Goal: Task Accomplishment & Management: Complete application form

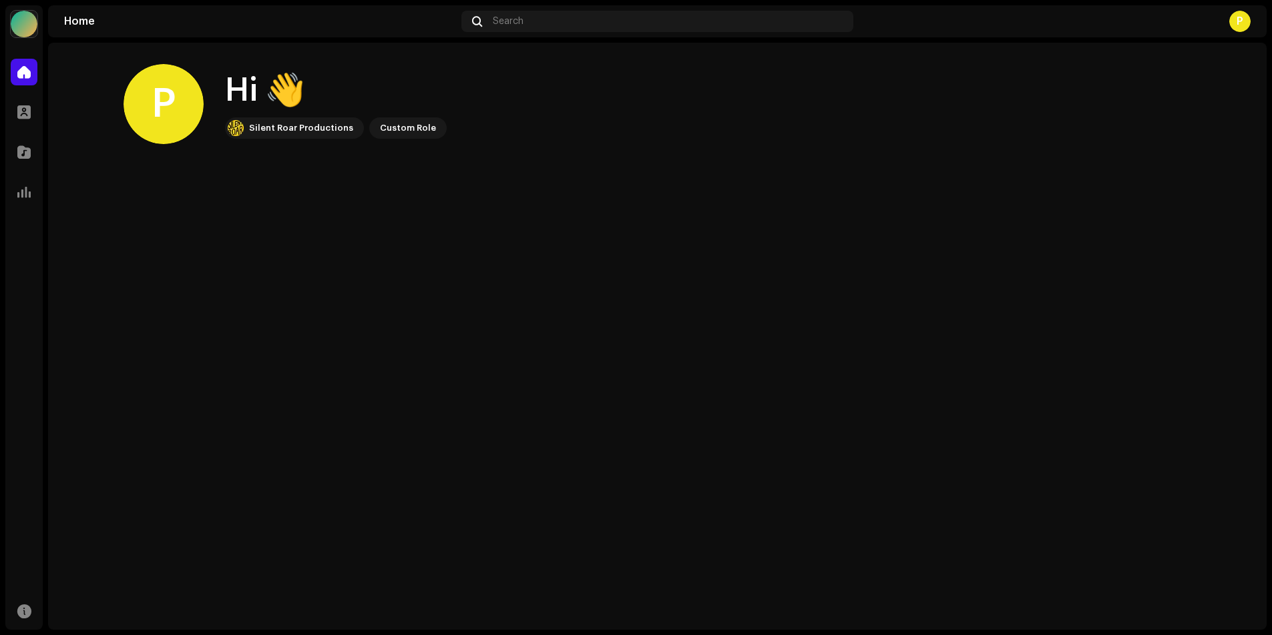
click at [1240, 24] on div "P" at bounding box center [1239, 21] width 21 height 21
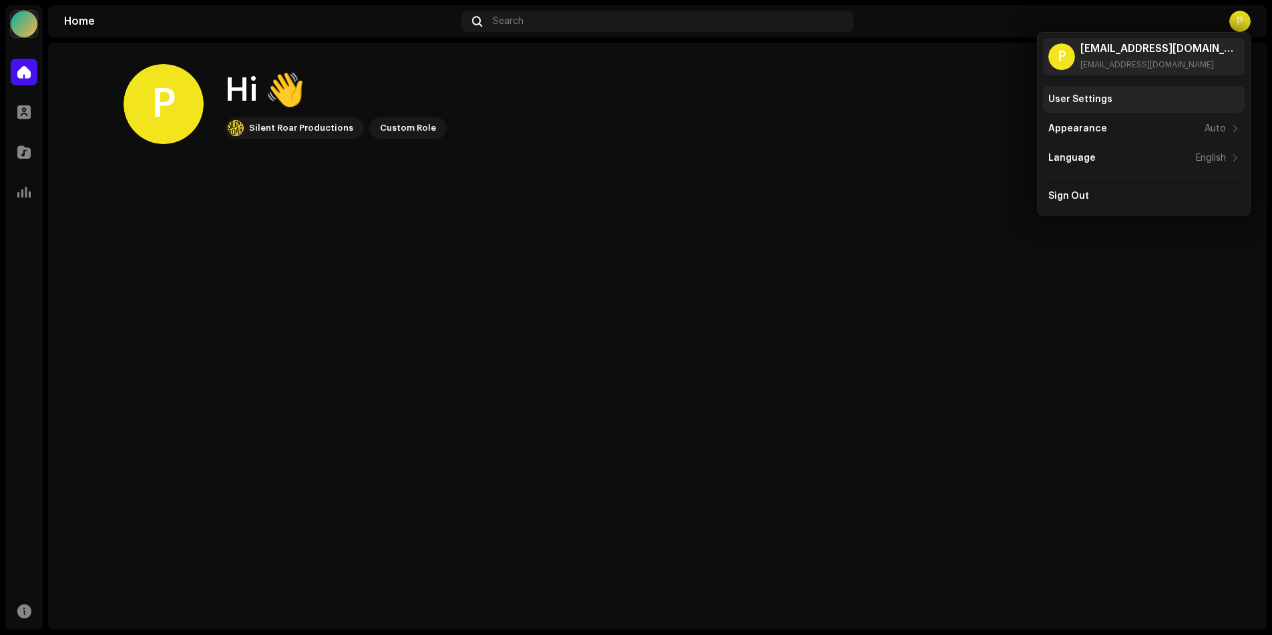
click at [1085, 93] on div "User Settings" at bounding box center [1144, 99] width 202 height 27
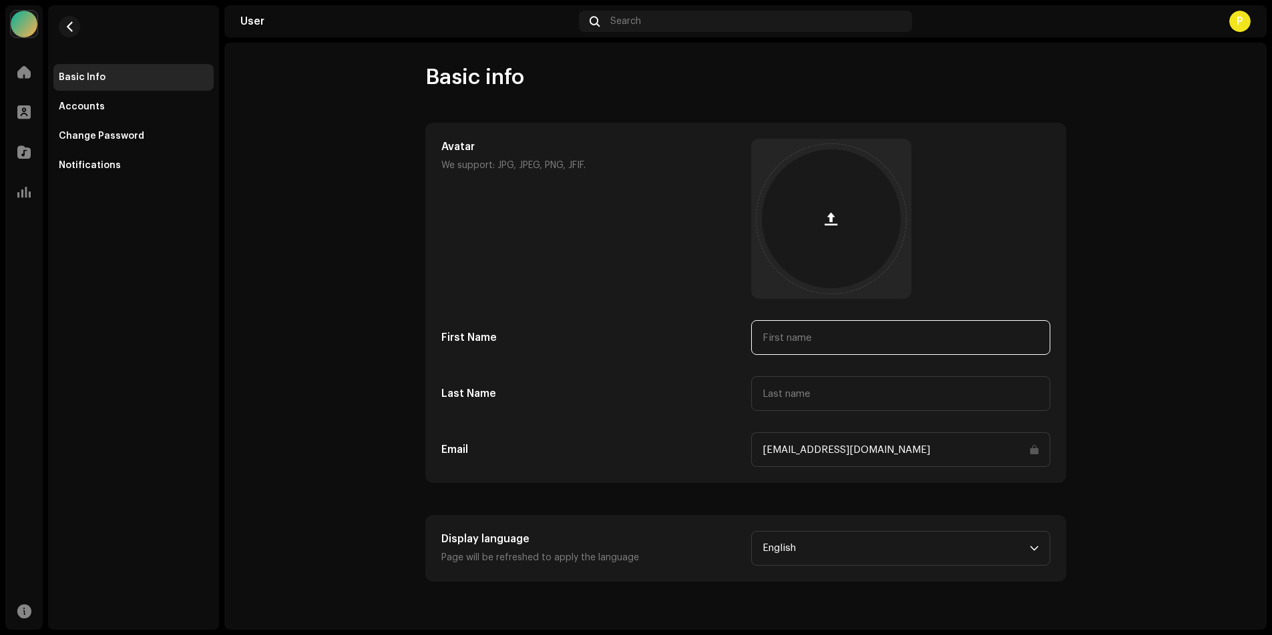
click at [838, 348] on input "text" at bounding box center [900, 337] width 299 height 35
click at [838, 346] on input "text" at bounding box center [900, 337] width 299 height 35
type input "Pankaj Vijay"
click at [825, 392] on input "text" at bounding box center [900, 393] width 299 height 35
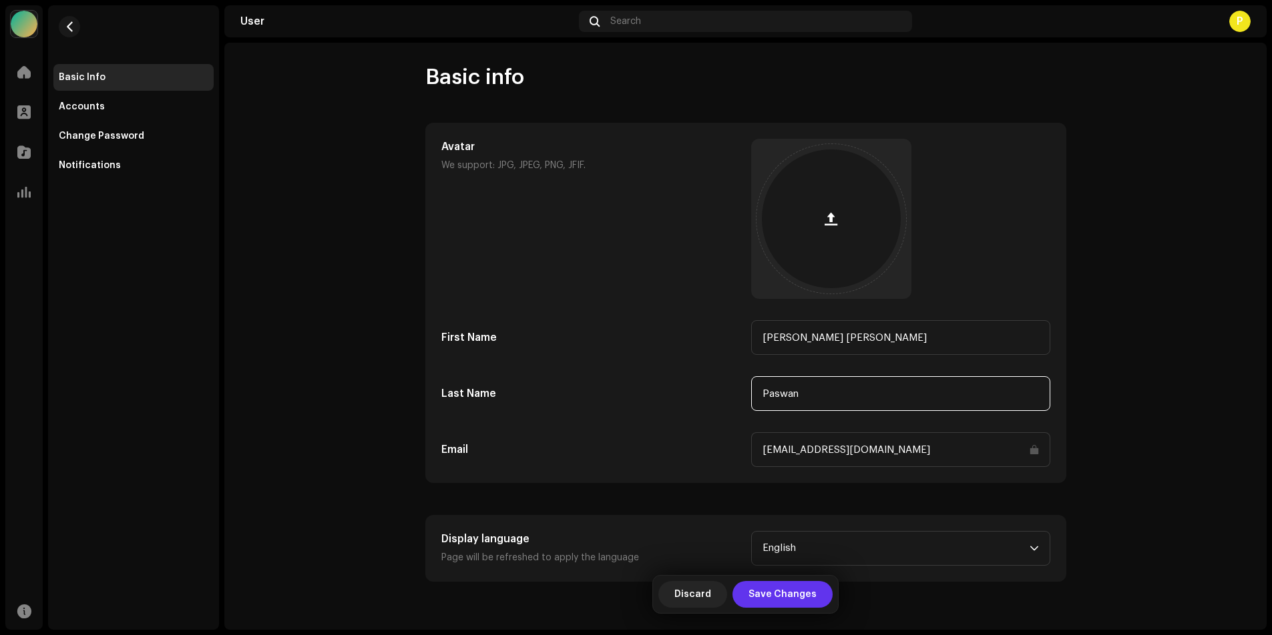
type input "Paswan"
click at [782, 593] on span "Save Changes" at bounding box center [782, 594] width 68 height 27
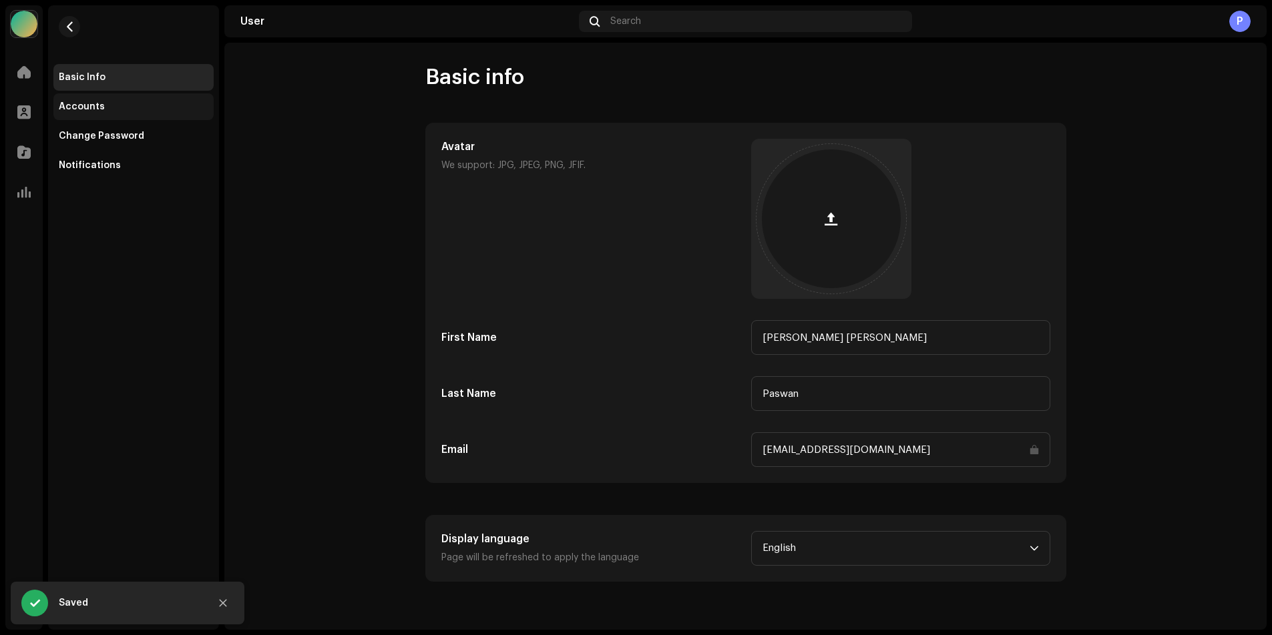
click at [90, 109] on div "Accounts" at bounding box center [82, 106] width 46 height 11
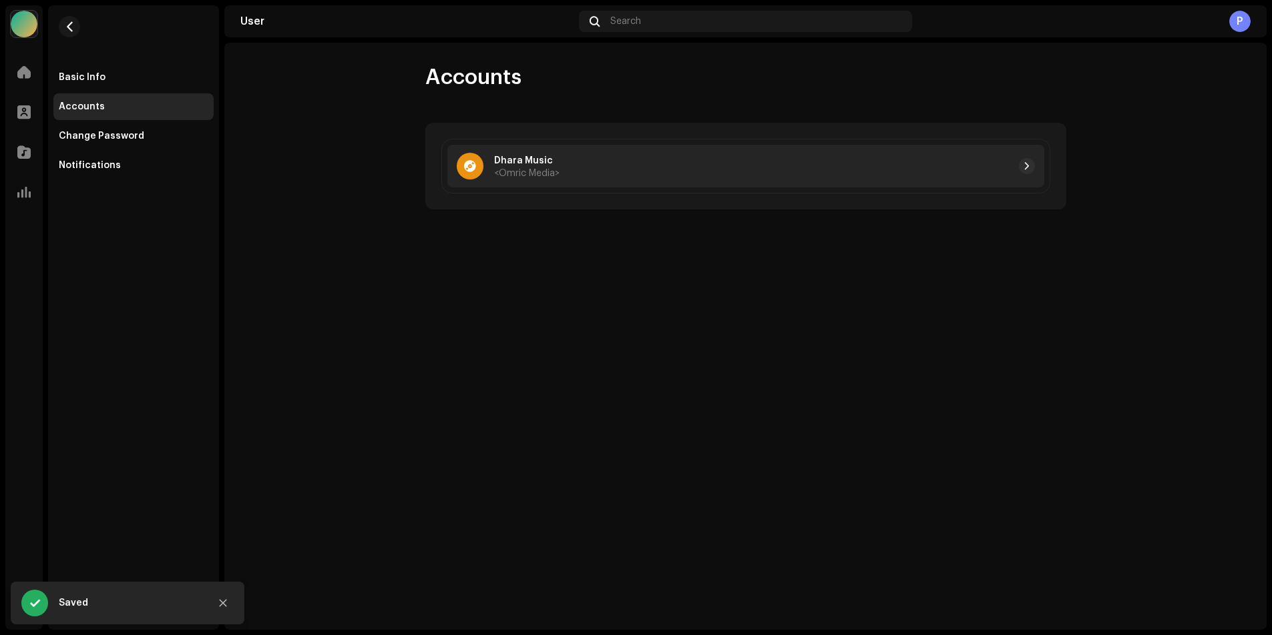
click at [898, 176] on div "Dhara Music <Omric Media>" at bounding box center [745, 166] width 597 height 43
click at [667, 169] on div at bounding box center [796, 166] width 475 height 16
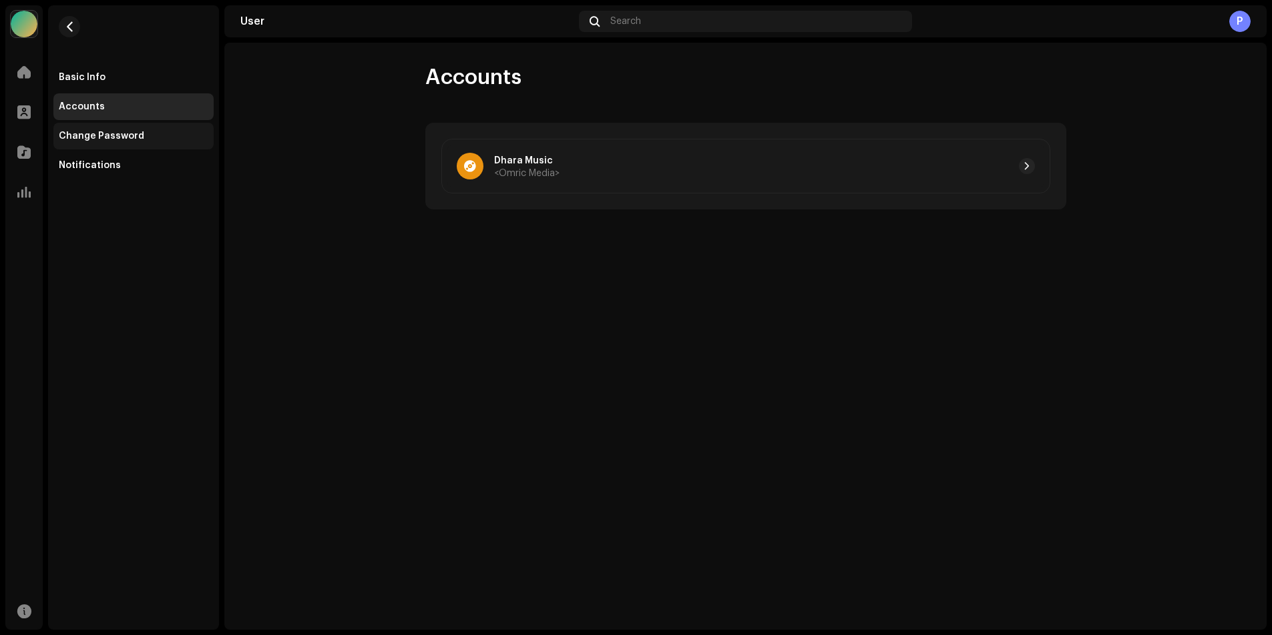
click at [105, 134] on div "Change Password" at bounding box center [101, 136] width 85 height 11
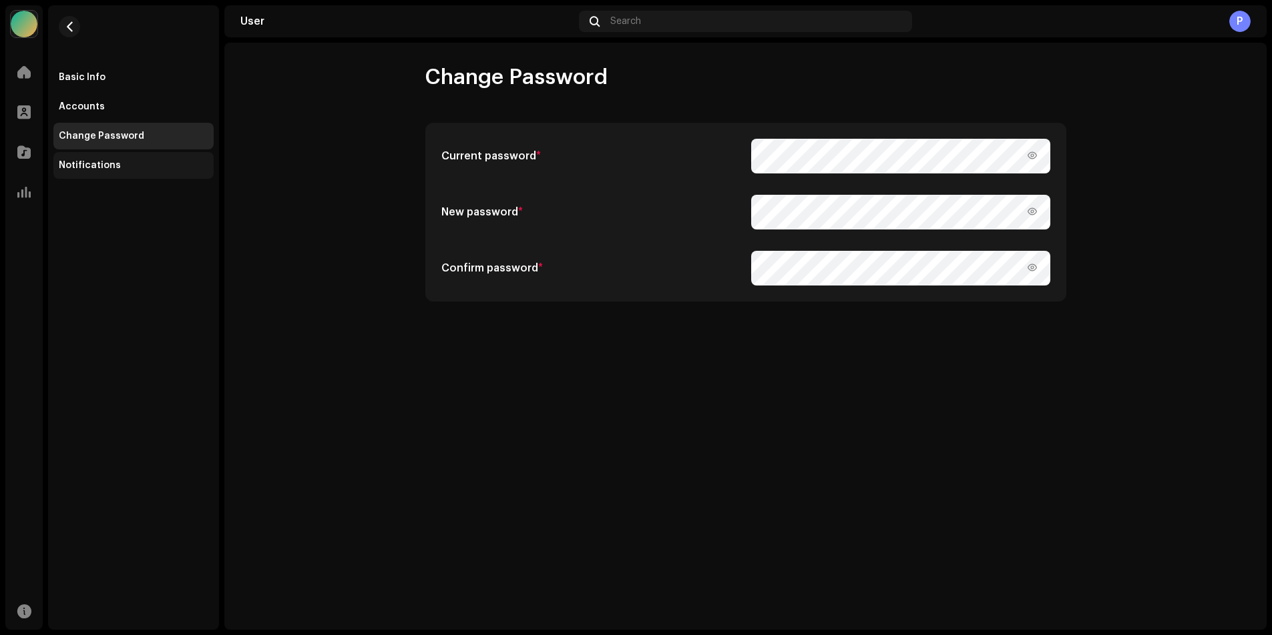
click at [91, 171] on div "Notifications" at bounding box center [133, 165] width 160 height 27
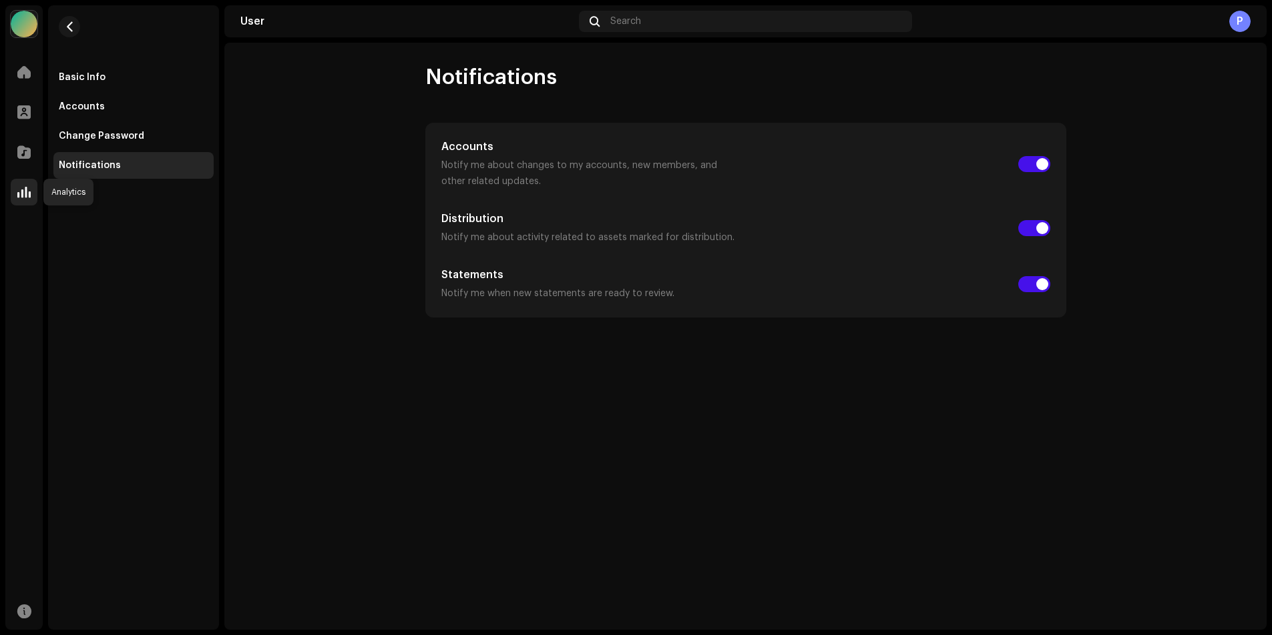
click at [24, 193] on span at bounding box center [23, 192] width 13 height 11
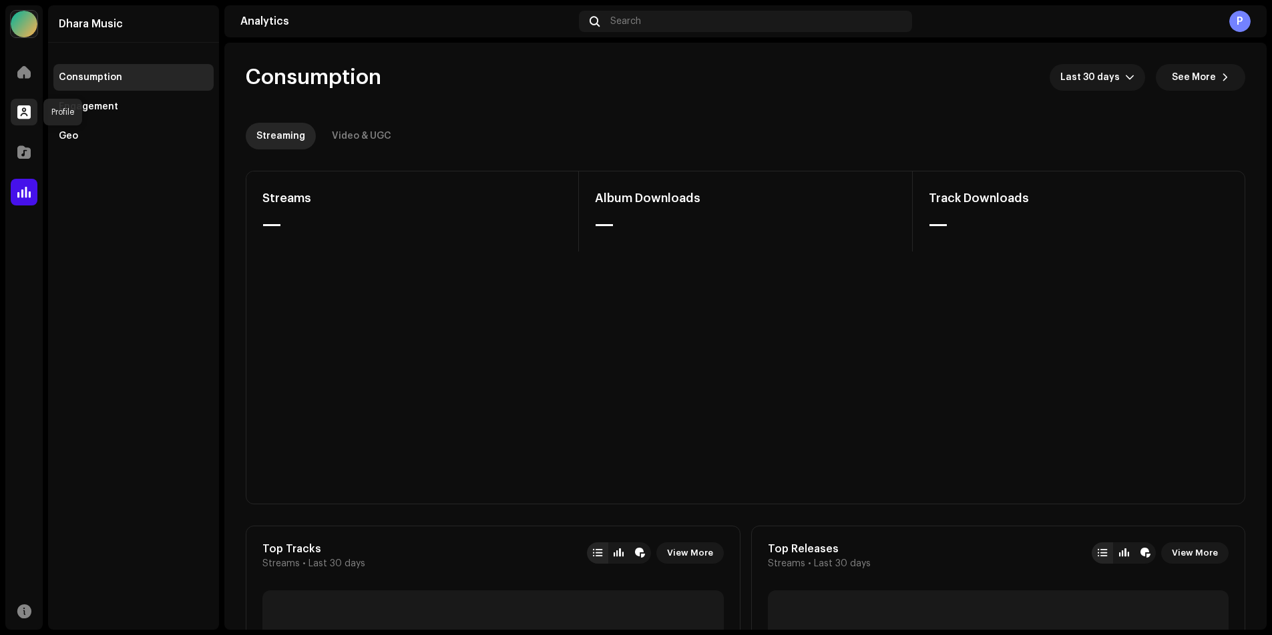
click at [23, 107] on span at bounding box center [23, 112] width 13 height 11
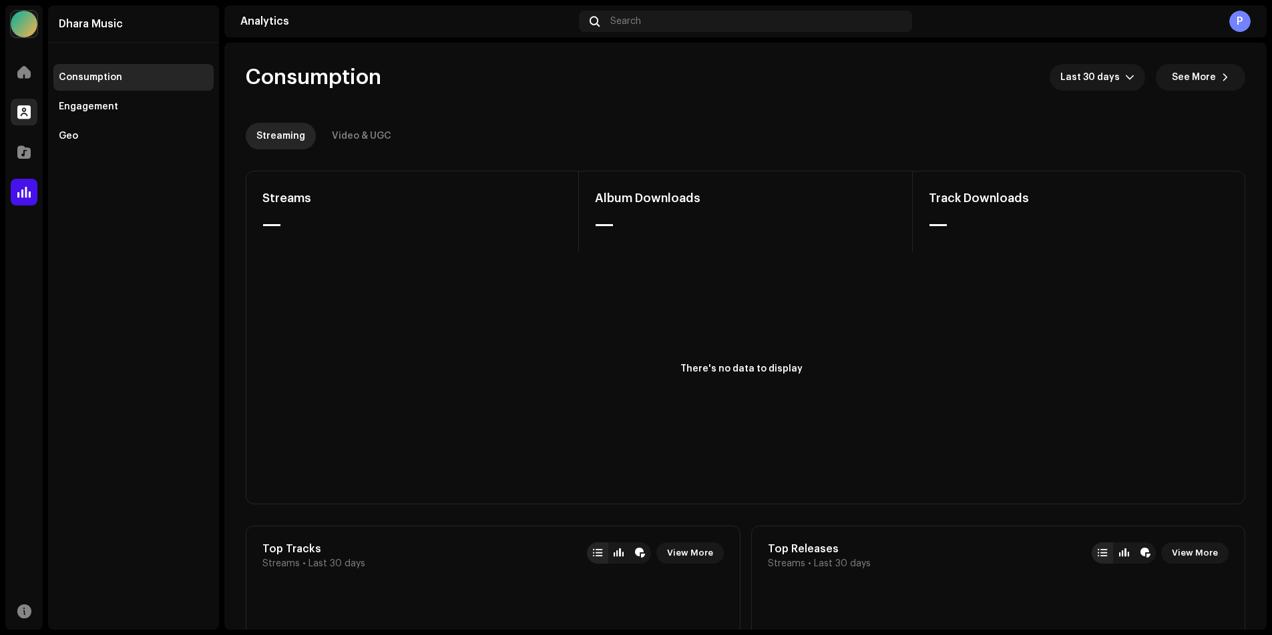
click at [23, 107] on span at bounding box center [23, 112] width 13 height 11
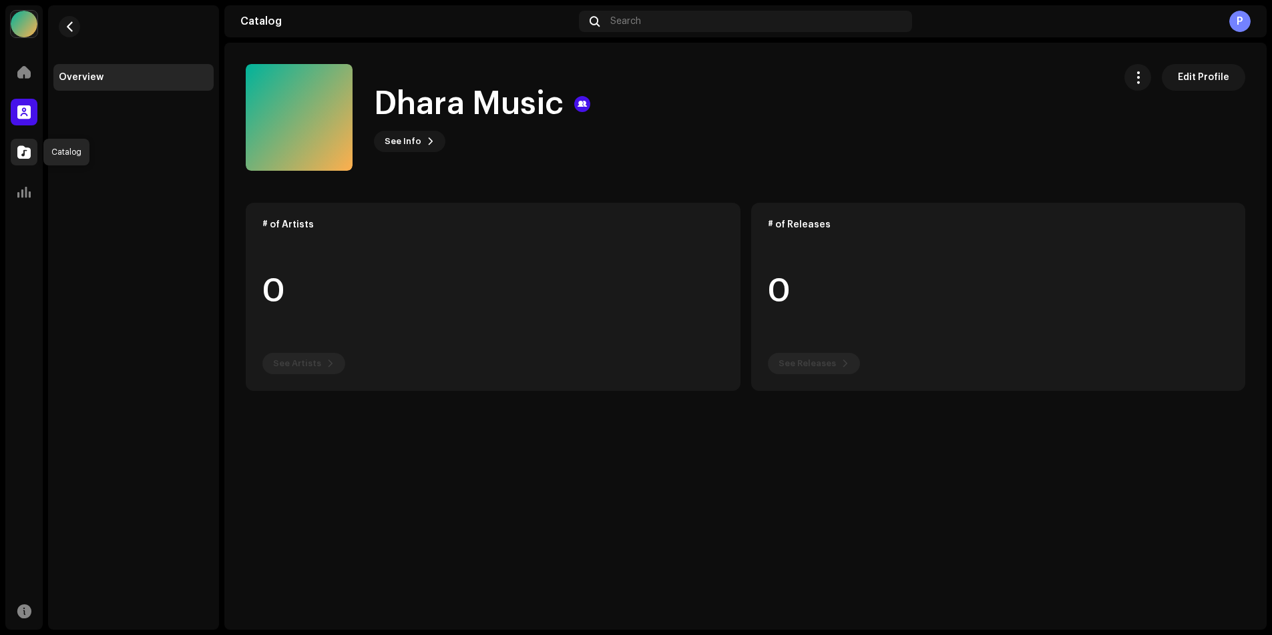
click at [17, 152] on span at bounding box center [23, 152] width 13 height 11
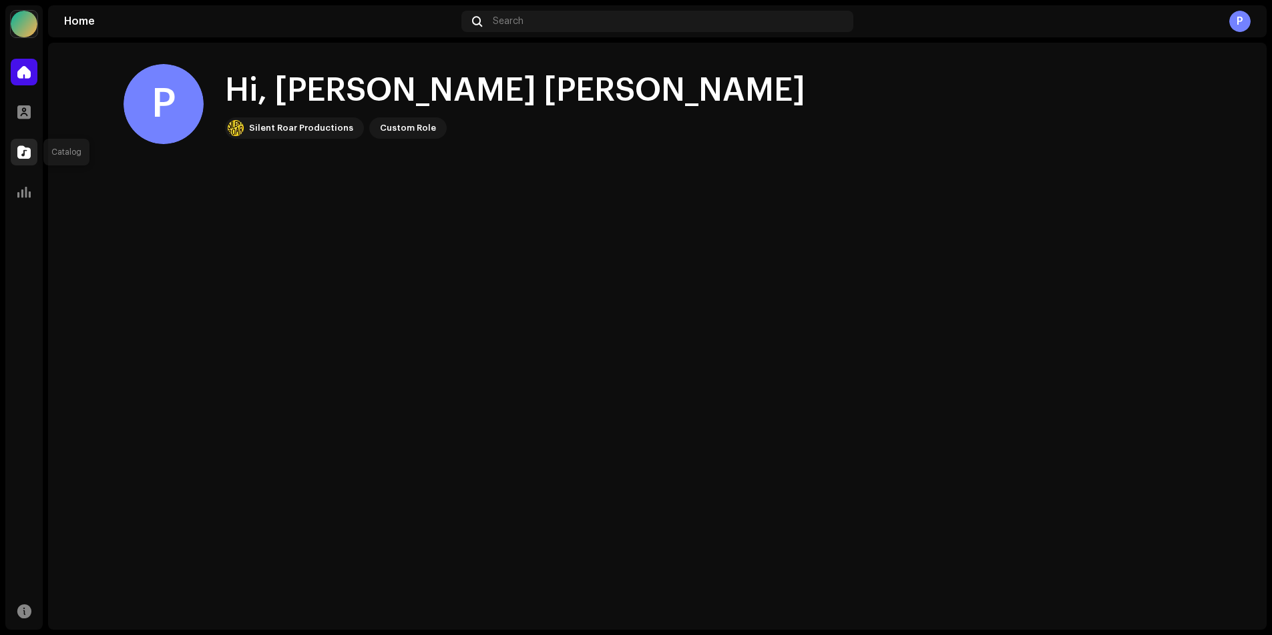
click at [21, 139] on div at bounding box center [24, 152] width 27 height 27
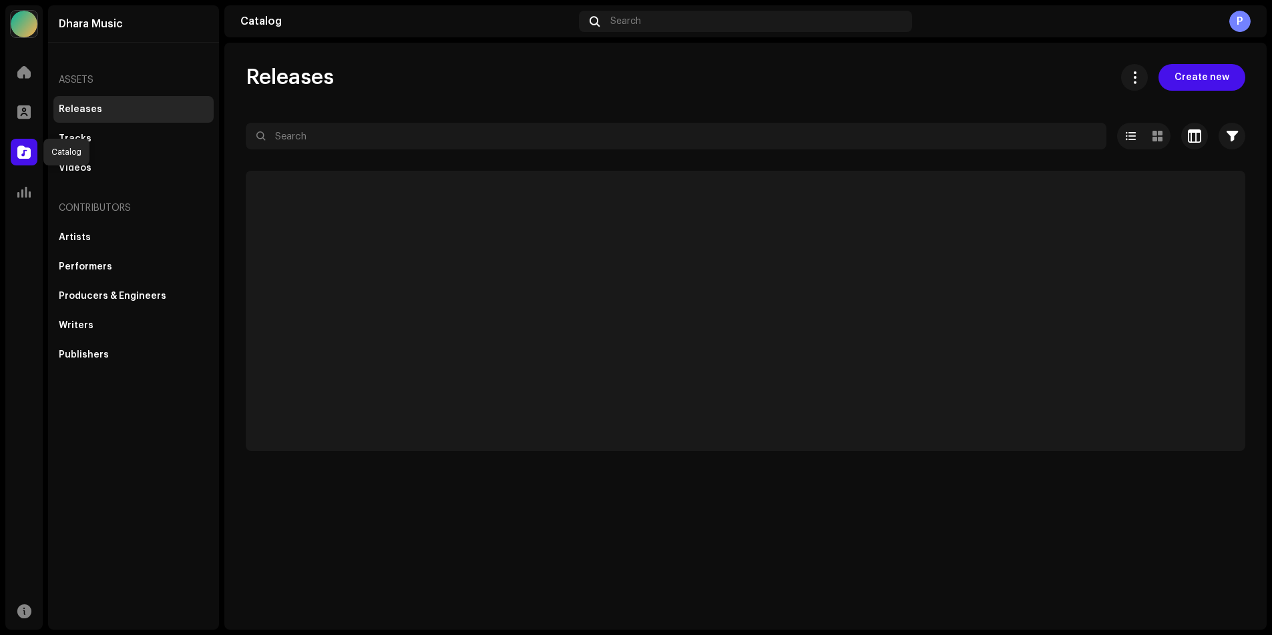
click at [21, 156] on span at bounding box center [23, 152] width 13 height 11
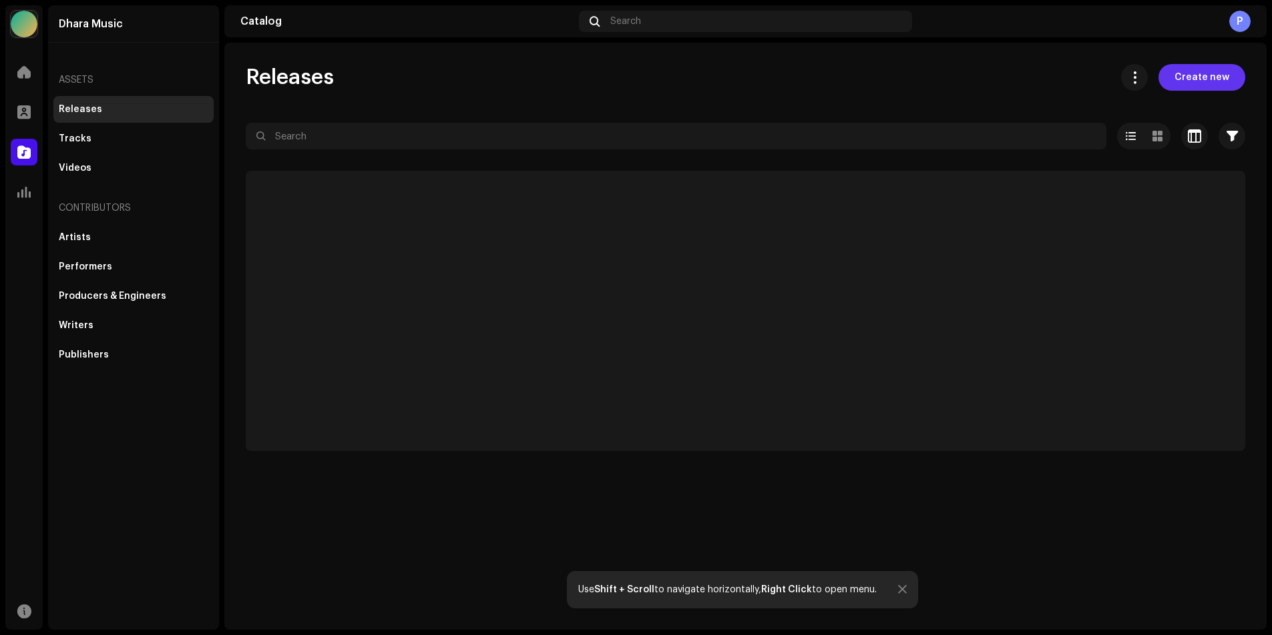
click at [1209, 83] on span "Create new" at bounding box center [1201, 77] width 55 height 27
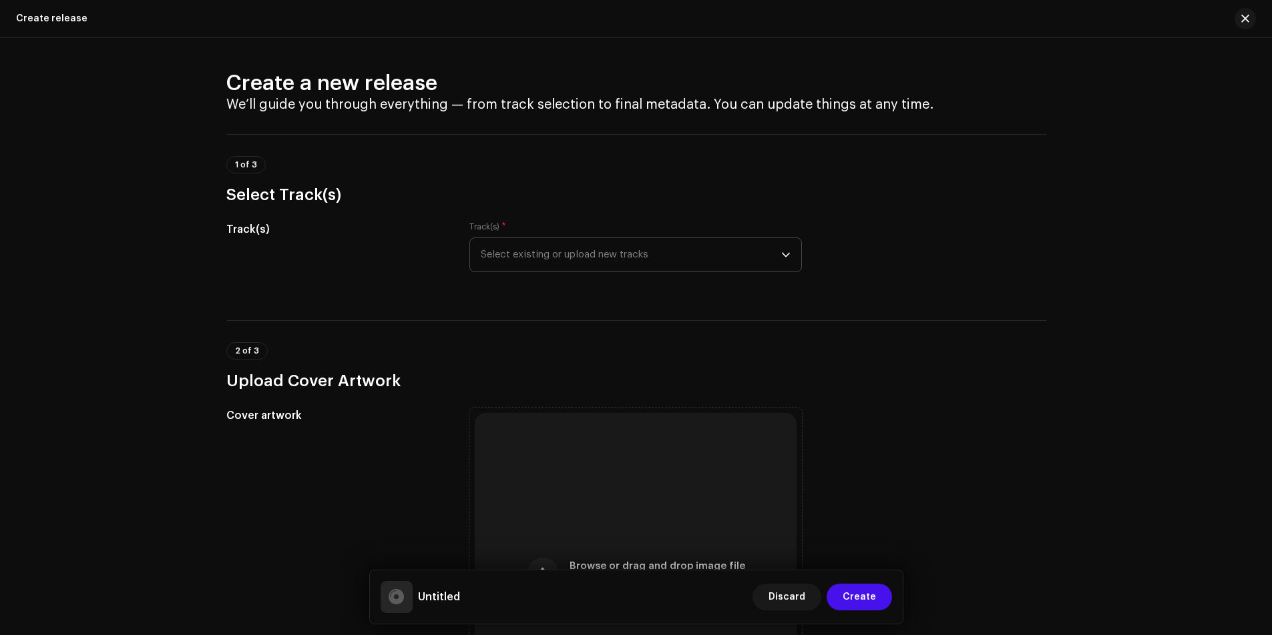
click at [531, 256] on span "Select existing or upload new tracks" at bounding box center [631, 254] width 300 height 33
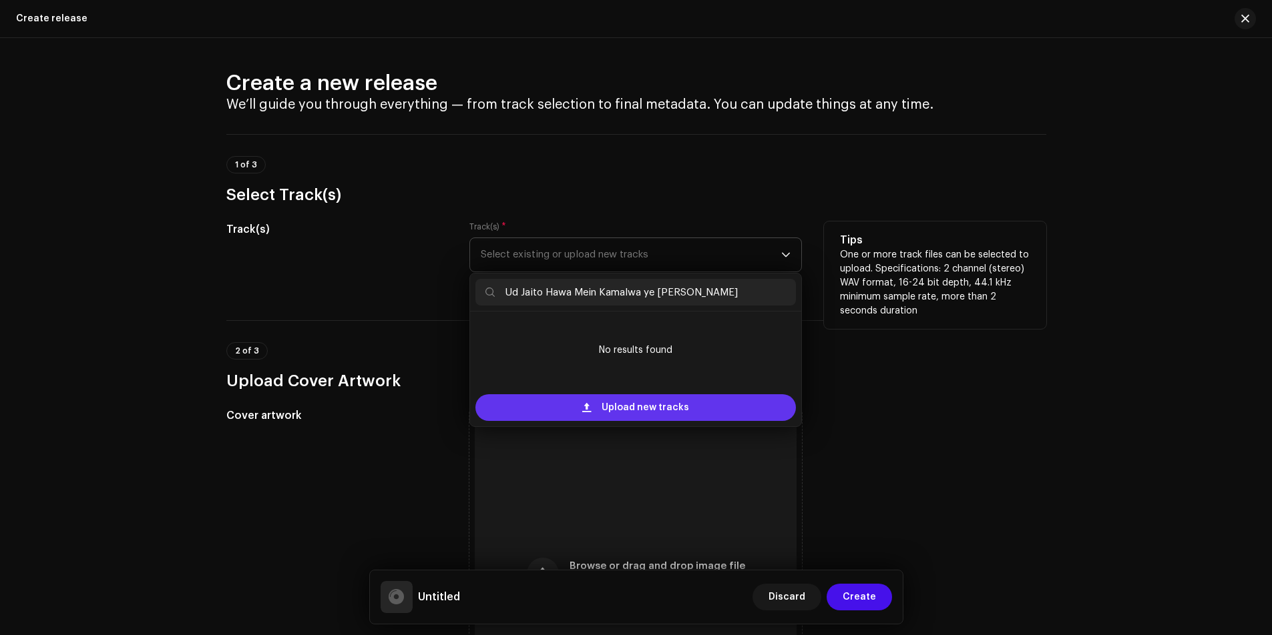
type input "Ud Jaito Hawa Mein Kamalwa ye Modi Ji"
click at [635, 399] on span "Upload new tracks" at bounding box center [644, 408] width 87 height 27
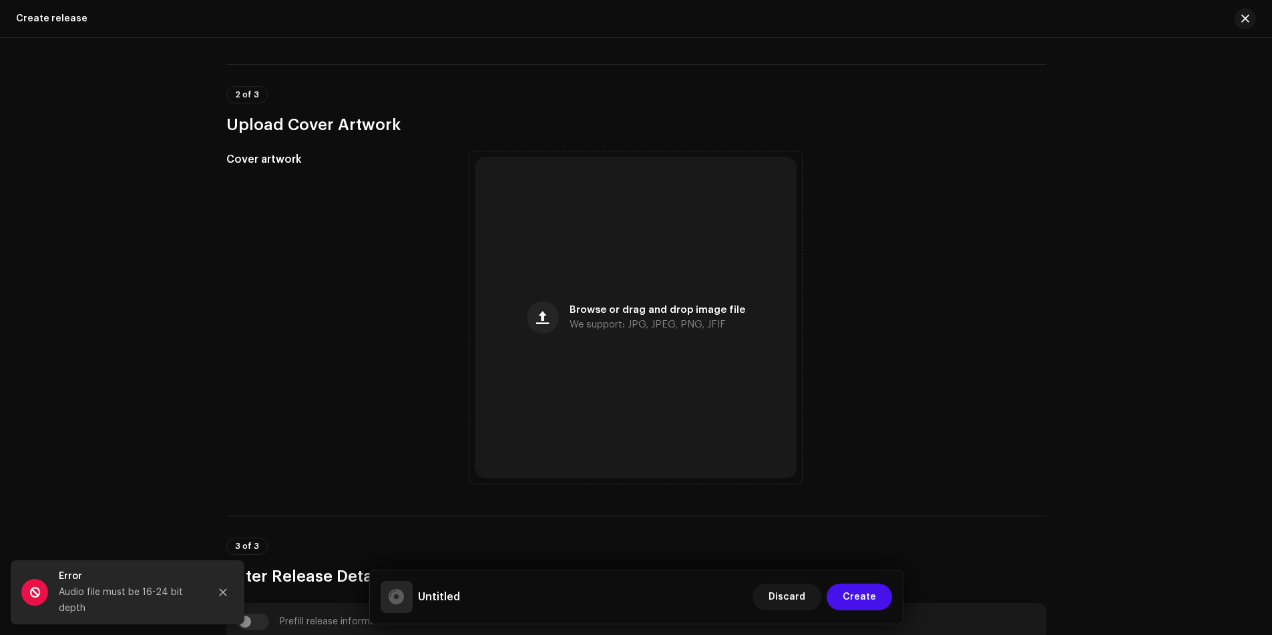
scroll to position [267, 0]
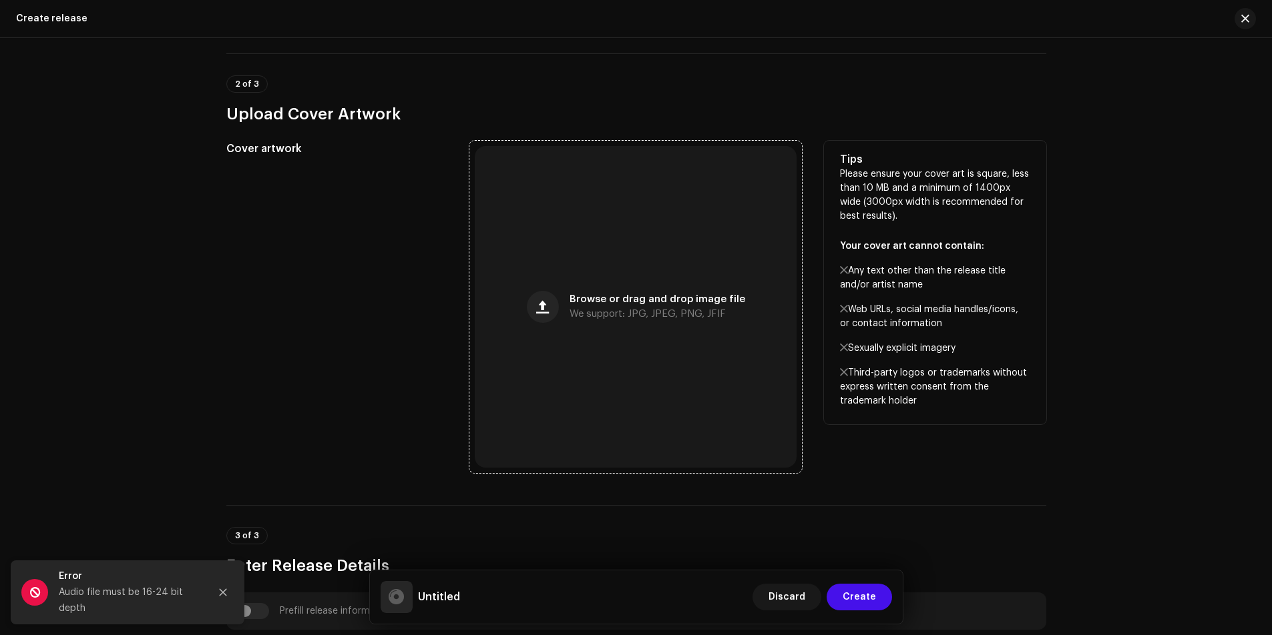
click at [625, 298] on span "Browse or drag and drop image file" at bounding box center [657, 299] width 176 height 9
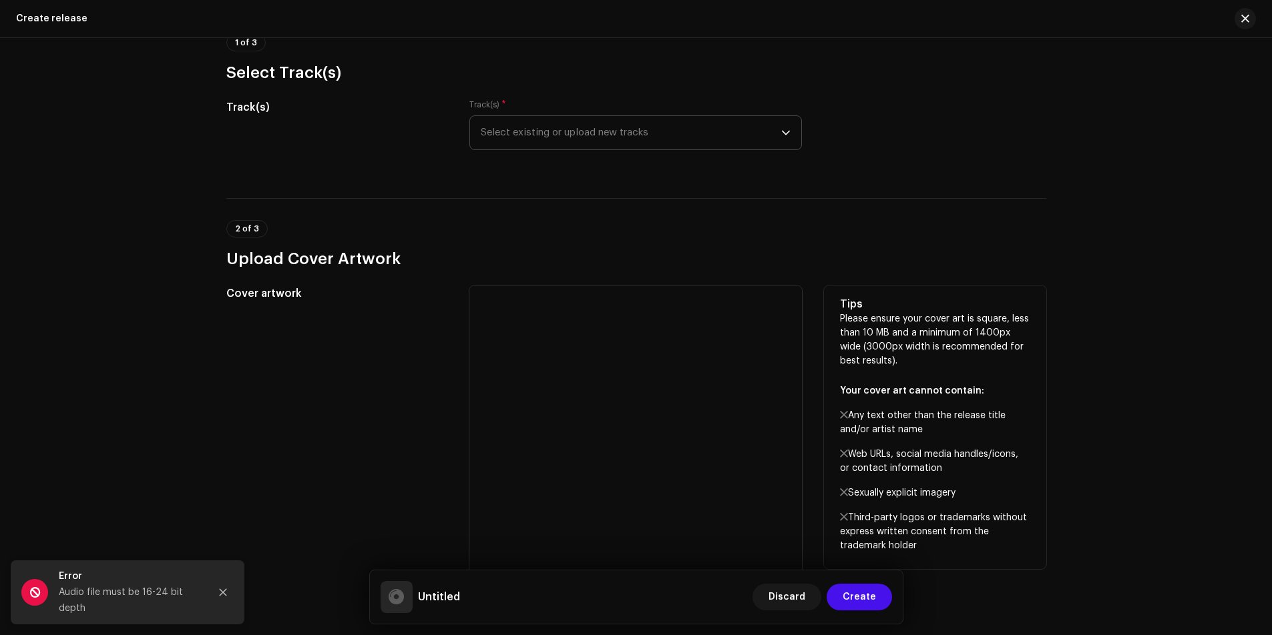
scroll to position [0, 0]
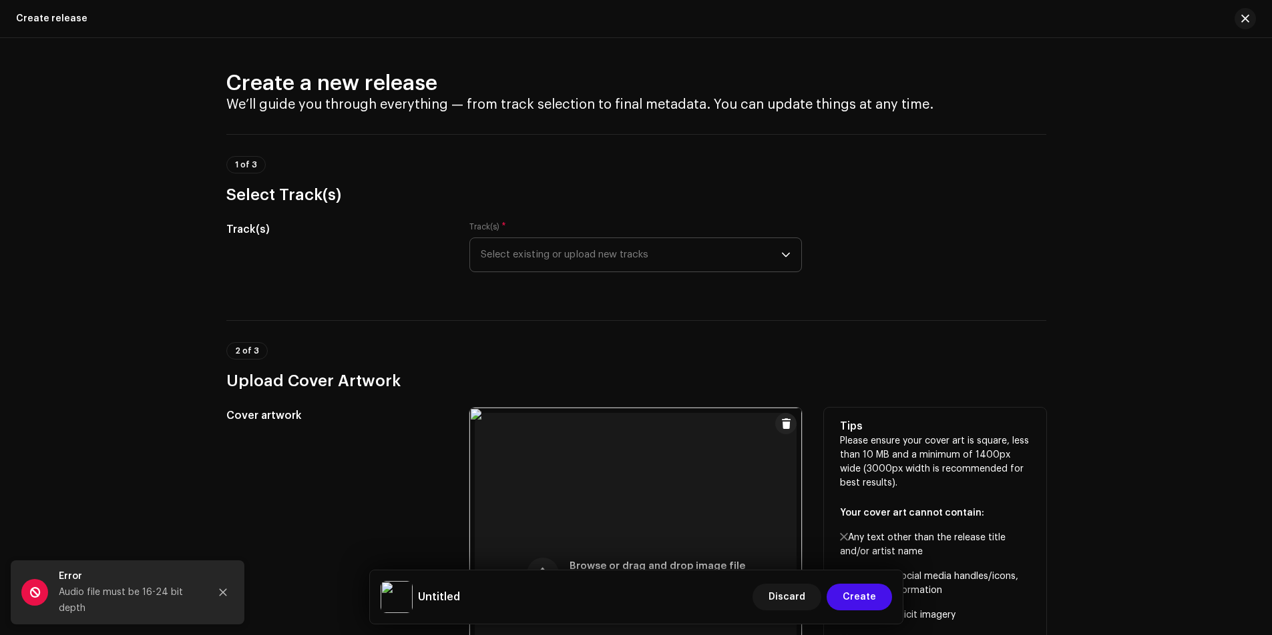
click at [662, 263] on span "Select existing or upload new tracks" at bounding box center [631, 254] width 300 height 33
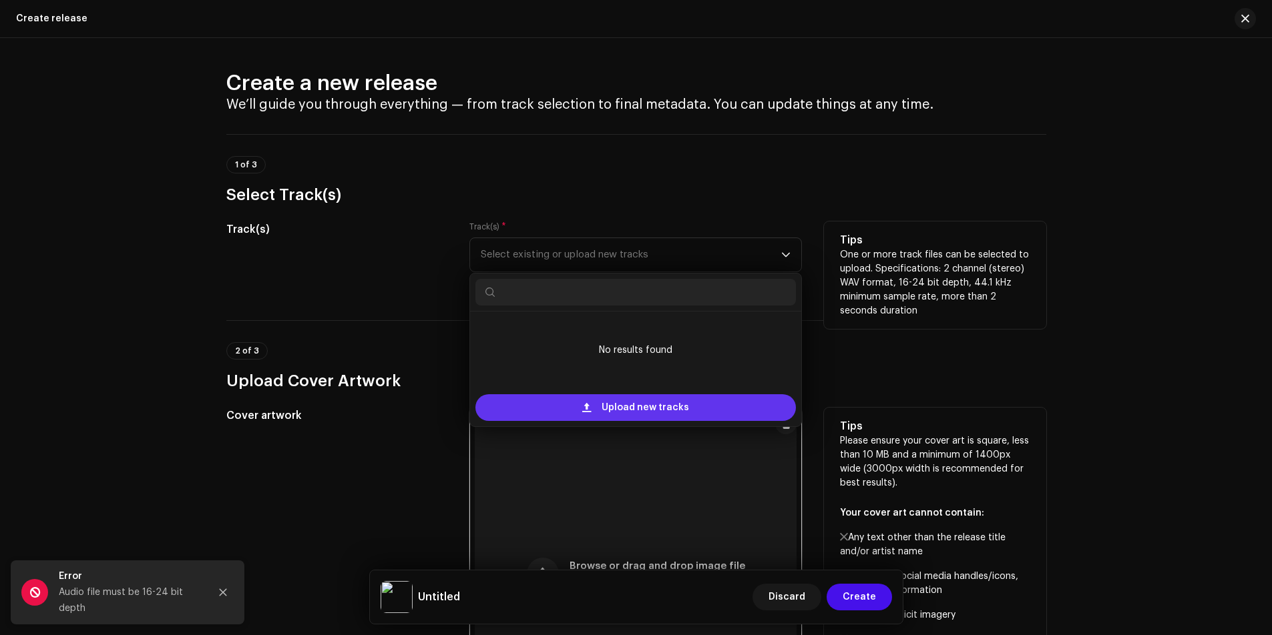
click at [617, 410] on span "Upload new tracks" at bounding box center [644, 408] width 87 height 27
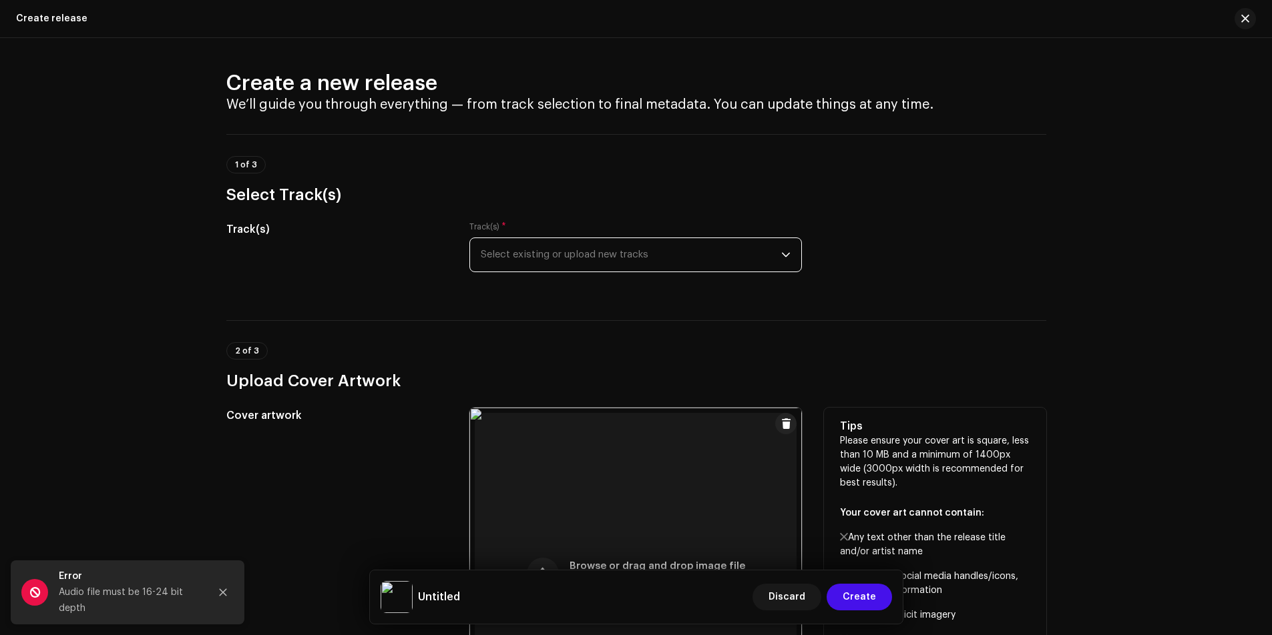
click at [545, 258] on span "Select existing or upload new tracks" at bounding box center [631, 254] width 300 height 33
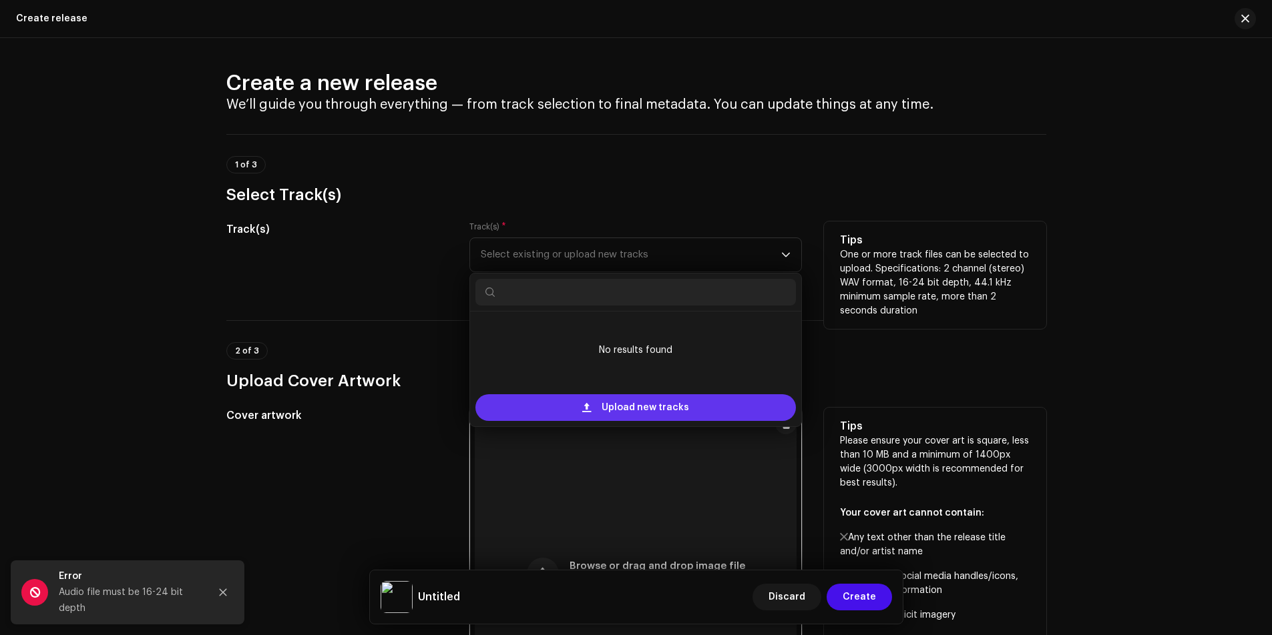
click at [607, 407] on span "Upload new tracks" at bounding box center [644, 408] width 87 height 27
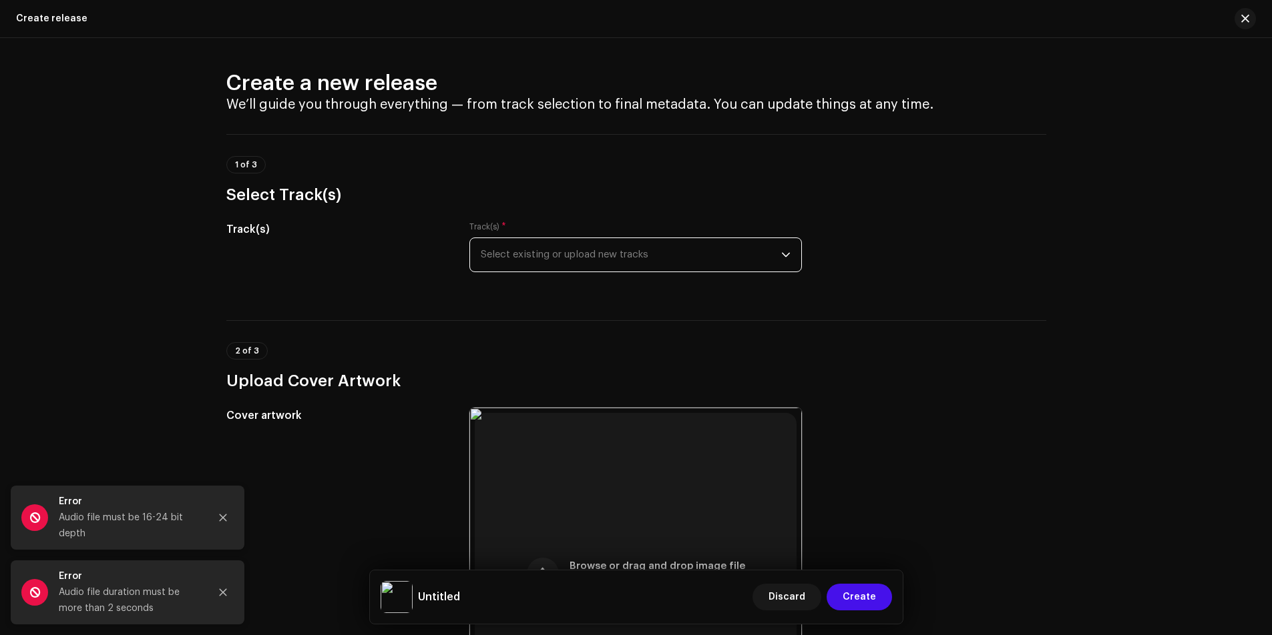
click at [544, 258] on span "Select existing or upload new tracks" at bounding box center [631, 254] width 300 height 33
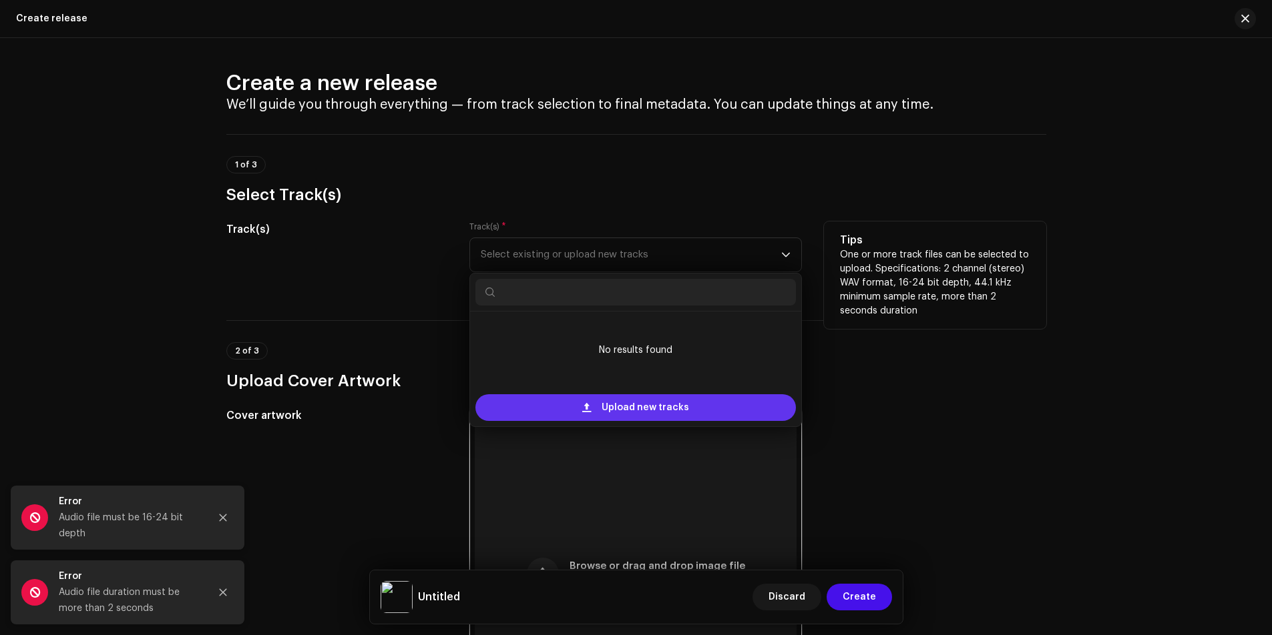
click at [577, 409] on div "Upload new tracks" at bounding box center [635, 408] width 320 height 27
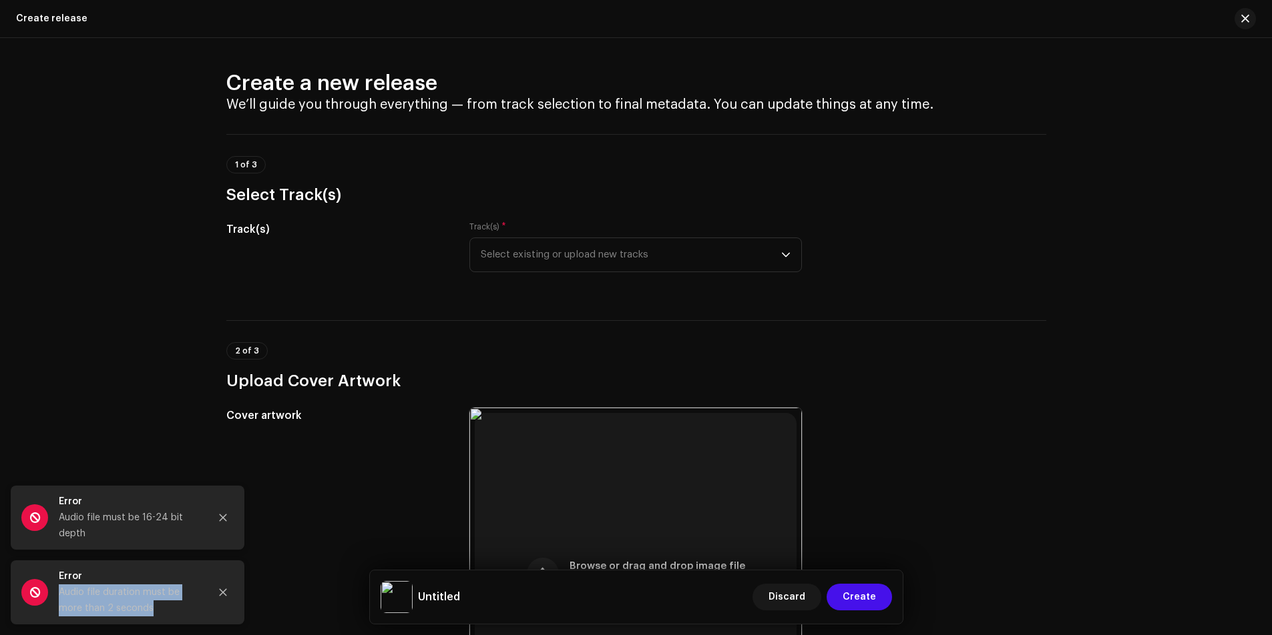
drag, startPoint x: 55, startPoint y: 588, endPoint x: 151, endPoint y: 613, distance: 98.8
click at [151, 613] on div "Error Audio file duration must be more than 2 seconds" at bounding box center [128, 593] width 234 height 64
copy div "Audio file duration must be more than 2 seconds"
click at [567, 258] on span "Select existing or upload new tracks" at bounding box center [631, 254] width 300 height 33
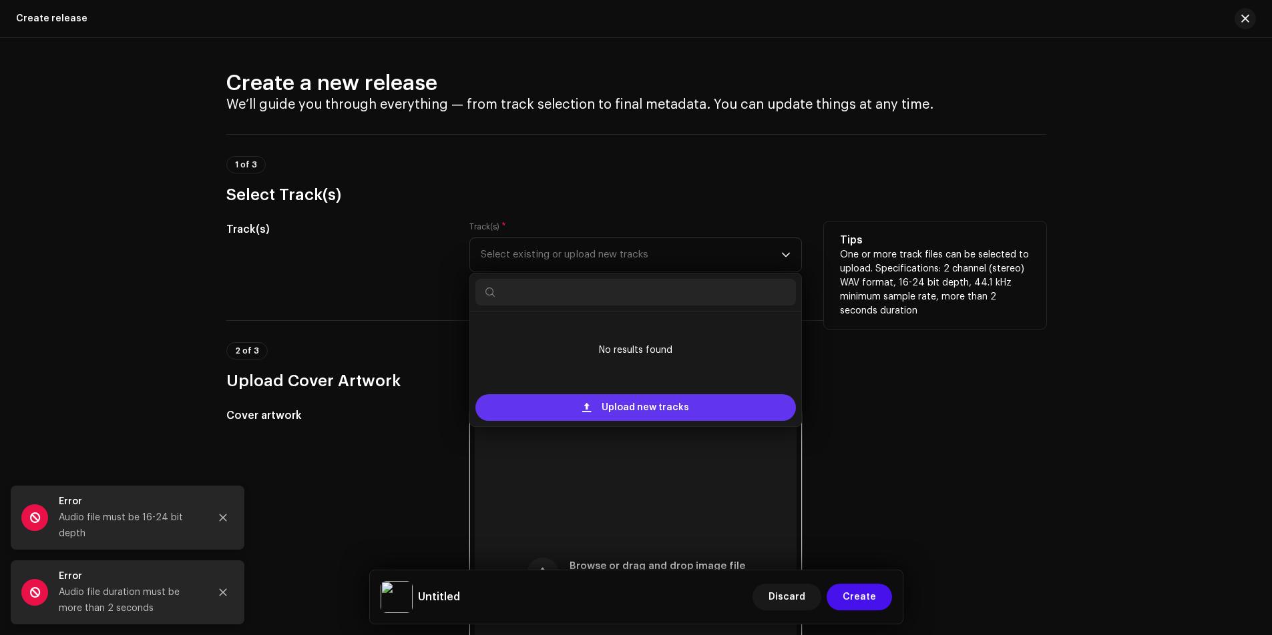
click at [587, 406] on span at bounding box center [586, 408] width 9 height 11
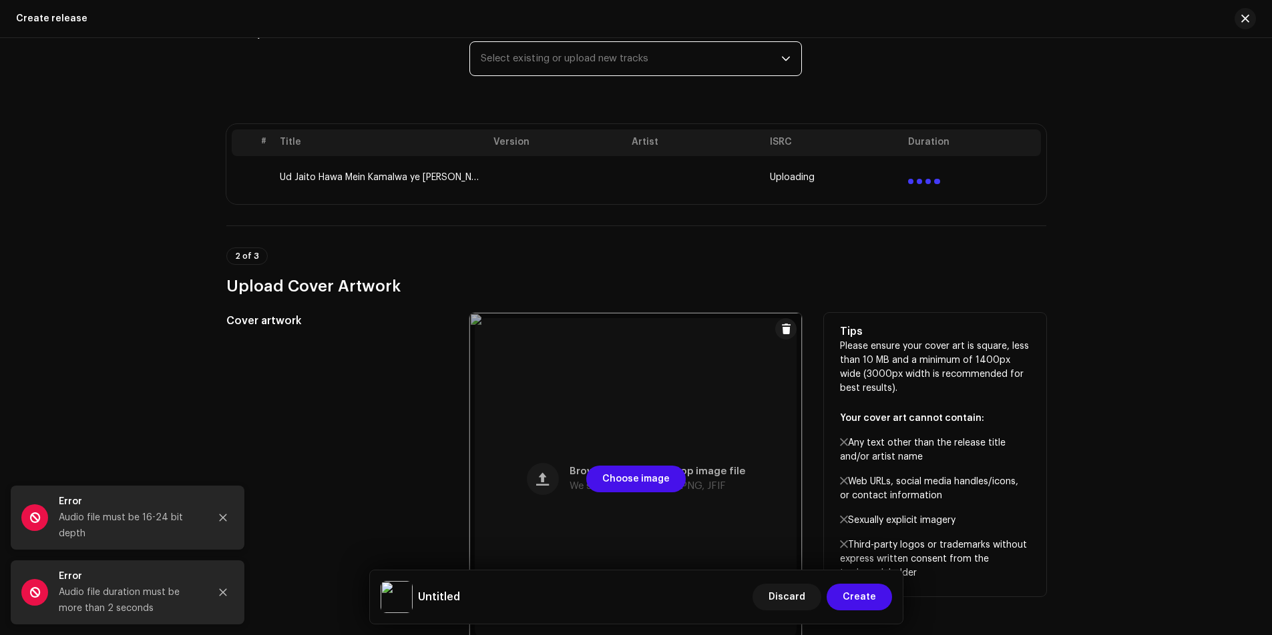
scroll to position [200, 0]
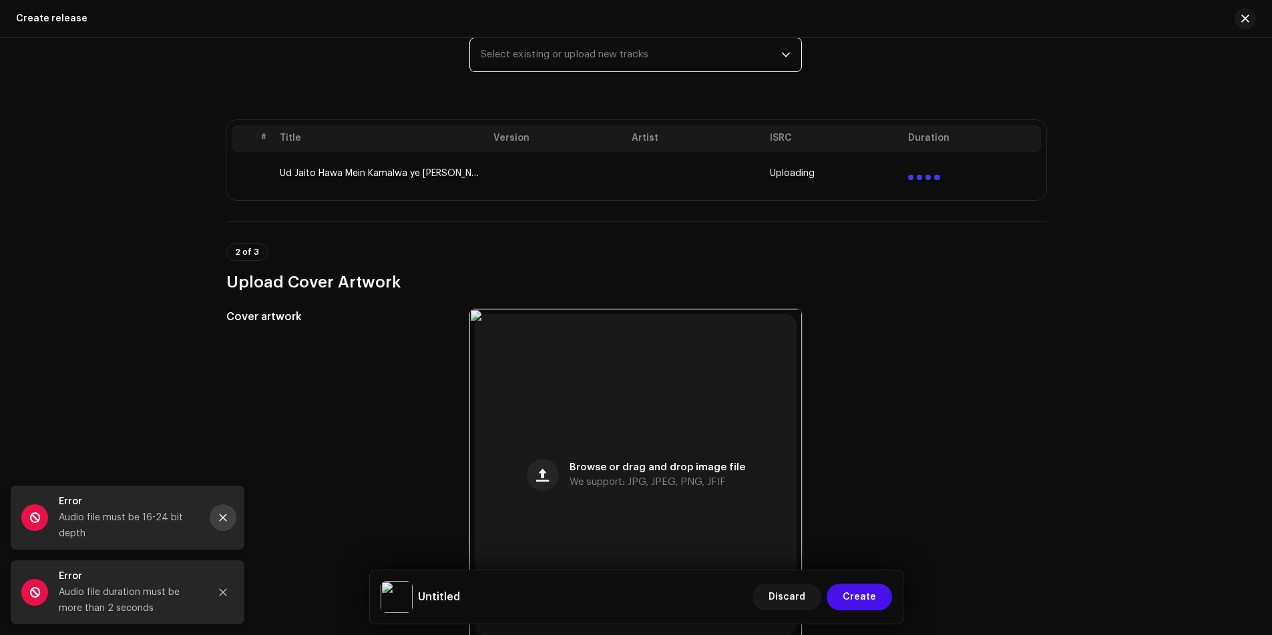
click at [227, 512] on button "Close" at bounding box center [223, 518] width 27 height 27
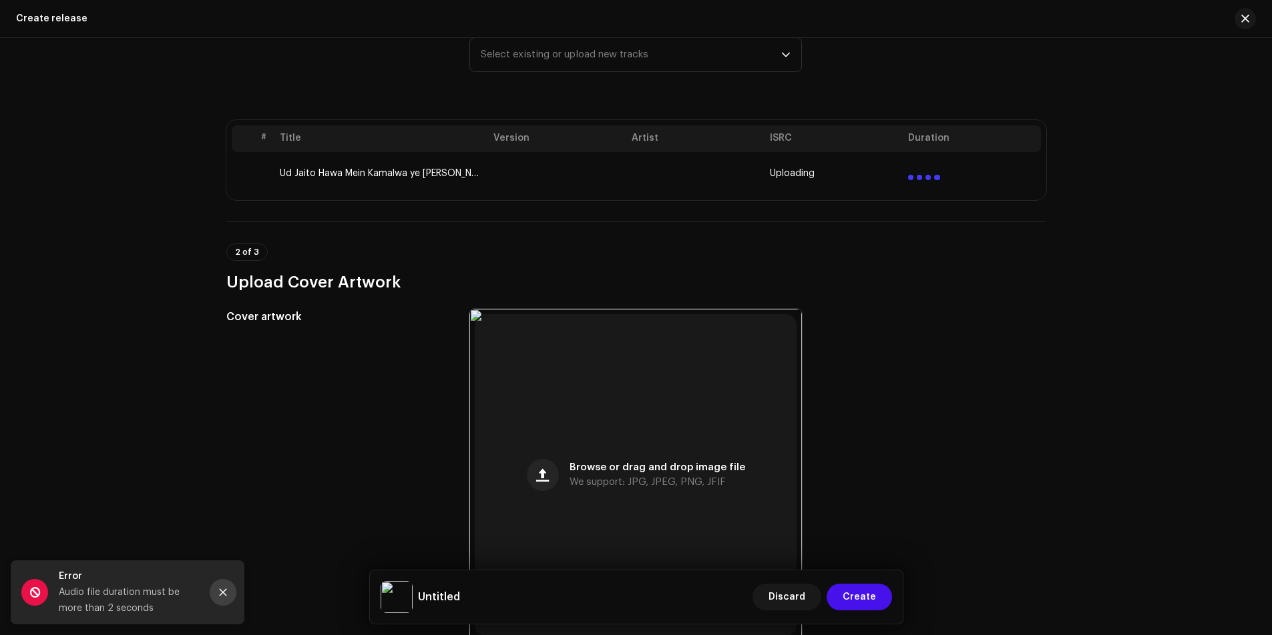
click at [224, 595] on icon "Close" at bounding box center [222, 592] width 9 height 9
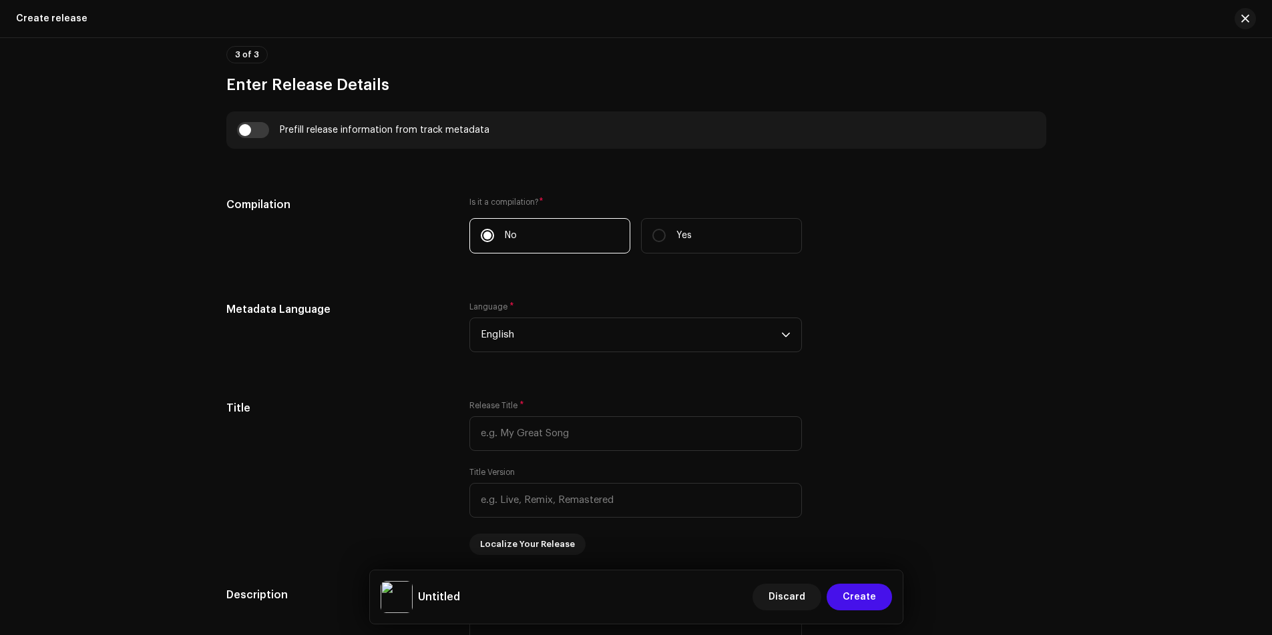
scroll to position [922, 0]
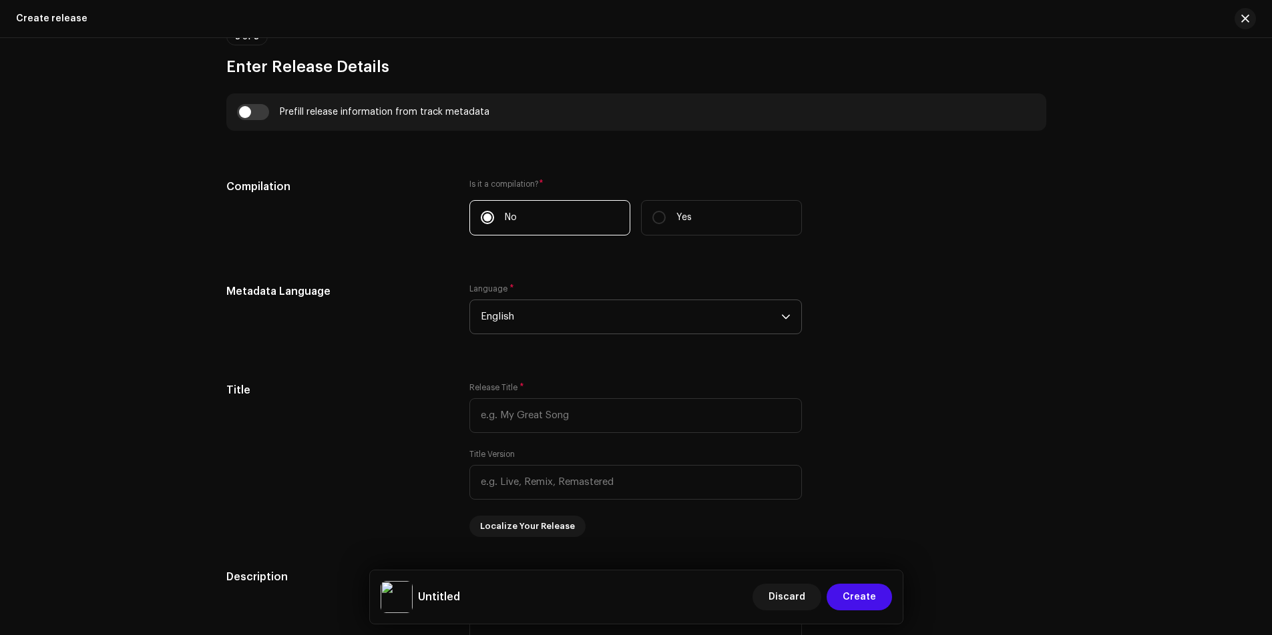
click at [525, 330] on span "English" at bounding box center [631, 316] width 300 height 33
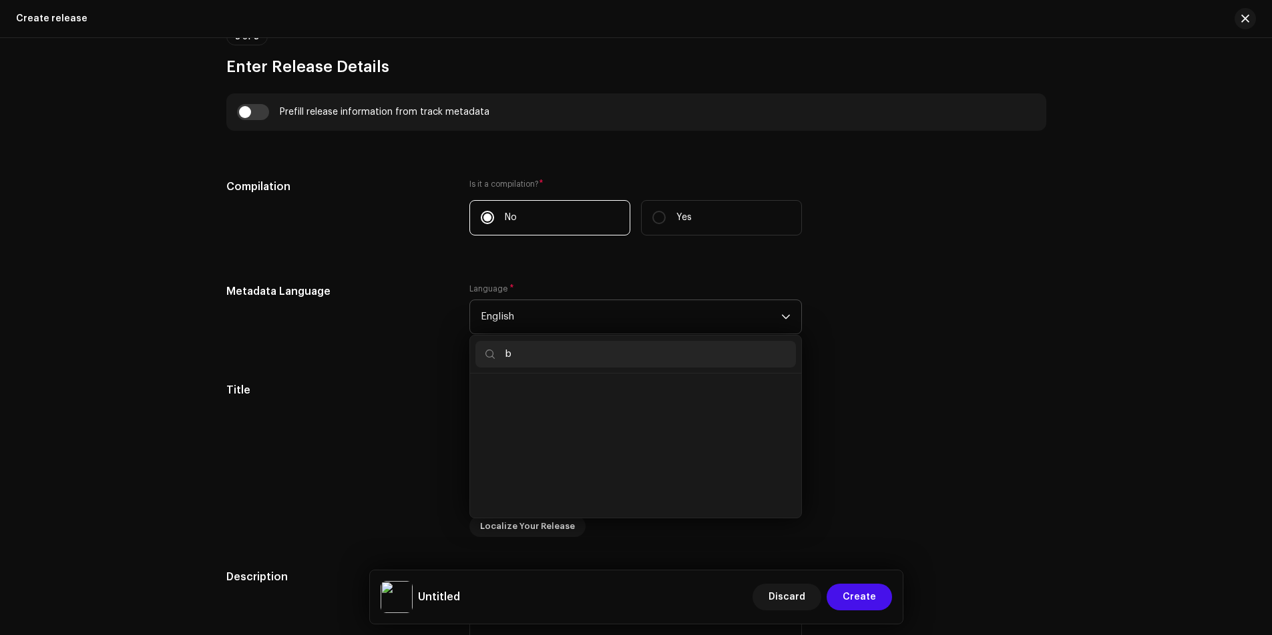
scroll to position [0, 0]
type input "bh"
click at [492, 388] on span "Bhojpuri" at bounding box center [500, 392] width 39 height 13
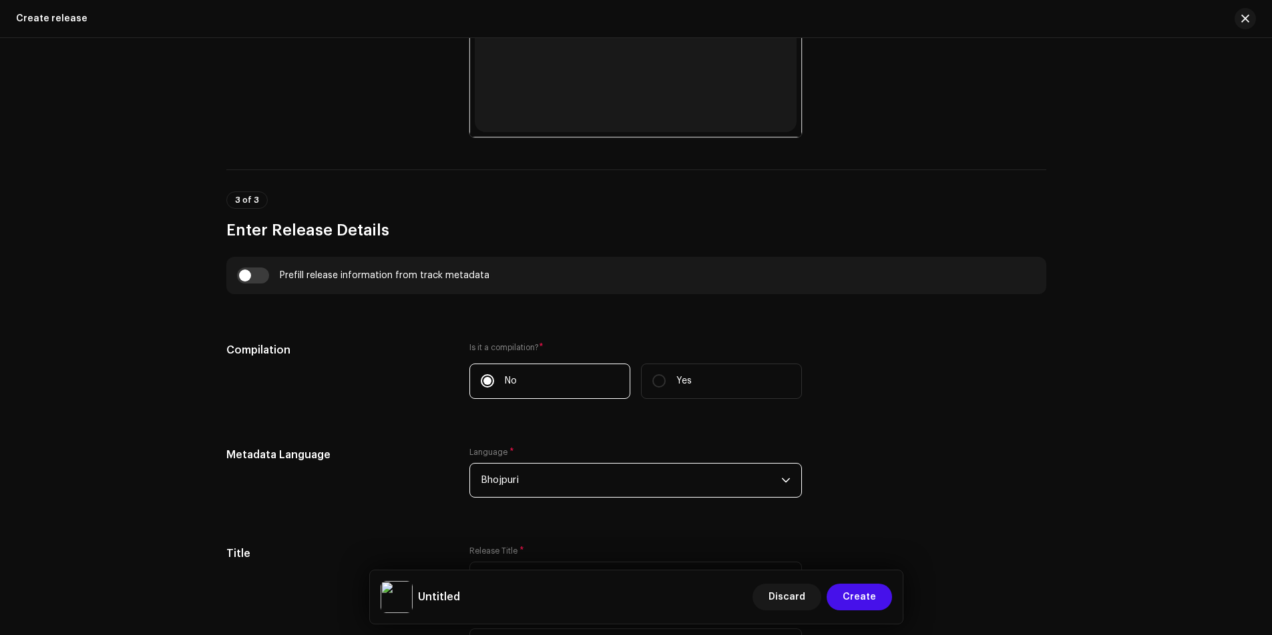
scroll to position [788, 0]
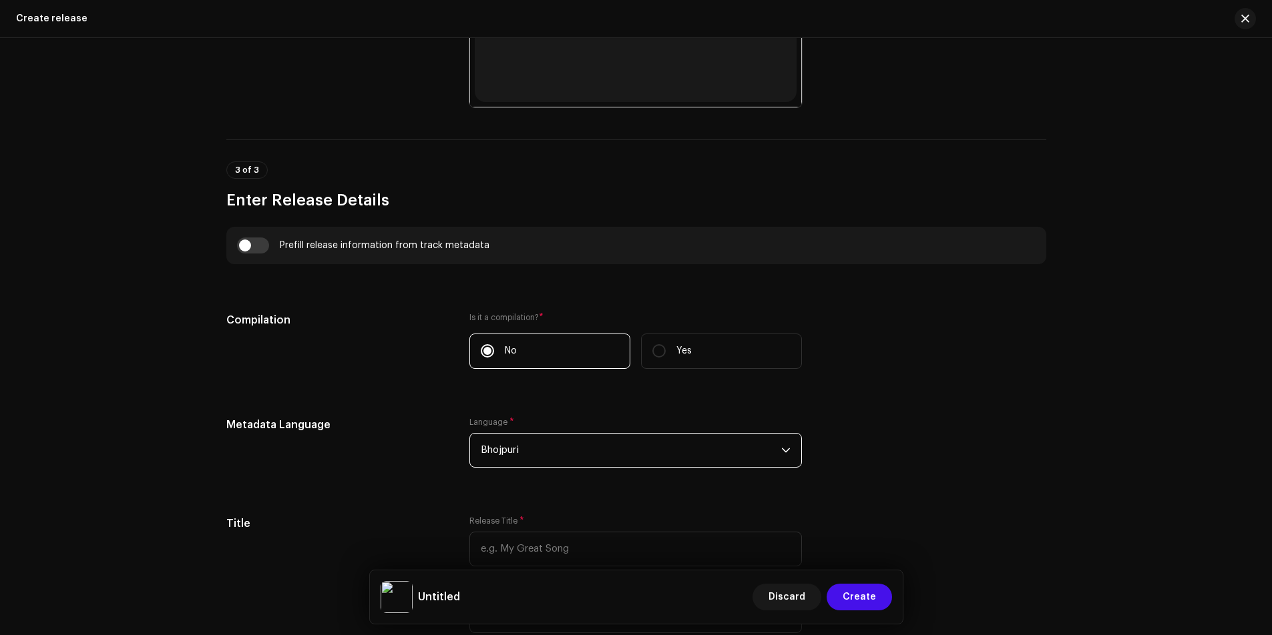
click at [543, 449] on span "Bhojpuri" at bounding box center [631, 450] width 300 height 33
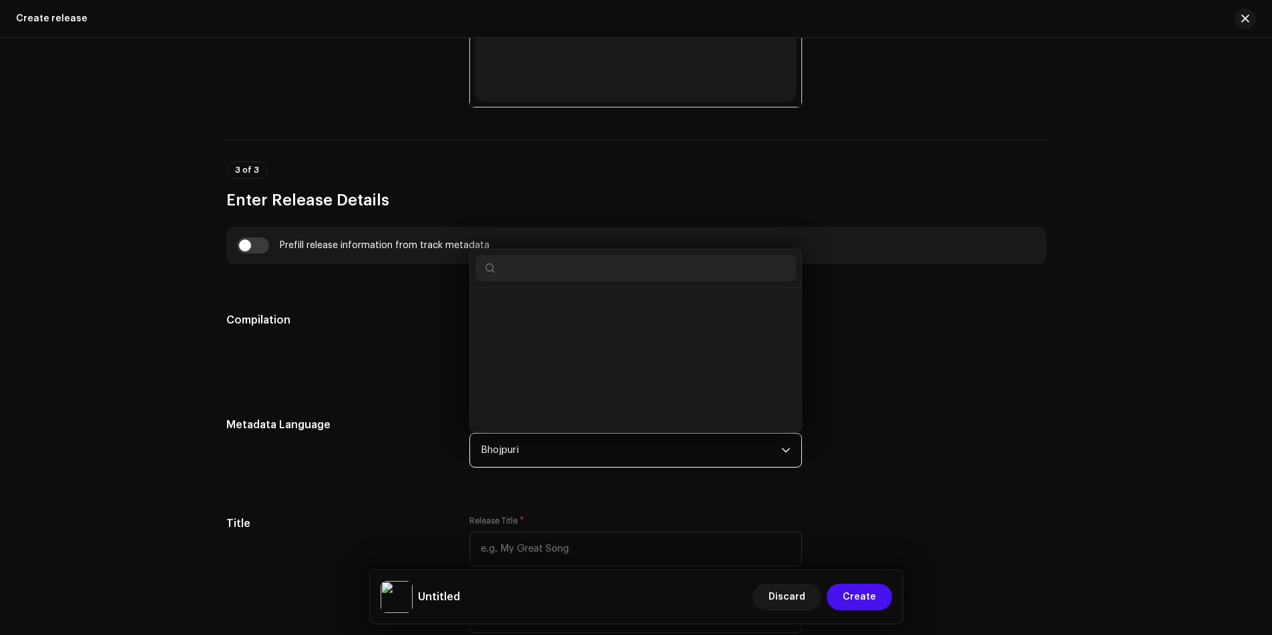
scroll to position [0, 0]
click at [543, 449] on span "Bhojpuri" at bounding box center [631, 450] width 300 height 33
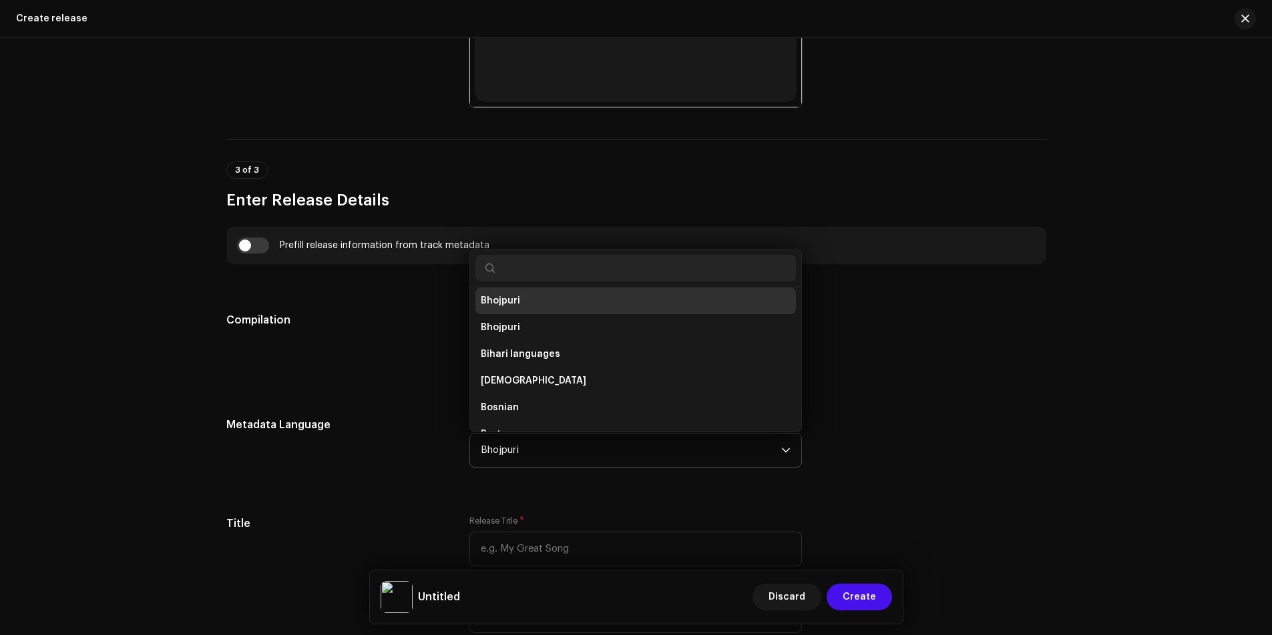
click at [543, 449] on span "Bhojpuri" at bounding box center [631, 450] width 300 height 33
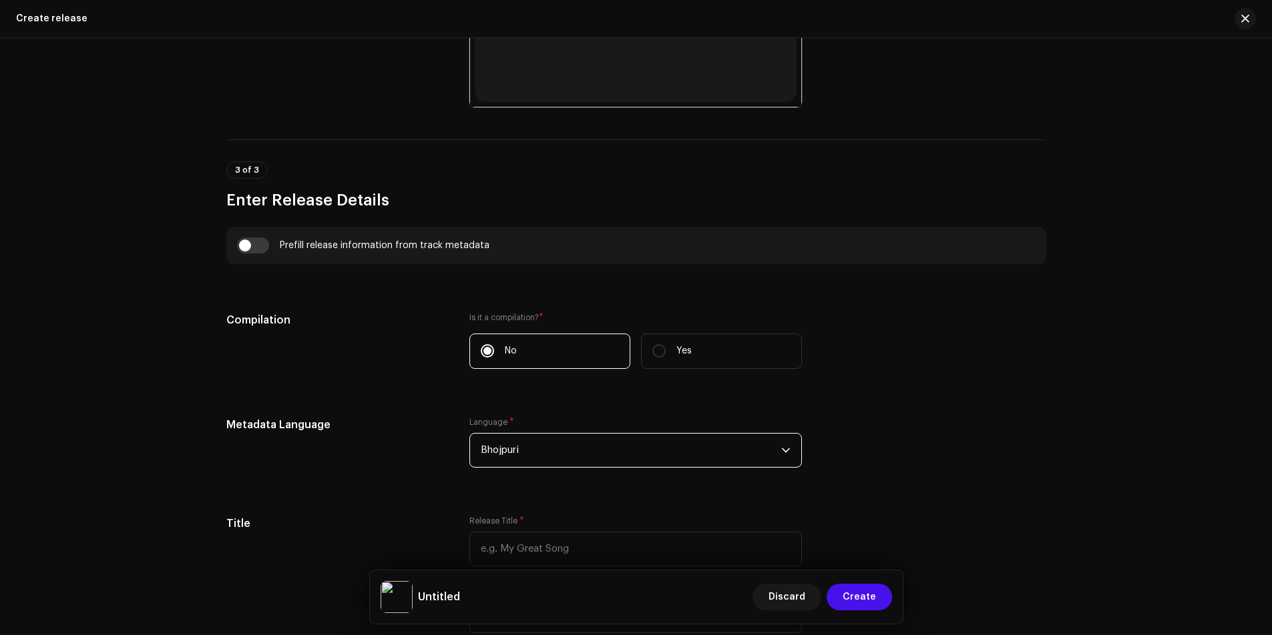
click at [543, 449] on span "Bhojpuri" at bounding box center [631, 450] width 300 height 33
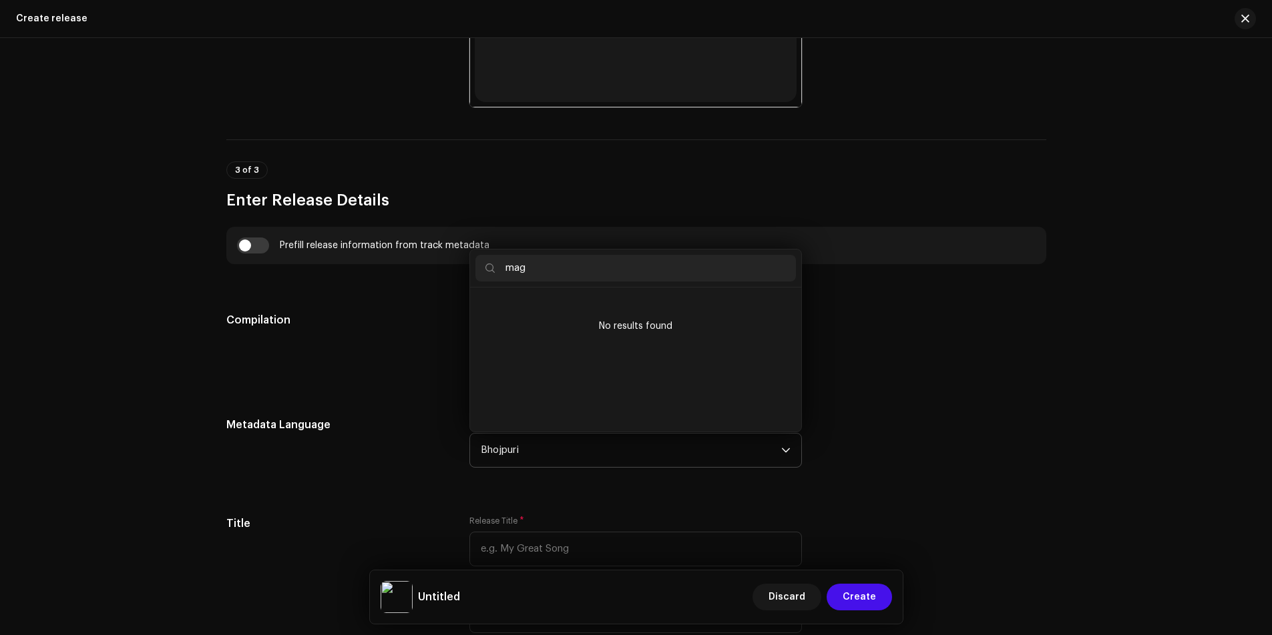
scroll to position [0, 0]
type input "m"
click at [1150, 439] on div "Create a new release We’ll guide you through everything — from track selection …" at bounding box center [636, 336] width 1272 height 597
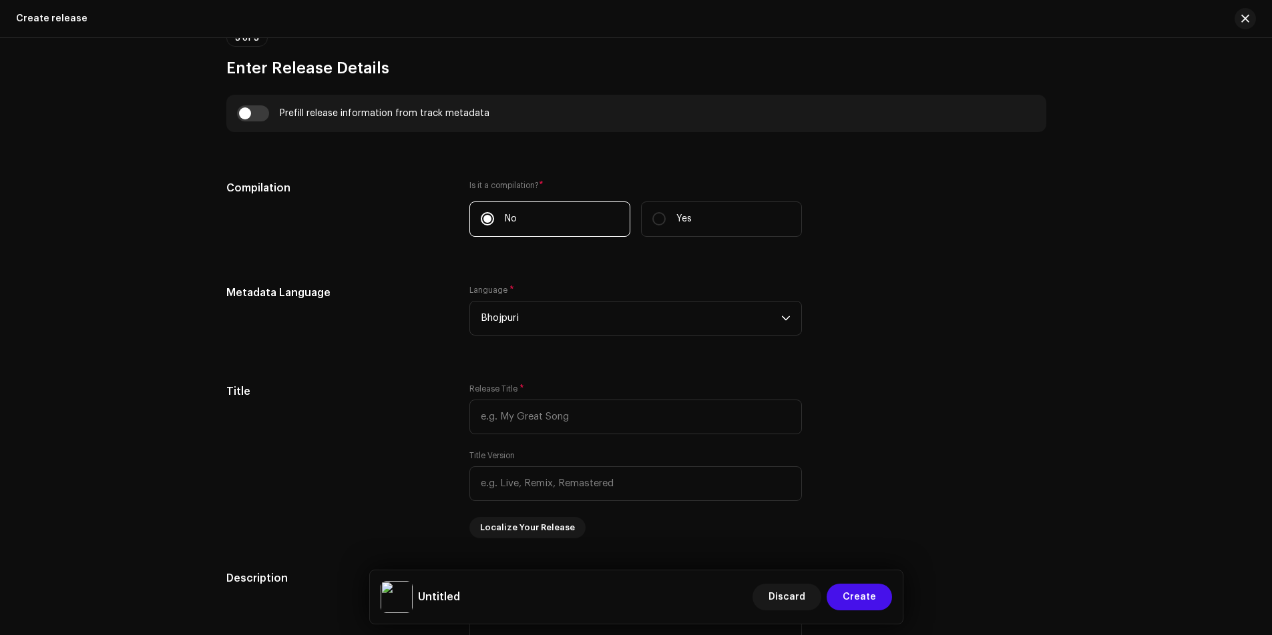
scroll to position [922, 0]
click at [516, 419] on input "text" at bounding box center [635, 416] width 332 height 35
paste input "Ud Jaito Hawa Mein Kamalwa ye Modi Ji"
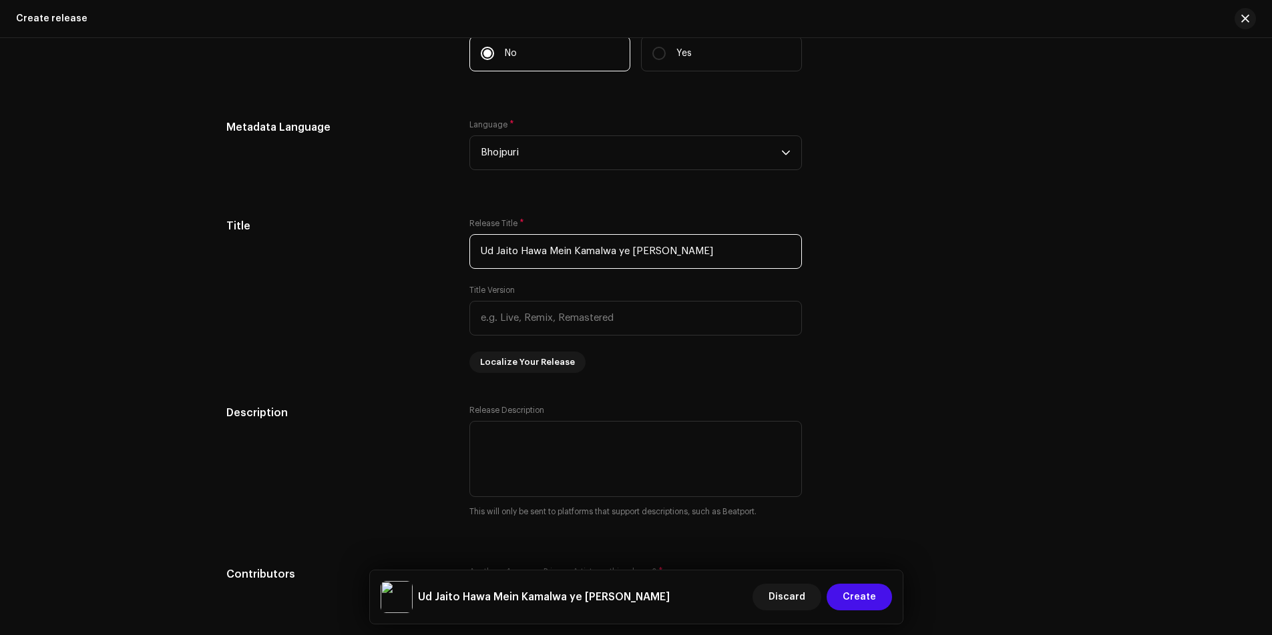
scroll to position [1122, 0]
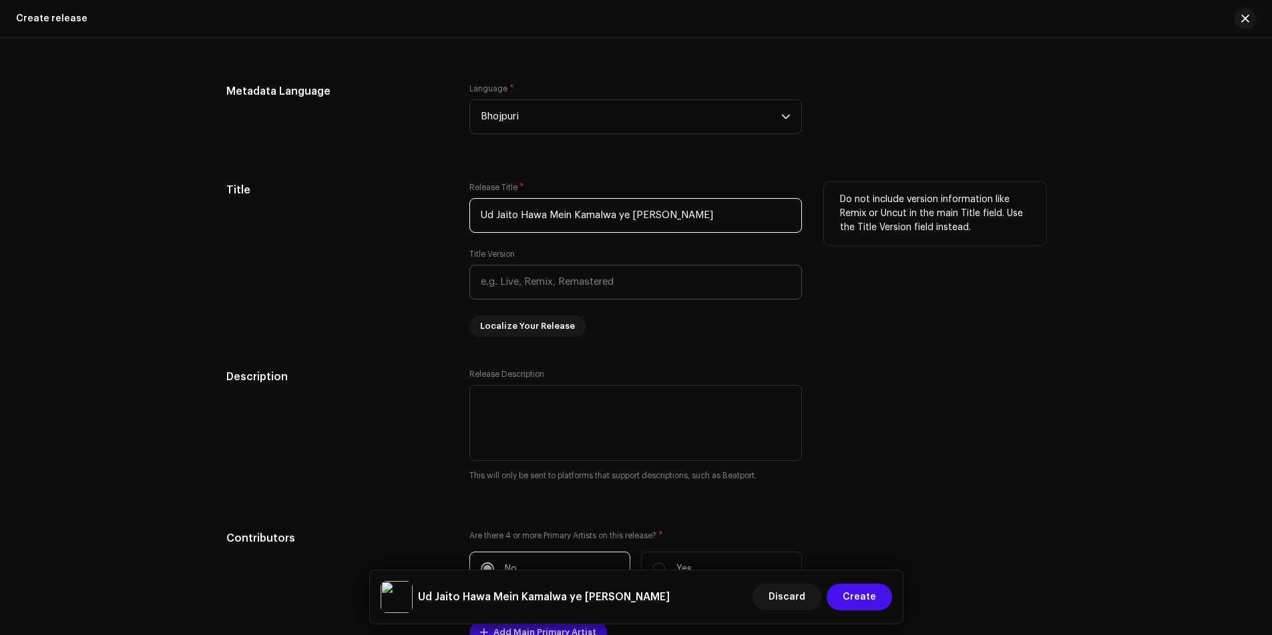
type input "Ud Jaito Hawa Mein Kamalwa ye Modi Ji"
click at [573, 273] on input "text" at bounding box center [635, 282] width 332 height 35
paste input "Ud Jaito Hawa Mein Kamalwa ye Modi Ji"
type input "Ud Jaito Hawa Mein Kamalwa ye Modi Ji"
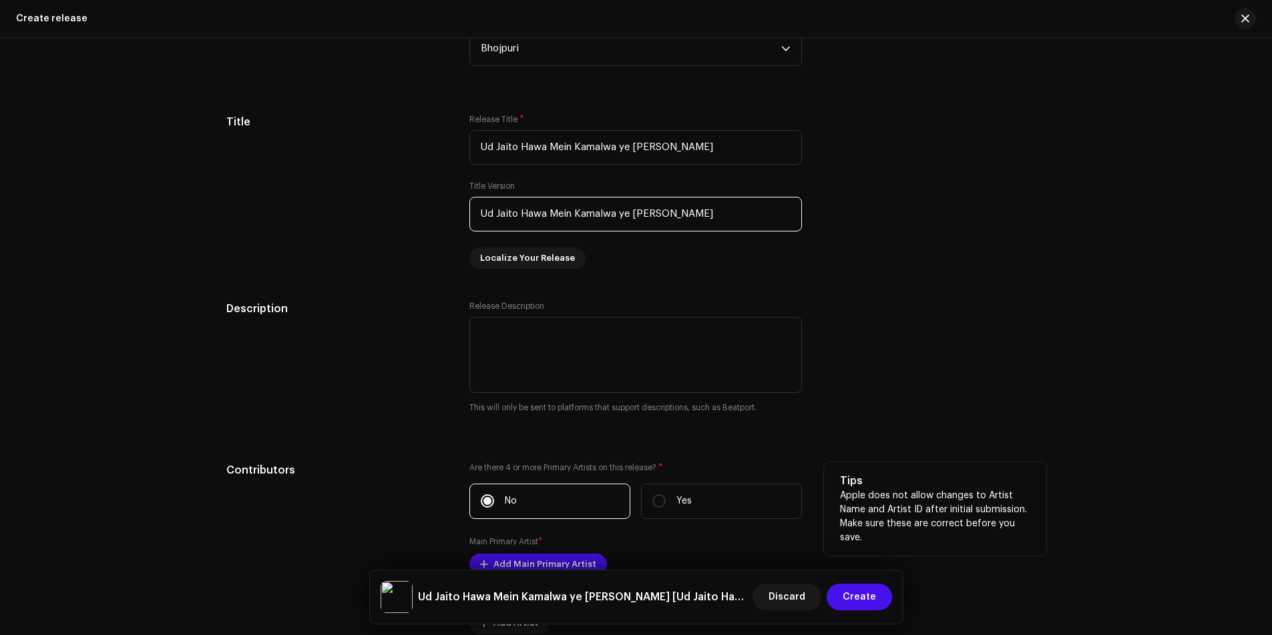
scroll to position [1189, 0]
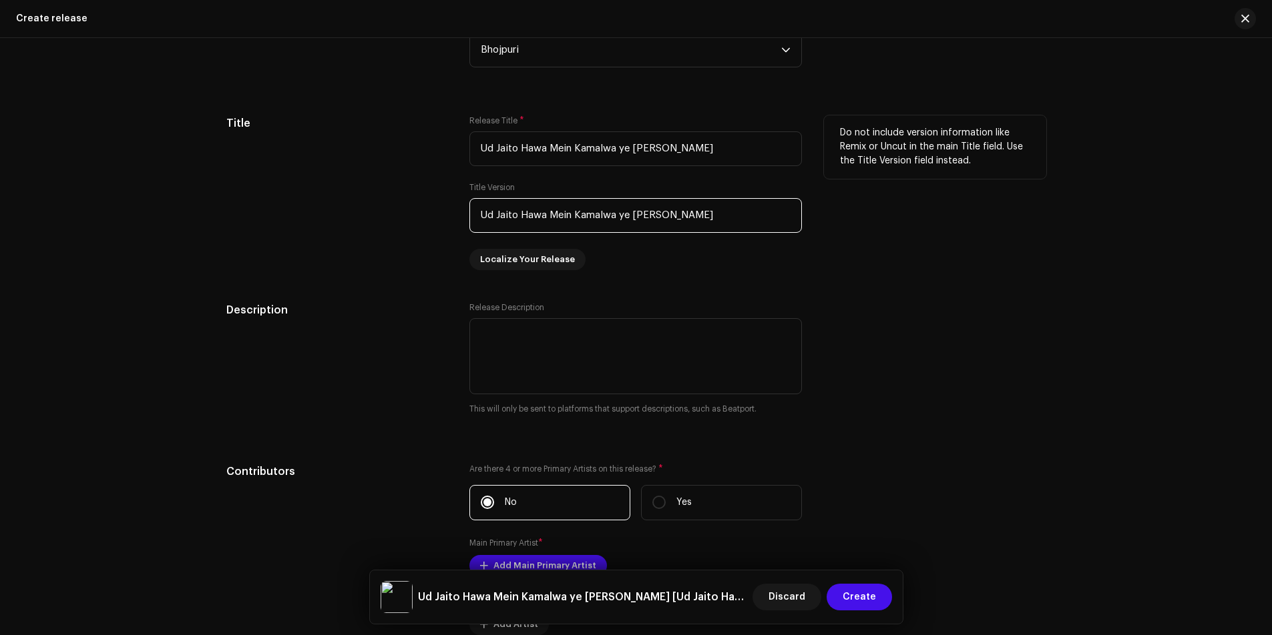
drag, startPoint x: 646, startPoint y: 214, endPoint x: 438, endPoint y: 205, distance: 208.5
click at [438, 205] on div "Title Release Title * Ud Jaito Hawa Mein Kamalwa ye Modi Ji Title Version Ud Ja…" at bounding box center [636, 192] width 820 height 155
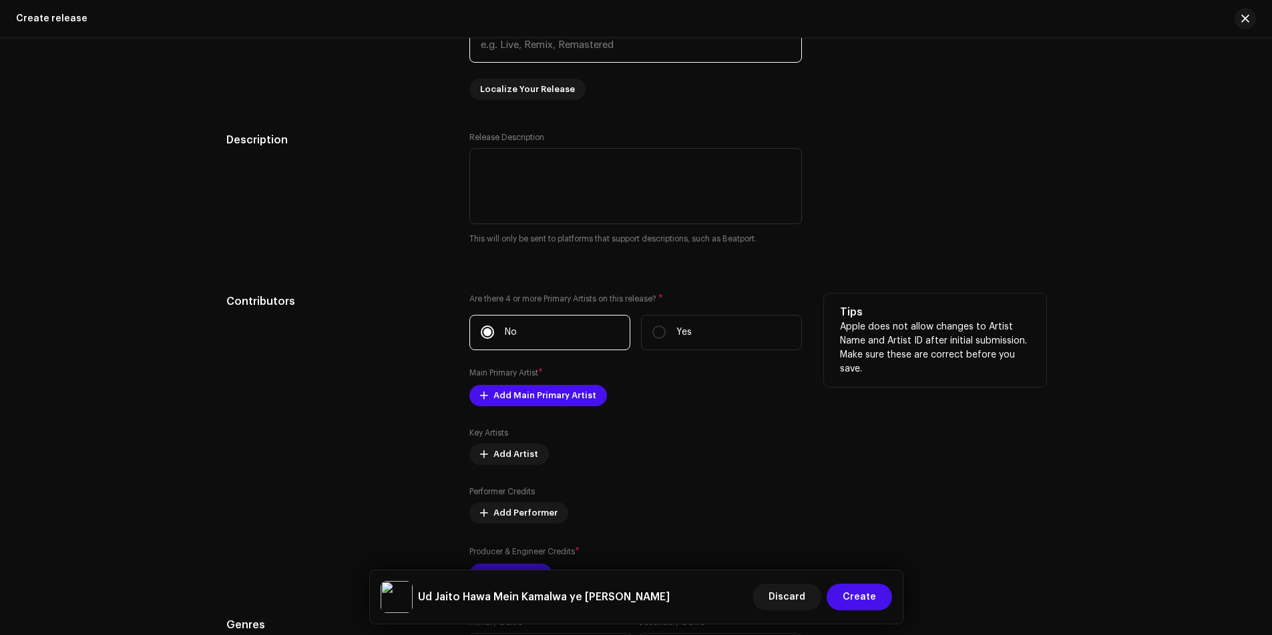
scroll to position [1389, 0]
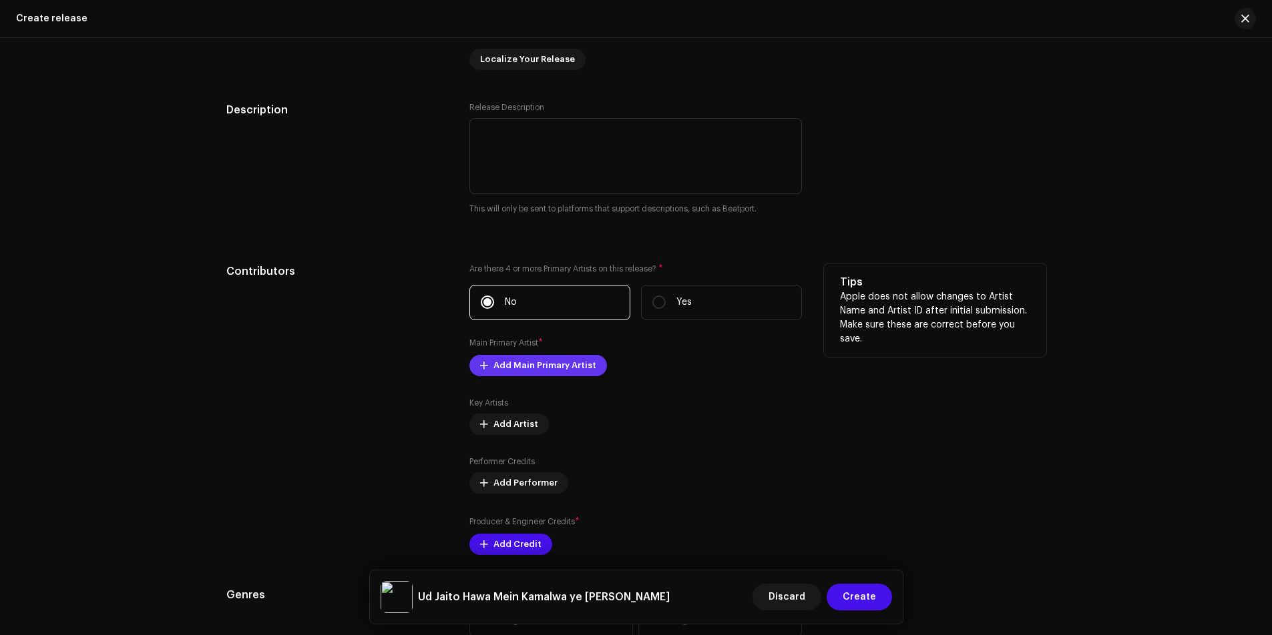
click at [550, 366] on span "Add Main Primary Artist" at bounding box center [544, 365] width 103 height 27
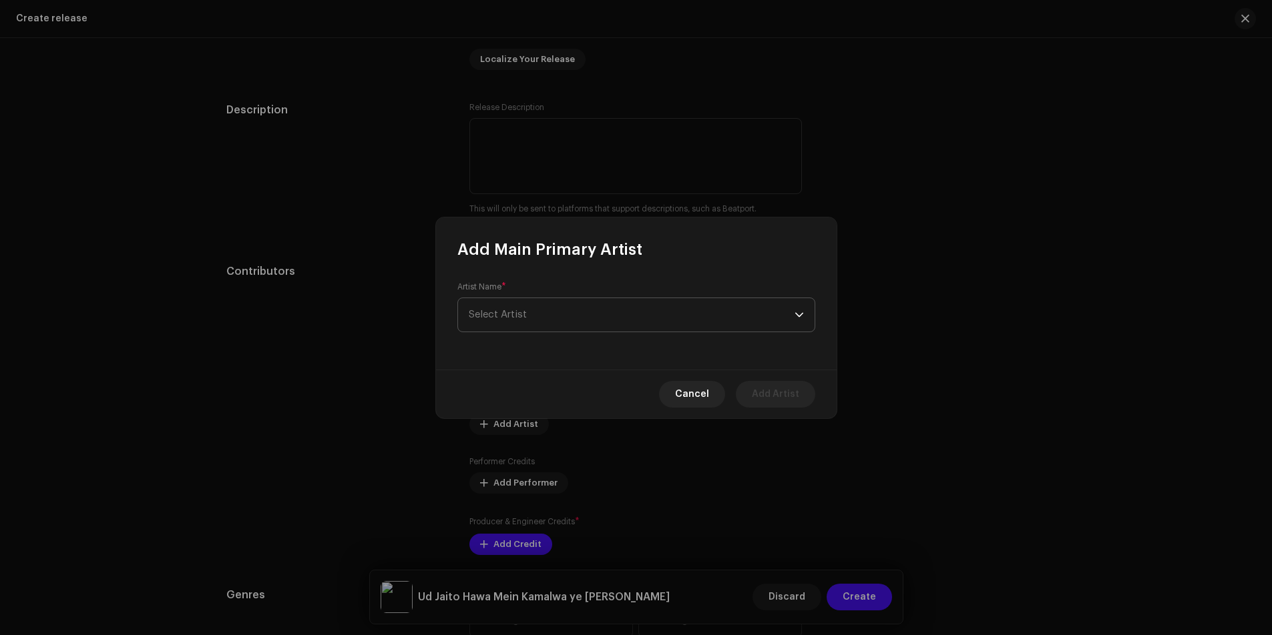
click at [511, 312] on span "Select Artist" at bounding box center [498, 315] width 58 height 10
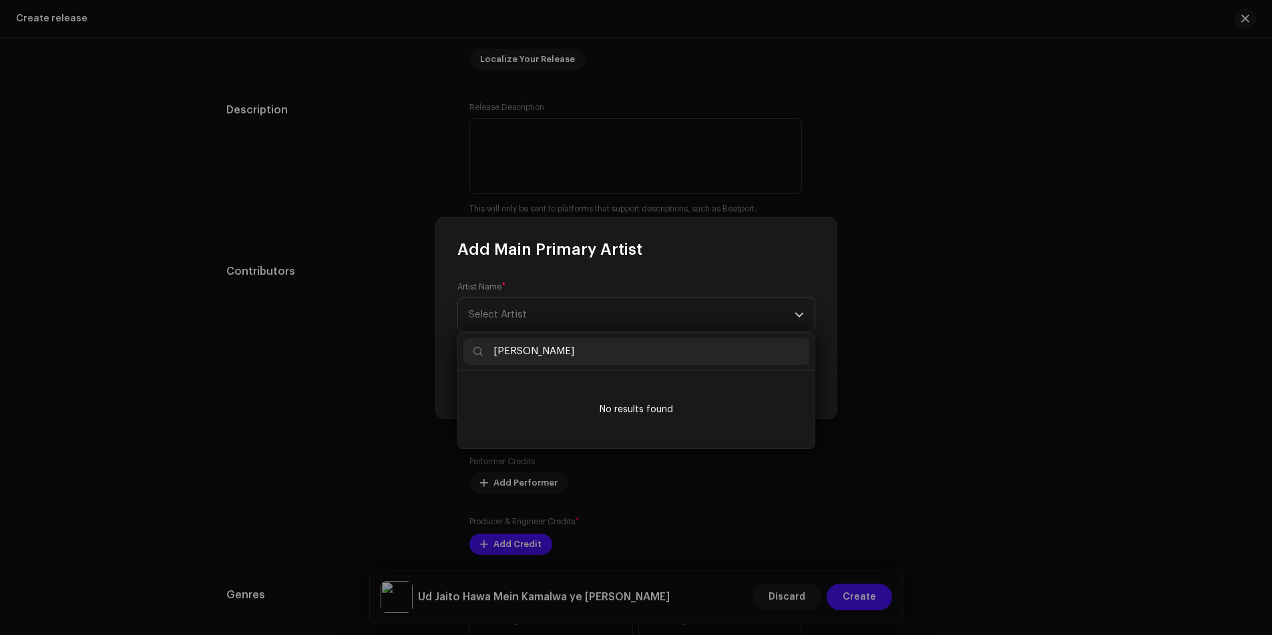
click at [525, 352] on input "Rajesh Rasila" at bounding box center [636, 351] width 346 height 27
click at [539, 349] on input "Rajesh Rasila" at bounding box center [636, 351] width 346 height 27
type input "Rajesh Rasila"
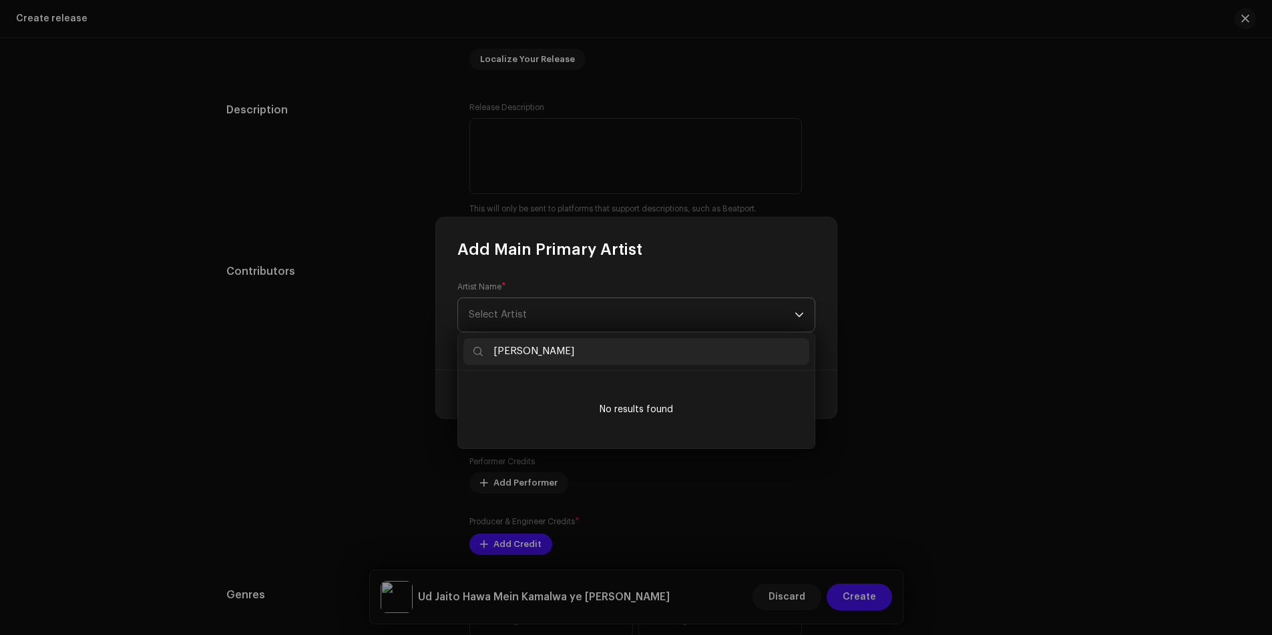
click at [541, 318] on span "Select Artist" at bounding box center [632, 314] width 326 height 33
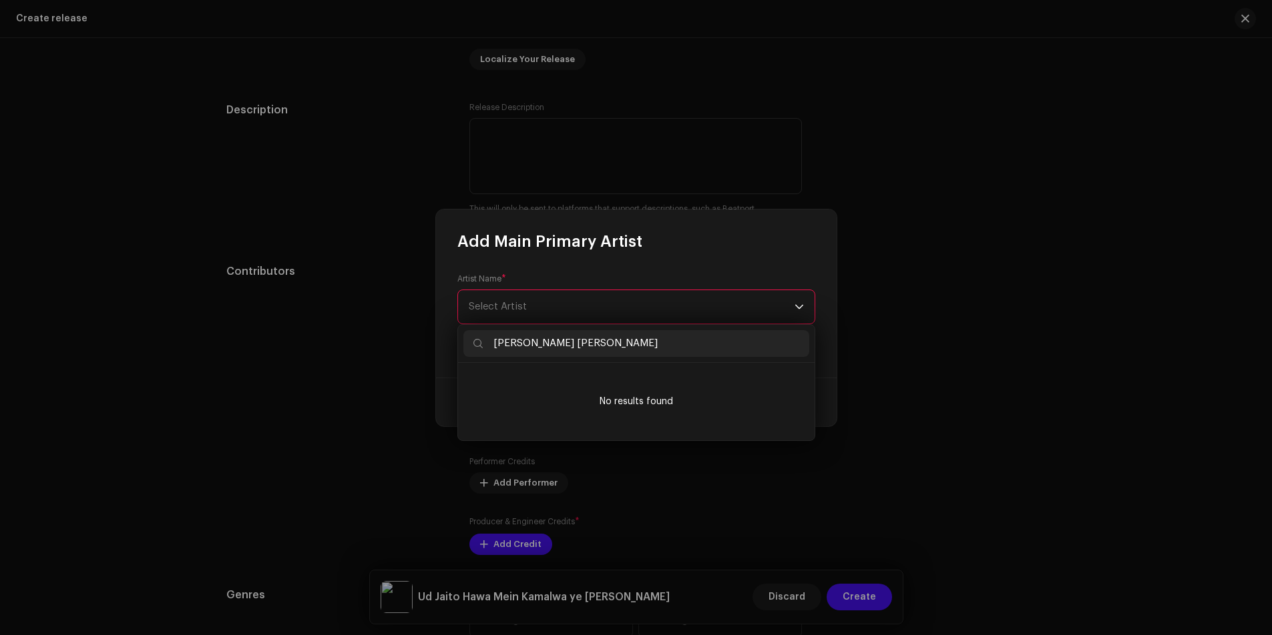
type input "Rajesh Rasila"
click at [694, 229] on div "Add Main Primary Artist" at bounding box center [636, 231] width 401 height 43
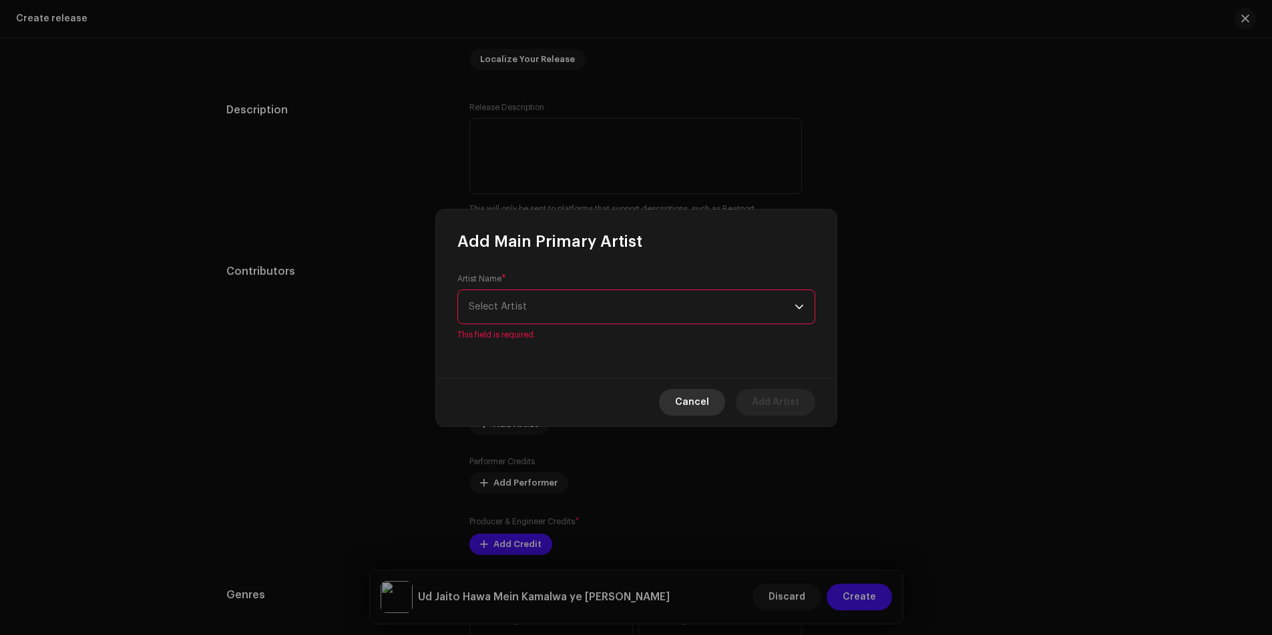
click at [690, 410] on span "Cancel" at bounding box center [692, 402] width 34 height 27
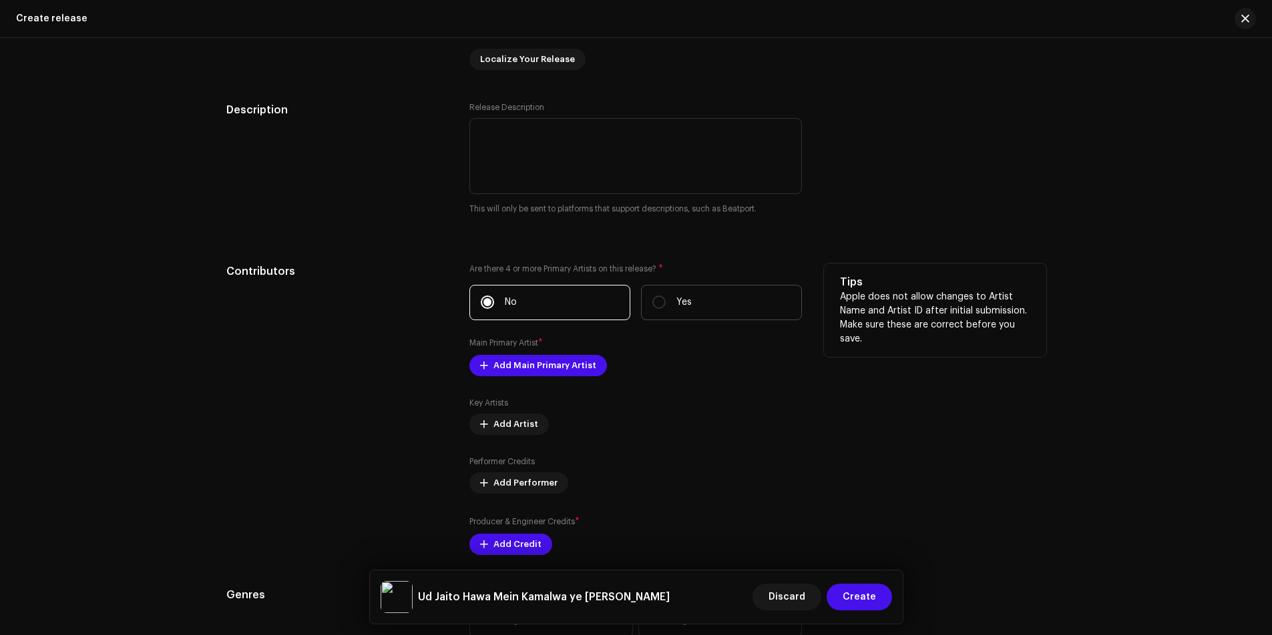
click at [666, 312] on label "Yes" at bounding box center [721, 302] width 161 height 35
click at [666, 309] on input "Yes" at bounding box center [658, 302] width 13 height 13
radio input "true"
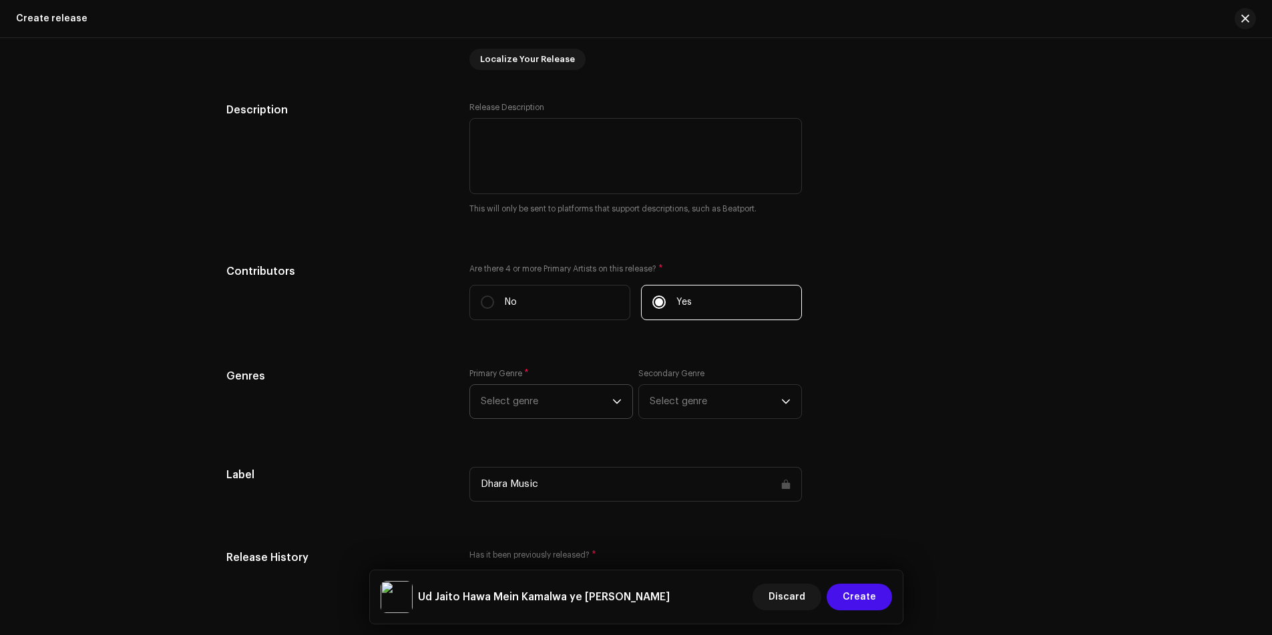
click at [529, 405] on span "Select genre" at bounding box center [547, 401] width 132 height 33
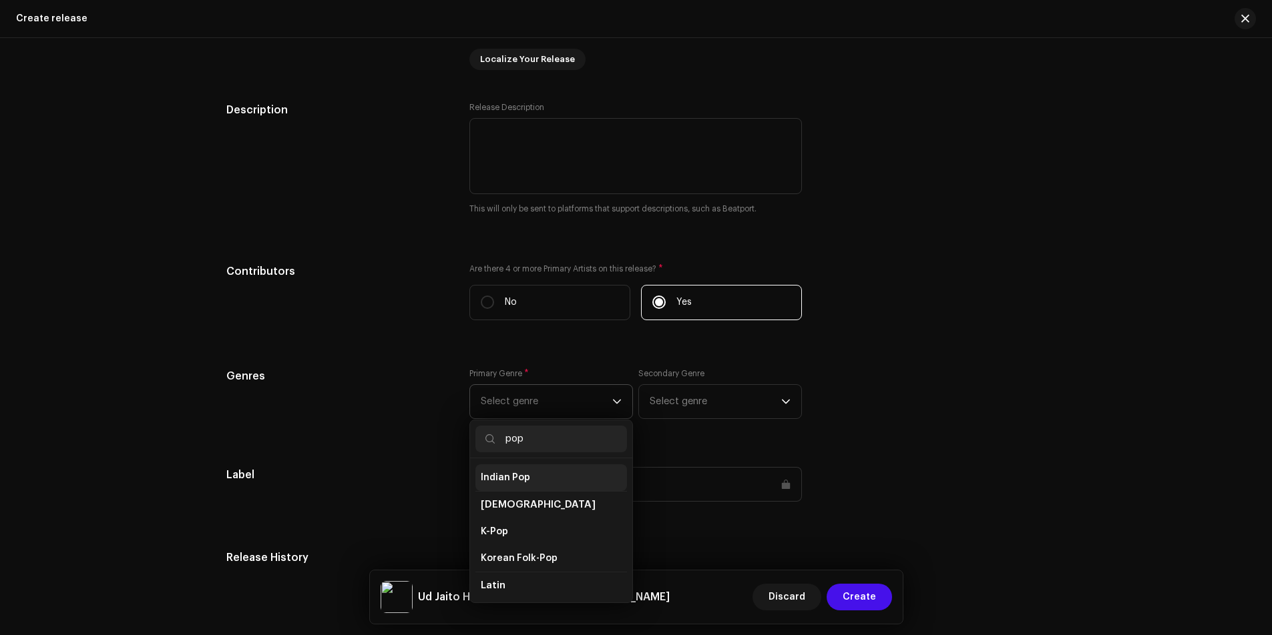
scroll to position [329, 0]
type input "pop"
click at [525, 476] on span "Indian Pop" at bounding box center [505, 482] width 49 height 13
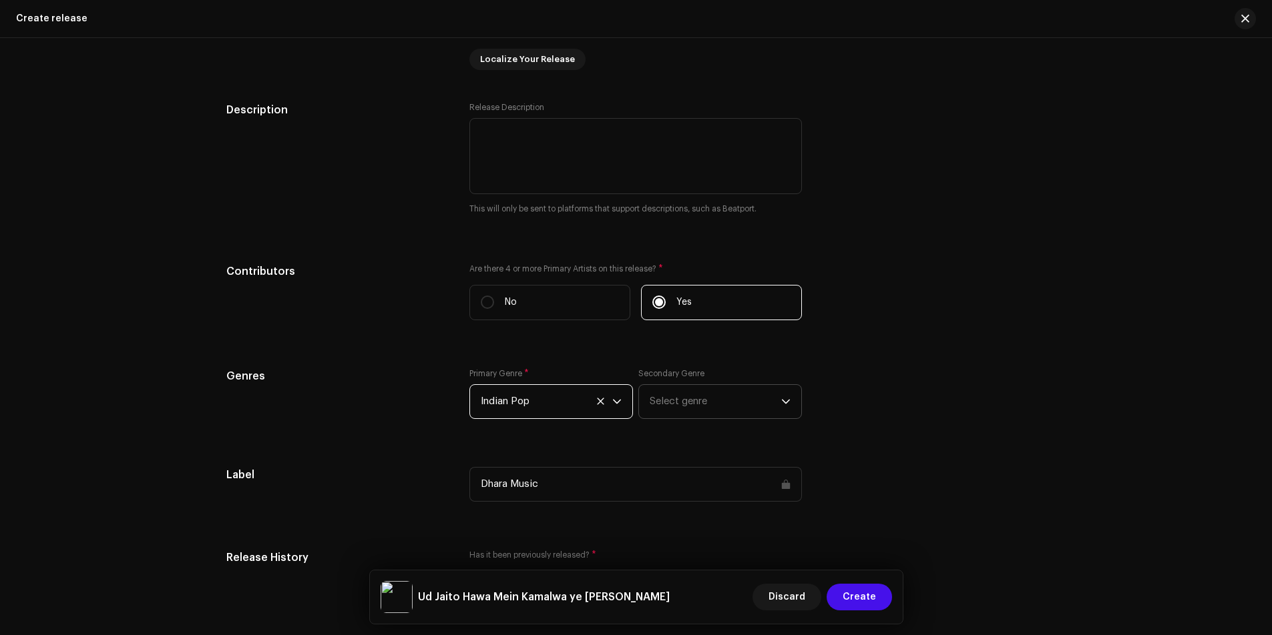
click at [686, 409] on span "Select genre" at bounding box center [716, 401] width 132 height 33
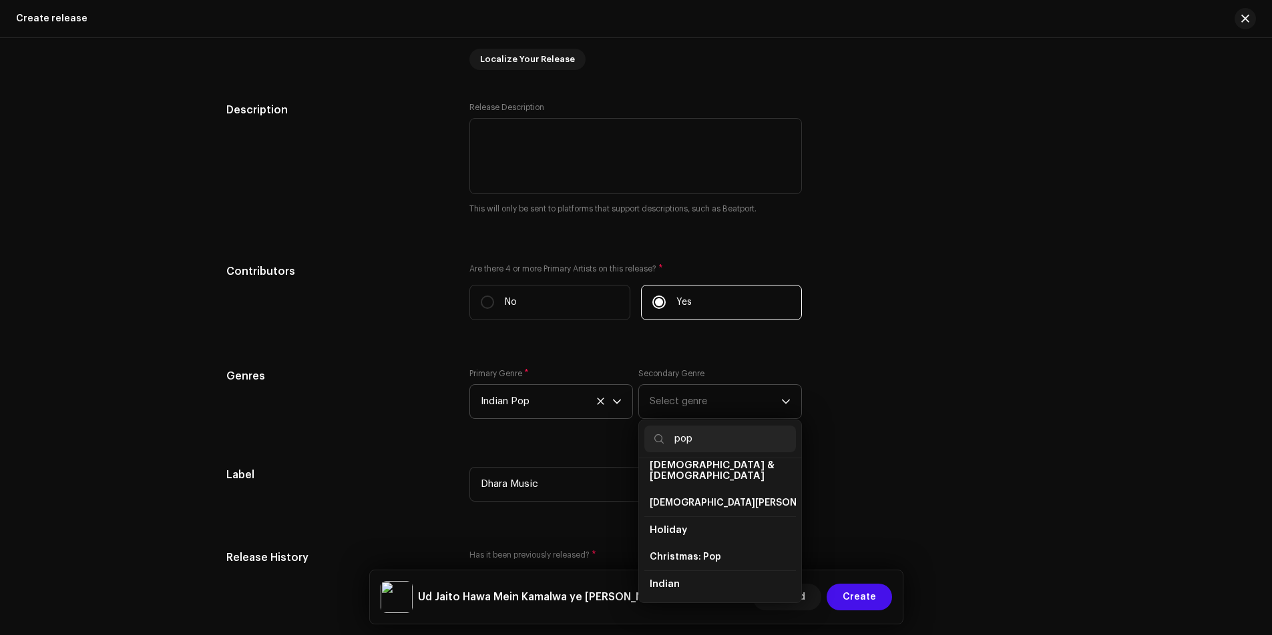
scroll to position [267, 0]
type input "pop"
click at [688, 507] on li "Indian" at bounding box center [720, 517] width 152 height 27
click at [668, 513] on span "Indian" at bounding box center [665, 518] width 30 height 10
click at [660, 513] on span "Indian" at bounding box center [665, 518] width 30 height 10
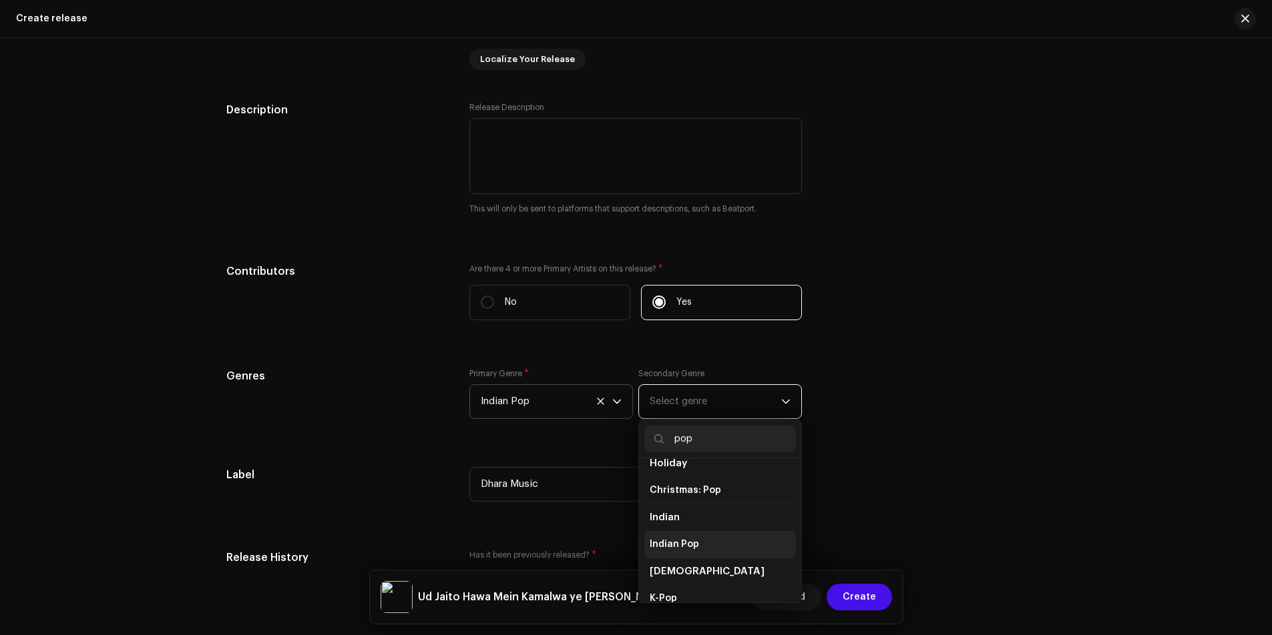
click at [680, 538] on span "Indian Pop" at bounding box center [674, 544] width 49 height 13
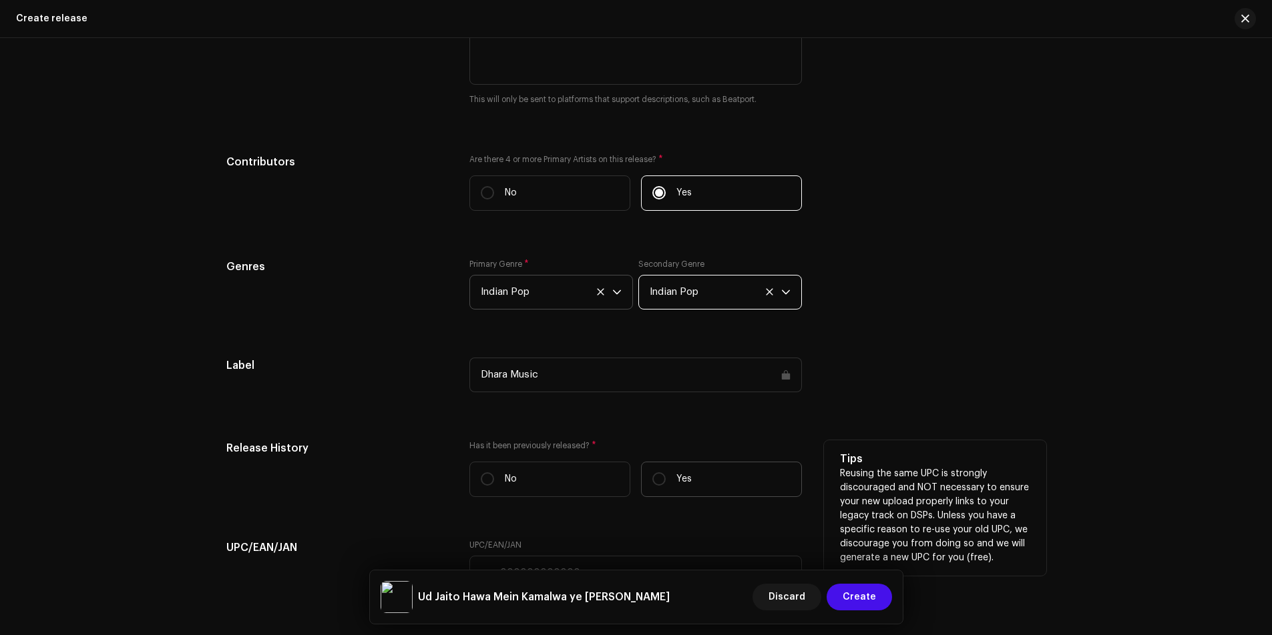
scroll to position [1523, 0]
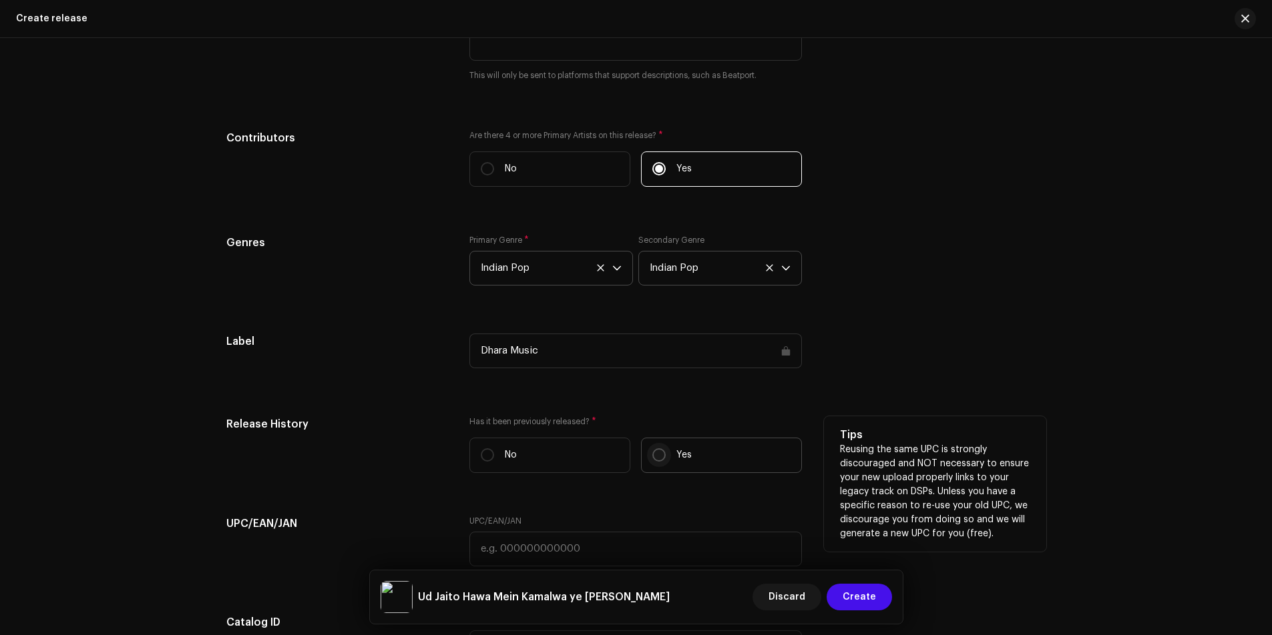
click at [654, 453] on input "Yes" at bounding box center [658, 455] width 13 height 13
radio input "true"
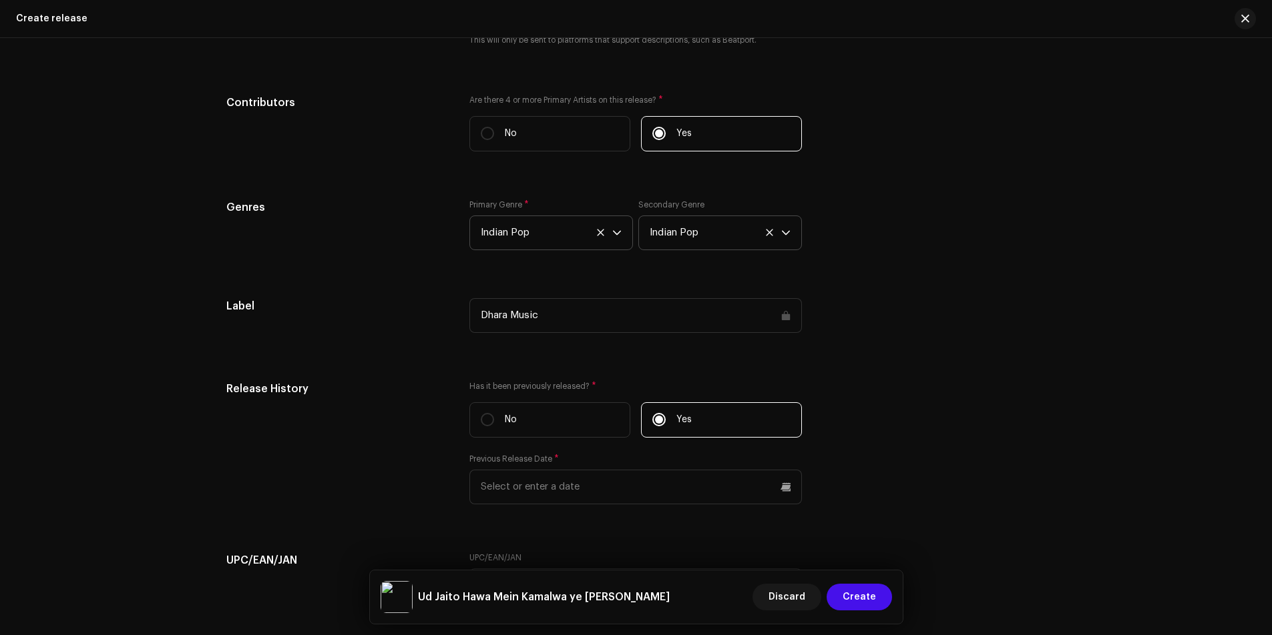
scroll to position [1656, 0]
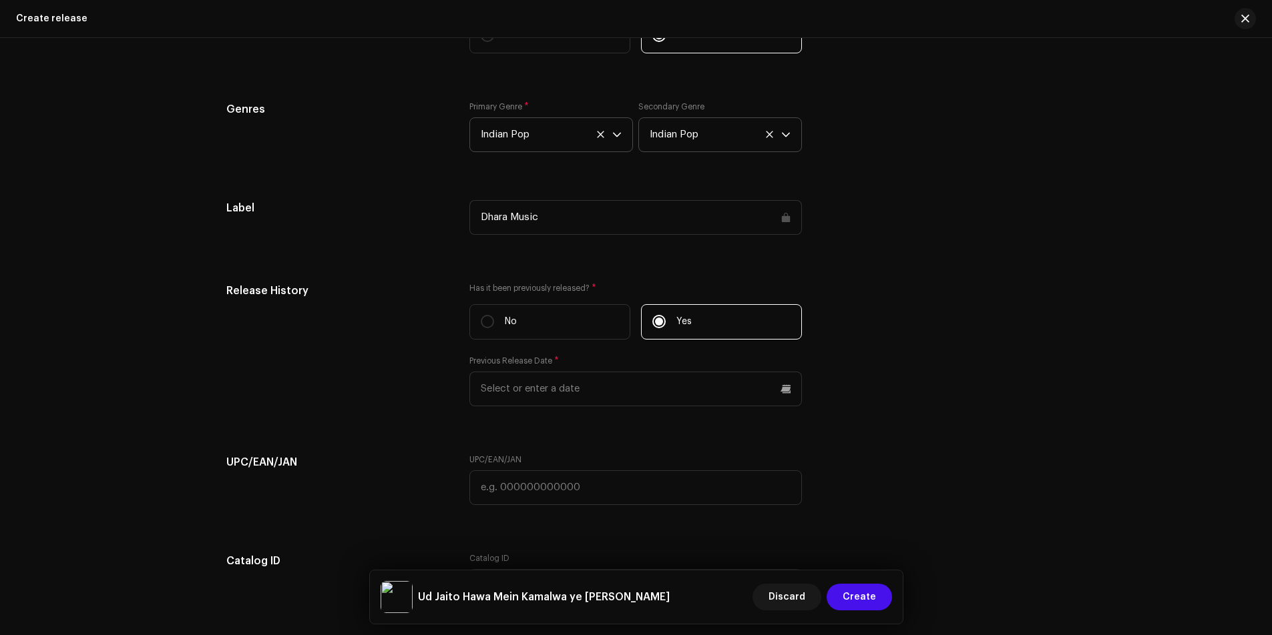
click at [606, 509] on div "UPC/EAN/JAN" at bounding box center [635, 488] width 332 height 67
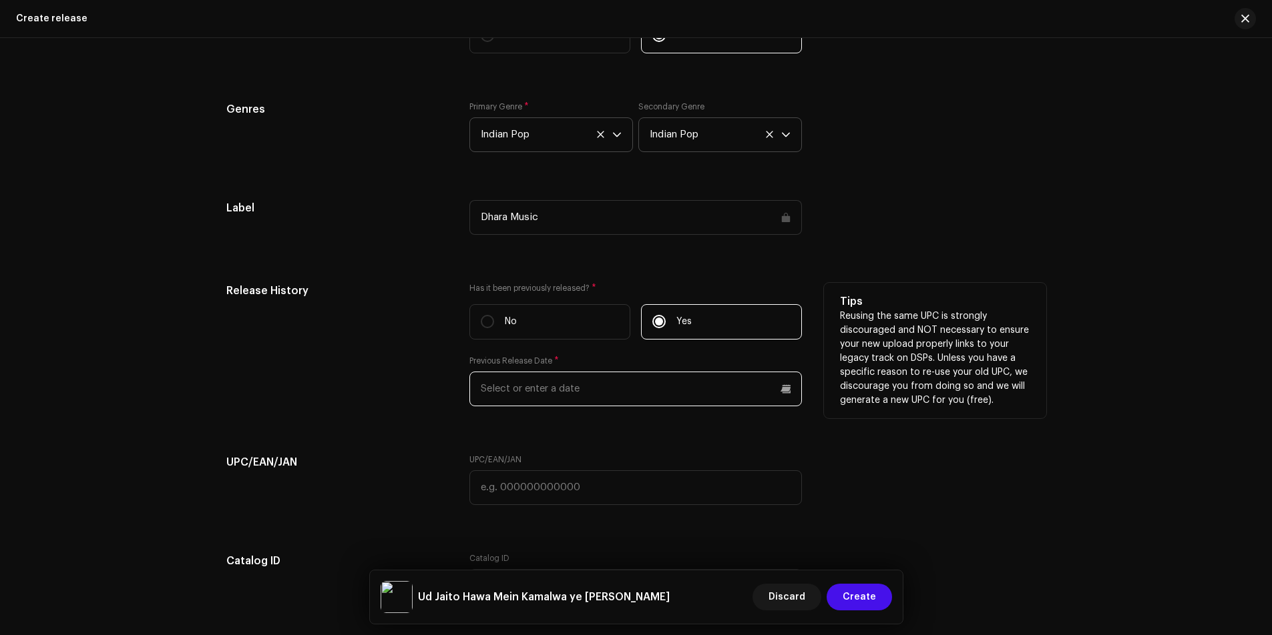
click at [536, 385] on input "text" at bounding box center [635, 389] width 332 height 35
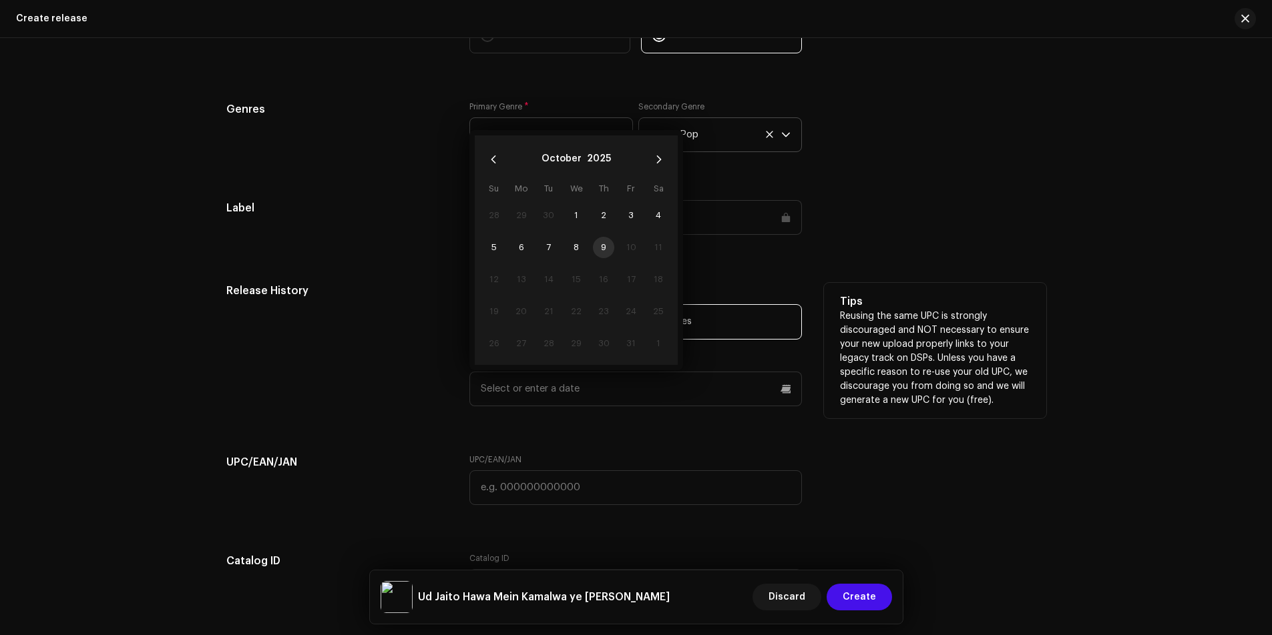
click at [593, 244] on td "9" at bounding box center [603, 248] width 27 height 32
click at [599, 246] on td "9" at bounding box center [603, 248] width 27 height 32
click at [572, 215] on span "1" at bounding box center [575, 215] width 21 height 21
type input "10/01/2025"
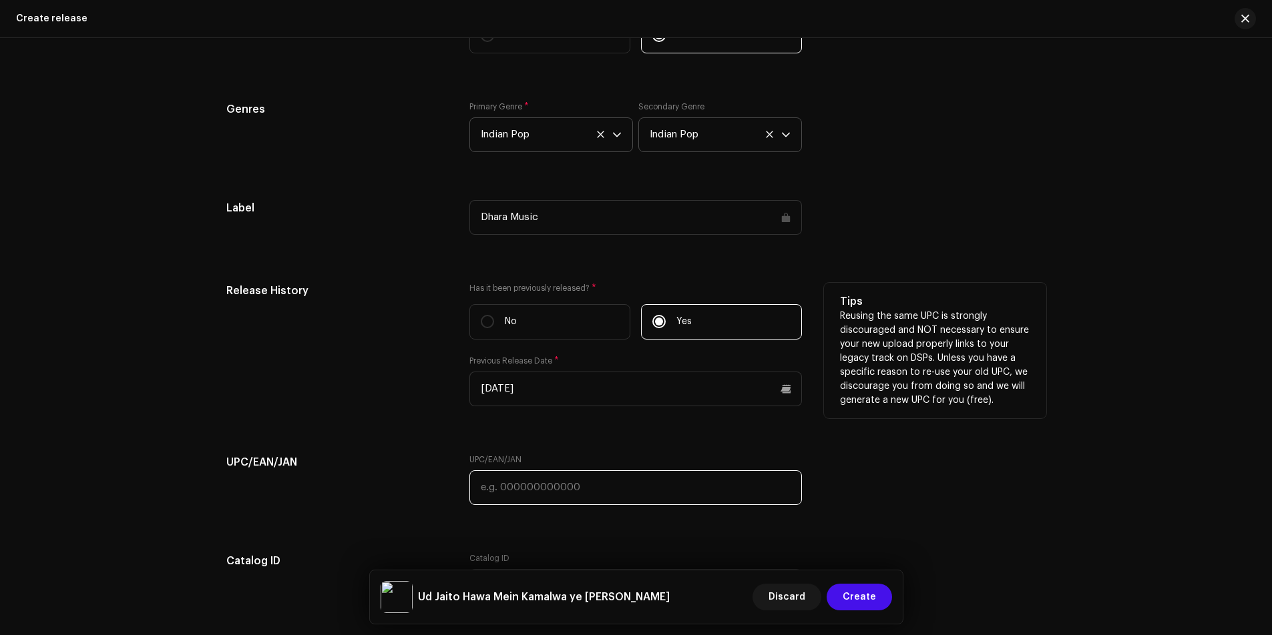
click at [563, 486] on input "text" at bounding box center [635, 488] width 332 height 35
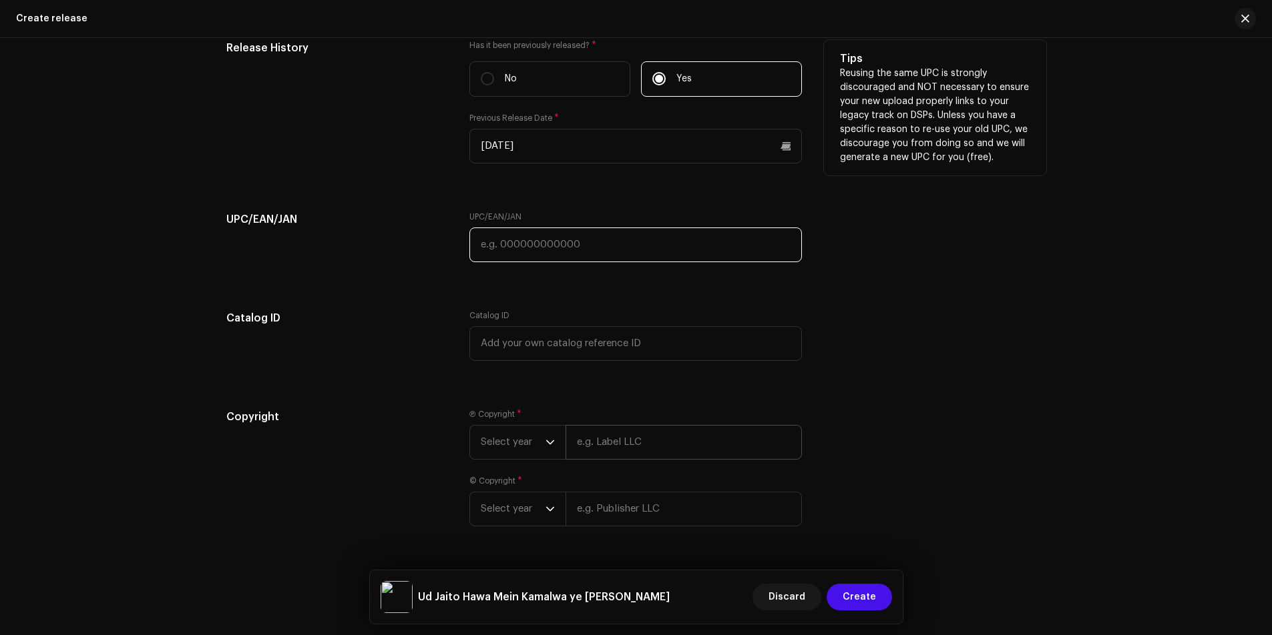
scroll to position [1923, 0]
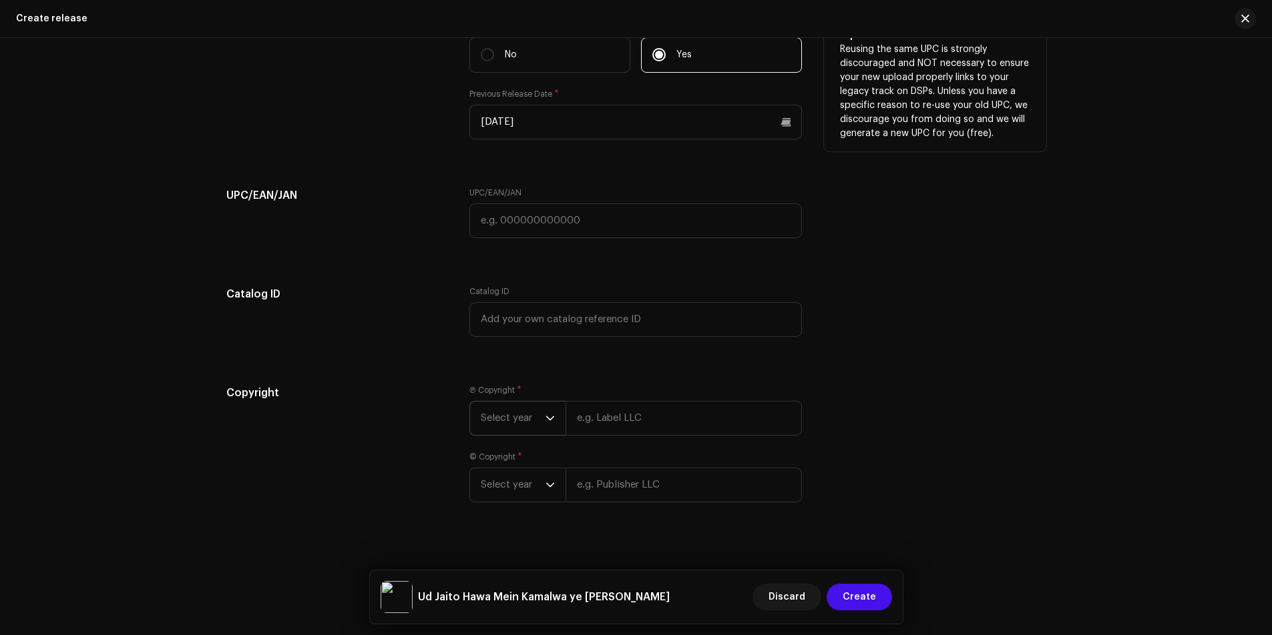
click at [518, 419] on span "Select year" at bounding box center [513, 418] width 65 height 33
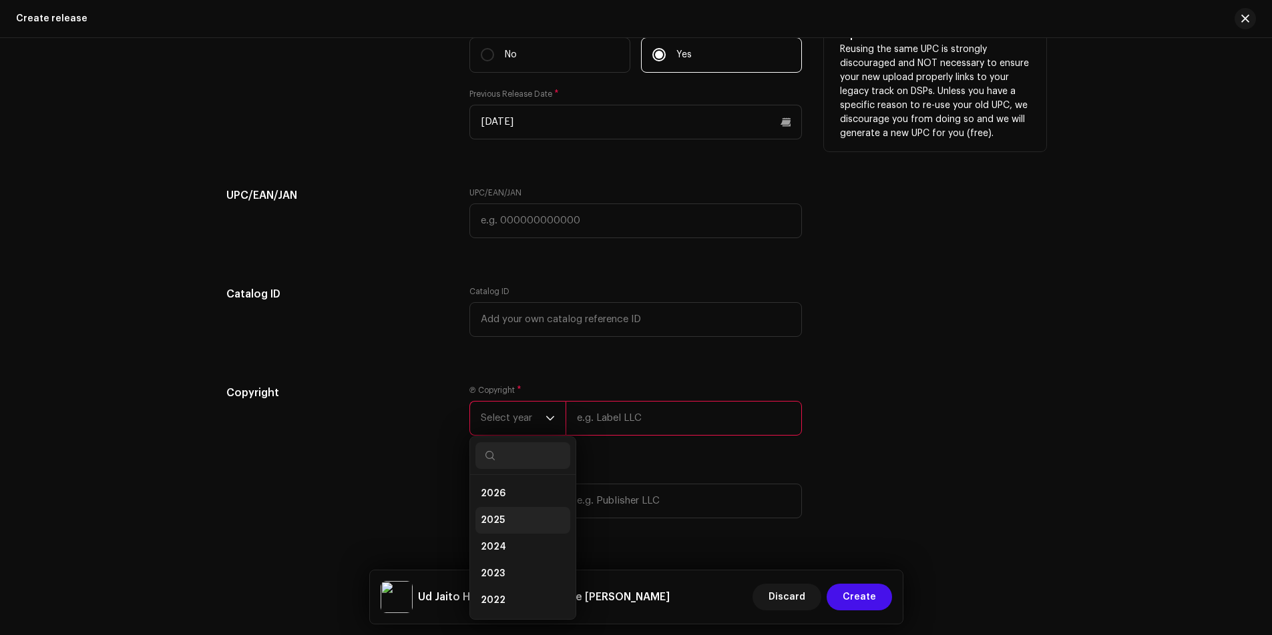
click at [499, 523] on span "2025" at bounding box center [493, 520] width 24 height 13
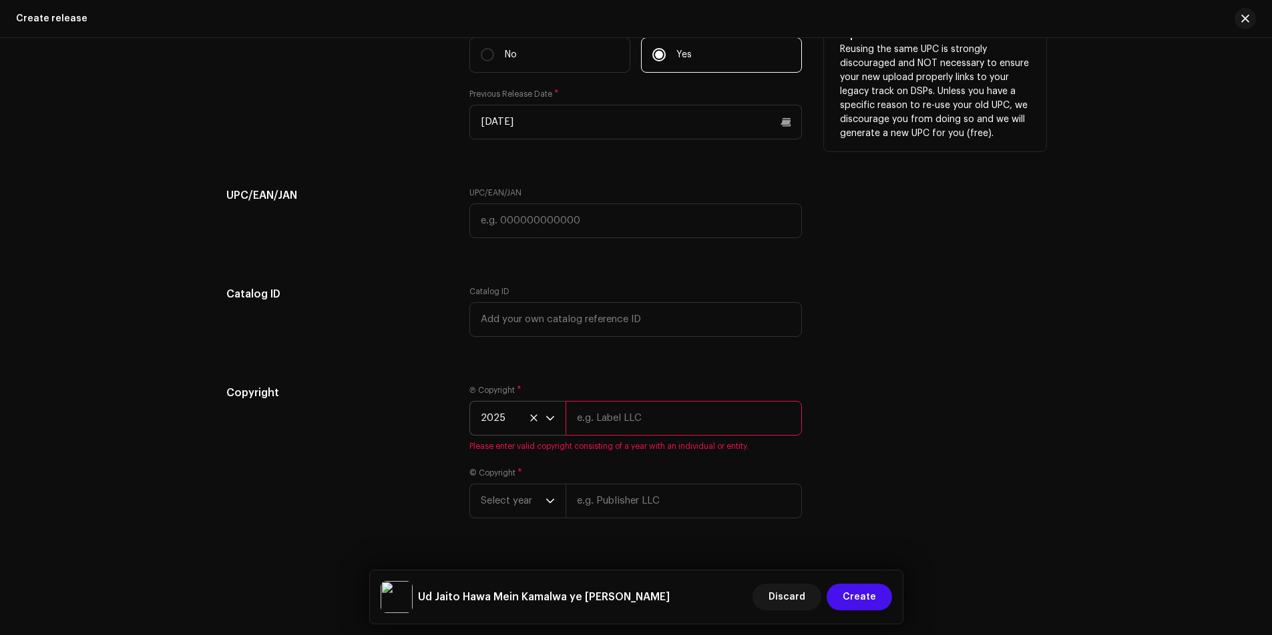
click at [655, 420] on input "text" at bounding box center [683, 418] width 236 height 35
type input "Dhara Music"
click at [513, 517] on div "Ⓟ Copyright * 2025 Dhara Music Please enter valid copyright consisting of a yea…" at bounding box center [635, 460] width 332 height 150
click at [520, 494] on span "Select year" at bounding box center [513, 485] width 65 height 33
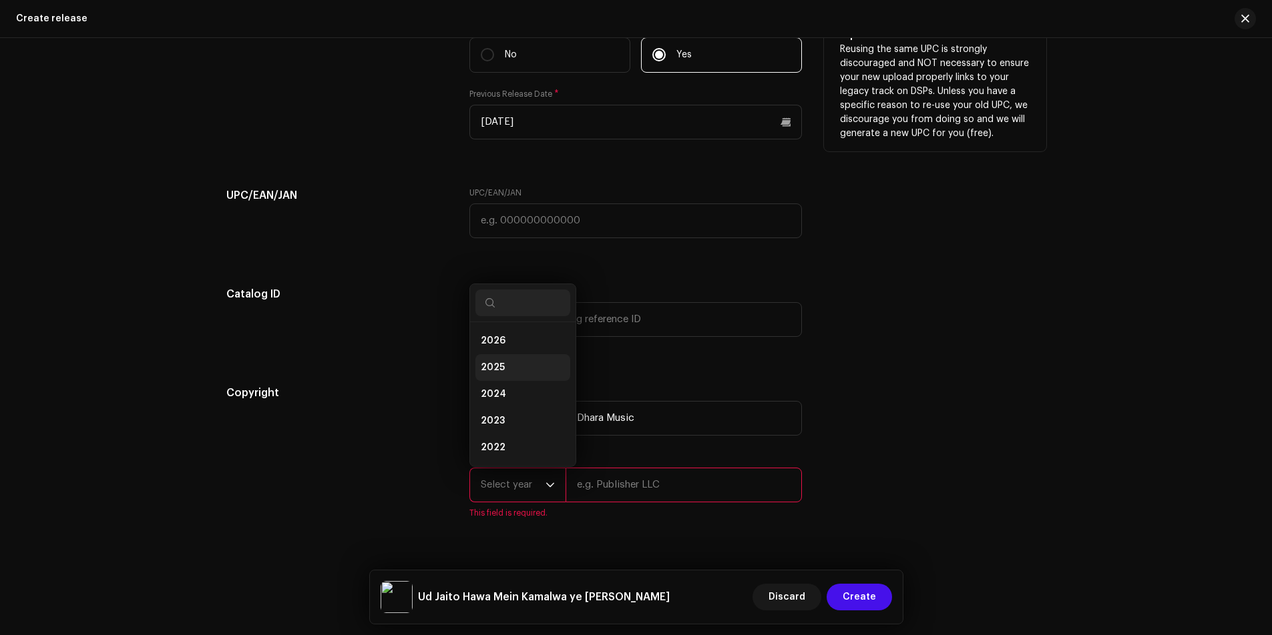
click at [496, 363] on span "2025" at bounding box center [493, 367] width 24 height 13
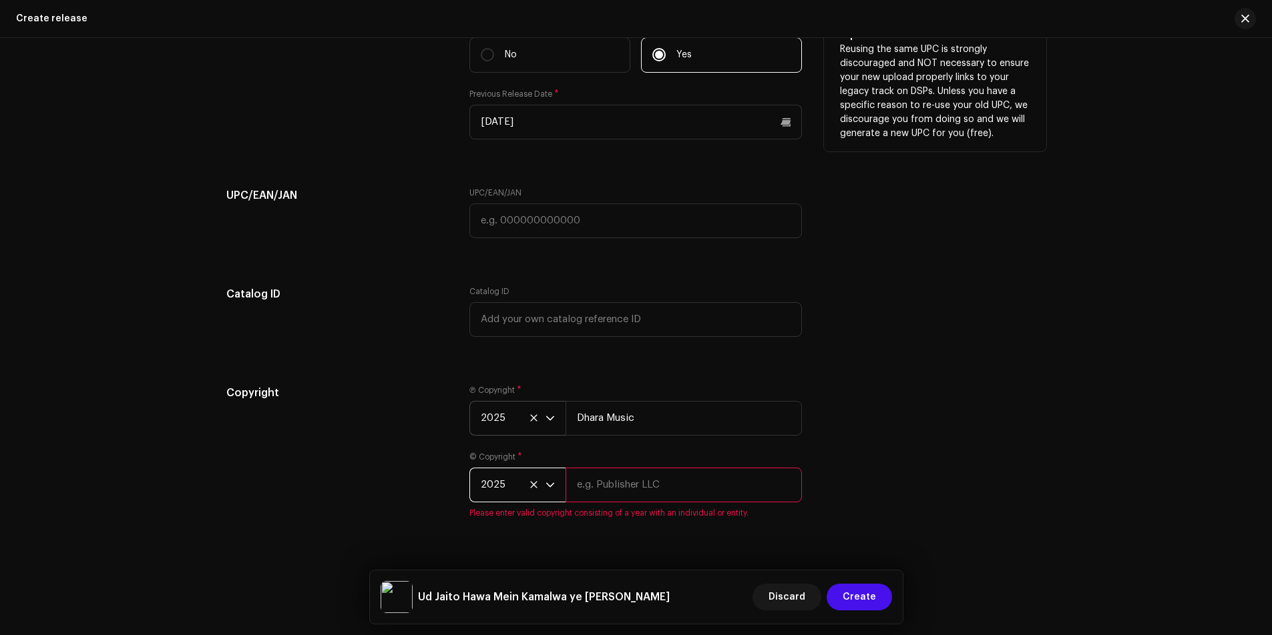
click at [639, 488] on input "text" at bounding box center [683, 485] width 236 height 35
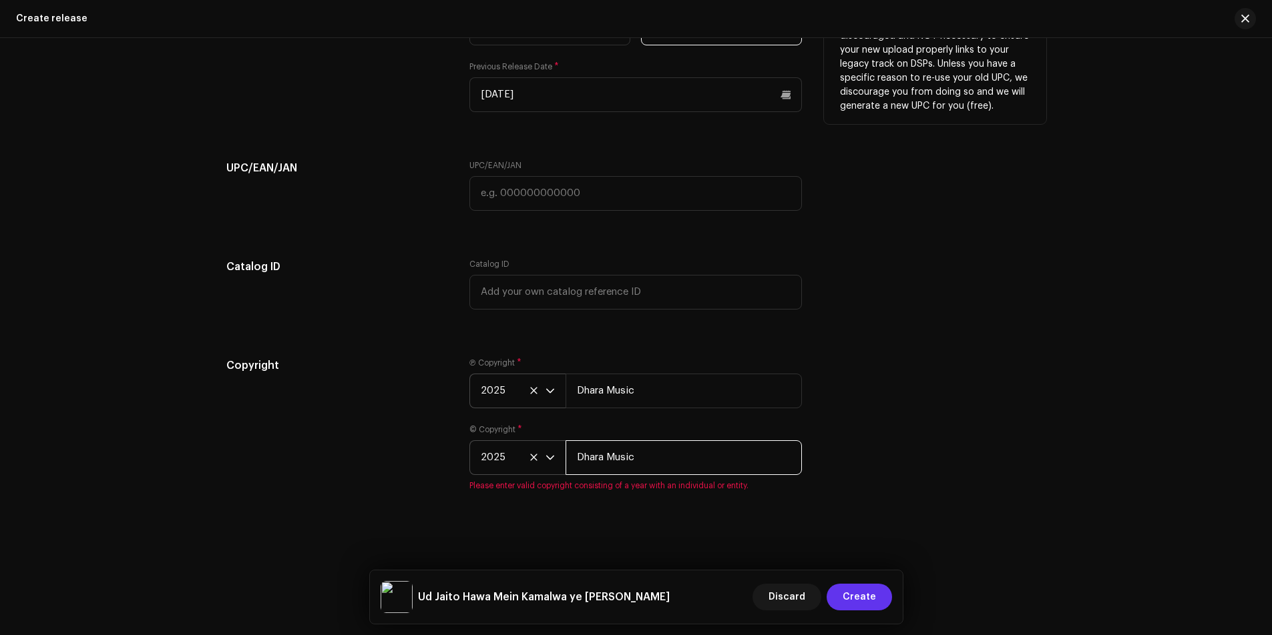
type input "Dhara Music"
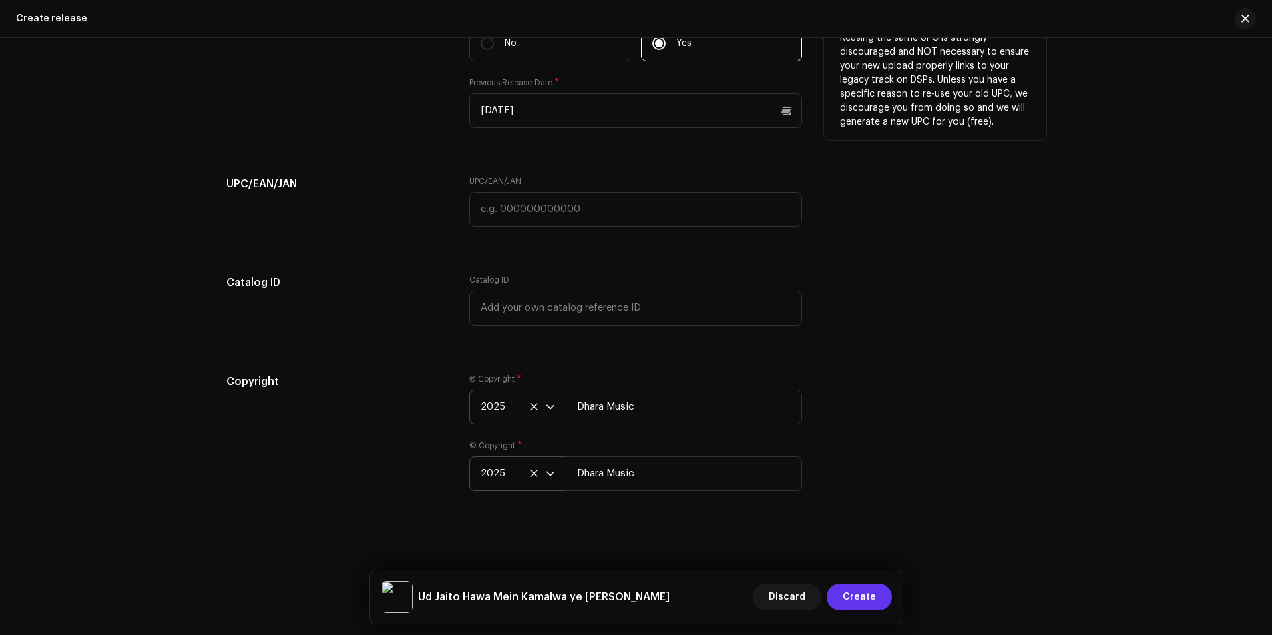
click at [853, 599] on span "Create" at bounding box center [858, 597] width 33 height 27
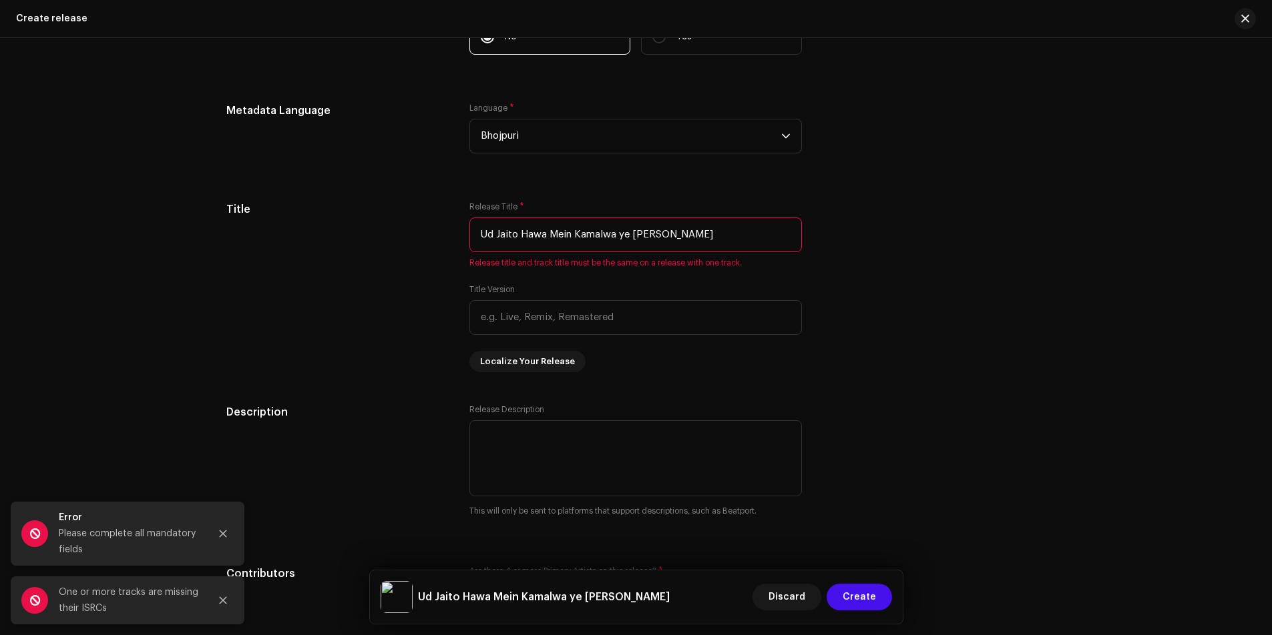
scroll to position [1083, 0]
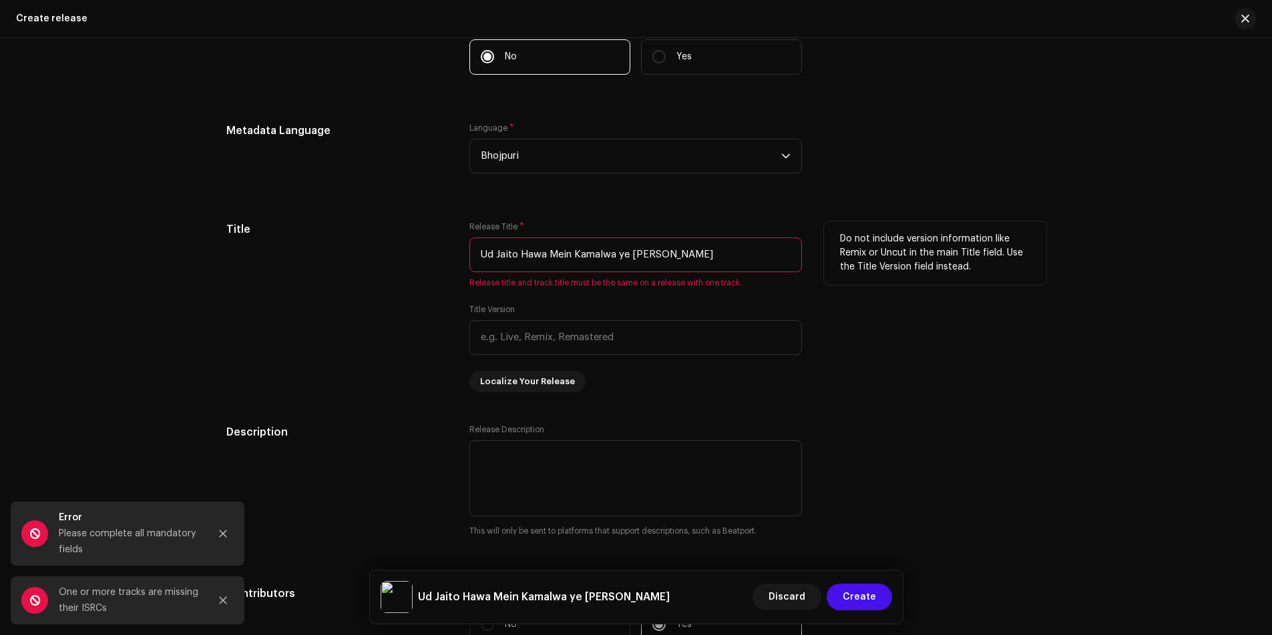
click at [523, 253] on input "Ud Jaito Hawa Mein Kamalwa ye Modi Ji" at bounding box center [635, 255] width 332 height 35
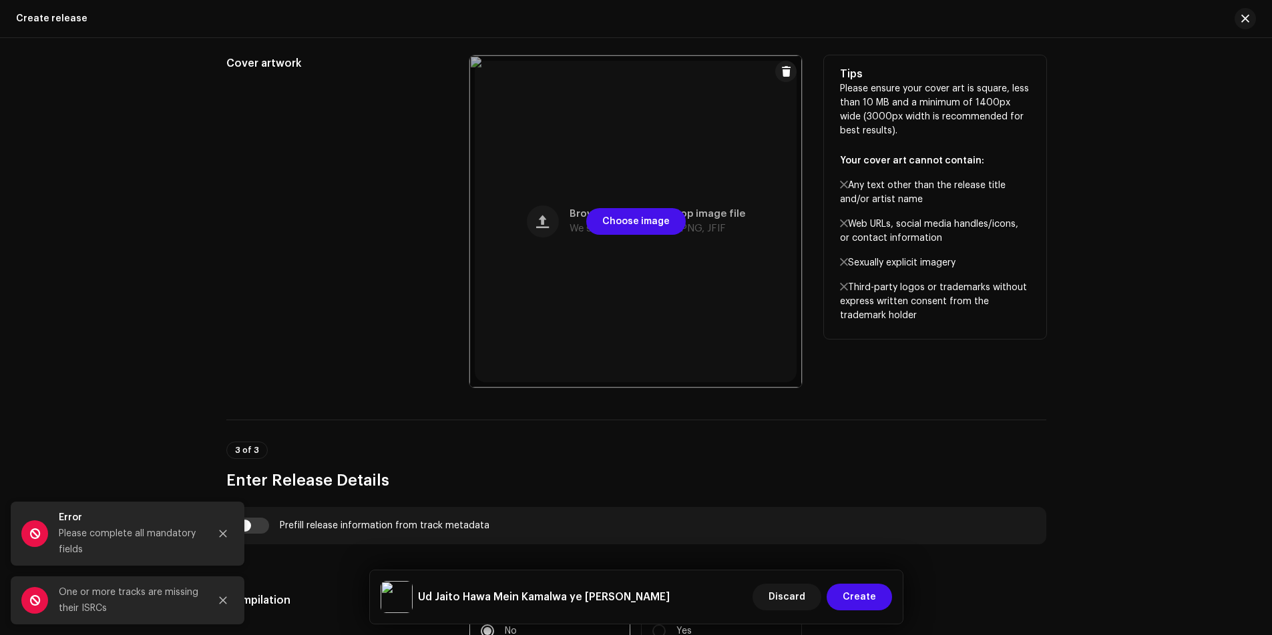
scroll to position [348, 0]
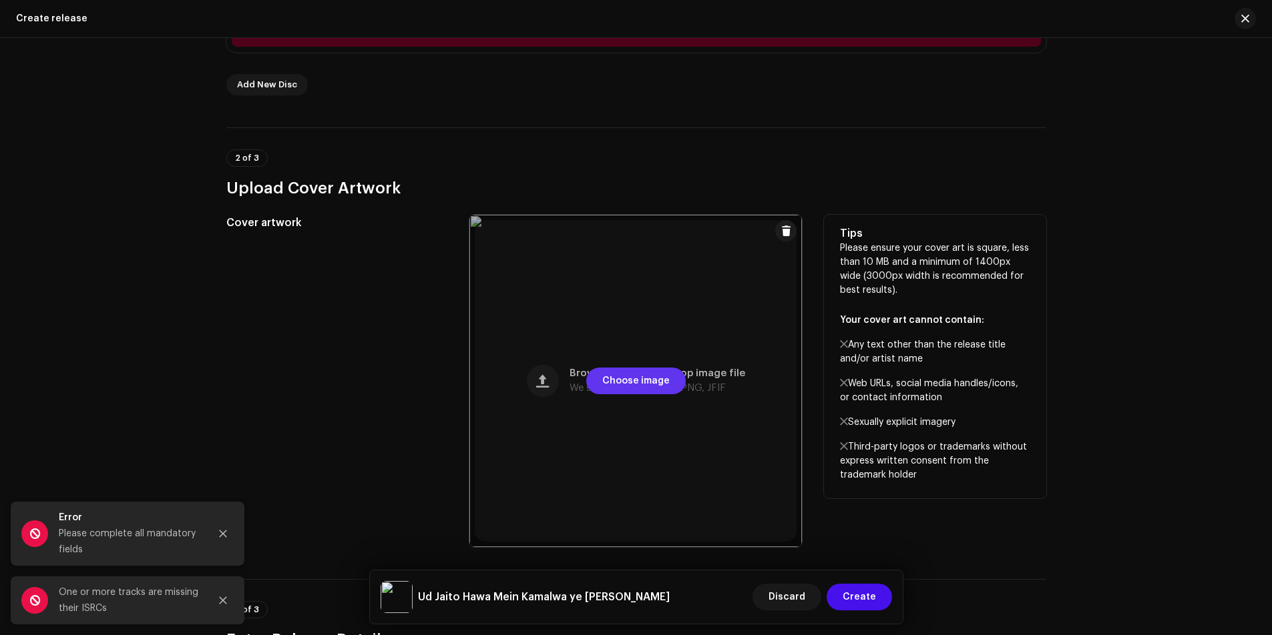
click at [624, 383] on span "Choose image" at bounding box center [635, 381] width 67 height 27
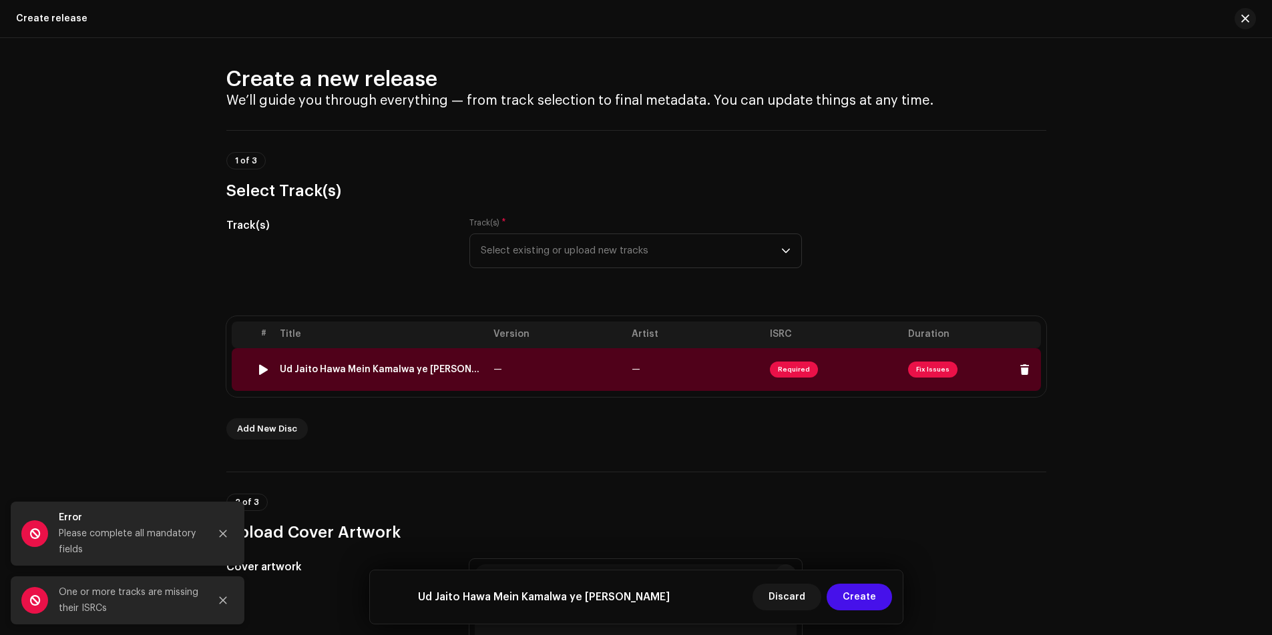
scroll to position [0, 0]
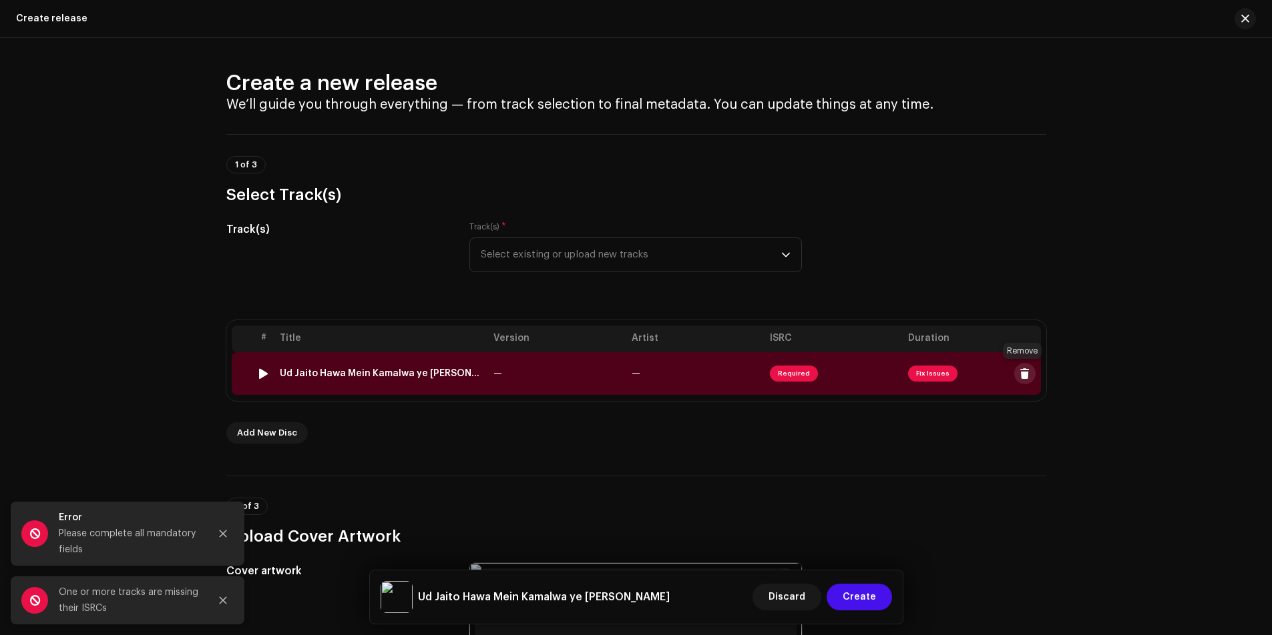
click at [1023, 374] on span at bounding box center [1024, 373] width 10 height 11
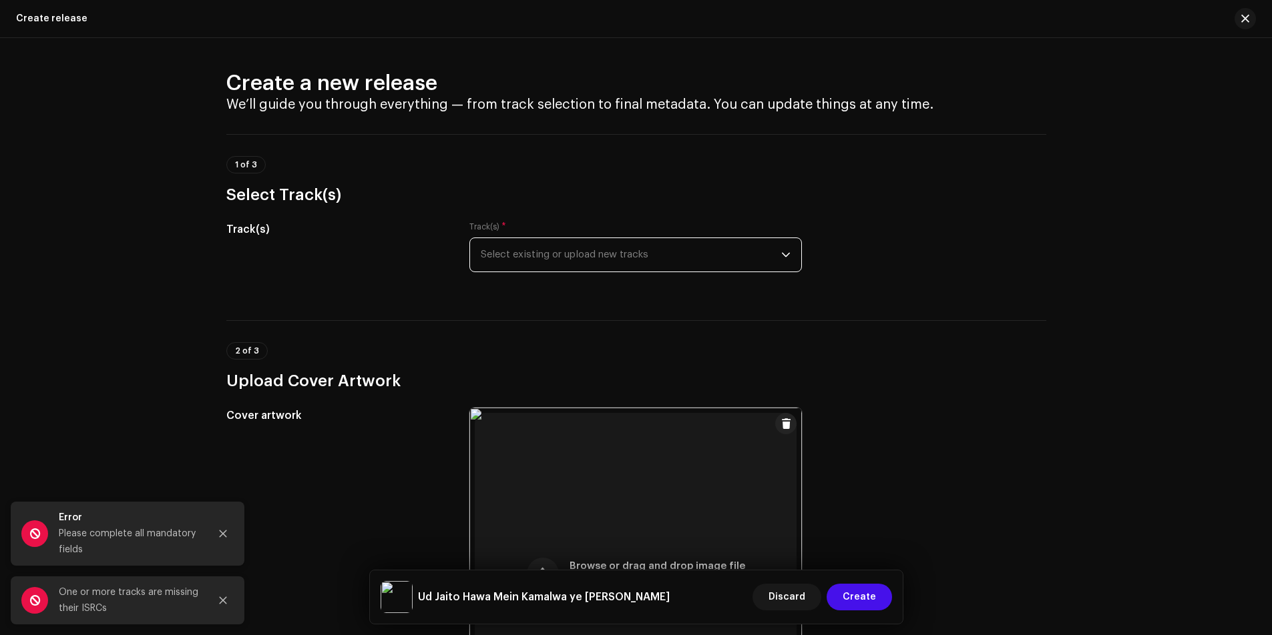
click at [514, 255] on span "Select existing or upload new tracks" at bounding box center [631, 254] width 300 height 33
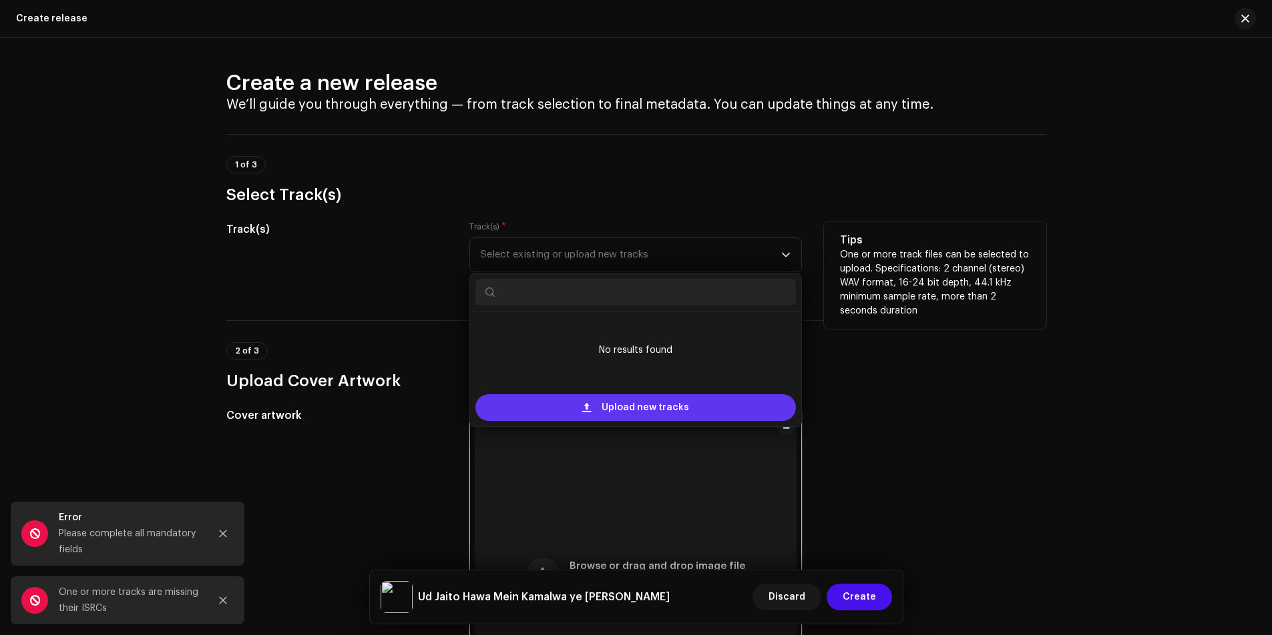
click at [617, 402] on span "Upload new tracks" at bounding box center [644, 408] width 87 height 27
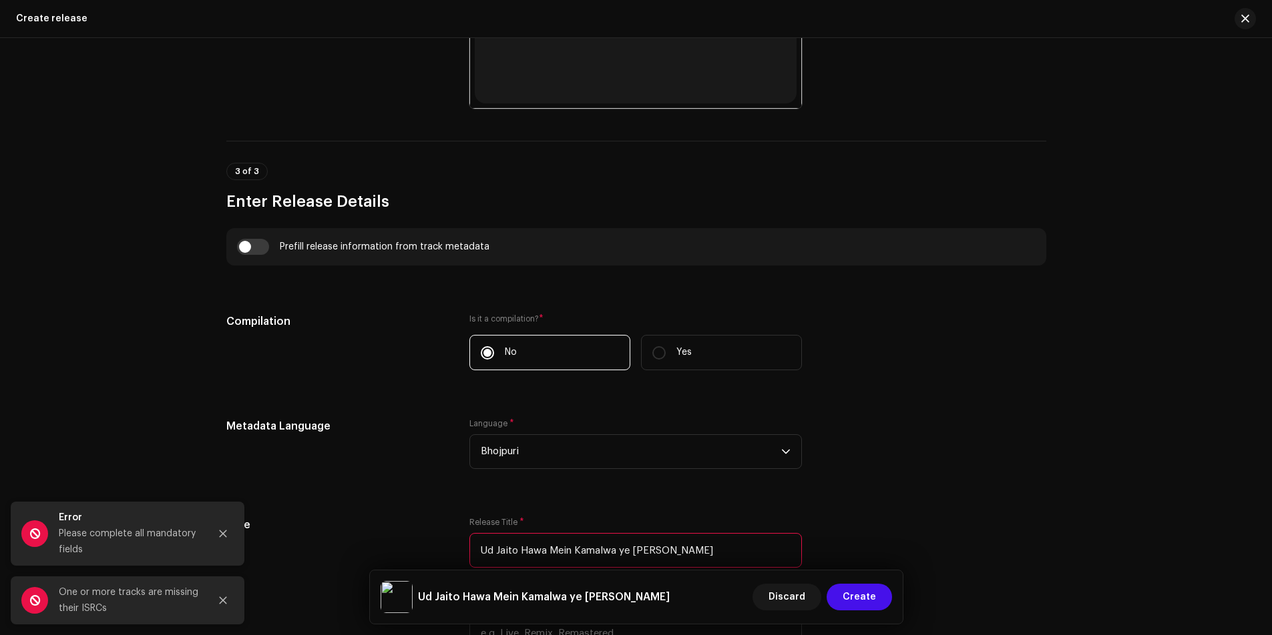
scroll to position [734, 0]
click at [253, 245] on div "Prefill release information from track metadata" at bounding box center [636, 246] width 798 height 16
click at [252, 247] on div "Prefill release information from track metadata" at bounding box center [636, 246] width 798 height 16
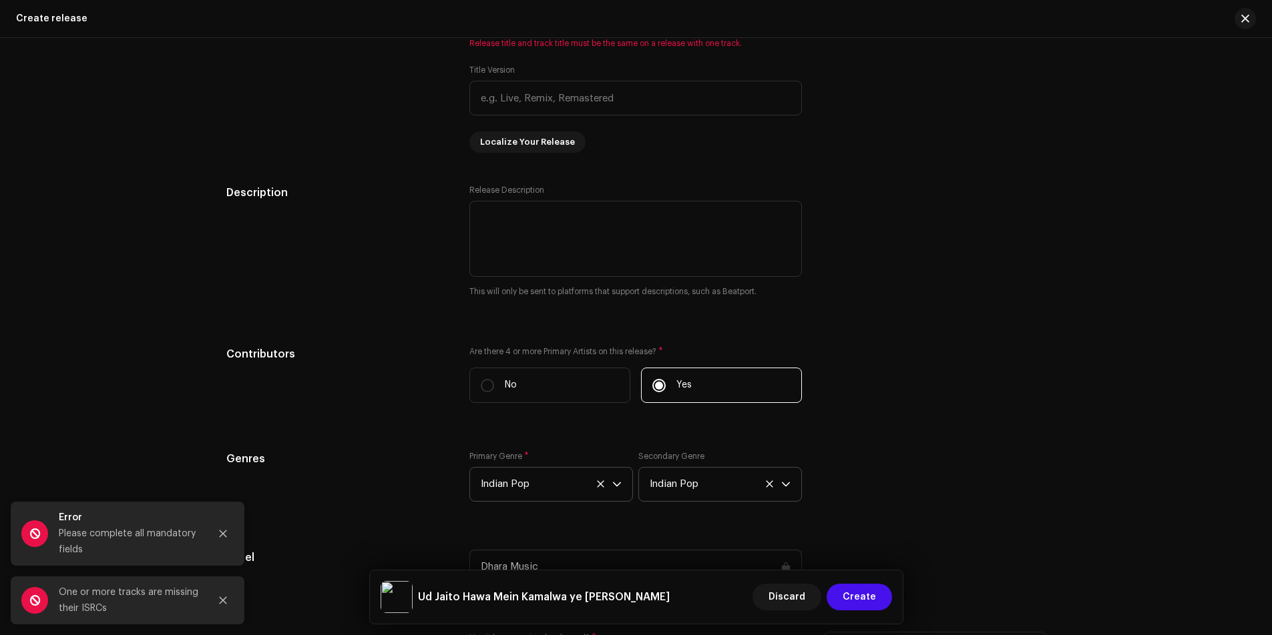
scroll to position [1322, 0]
click at [545, 144] on span "Localize Your Release" at bounding box center [527, 142] width 95 height 27
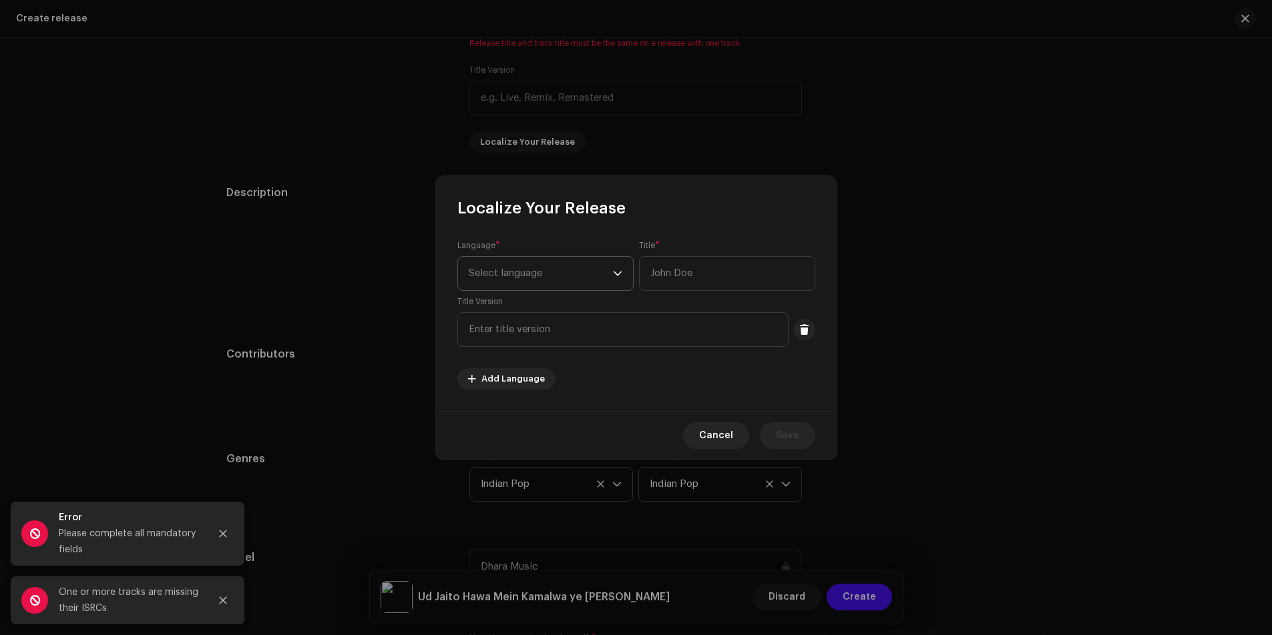
click at [539, 272] on span "Select language" at bounding box center [541, 273] width 144 height 33
type input "bh"
click at [509, 346] on li "Bhojpuri" at bounding box center [545, 348] width 164 height 27
click at [692, 276] on input "text" at bounding box center [727, 273] width 176 height 35
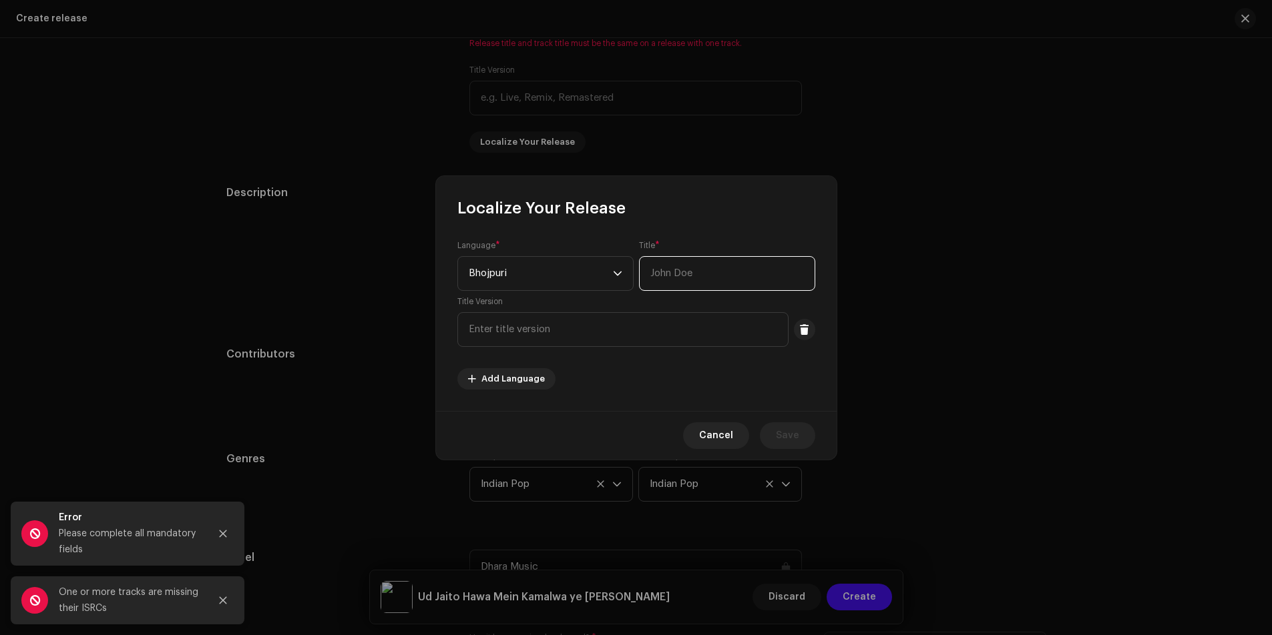
paste input "Ud Jaito Hawa Mein Kamalwa ye Modi Ji"
type input "Ud Jaito Hawa Mein Kamalwa ye Modi Ji"
click at [788, 437] on span "Save" at bounding box center [787, 436] width 23 height 27
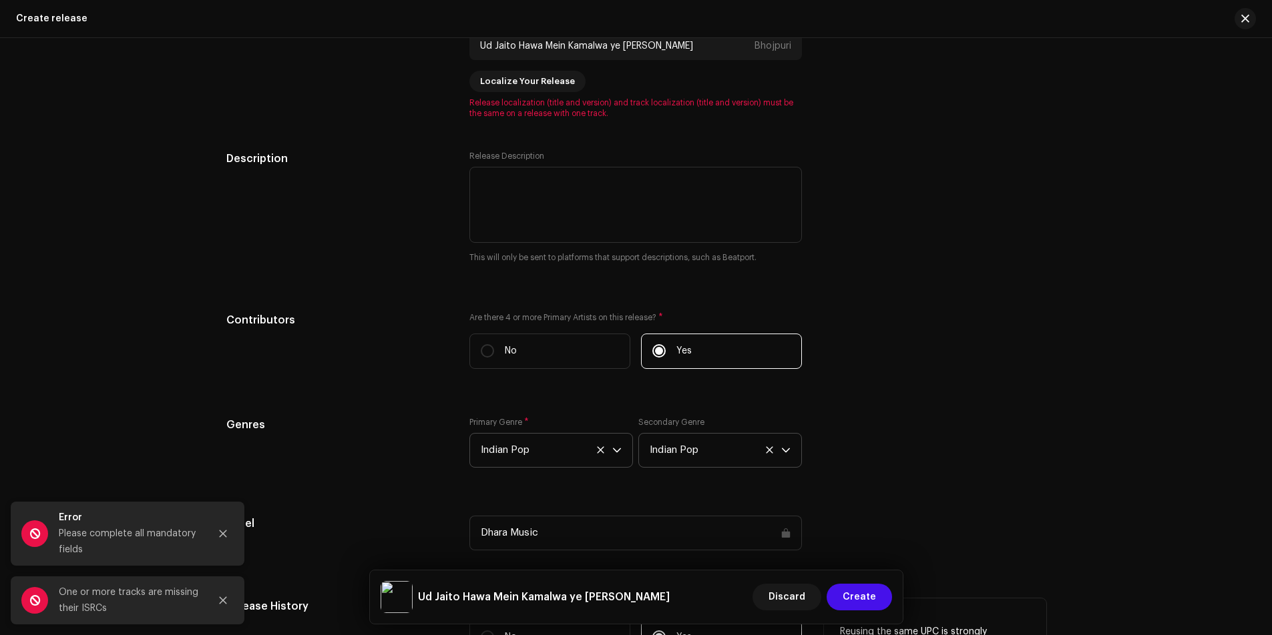
scroll to position [1389, 0]
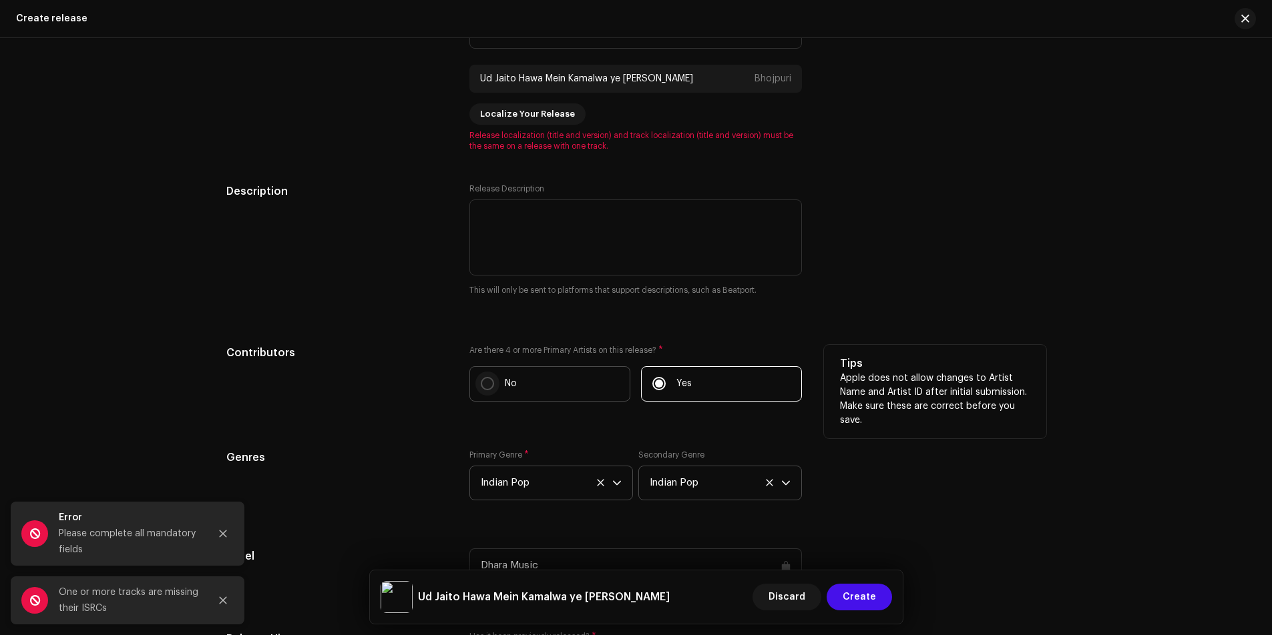
click at [484, 381] on input "No" at bounding box center [487, 383] width 13 height 13
radio input "true"
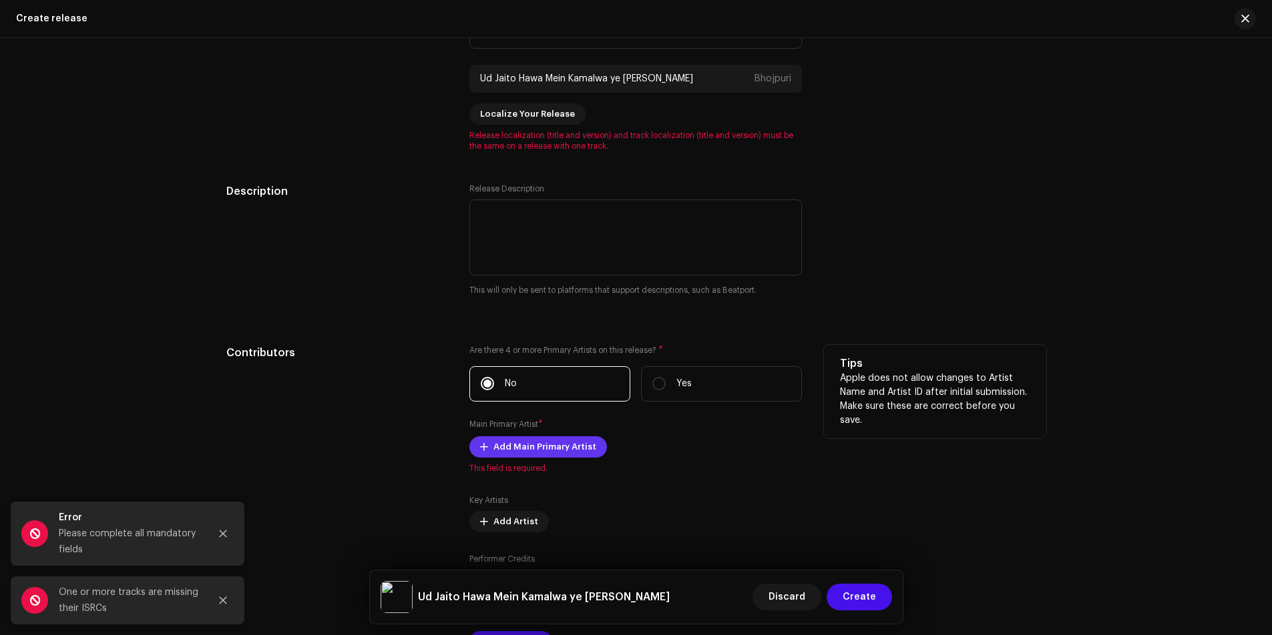
click at [525, 452] on span "Add Main Primary Artist" at bounding box center [544, 447] width 103 height 27
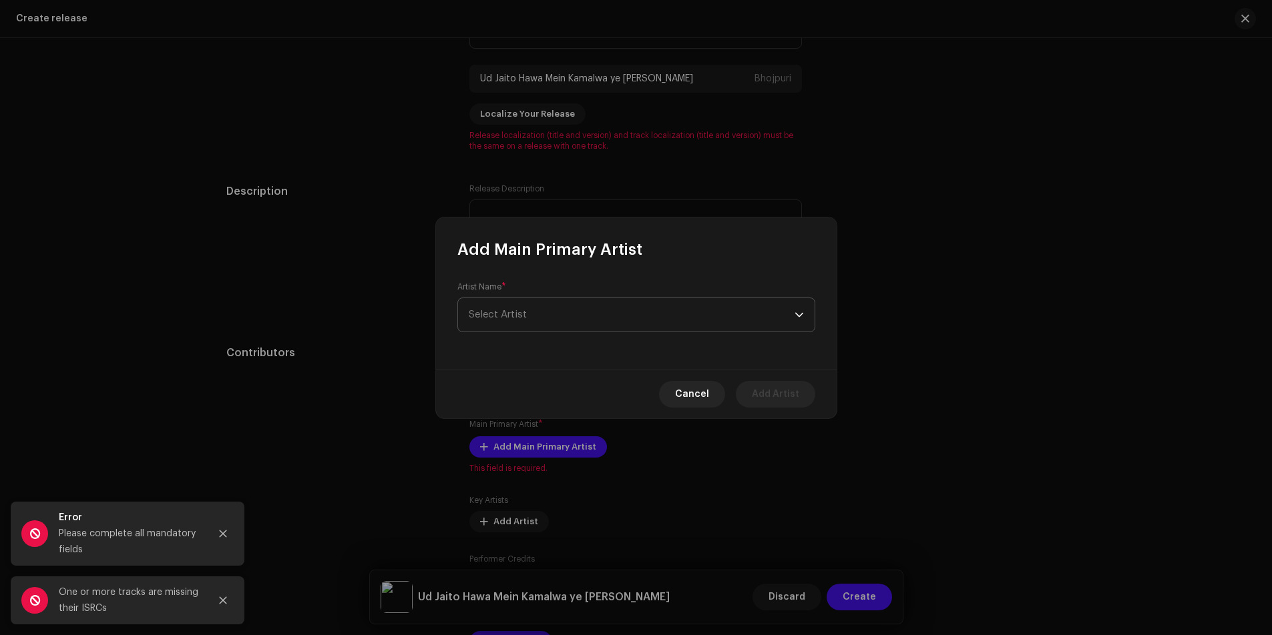
click at [686, 320] on span "Select Artist" at bounding box center [632, 314] width 326 height 33
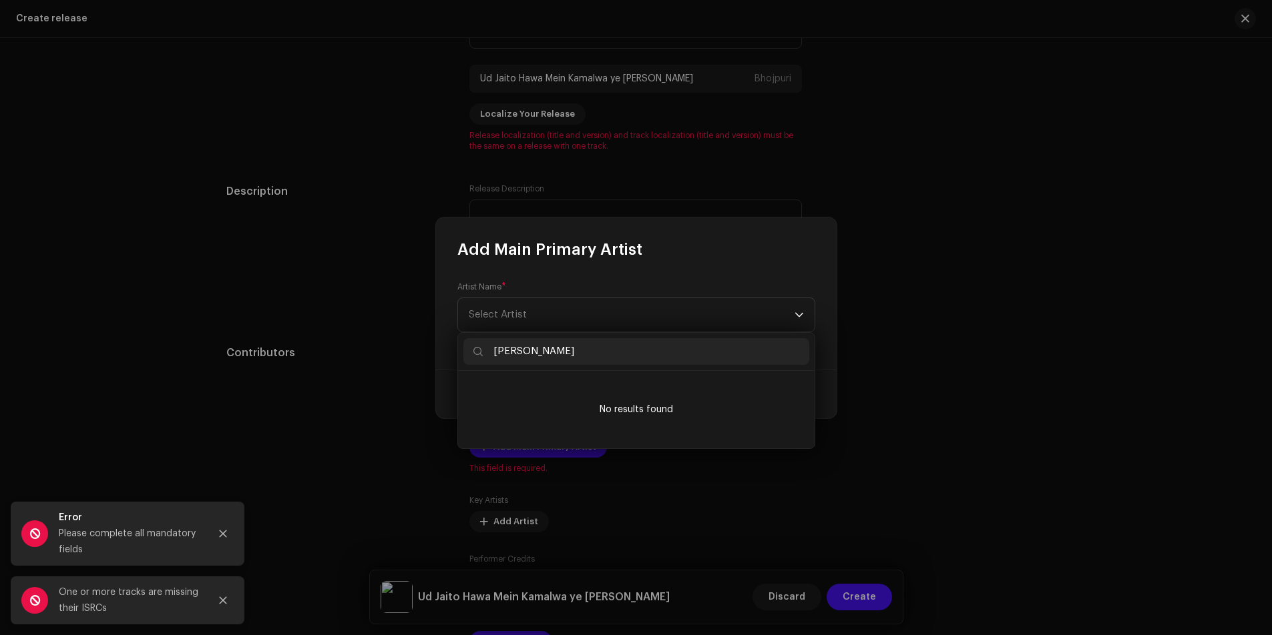
click at [537, 348] on input "Rajesh Rasila" at bounding box center [636, 351] width 346 height 27
click at [609, 412] on li "No results found" at bounding box center [636, 409] width 346 height 67
click at [559, 358] on input "Rajesh Rasila" at bounding box center [636, 351] width 346 height 27
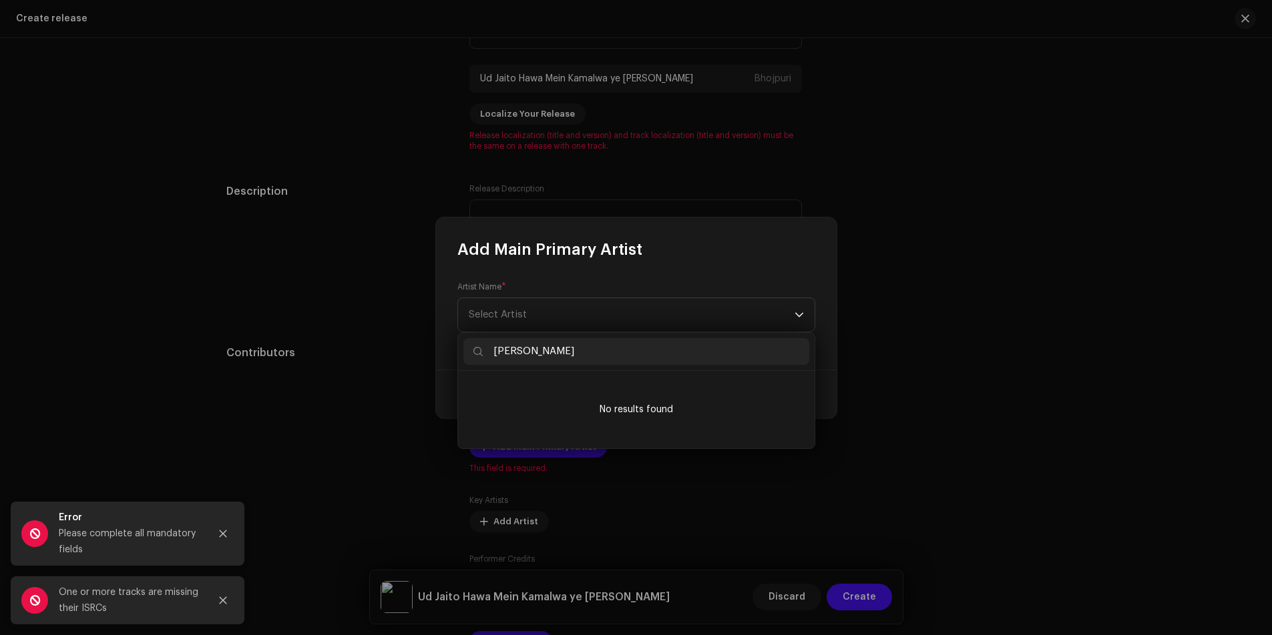
click at [559, 358] on input "Rajesh Rasila" at bounding box center [636, 351] width 346 height 27
type input "Pawan Singh"
click at [620, 407] on li "No results found" at bounding box center [636, 409] width 346 height 67
click at [481, 352] on icon at bounding box center [477, 351] width 9 height 9
click at [514, 352] on input "Pawan Singh" at bounding box center [636, 351] width 346 height 27
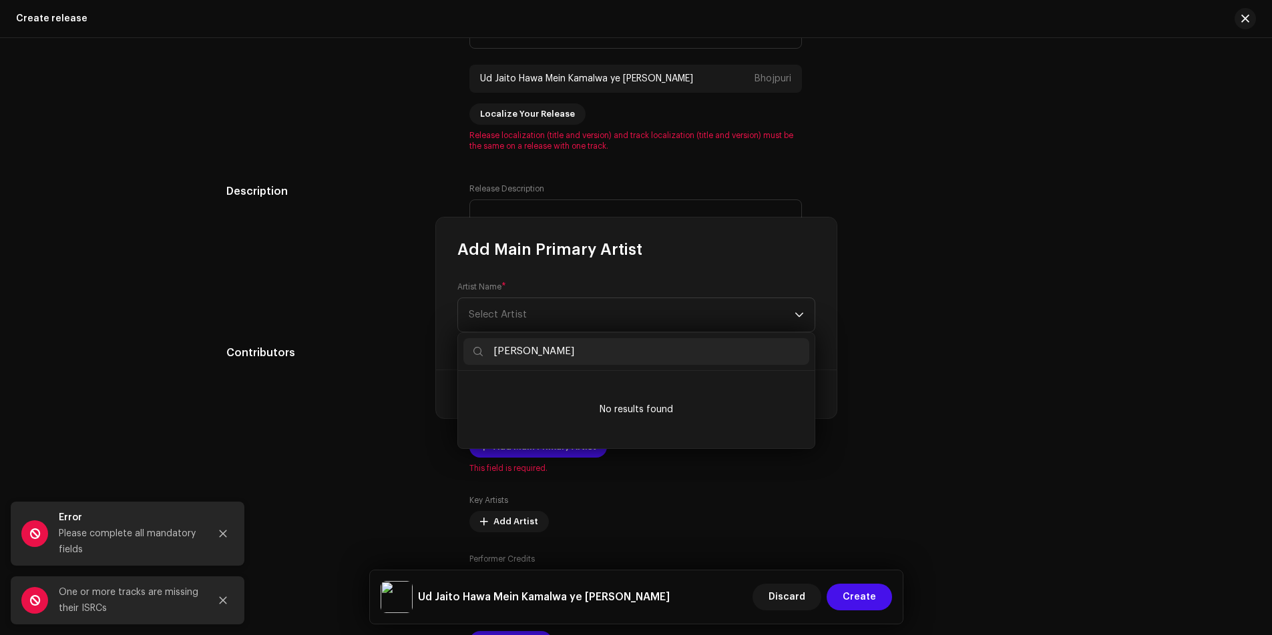
click at [1008, 281] on div "Add Main Primary Artist Artist Name * Select Artist Cancel Add Artist" at bounding box center [636, 317] width 1272 height 635
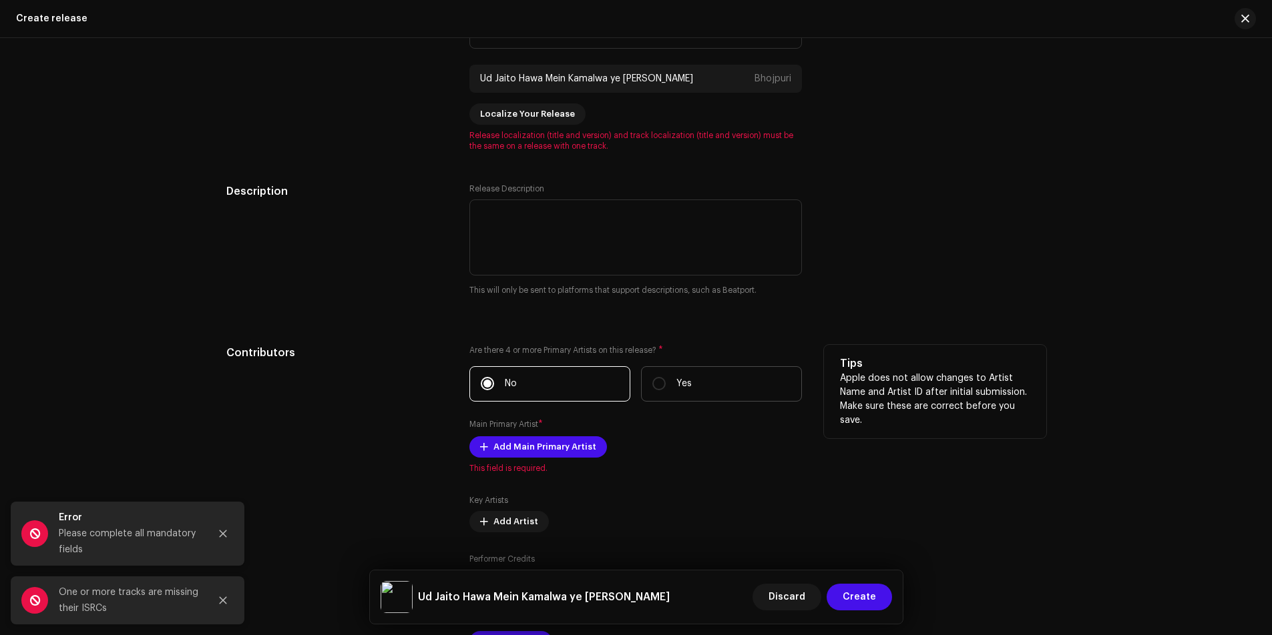
click at [667, 385] on label "Yes" at bounding box center [721, 383] width 161 height 35
click at [666, 385] on input "Yes" at bounding box center [658, 383] width 13 height 13
radio input "true"
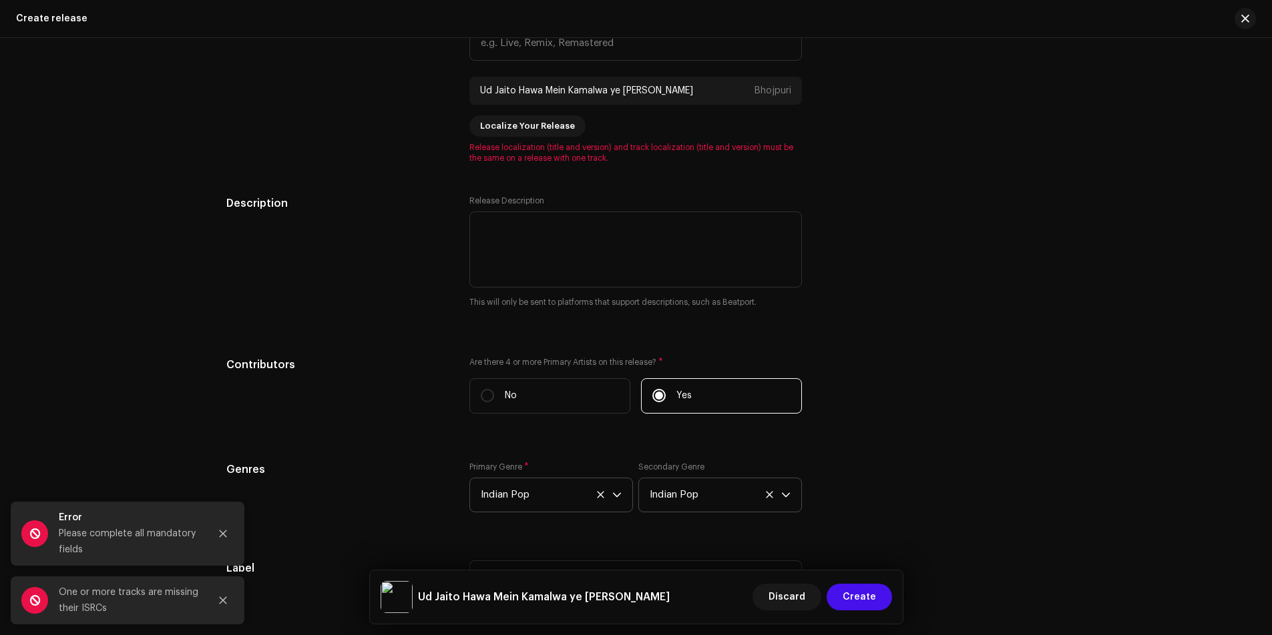
scroll to position [1682, 0]
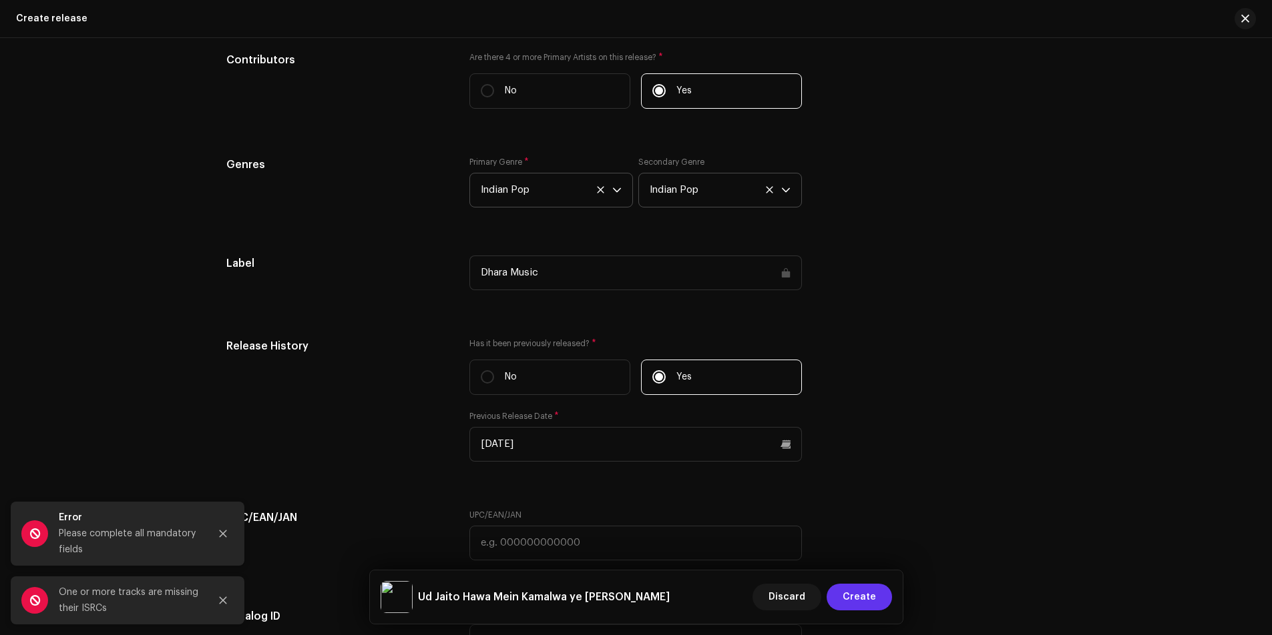
click at [848, 597] on span "Create" at bounding box center [858, 597] width 33 height 27
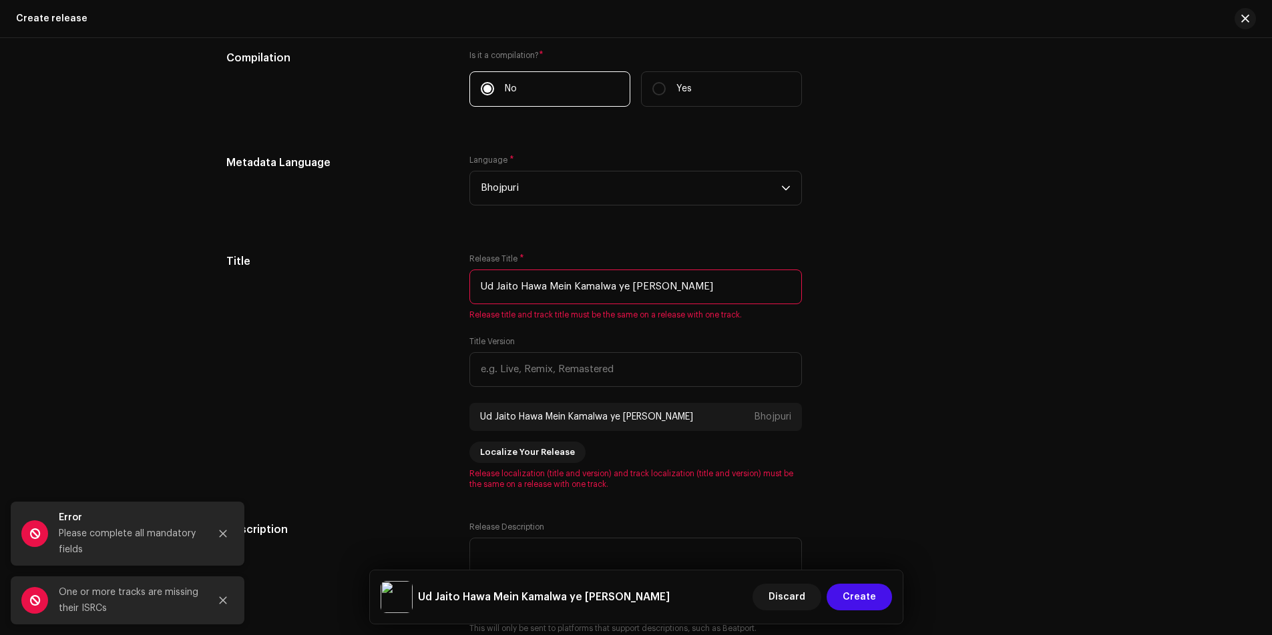
scroll to position [1015, 0]
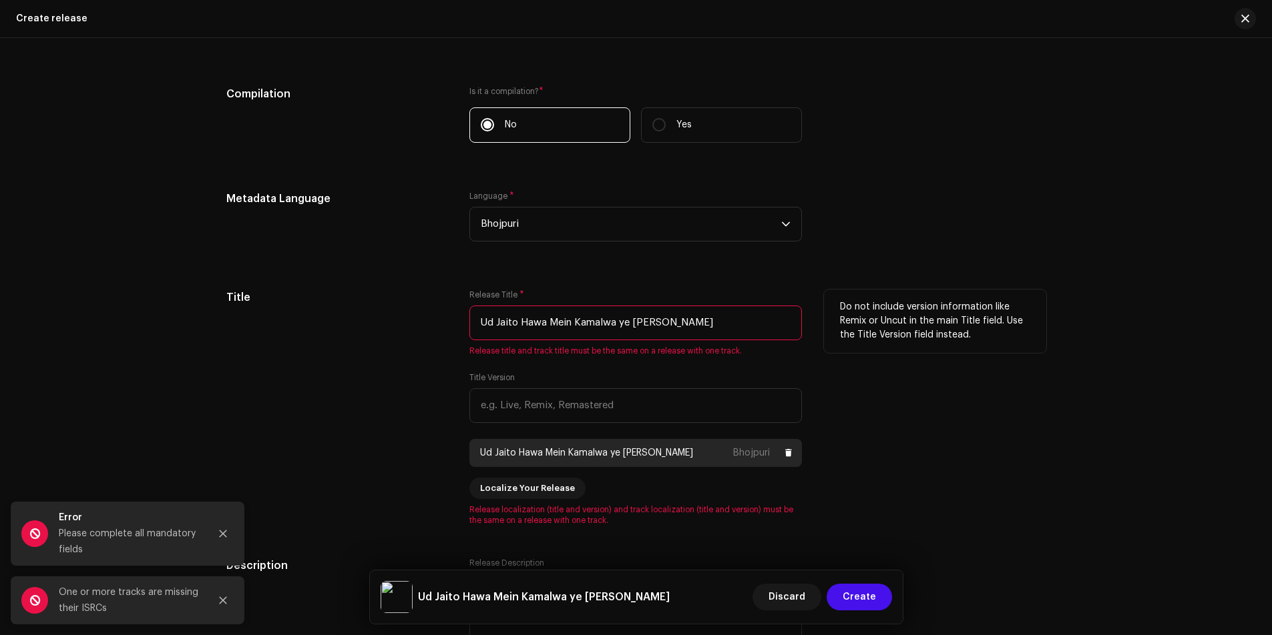
click at [714, 452] on div "Ud Jaito Hawa Mein Kamalwa ye Modi Ji Bhojpuri" at bounding box center [635, 453] width 332 height 28
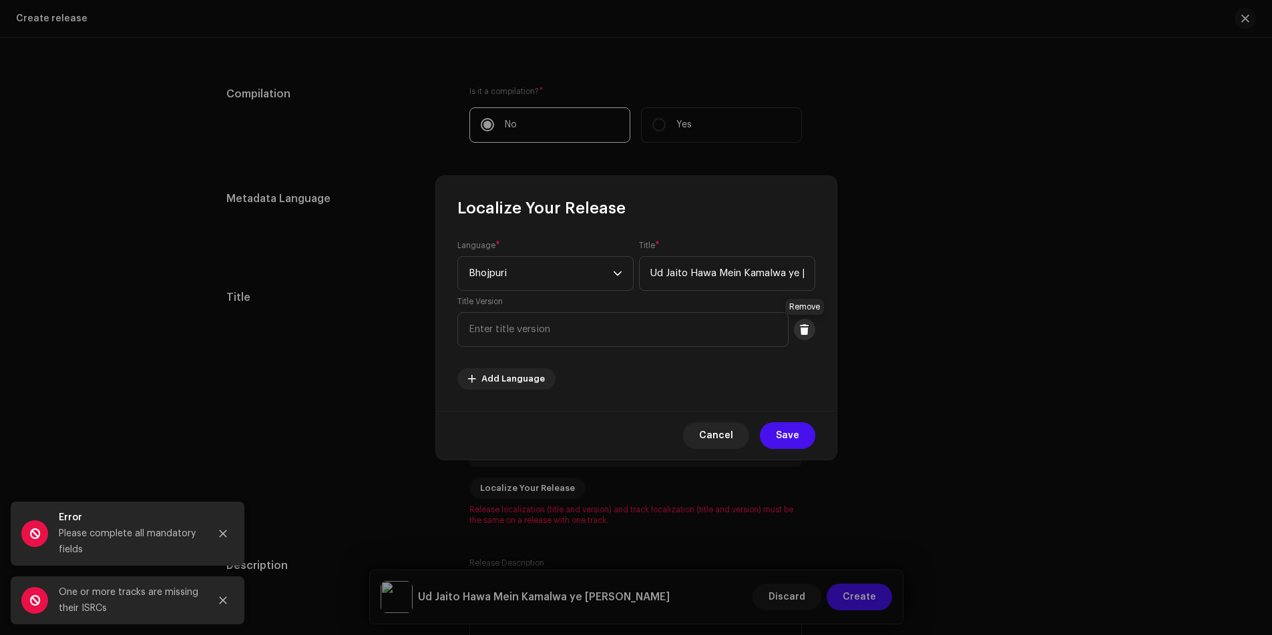
click at [805, 332] on span at bounding box center [804, 329] width 10 height 11
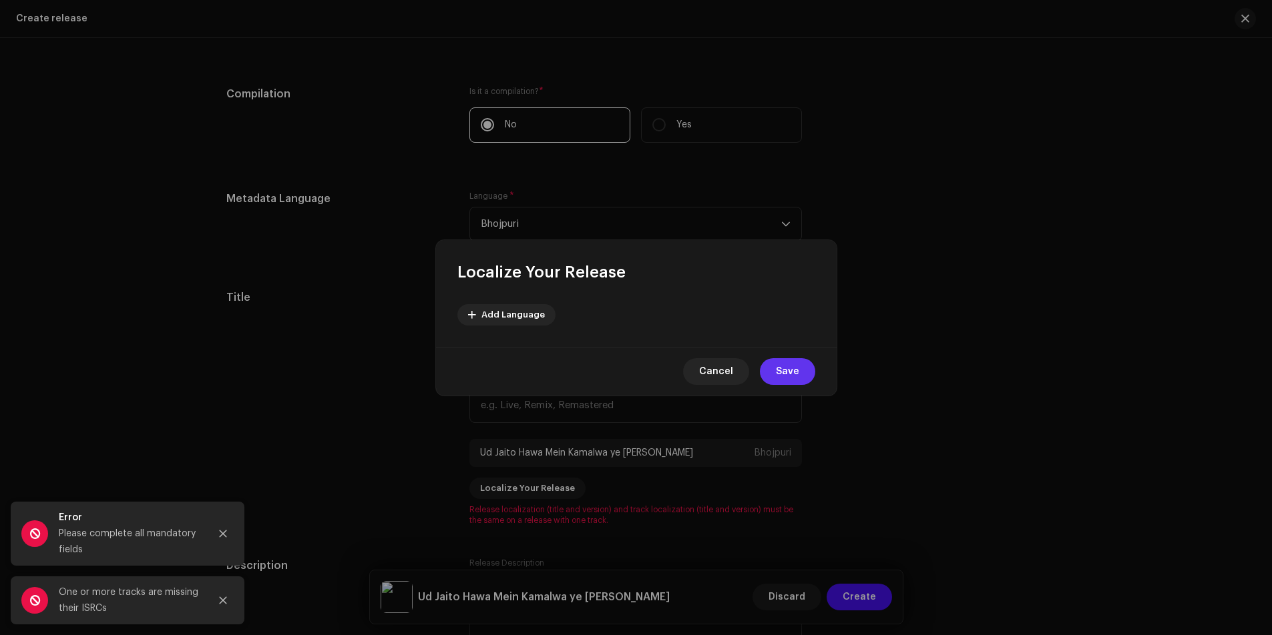
click at [786, 369] on span "Save" at bounding box center [787, 371] width 23 height 27
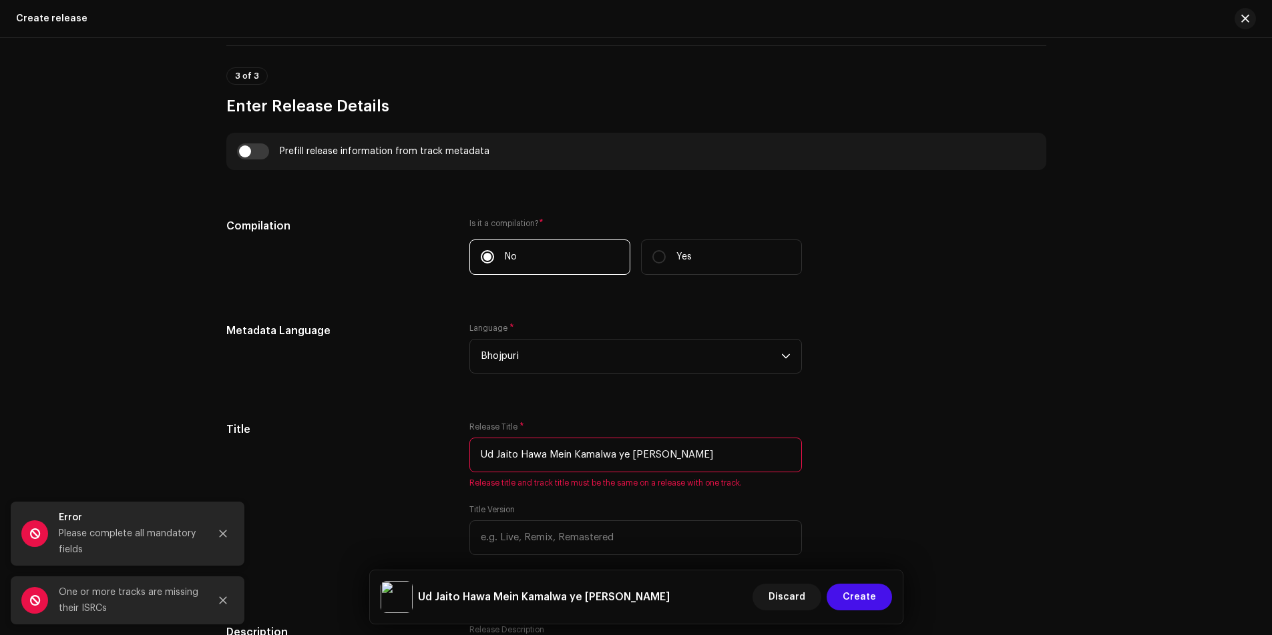
scroll to position [881, 0]
click at [557, 451] on input "Ud Jaito Hawa Mein Kamalwa ye Modi Ji" at bounding box center [635, 456] width 332 height 35
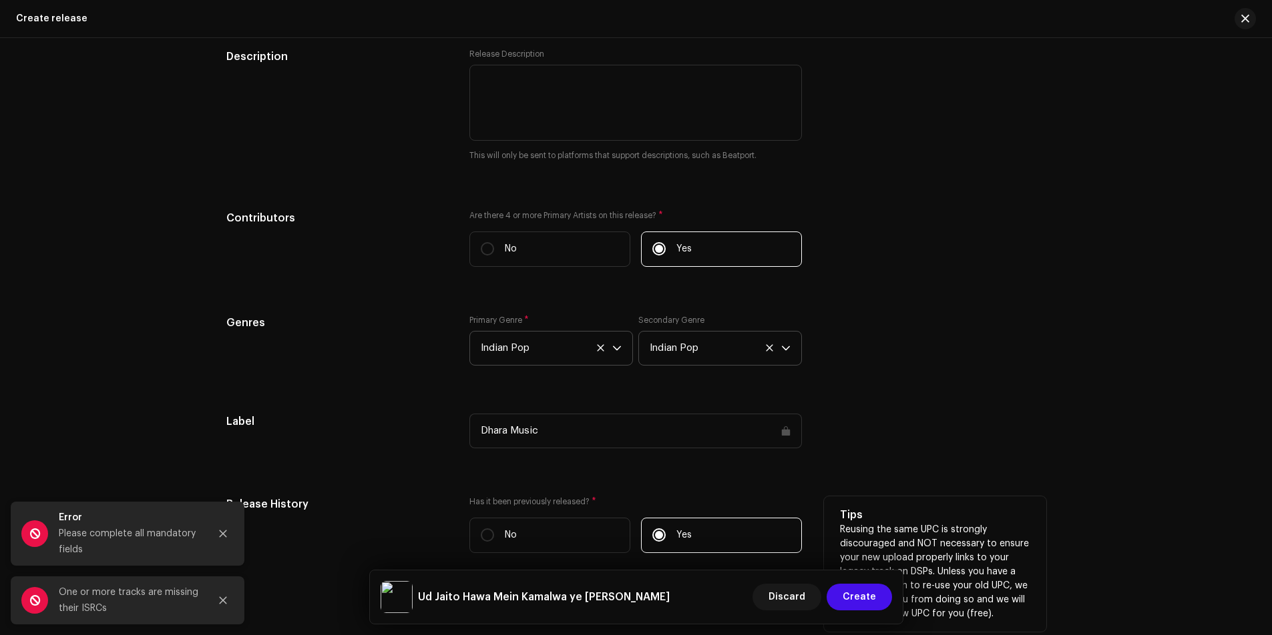
scroll to position [1482, 0]
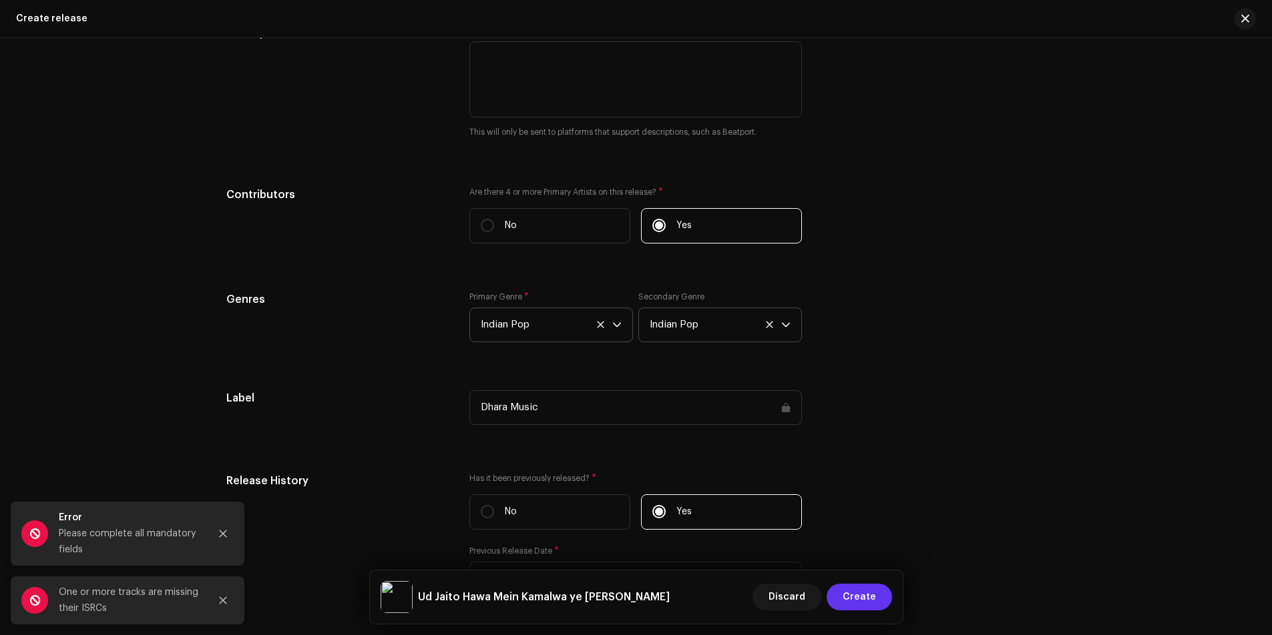
click at [860, 596] on span "Create" at bounding box center [858, 597] width 33 height 27
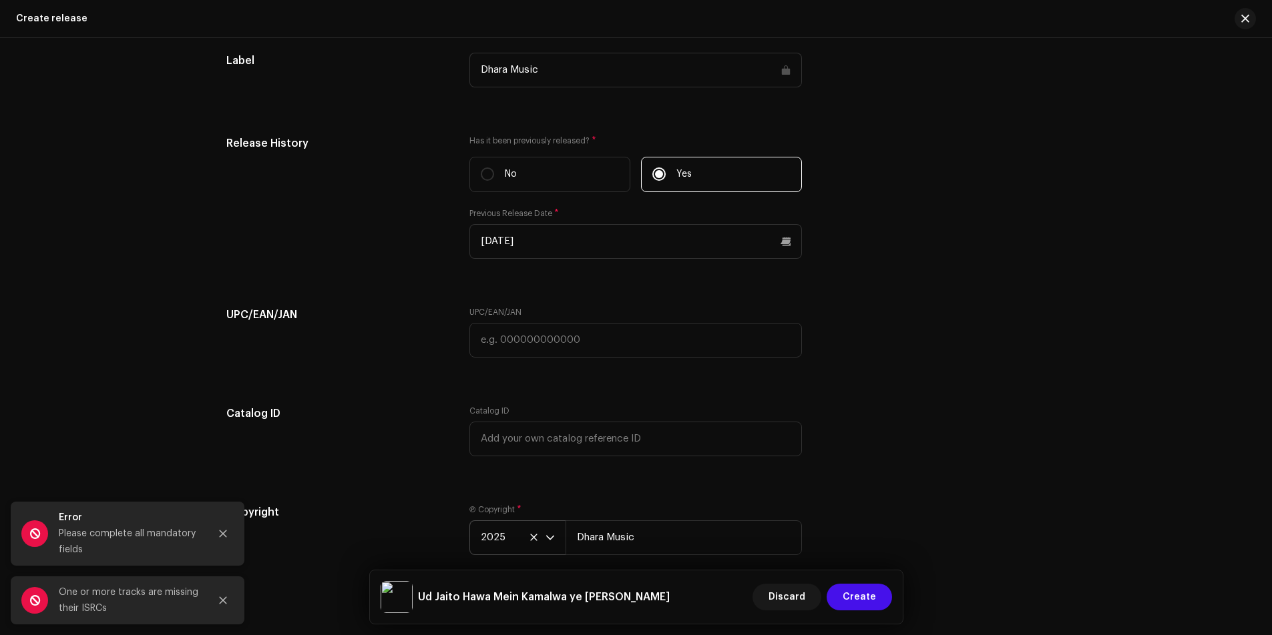
scroll to position [1951, 0]
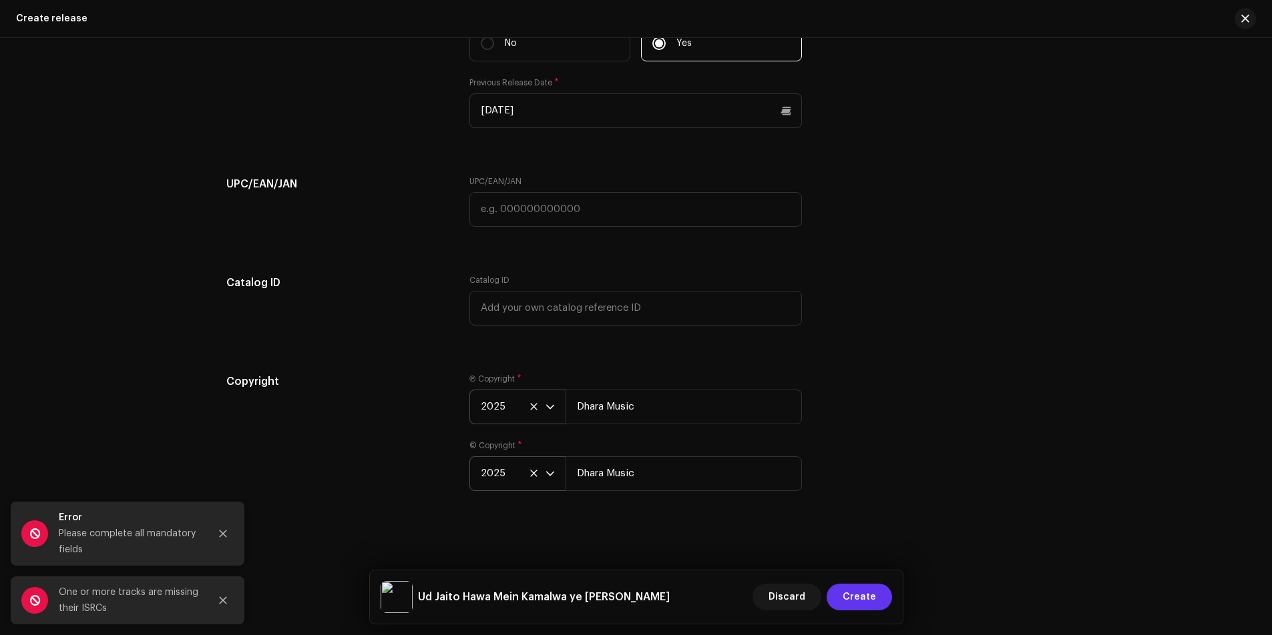
click at [849, 595] on span "Create" at bounding box center [858, 597] width 33 height 27
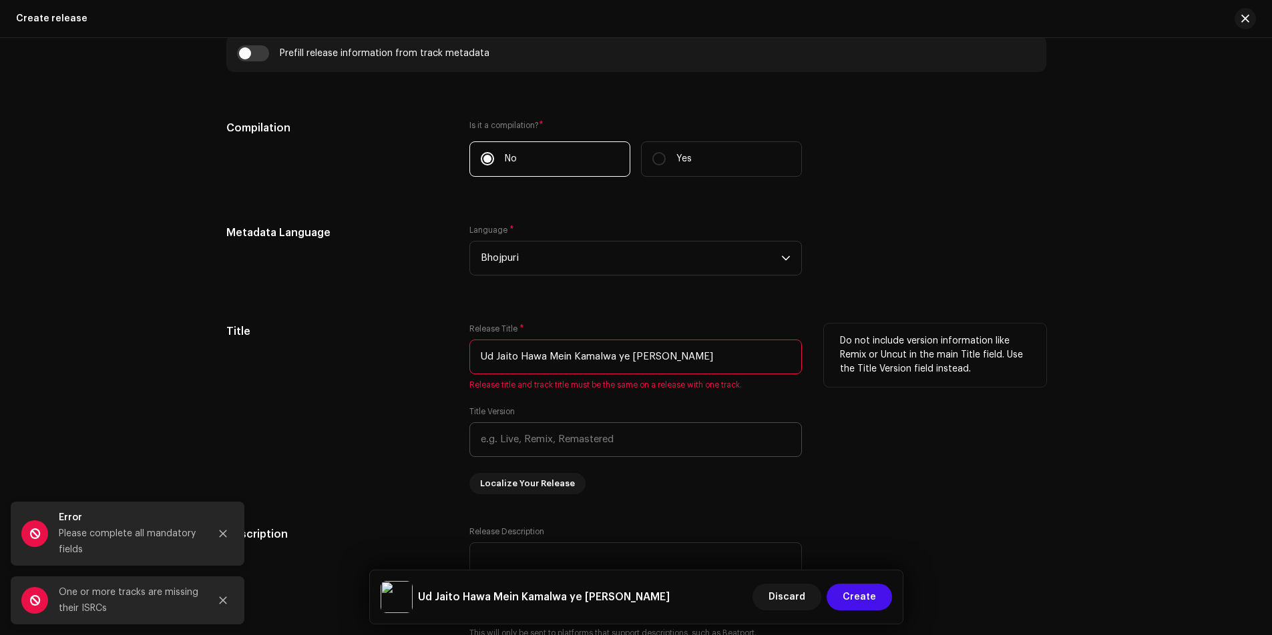
scroll to position [949, 0]
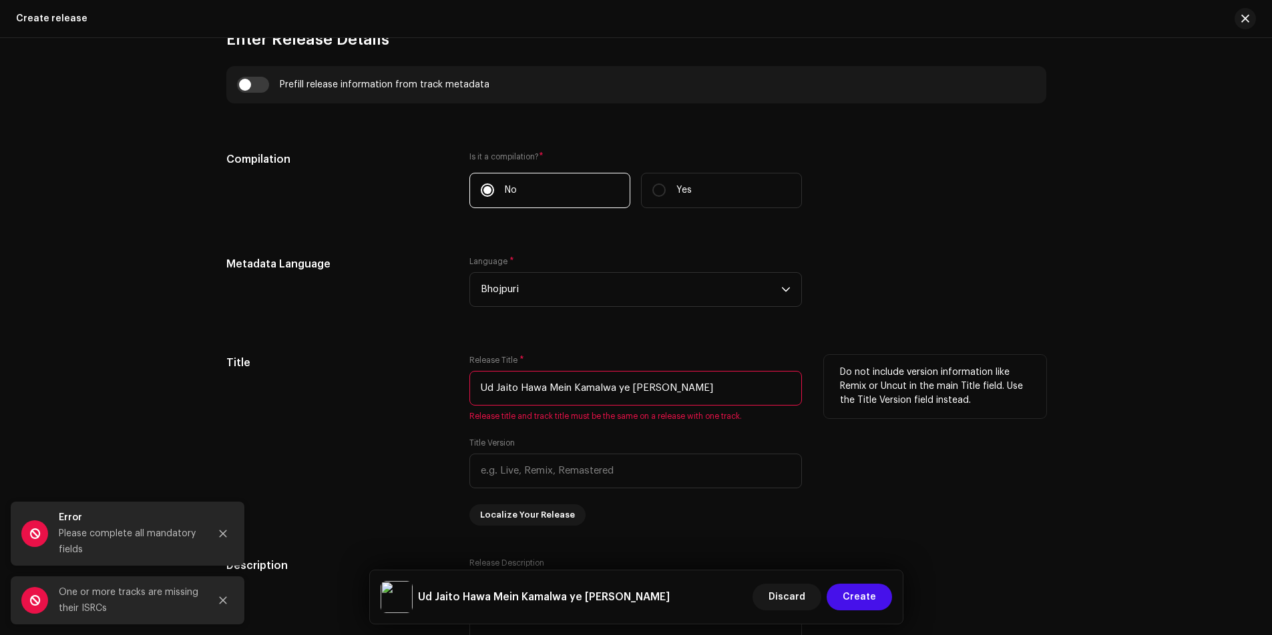
click at [534, 418] on span "Release title and track title must be the same on a release with one track." at bounding box center [635, 416] width 332 height 11
copy span "Release title and track title must be the same on a release with one track."
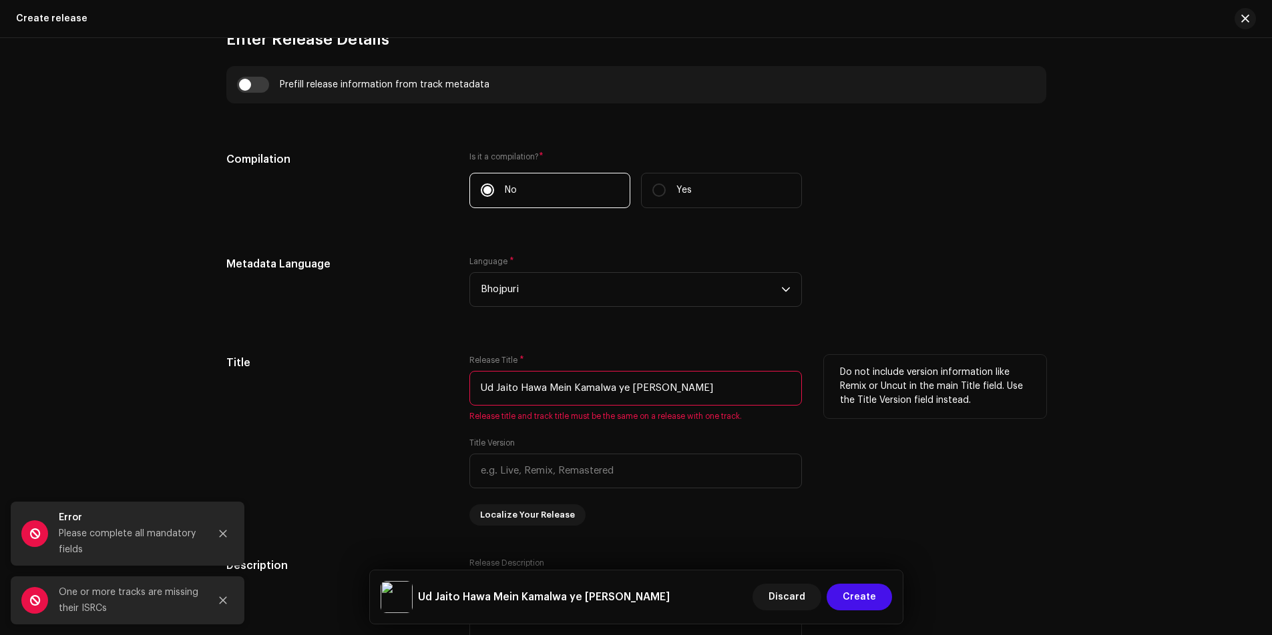
drag, startPoint x: 570, startPoint y: 386, endPoint x: 702, endPoint y: 390, distance: 131.6
click at [702, 390] on input "Ud Jaito Hawa Mein Kamalwa ye Modi Ji" at bounding box center [635, 388] width 332 height 35
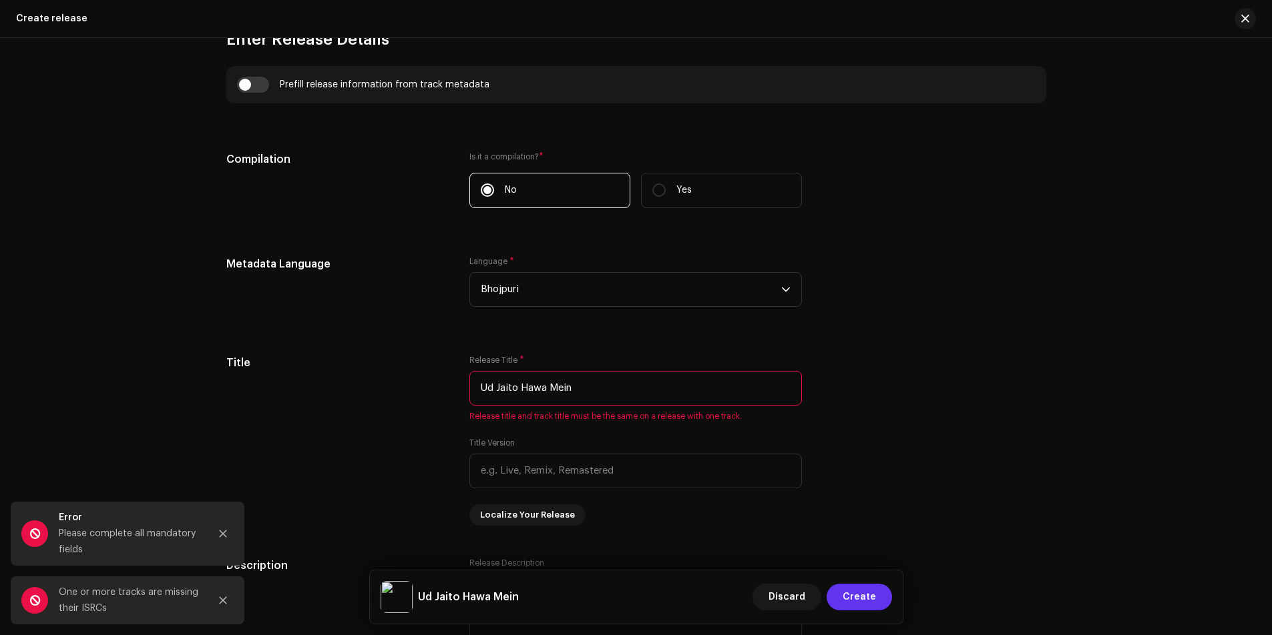
type input "Ud Jaito Hawa Mein"
click at [855, 601] on span "Create" at bounding box center [858, 597] width 33 height 27
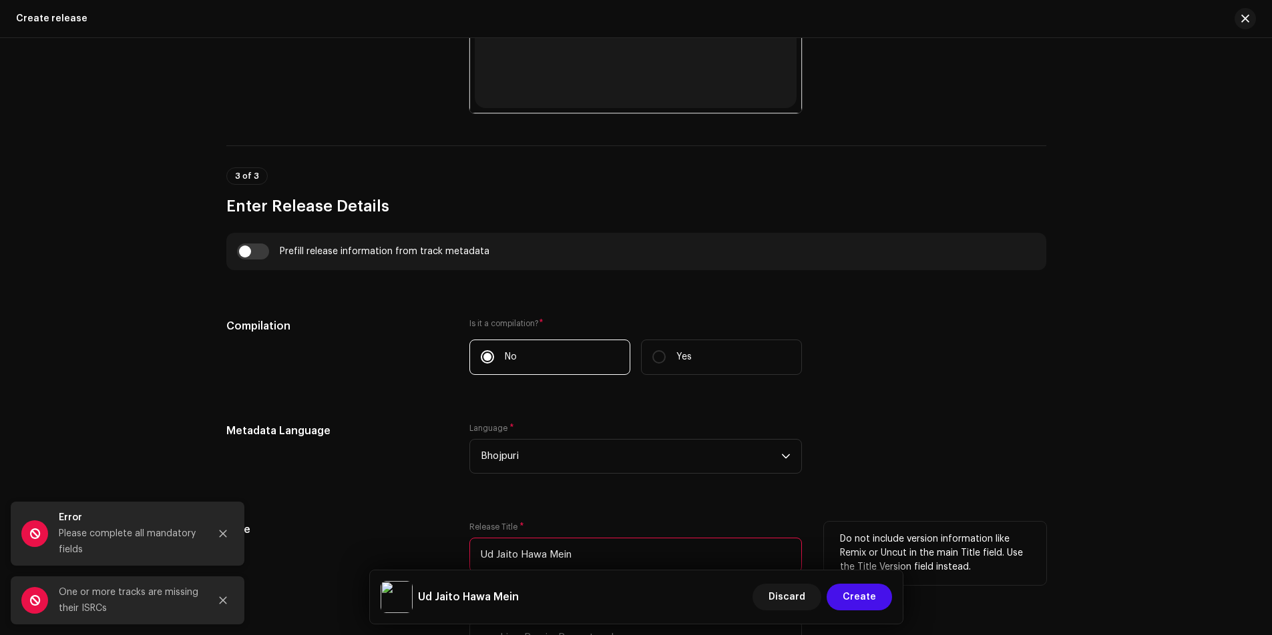
scroll to position [749, 0]
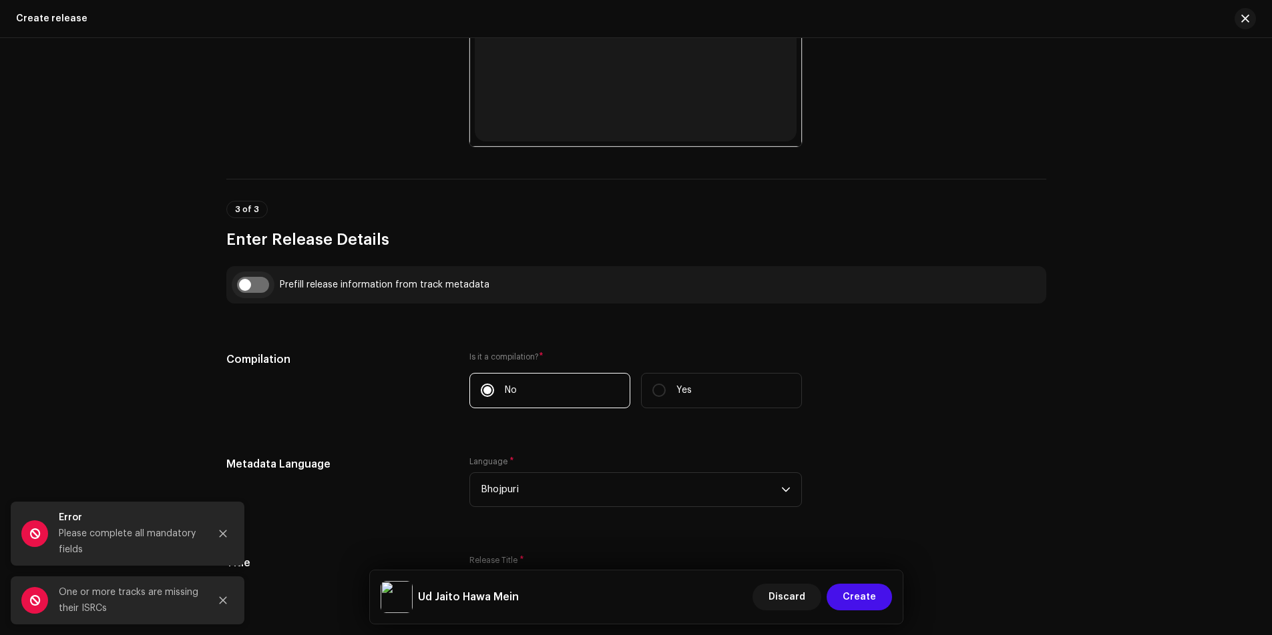
click at [251, 282] on input "checkbox" at bounding box center [253, 285] width 32 height 16
checkbox input "true"
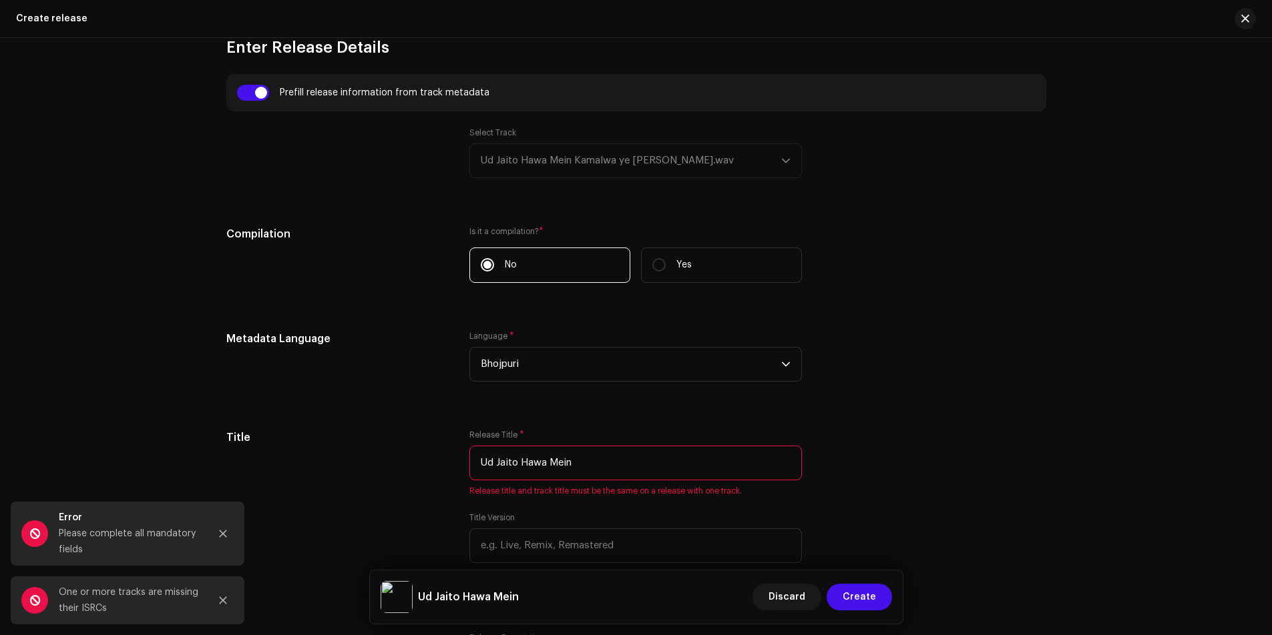
scroll to position [949, 0]
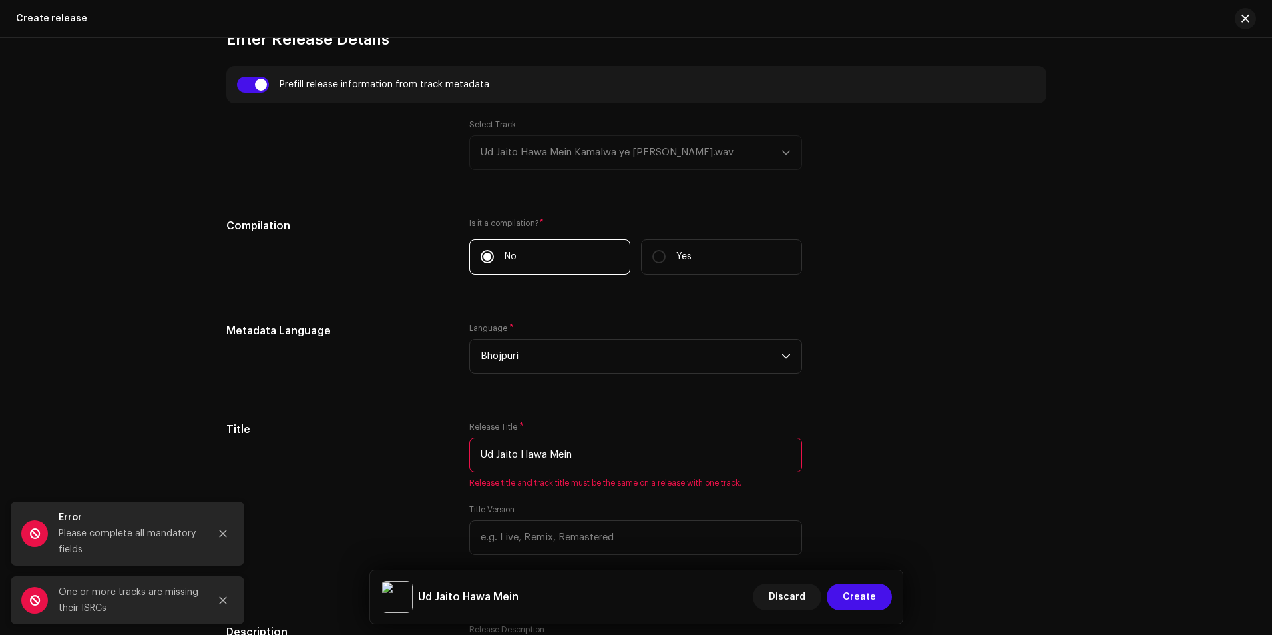
click at [569, 154] on div "Select Track Ud Jaito Hawa Mein Kamalwa ye Modi Ji.wav" at bounding box center [635, 144] width 332 height 51
click at [645, 154] on div "Select Track Ud Jaito Hawa Mein Kamalwa ye Modi Ji.wav" at bounding box center [635, 144] width 332 height 51
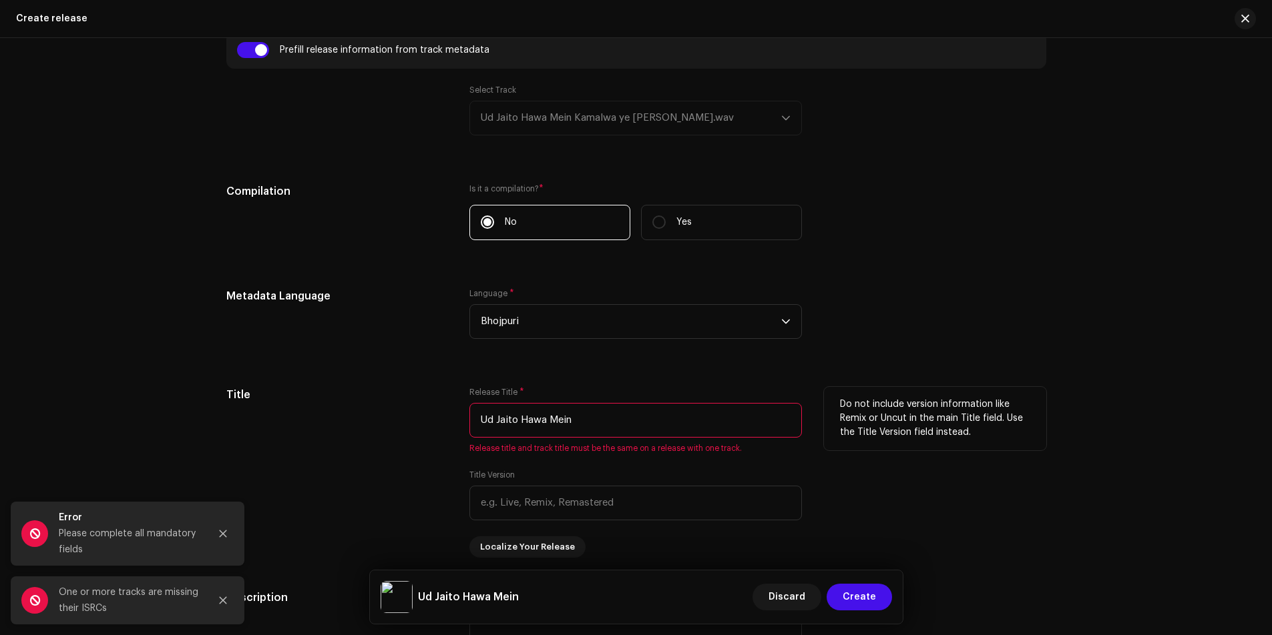
scroll to position [1016, 0]
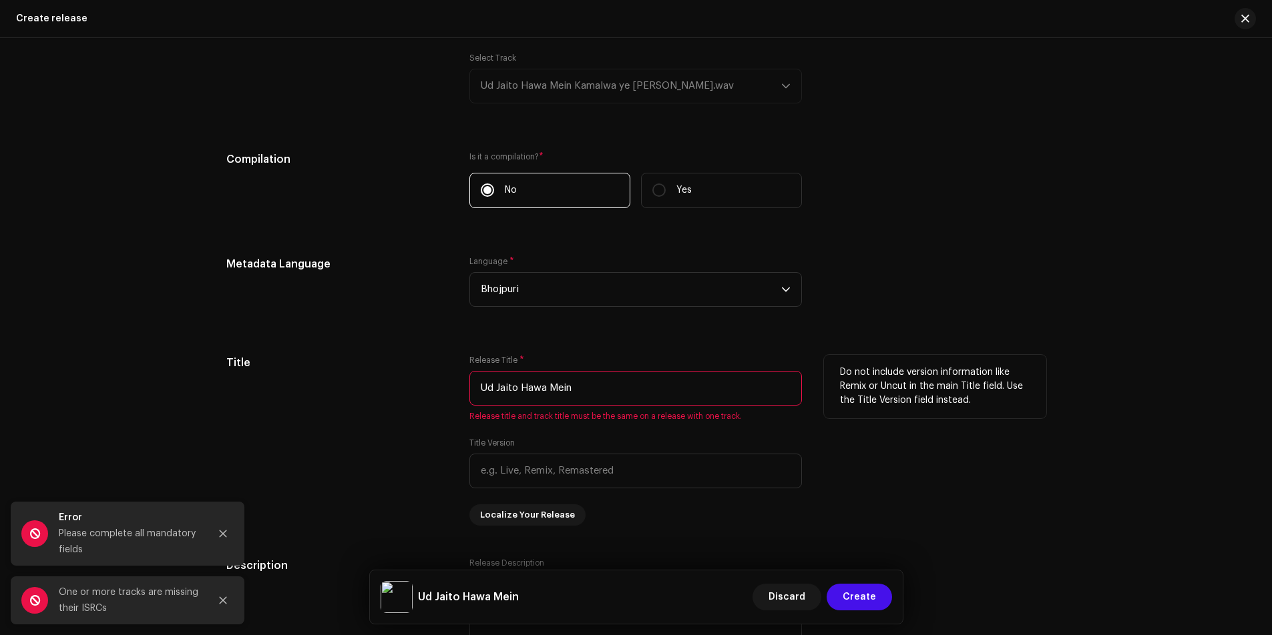
click at [534, 390] on input "Ud Jaito Hawa Mein" at bounding box center [635, 388] width 332 height 35
click at [602, 387] on input "Ud Jaito Hawa Mein" at bounding box center [635, 388] width 332 height 35
paste input "Kamalwa ye Modi Ji"
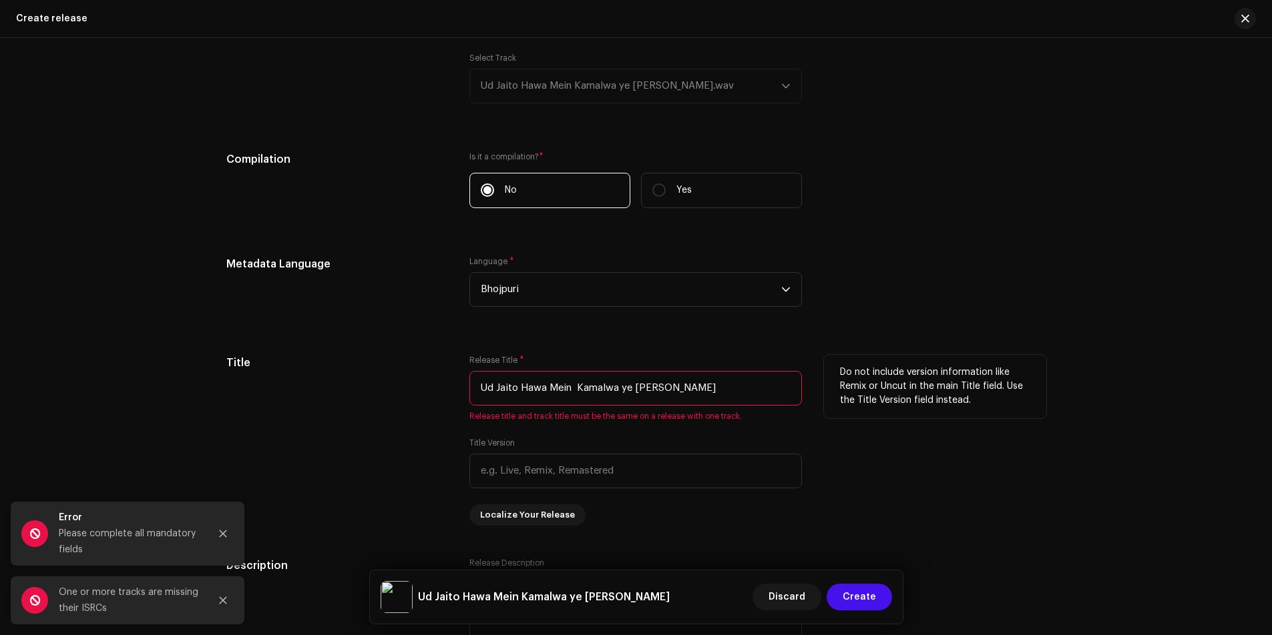
click at [575, 388] on input "Ud Jaito Hawa Mein Kamalwa ye Modi Ji" at bounding box center [635, 388] width 332 height 35
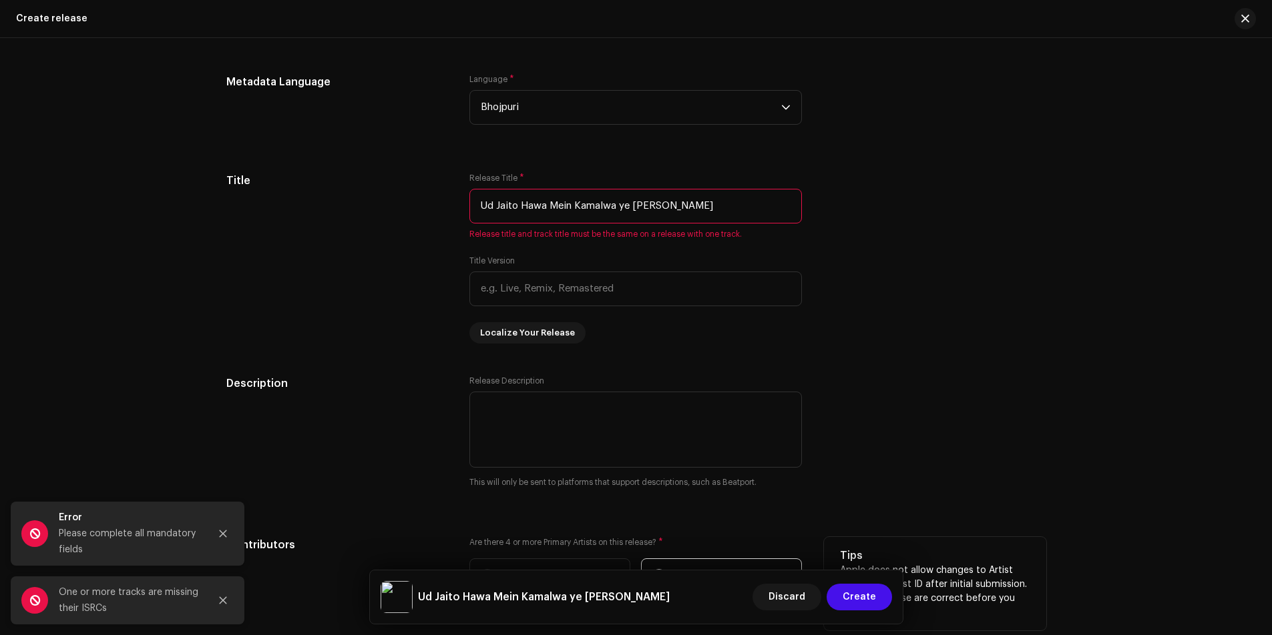
scroll to position [1216, 0]
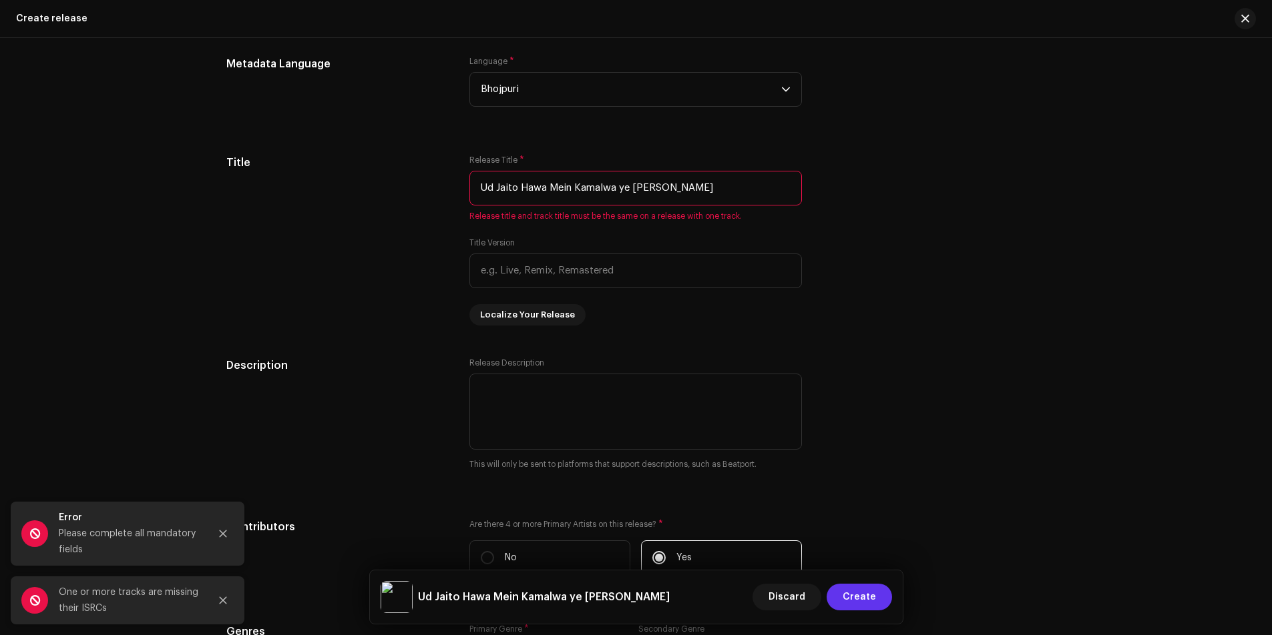
type input "Ud Jaito Hawa Mein Kamalwa ye Modi Ji"
click at [858, 598] on span "Create" at bounding box center [858, 597] width 33 height 27
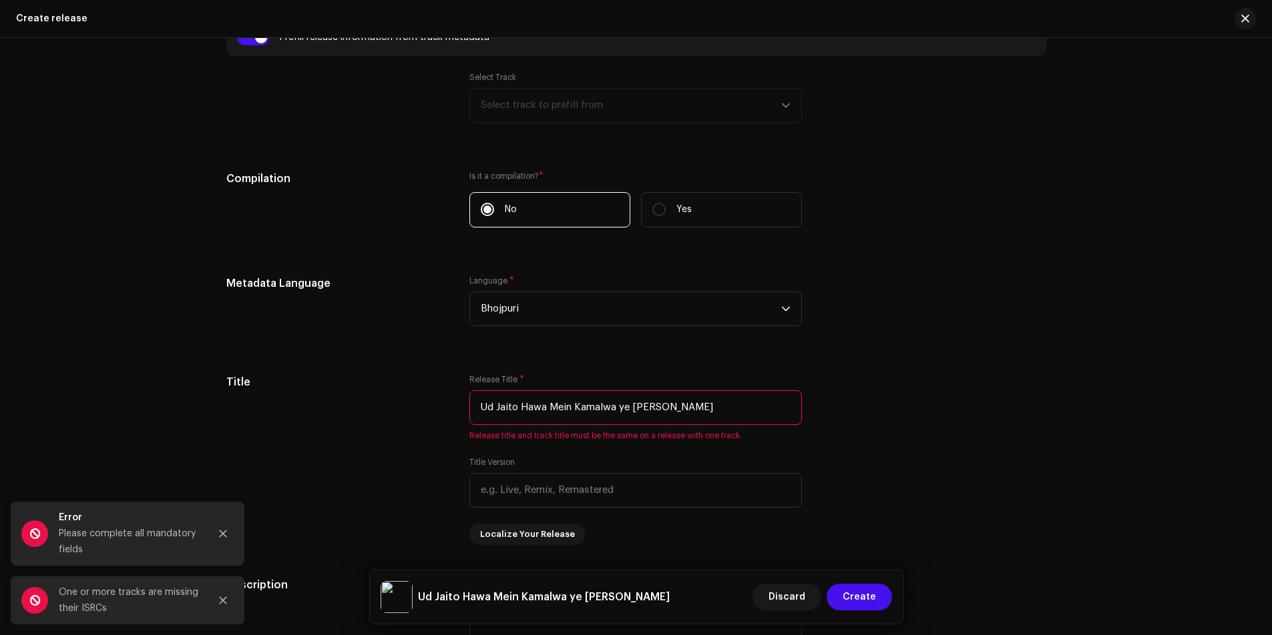
scroll to position [949, 0]
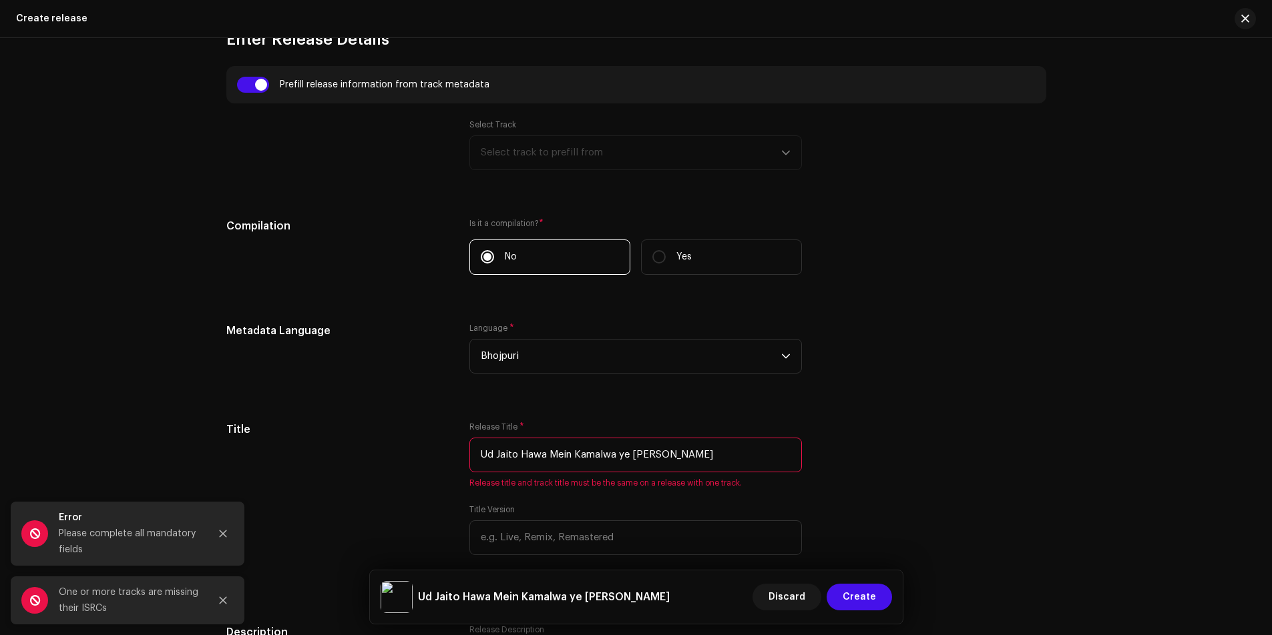
click at [579, 152] on div "Select Track Select track to prefill from" at bounding box center [635, 144] width 332 height 51
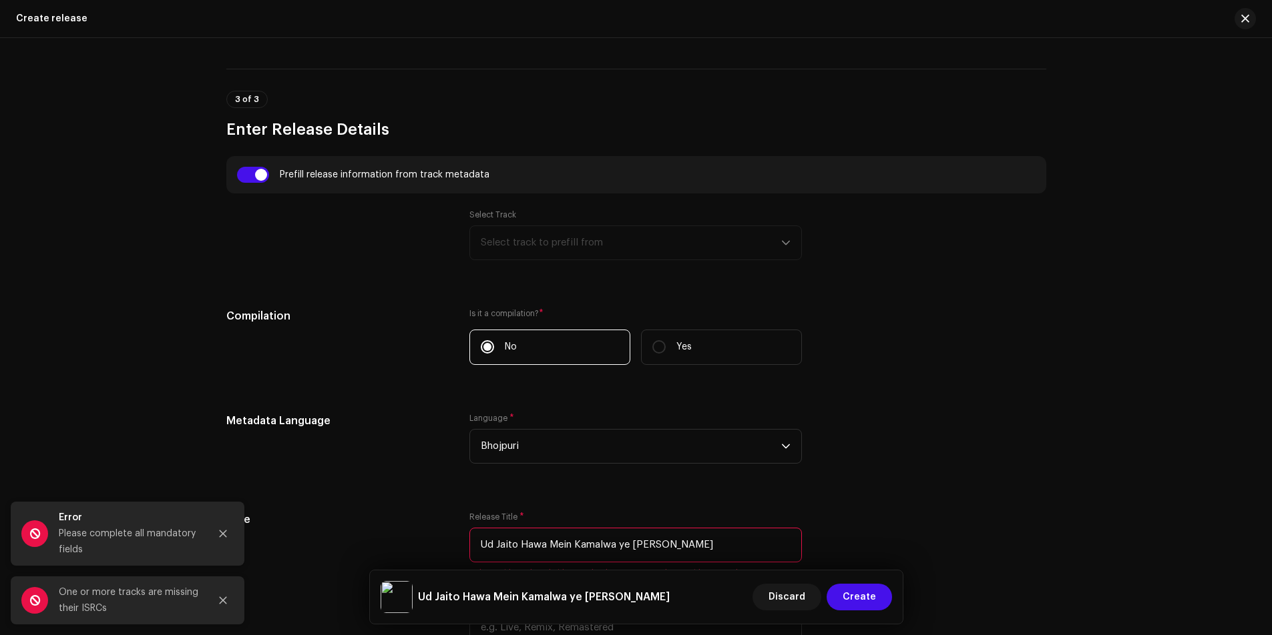
scroll to position [882, 0]
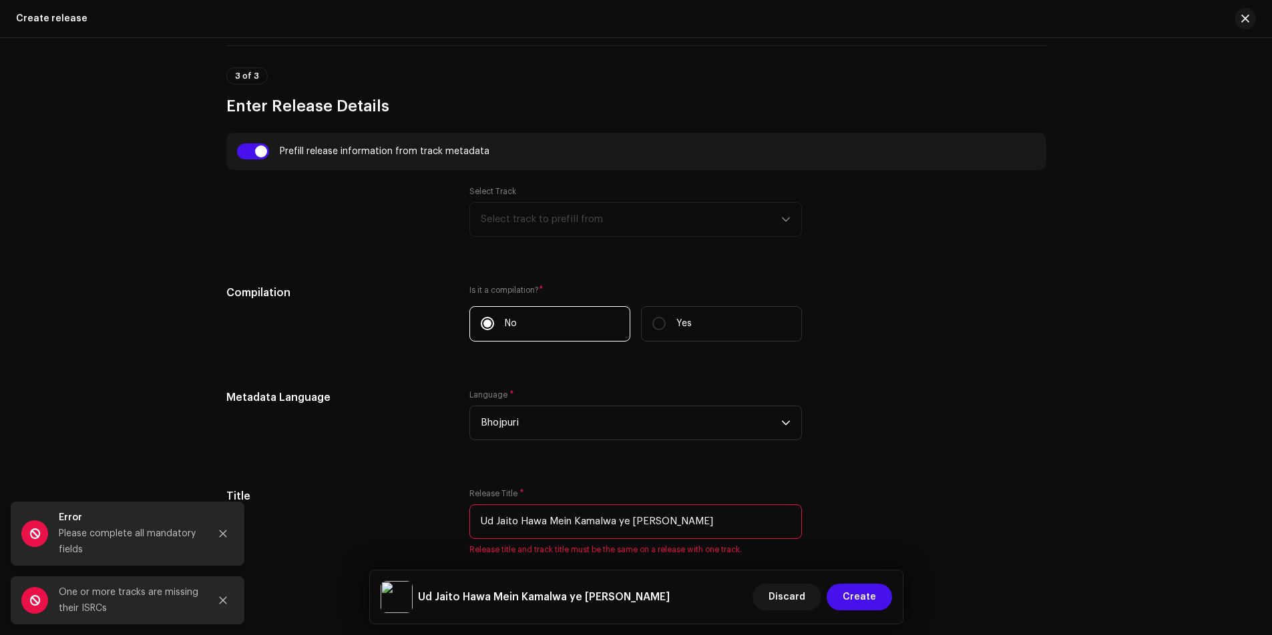
click at [577, 217] on div "Select Track Select track to prefill from" at bounding box center [635, 211] width 332 height 51
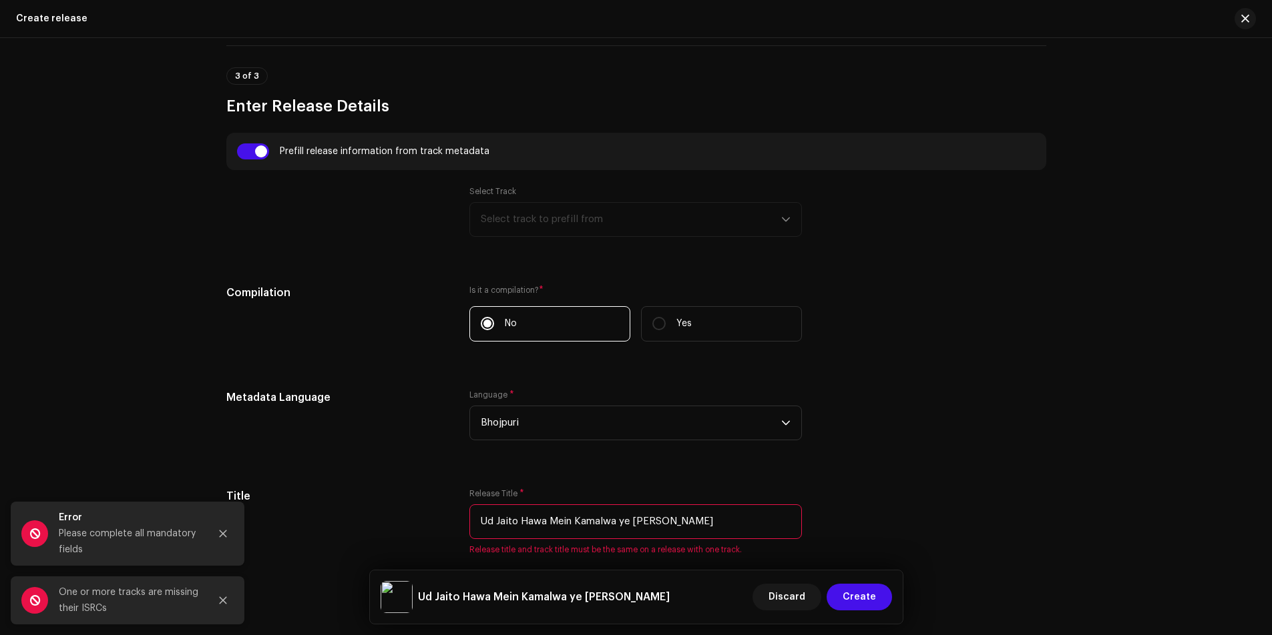
click at [577, 217] on div "Select Track Select track to prefill from" at bounding box center [635, 211] width 332 height 51
click at [666, 321] on label "Yes" at bounding box center [721, 323] width 161 height 35
click at [666, 321] on input "Yes" at bounding box center [658, 323] width 13 height 13
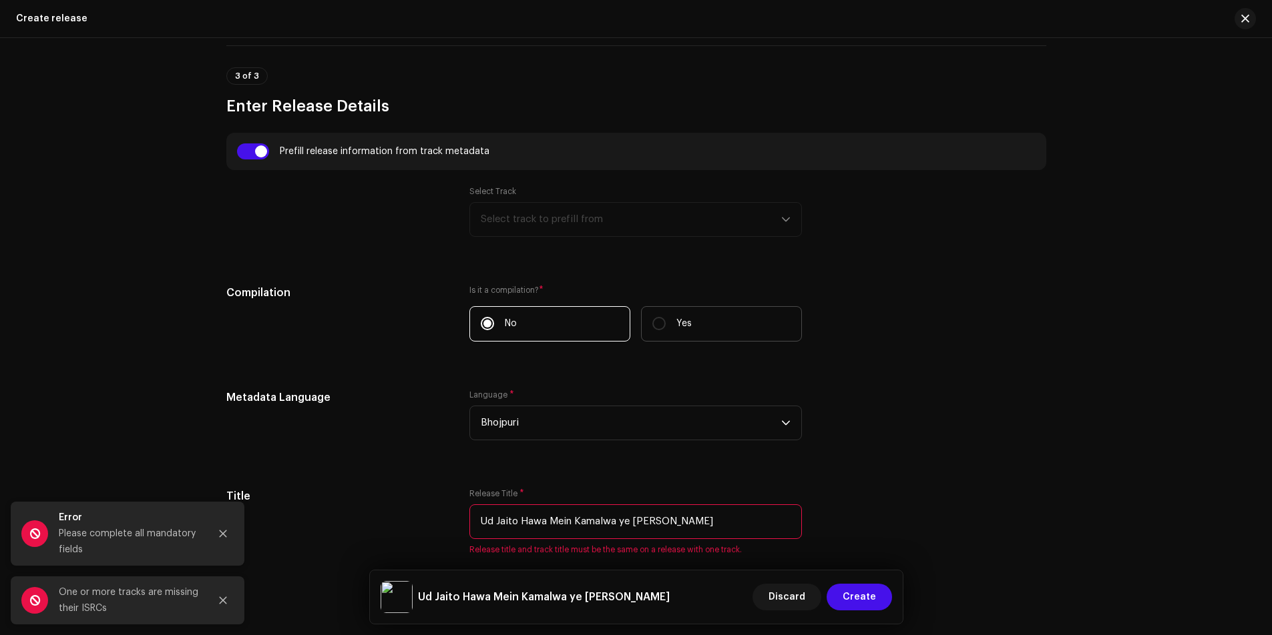
radio input "true"
click at [858, 601] on span "Create" at bounding box center [858, 597] width 33 height 27
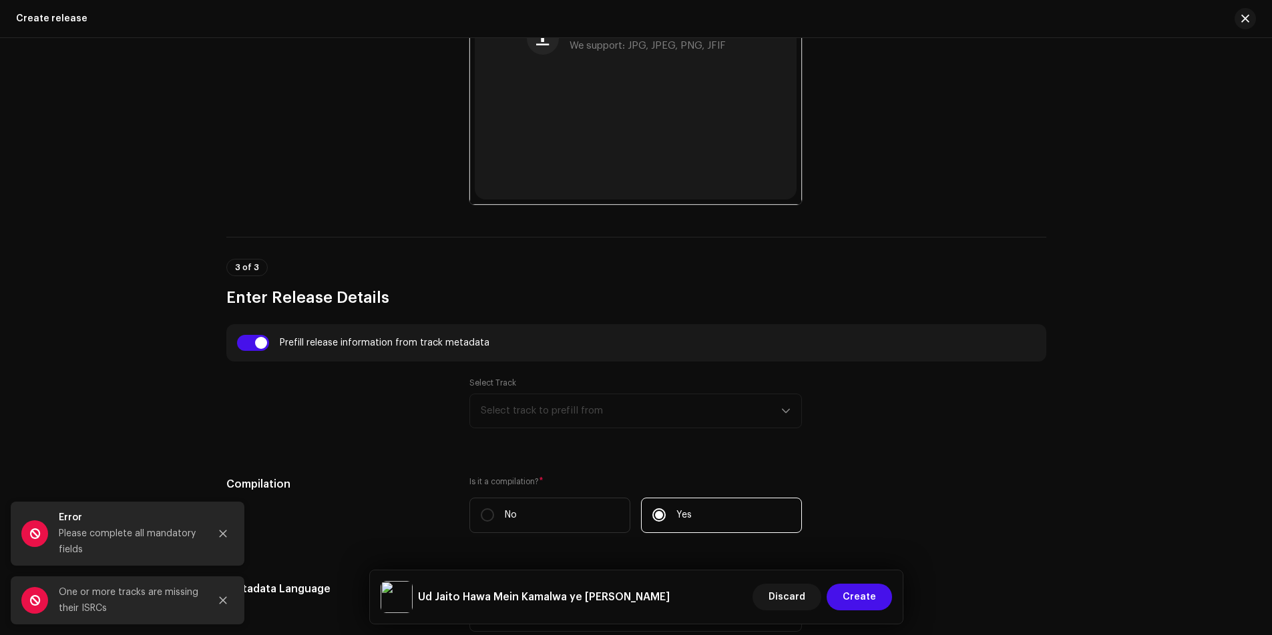
scroll to position [682, 0]
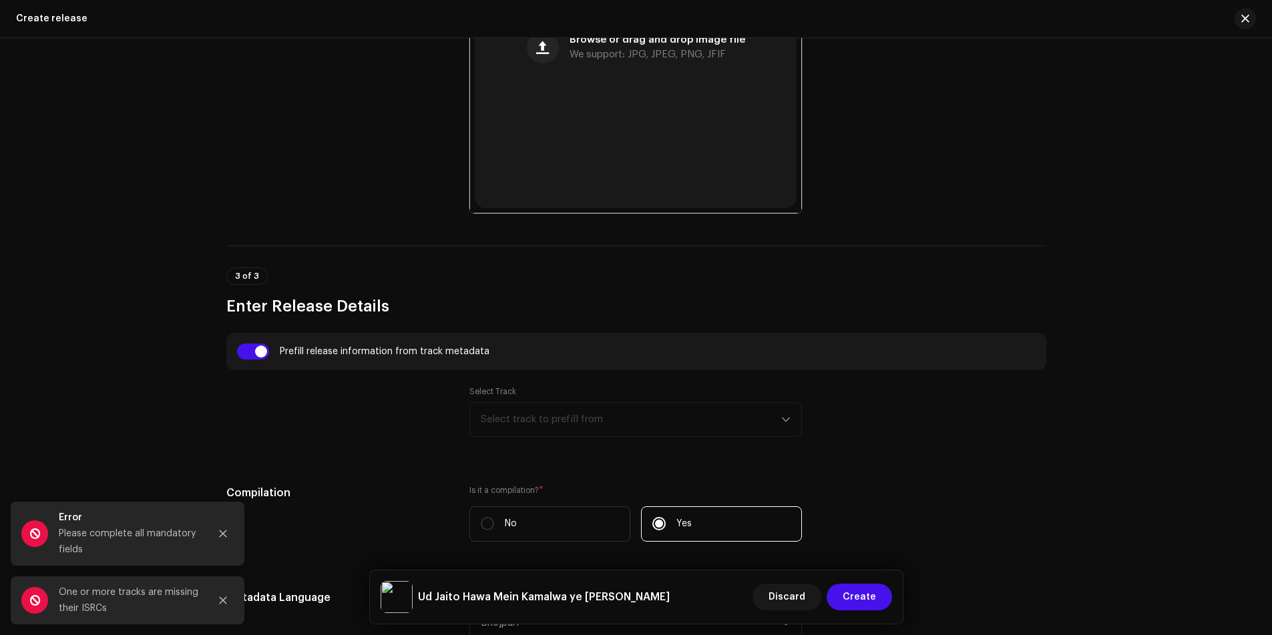
click at [649, 431] on div "Select Track Select track to prefill from" at bounding box center [635, 412] width 332 height 51
click at [252, 348] on input "checkbox" at bounding box center [253, 352] width 32 height 16
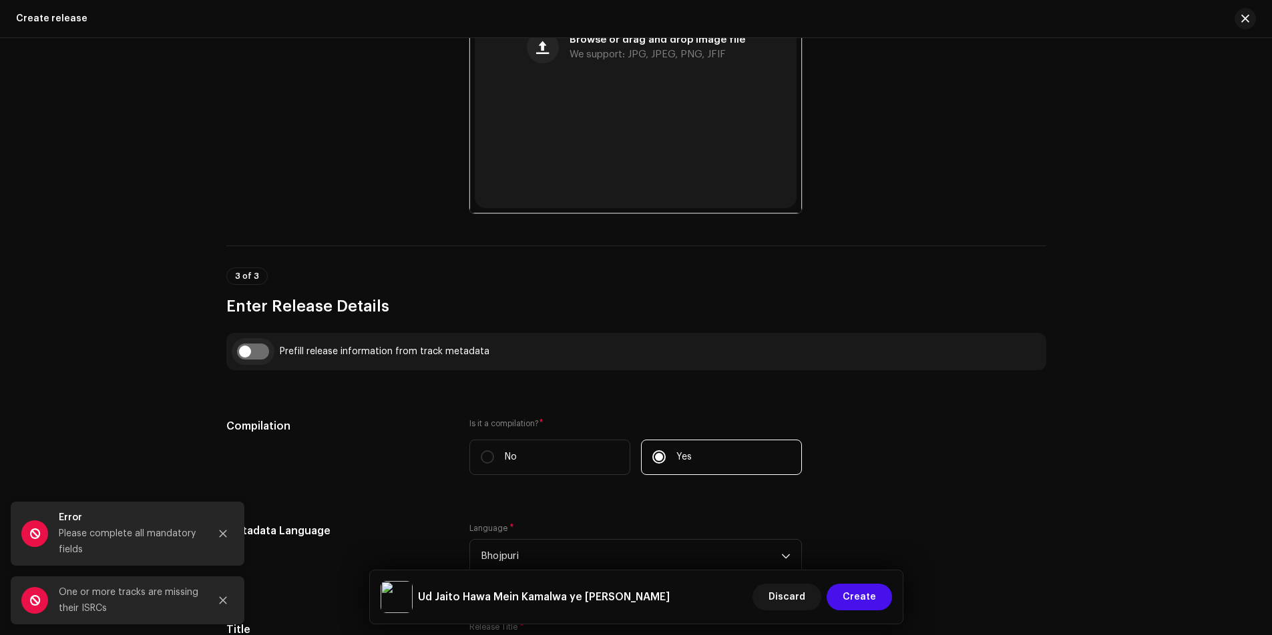
click at [252, 348] on input "checkbox" at bounding box center [253, 352] width 32 height 16
checkbox input "true"
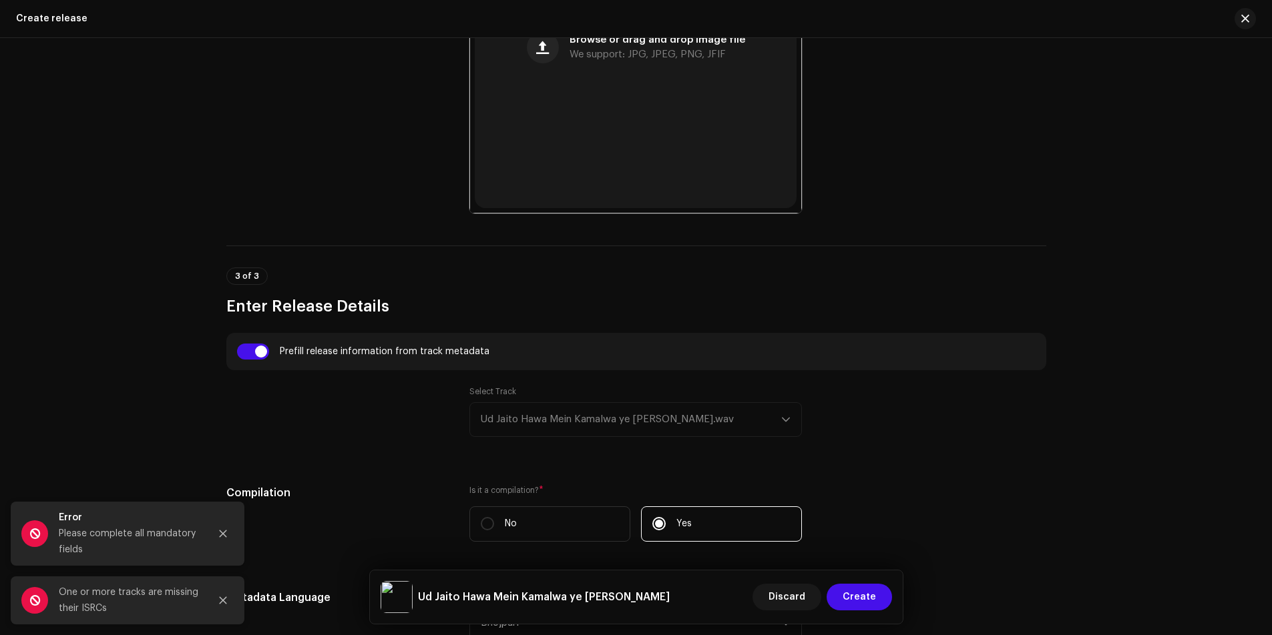
click at [642, 427] on div "Select Track Ud Jaito Hawa Mein Kamalwa ye Modi Ji.wav" at bounding box center [635, 412] width 332 height 51
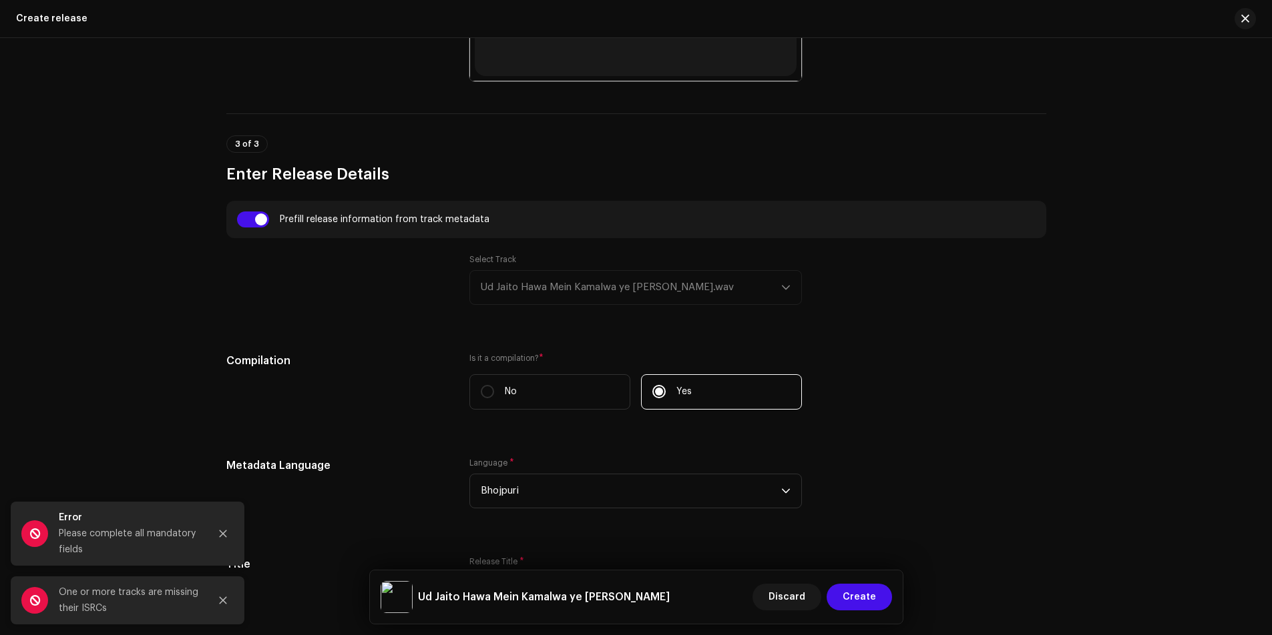
scroll to position [816, 0]
drag, startPoint x: 477, startPoint y: 290, endPoint x: 566, endPoint y: 291, distance: 89.5
click at [566, 291] on div "Select Track Ud Jaito Hawa Mein Kamalwa ye Modi Ji.wav" at bounding box center [635, 278] width 332 height 51
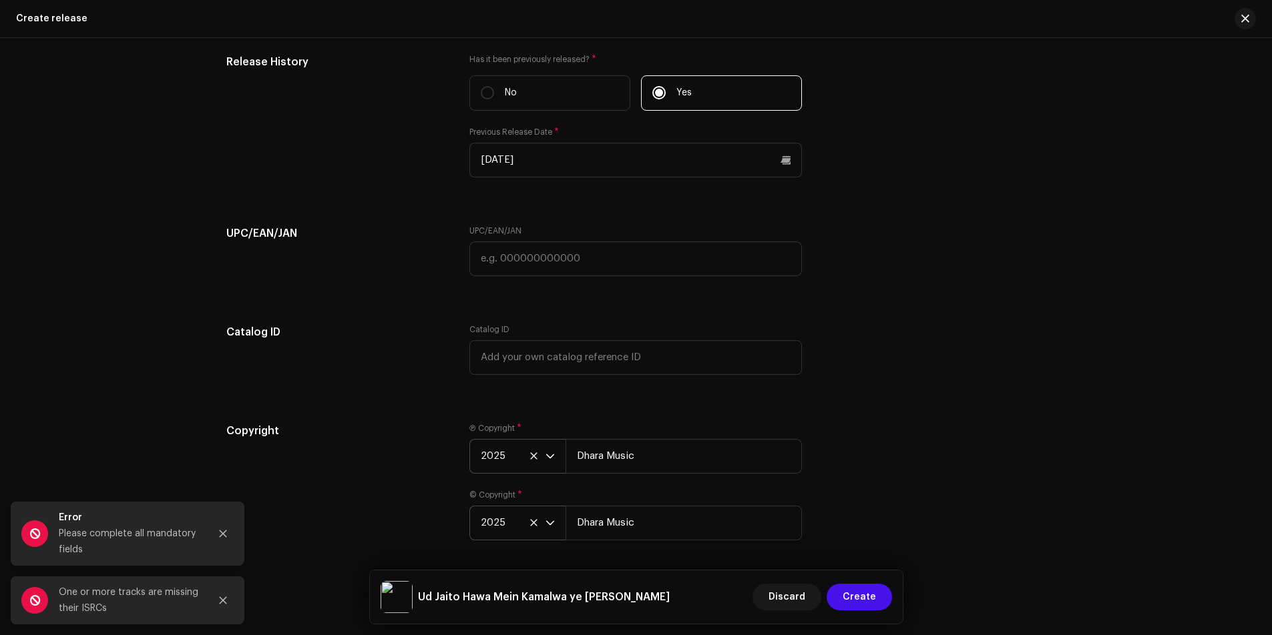
scroll to position [2017, 0]
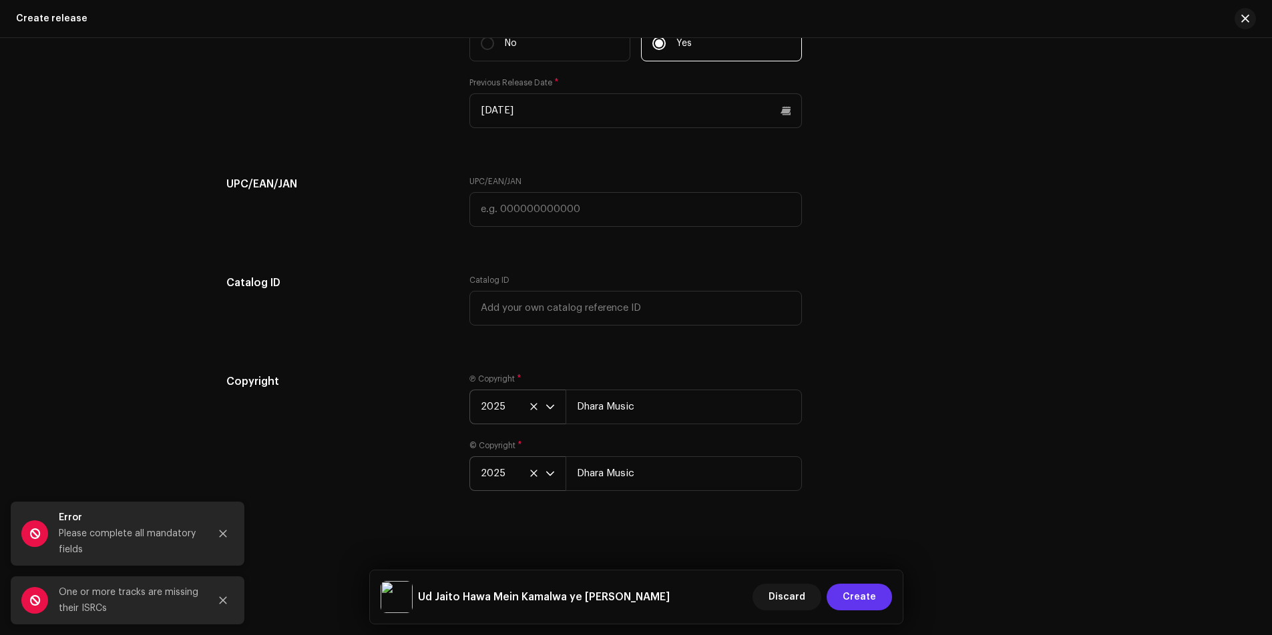
click at [851, 593] on span "Create" at bounding box center [858, 597] width 33 height 27
click at [846, 595] on span "Create" at bounding box center [858, 597] width 33 height 27
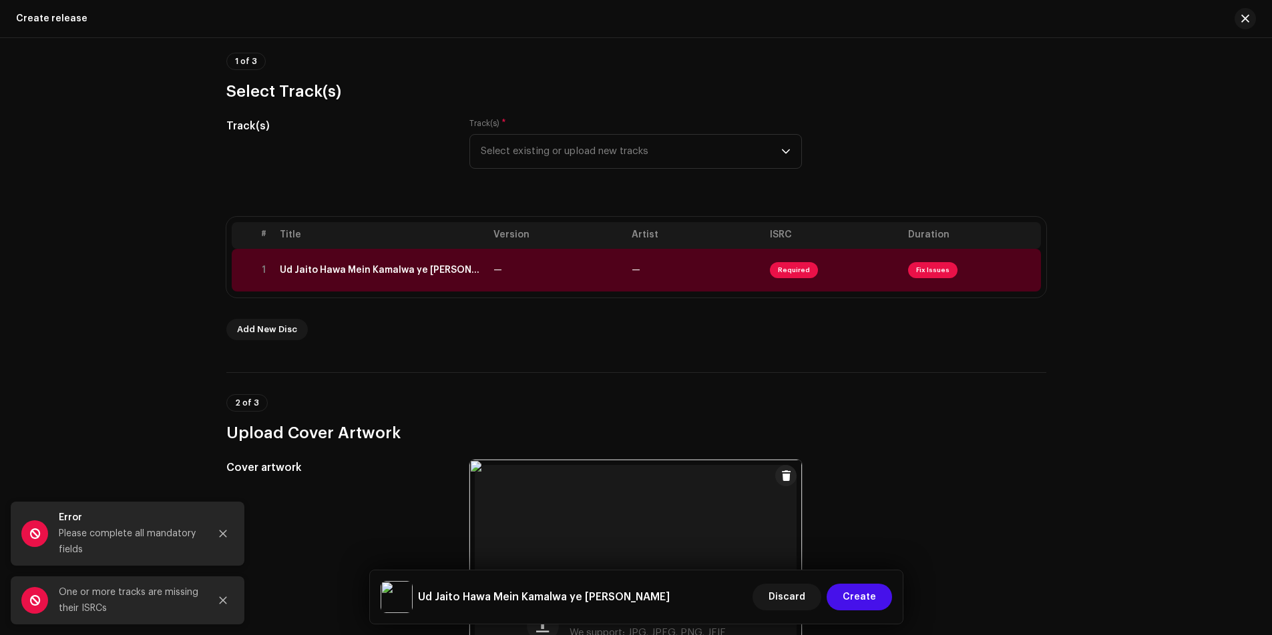
scroll to position [134, 0]
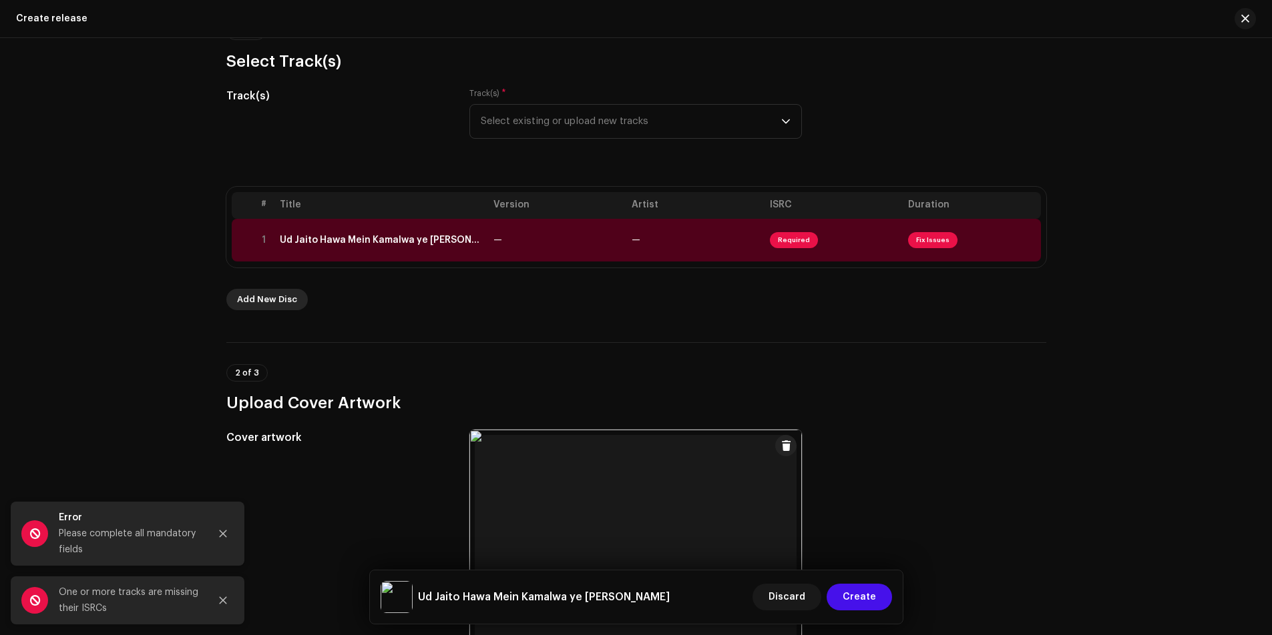
click at [272, 301] on span "Add New Disc" at bounding box center [267, 299] width 60 height 27
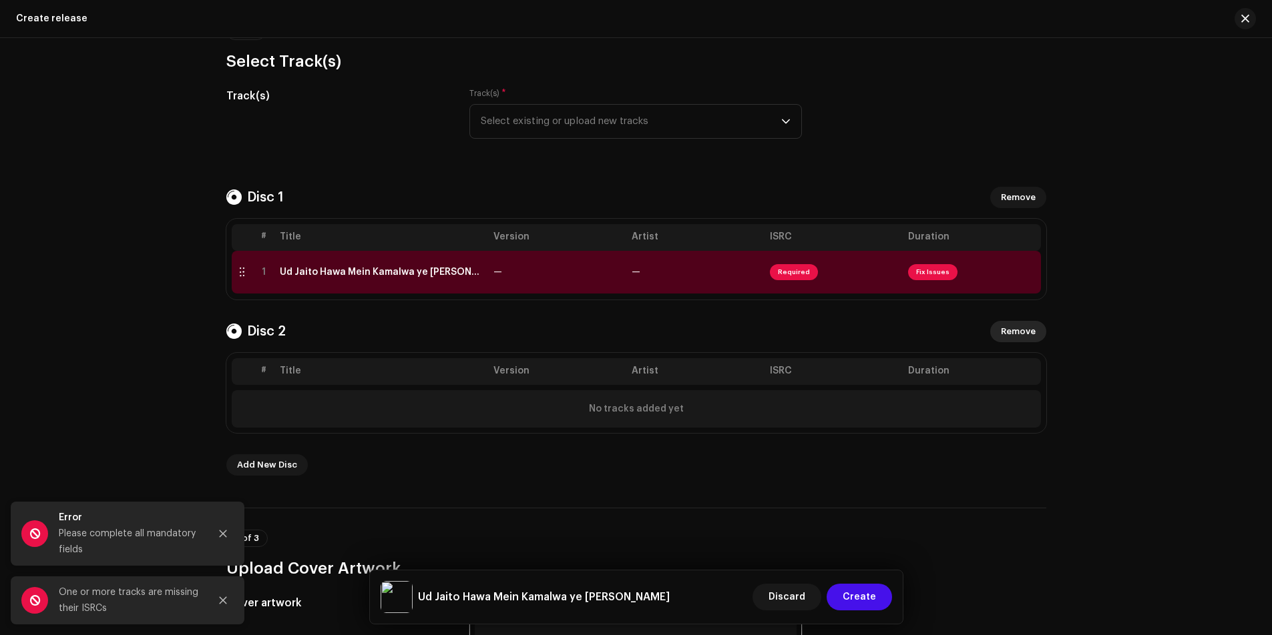
click at [1013, 332] on span "Remove" at bounding box center [1018, 331] width 35 height 27
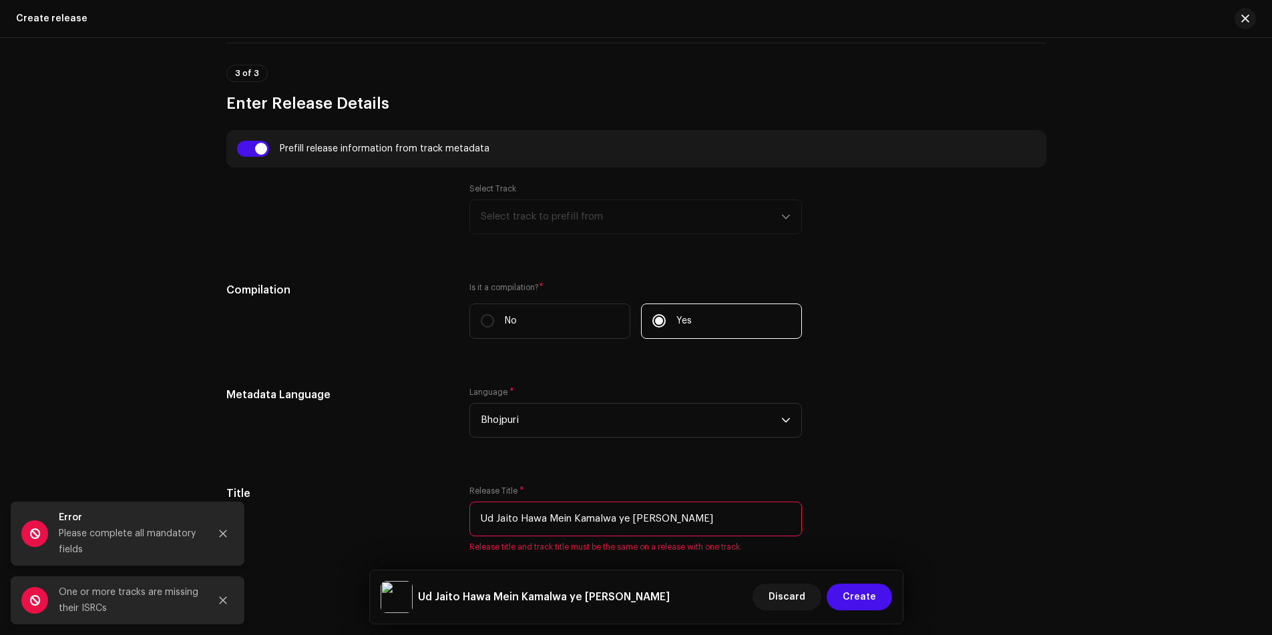
scroll to position [1001, 0]
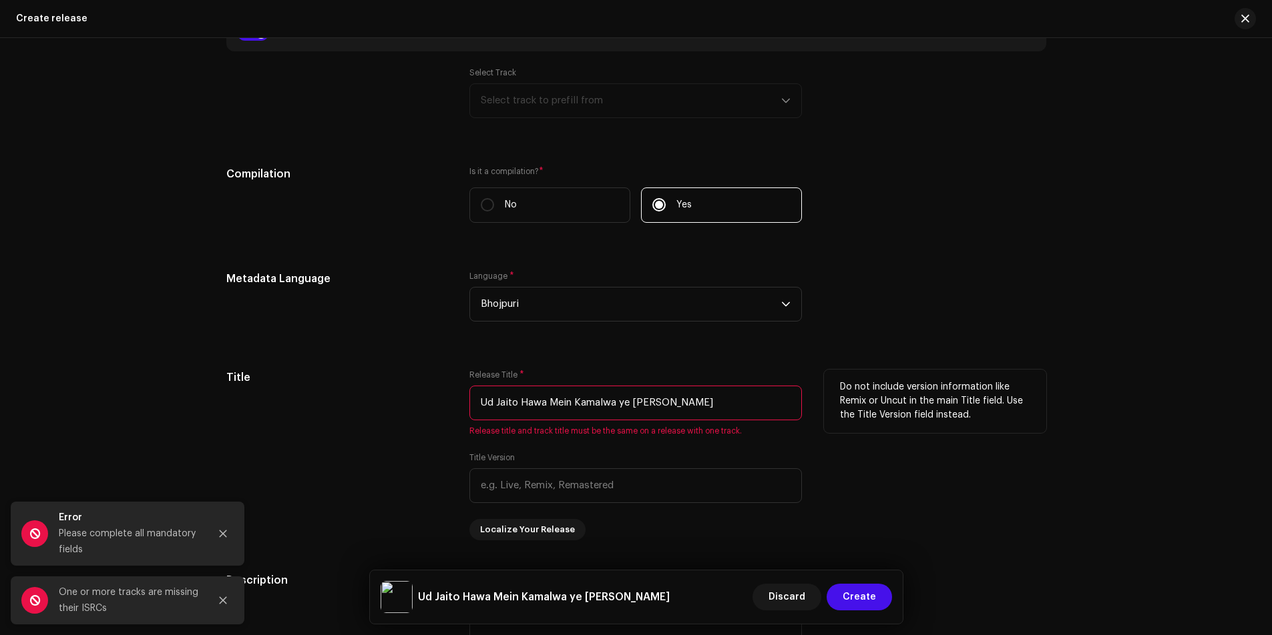
click at [621, 406] on input "Ud Jaito Hawa Mein Kamalwa ye Modi Ji" at bounding box center [635, 403] width 332 height 35
click at [597, 399] on input "Ud Jaito Hawa Mein Kamalwa Ye Modi Ji" at bounding box center [635, 403] width 332 height 35
type input "Ud Jaito Hawa Mein Kamalwa Ye Modi Ji"
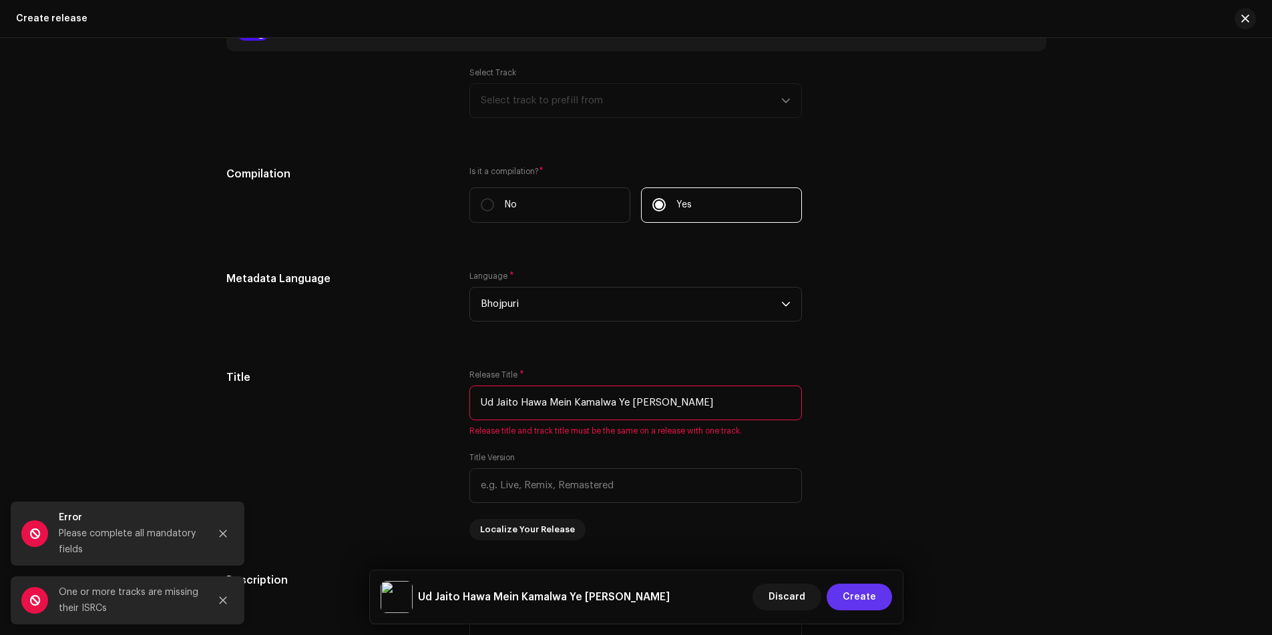
click at [850, 601] on span "Create" at bounding box center [858, 597] width 33 height 27
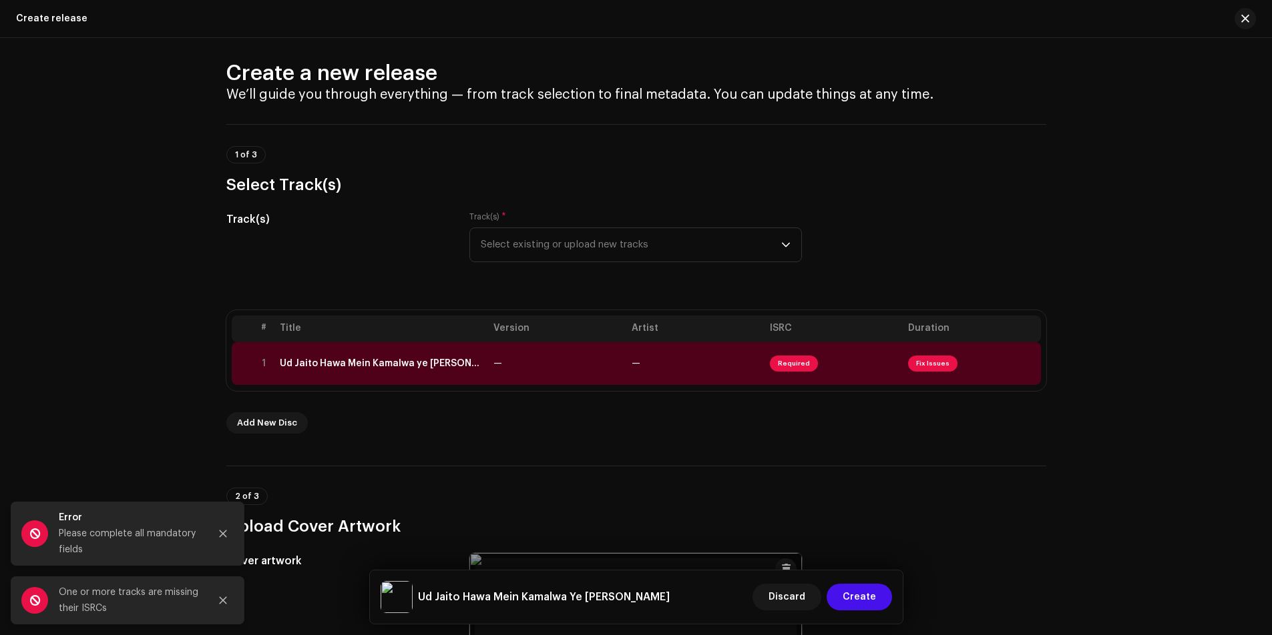
scroll to position [0, 0]
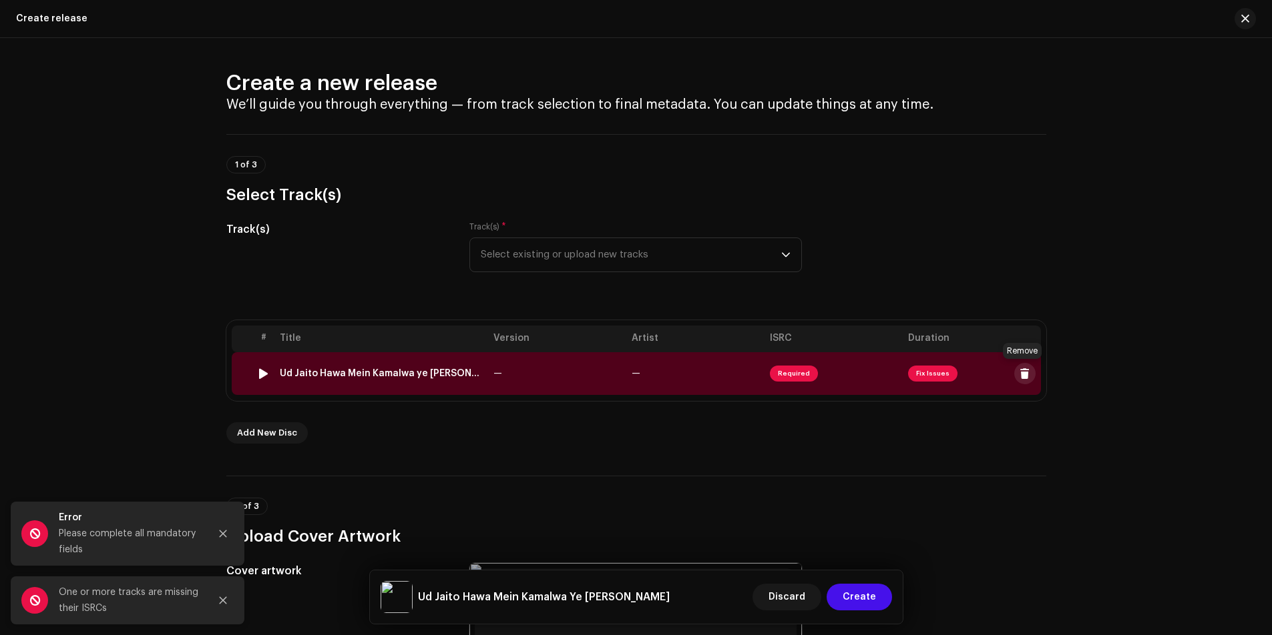
click at [1023, 376] on span at bounding box center [1024, 373] width 10 height 11
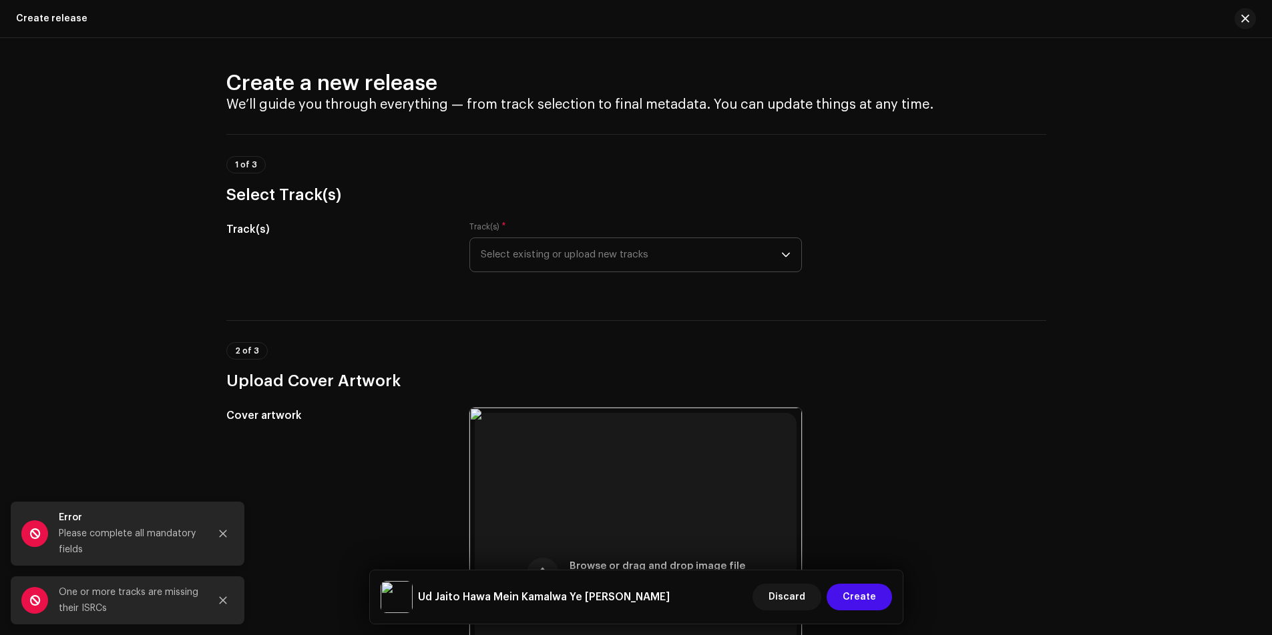
click at [578, 255] on span "Select existing or upload new tracks" at bounding box center [631, 254] width 300 height 33
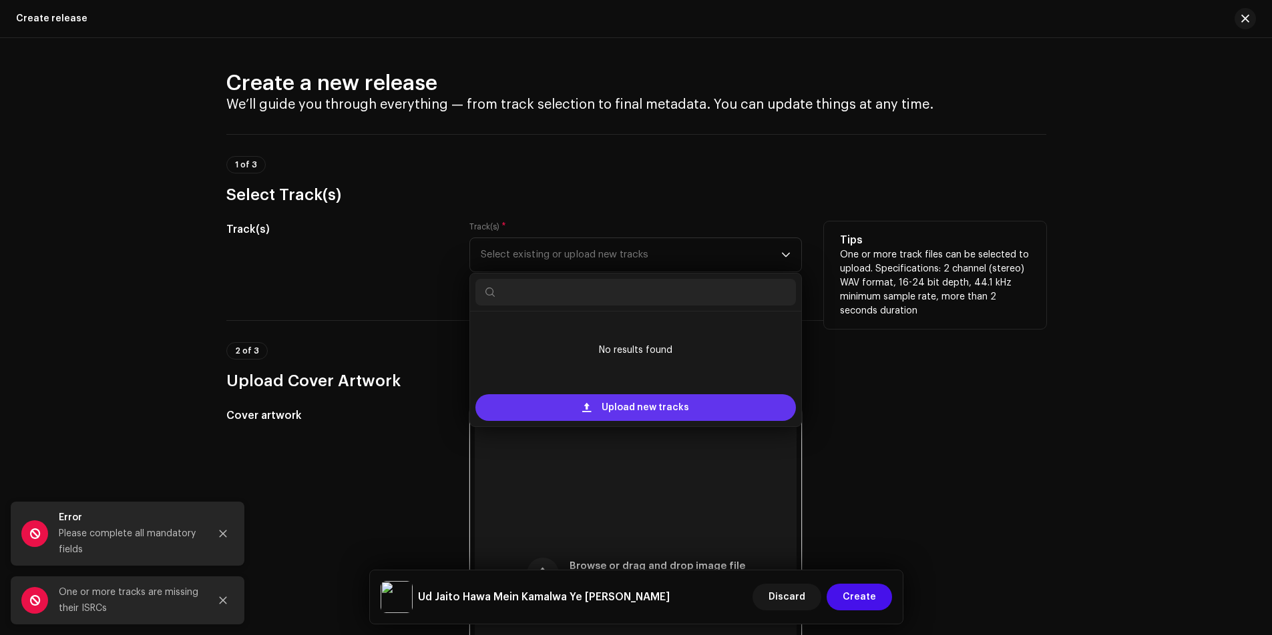
click at [606, 407] on span "Upload new tracks" at bounding box center [644, 408] width 87 height 27
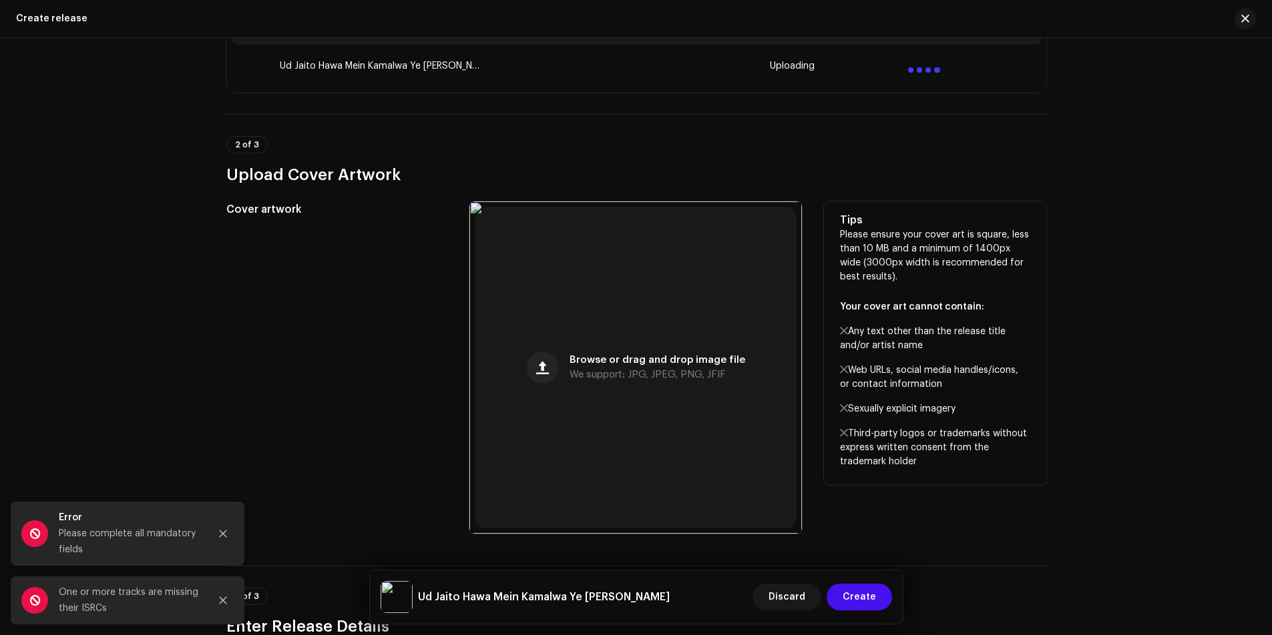
scroll to position [467, 0]
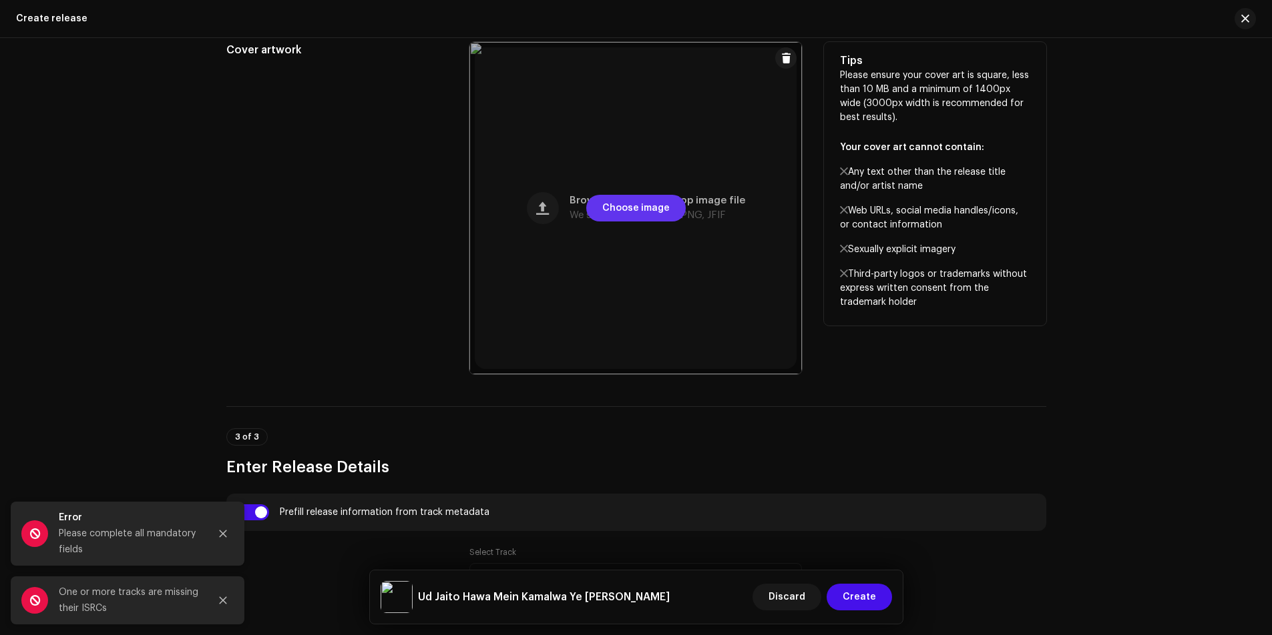
click at [637, 206] on span "Choose image" at bounding box center [635, 208] width 67 height 27
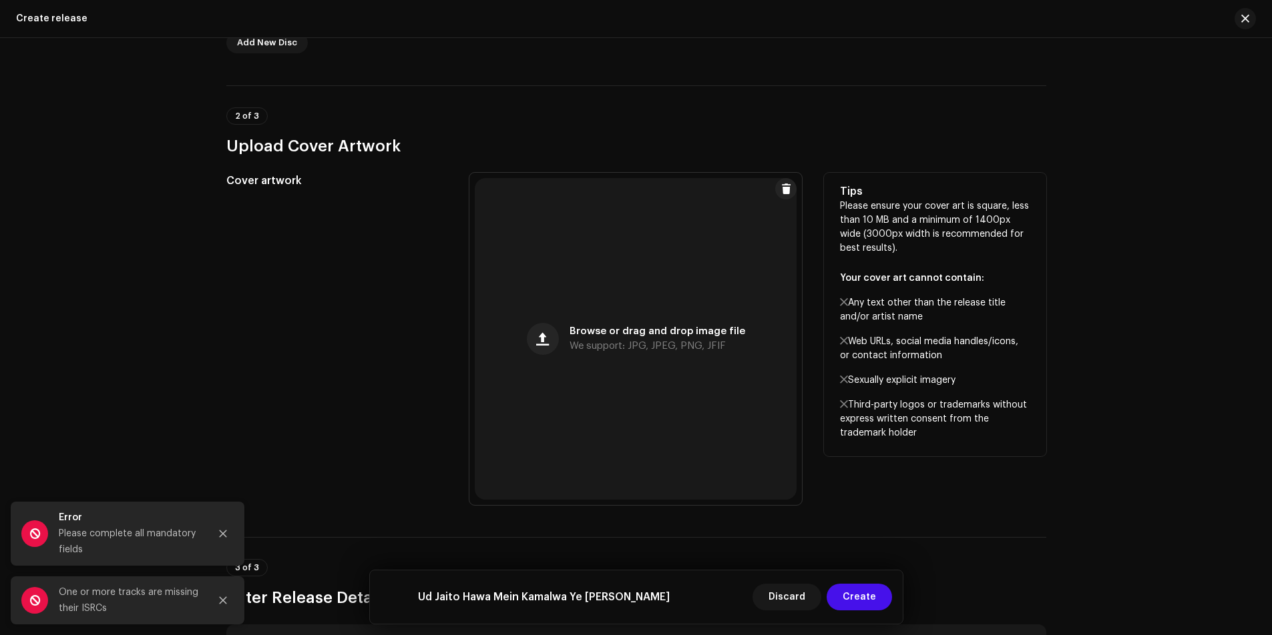
scroll to position [534, 0]
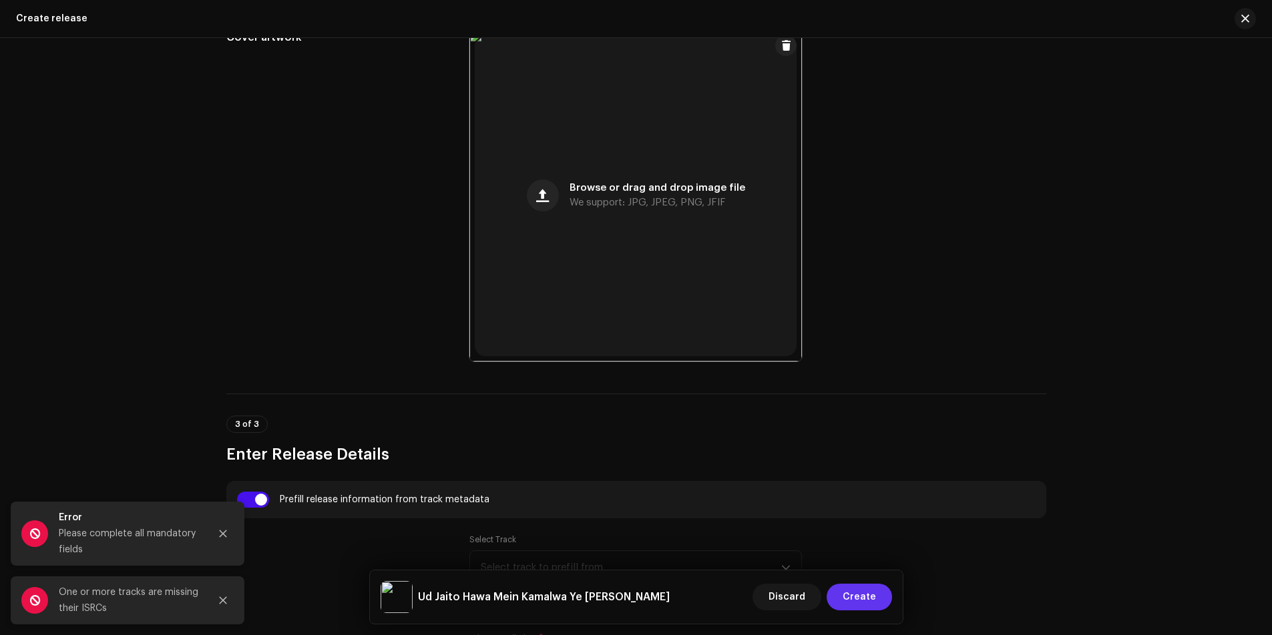
click at [858, 602] on span "Create" at bounding box center [858, 597] width 33 height 27
click at [220, 536] on icon "Close" at bounding box center [222, 533] width 9 height 9
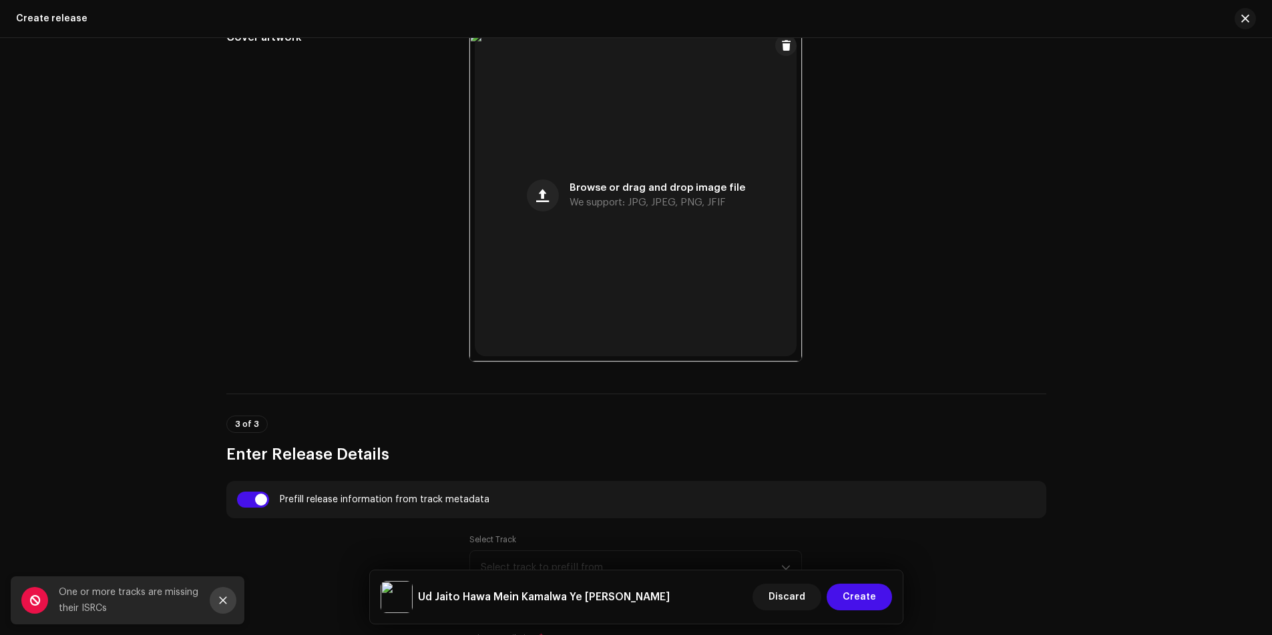
click at [221, 607] on button "Close" at bounding box center [223, 600] width 27 height 27
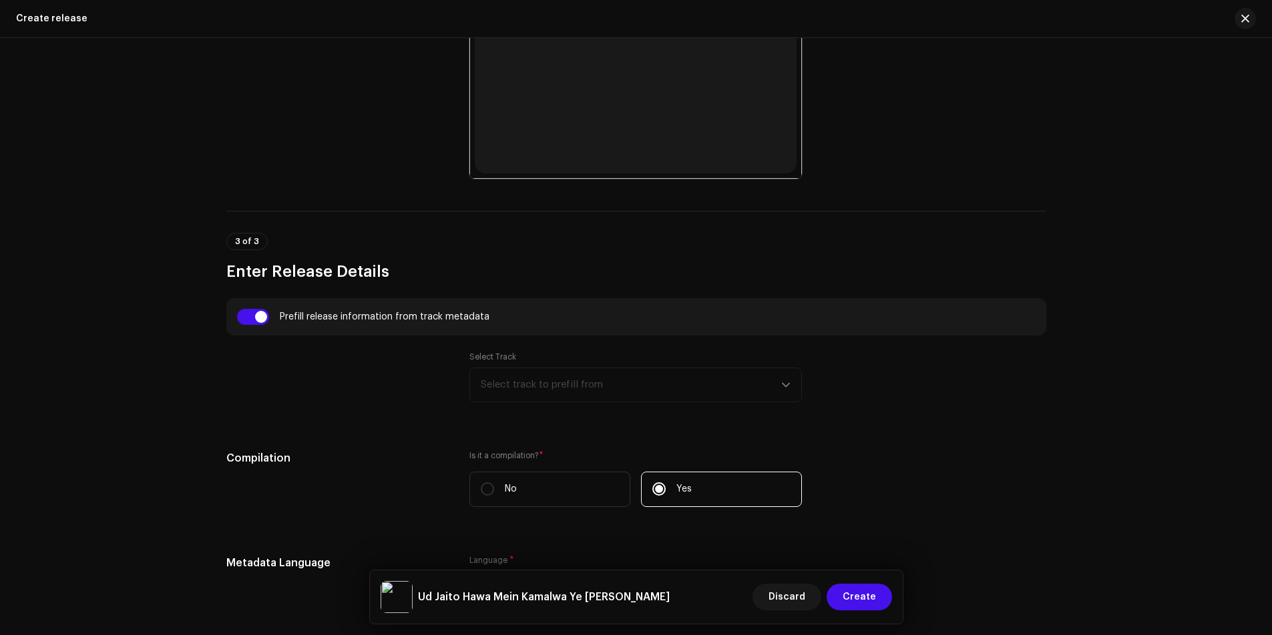
scroll to position [734, 0]
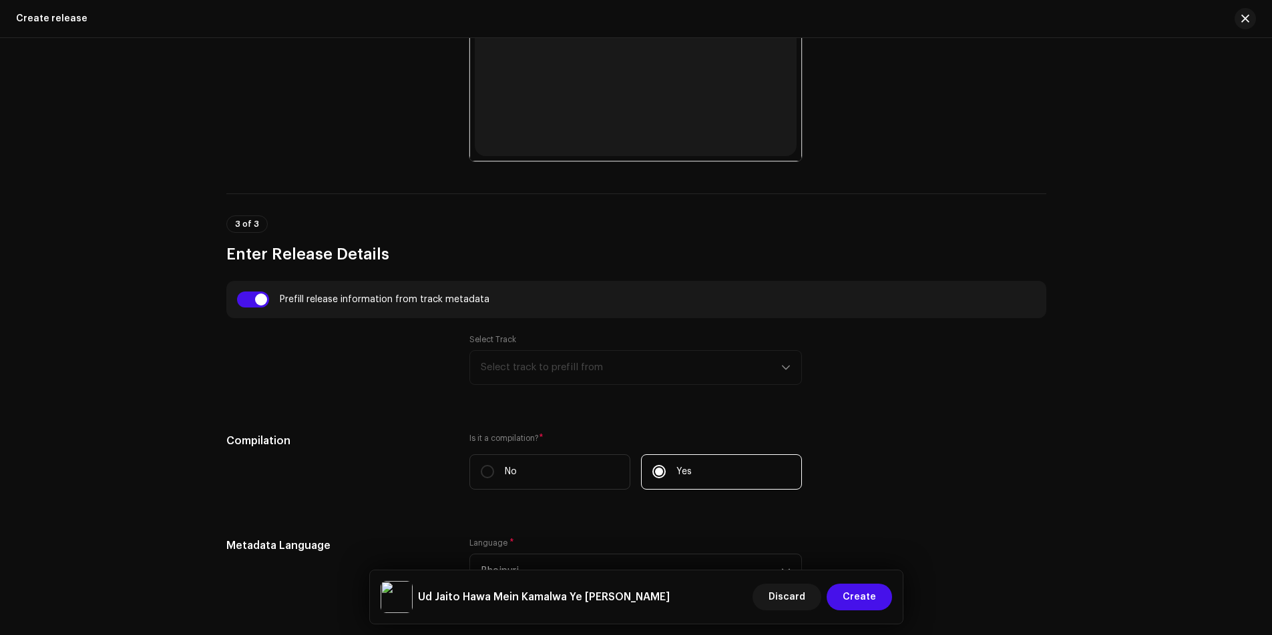
click at [551, 374] on div "Select Track Select track to prefill from" at bounding box center [635, 359] width 332 height 51
click at [253, 300] on input "checkbox" at bounding box center [253, 300] width 32 height 16
checkbox input "false"
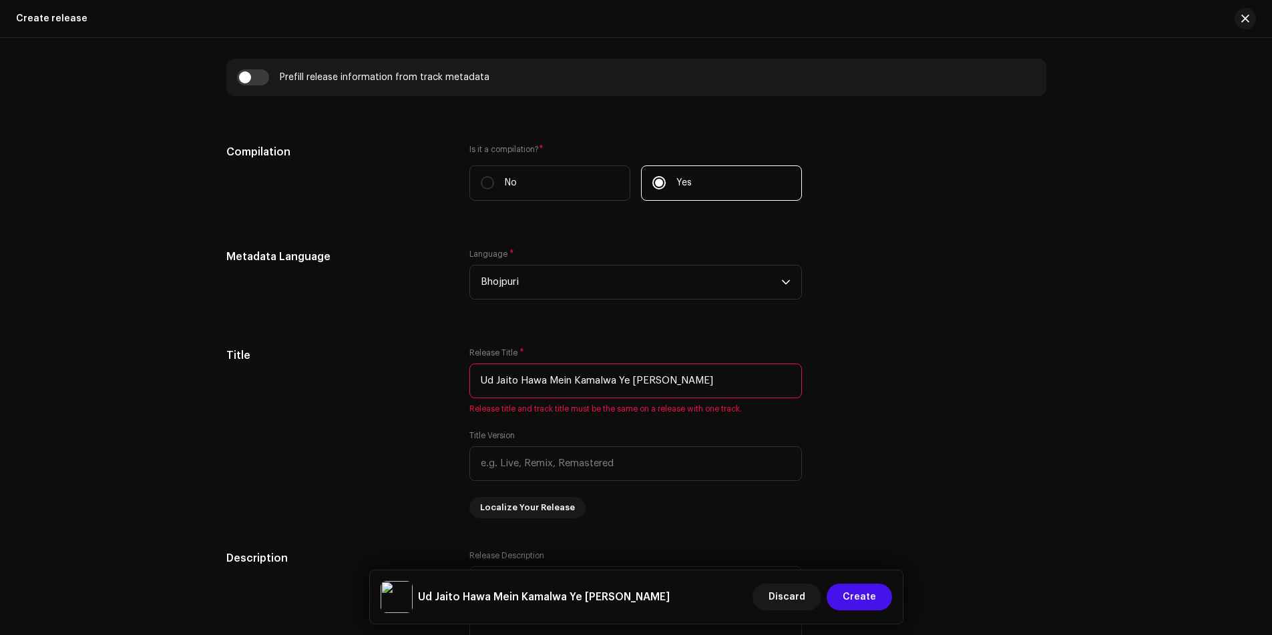
scroll to position [1001, 0]
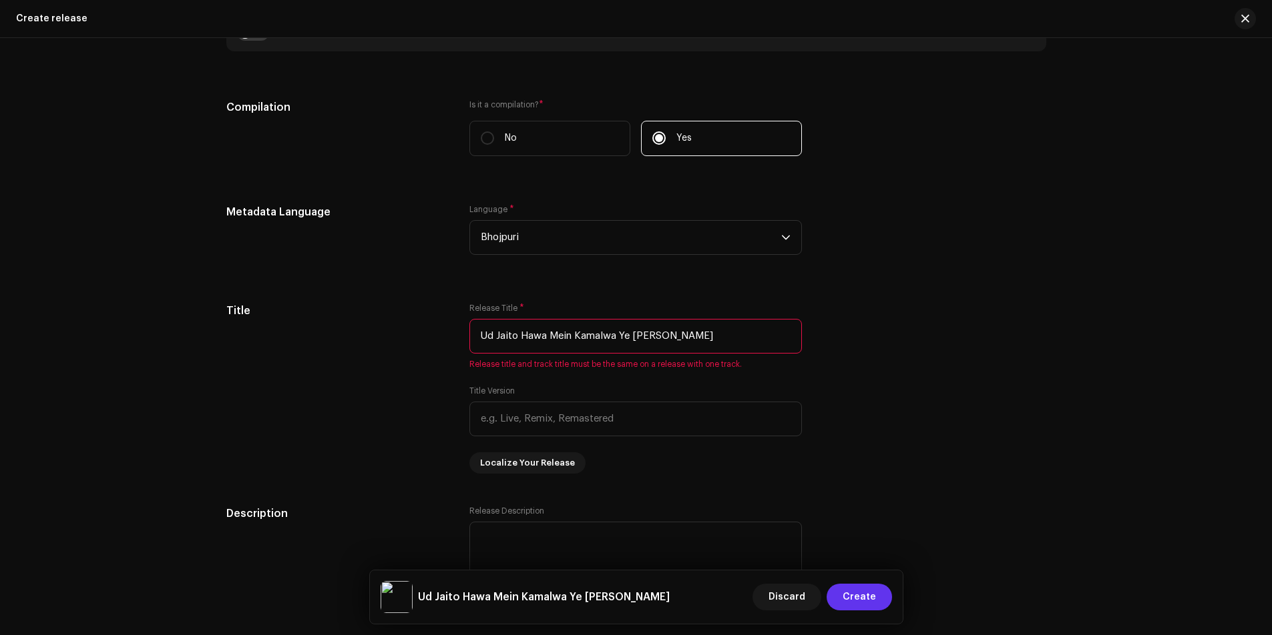
click at [863, 594] on span "Create" at bounding box center [858, 597] width 33 height 27
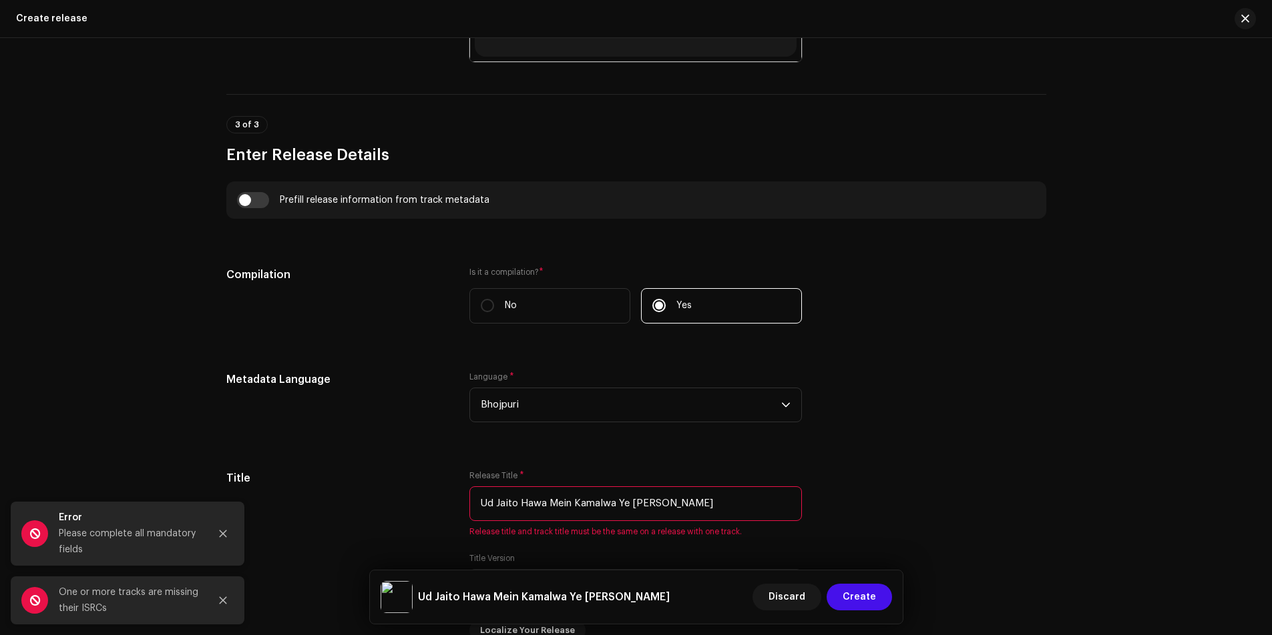
scroll to position [801, 0]
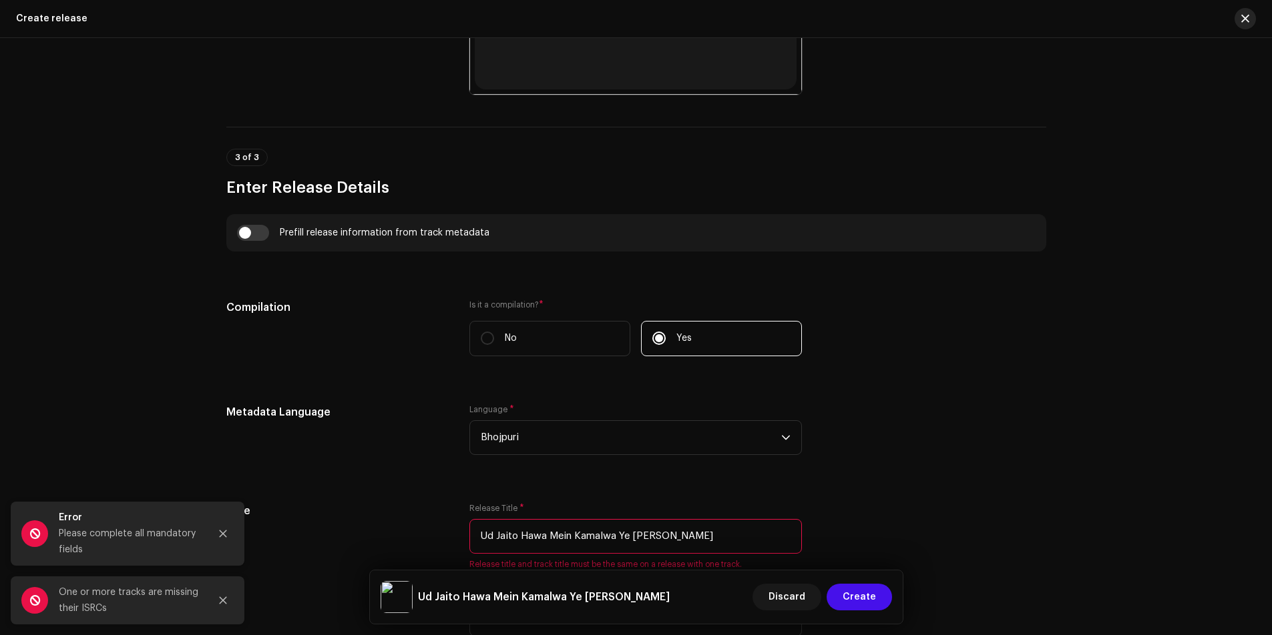
click at [1241, 21] on span "button" at bounding box center [1245, 18] width 8 height 11
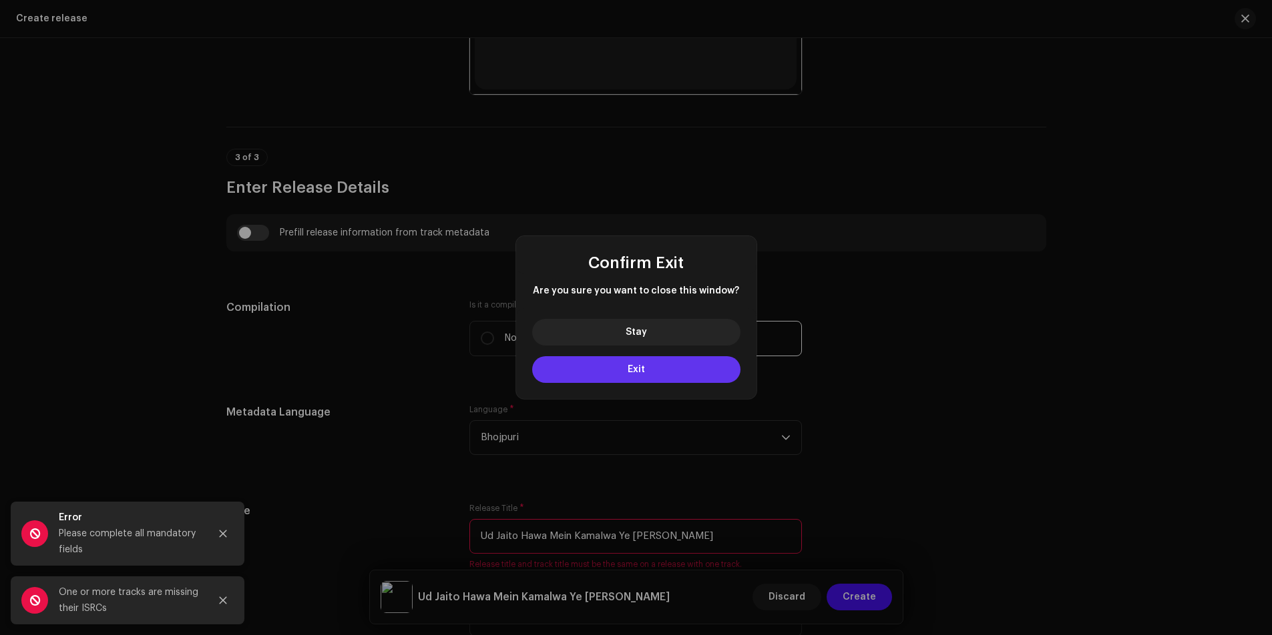
click at [635, 370] on span "Exit" at bounding box center [635, 369] width 17 height 9
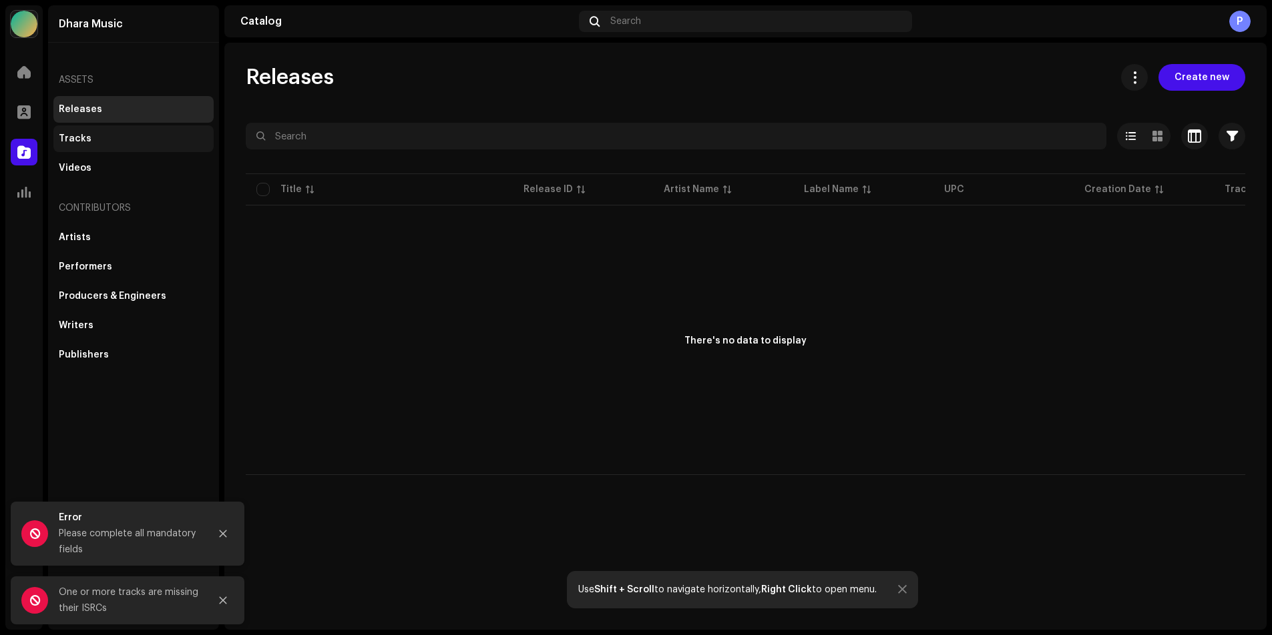
click at [73, 138] on div "Tracks" at bounding box center [75, 139] width 33 height 11
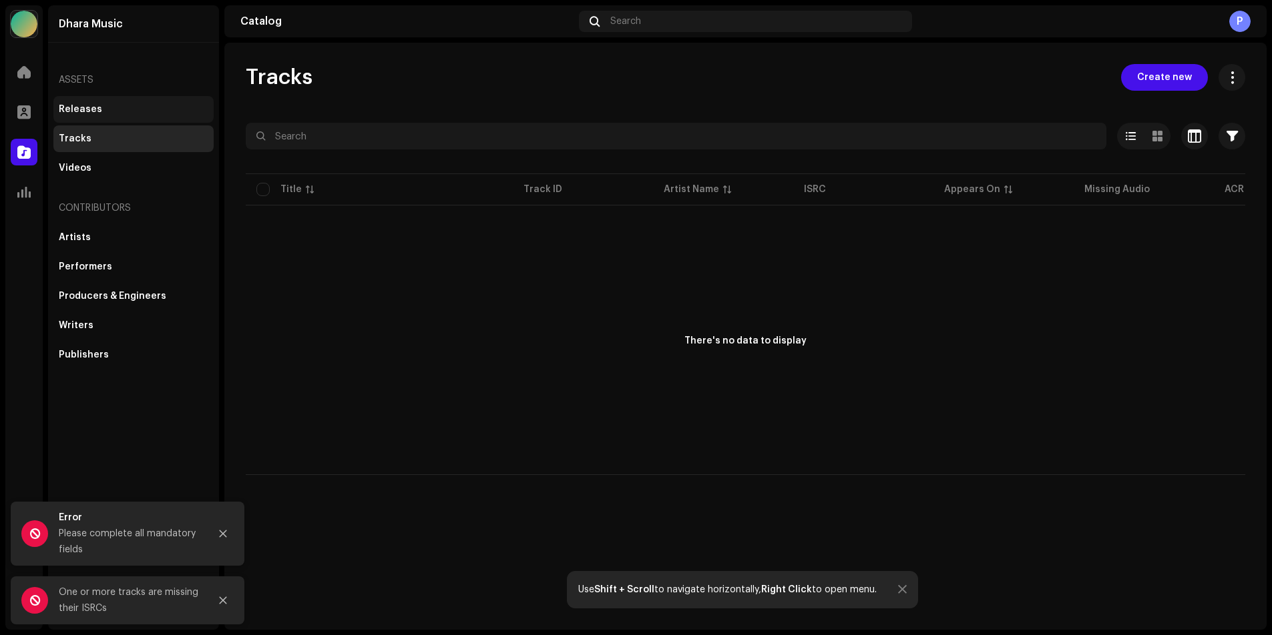
click at [84, 113] on div "Releases" at bounding box center [80, 109] width 43 height 11
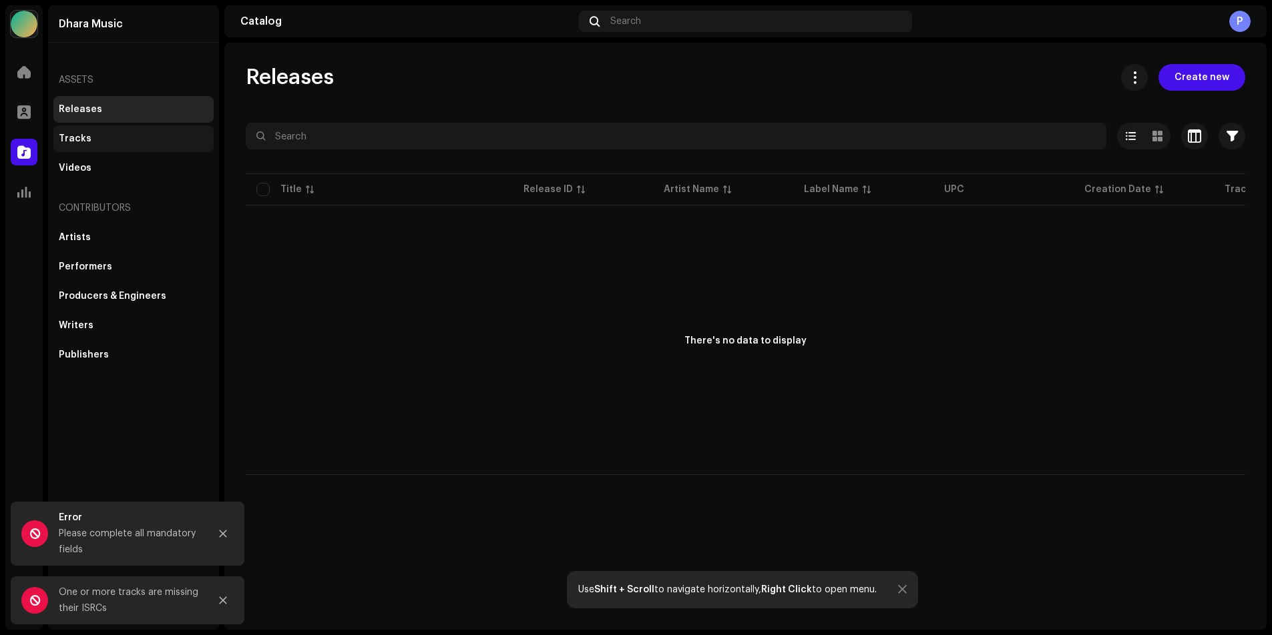
click at [87, 135] on div "Tracks" at bounding box center [75, 139] width 33 height 11
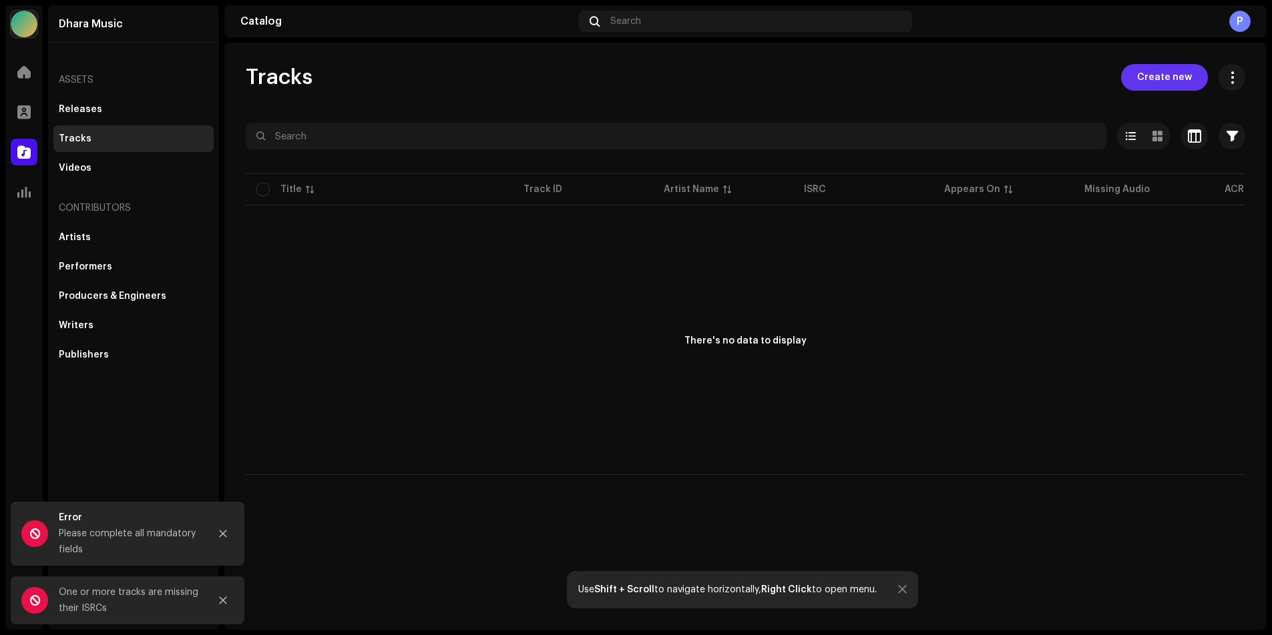
click at [1165, 81] on span "Create new" at bounding box center [1164, 77] width 55 height 27
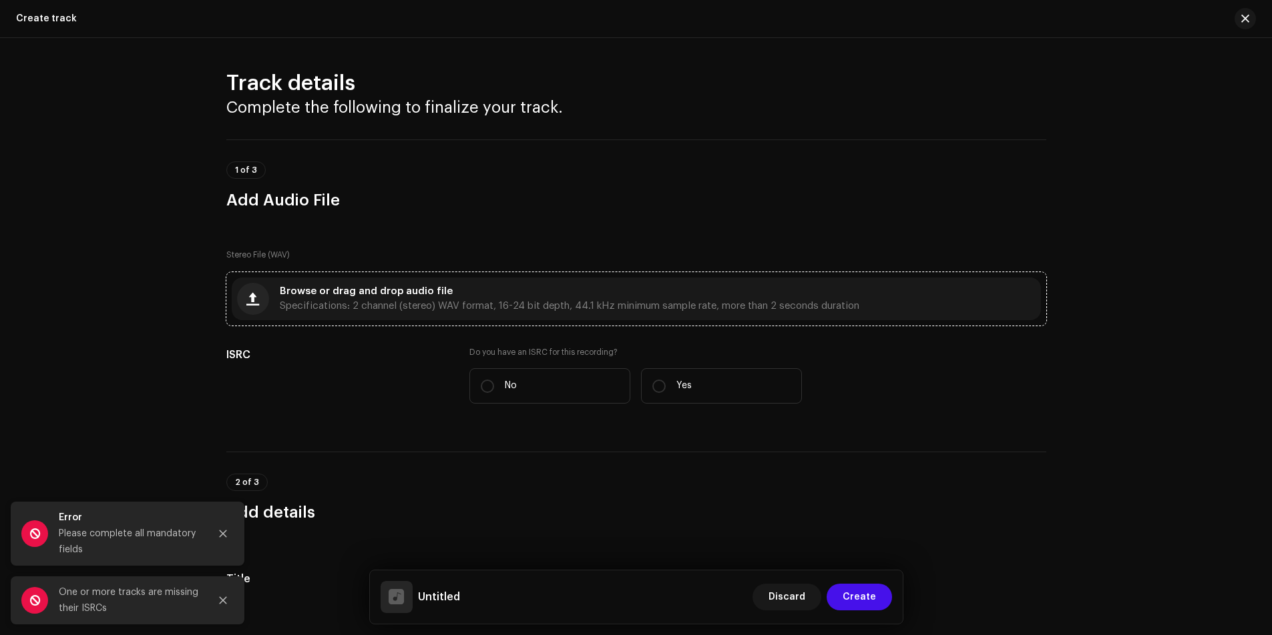
click at [332, 302] on span "Specifications: 2 channel (stereo) WAV format, 16-24 bit depth, 44.1 kHz minimu…" at bounding box center [569, 306] width 579 height 9
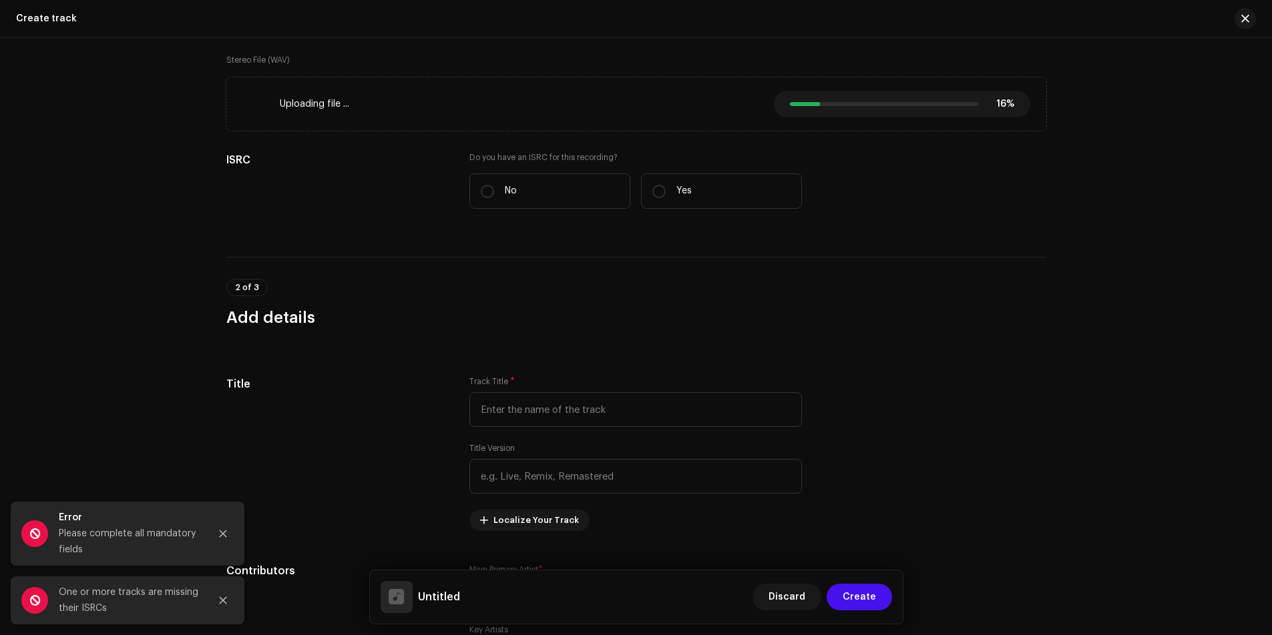
scroll to position [200, 0]
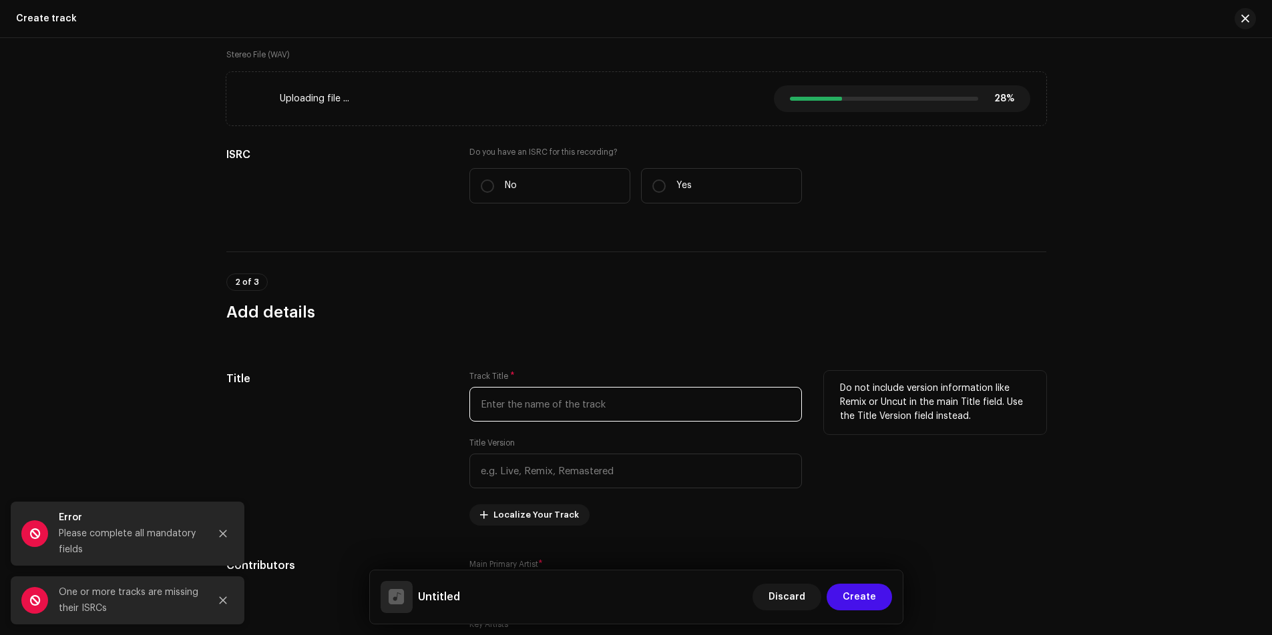
click at [543, 407] on input "text" at bounding box center [635, 404] width 332 height 35
paste input "Ud Jaito Hawa Mein Kamalwa Ye Modi Ji"
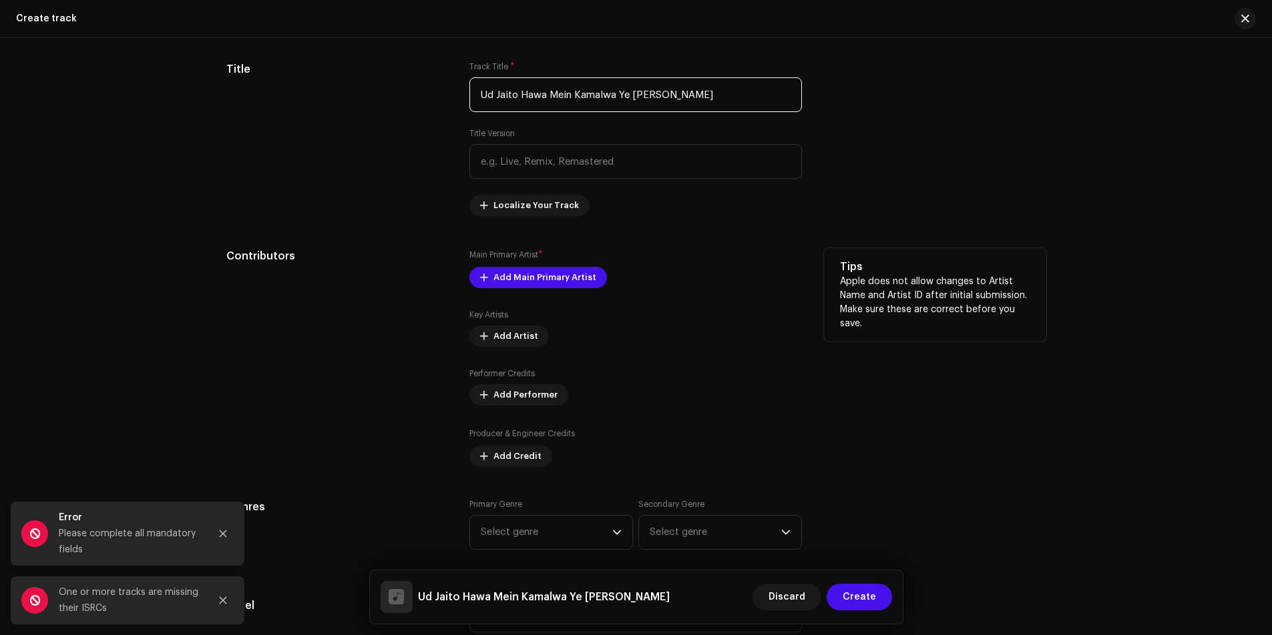
scroll to position [534, 0]
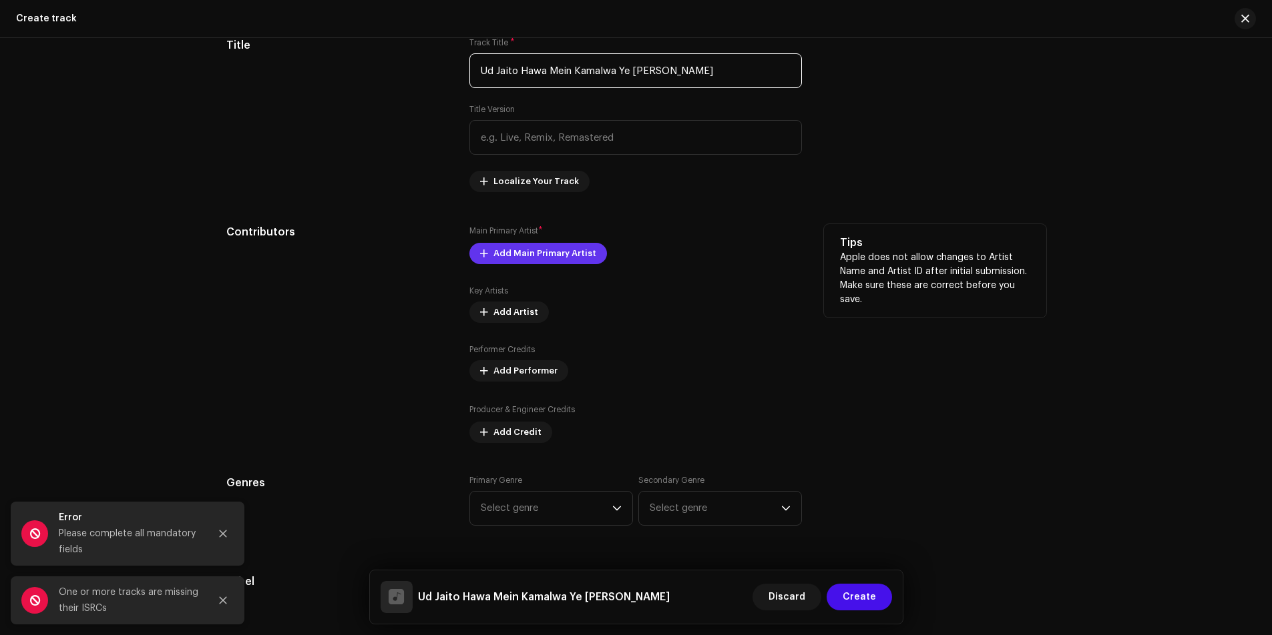
type input "Ud Jaito Hawa Mein Kamalwa Ye Modi Ji"
click at [547, 254] on span "Add Main Primary Artist" at bounding box center [544, 253] width 103 height 27
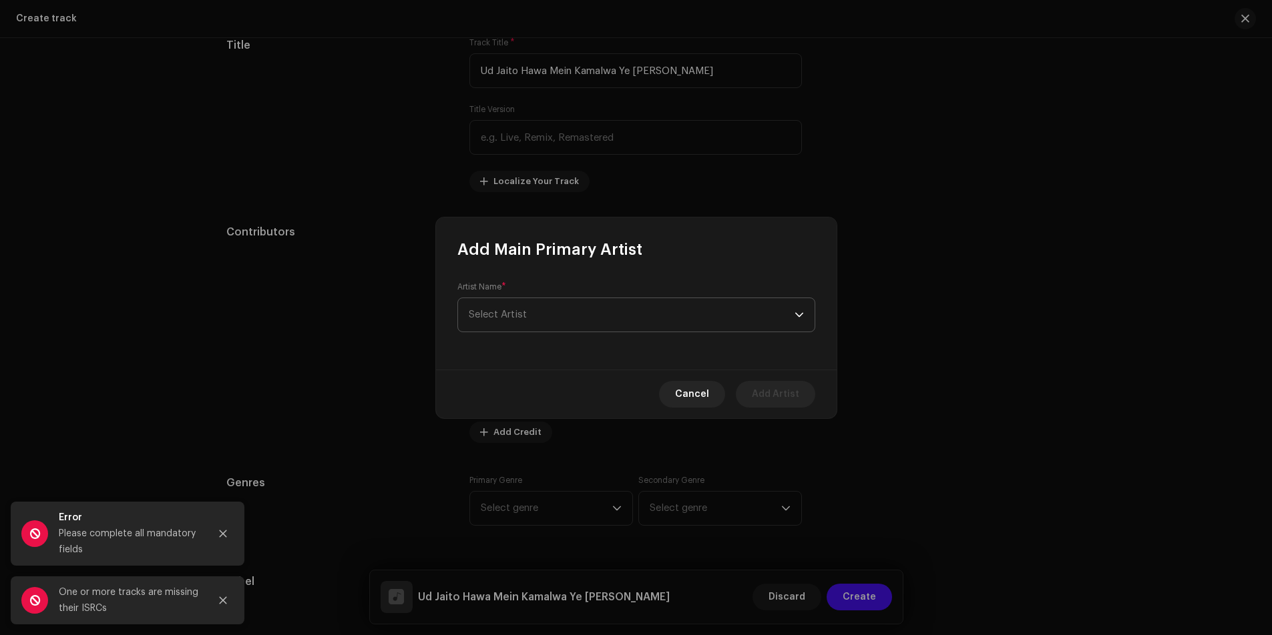
click at [559, 324] on span "Select Artist" at bounding box center [632, 314] width 326 height 33
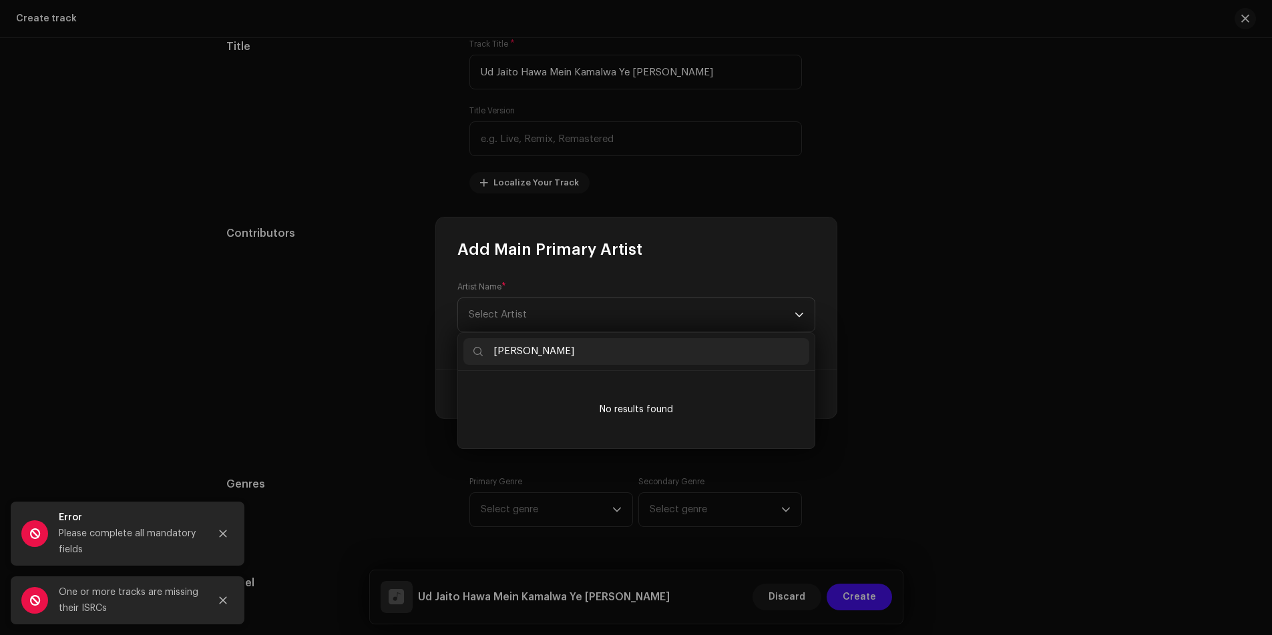
scroll to position [535, 0]
click at [474, 351] on icon at bounding box center [477, 351] width 9 height 9
click at [508, 349] on input "Rajesh Rasila" at bounding box center [636, 351] width 346 height 27
click at [578, 351] on input "Rajesh Rasila" at bounding box center [636, 351] width 346 height 27
type input "Rajesh Rasila & Parul Mahi"
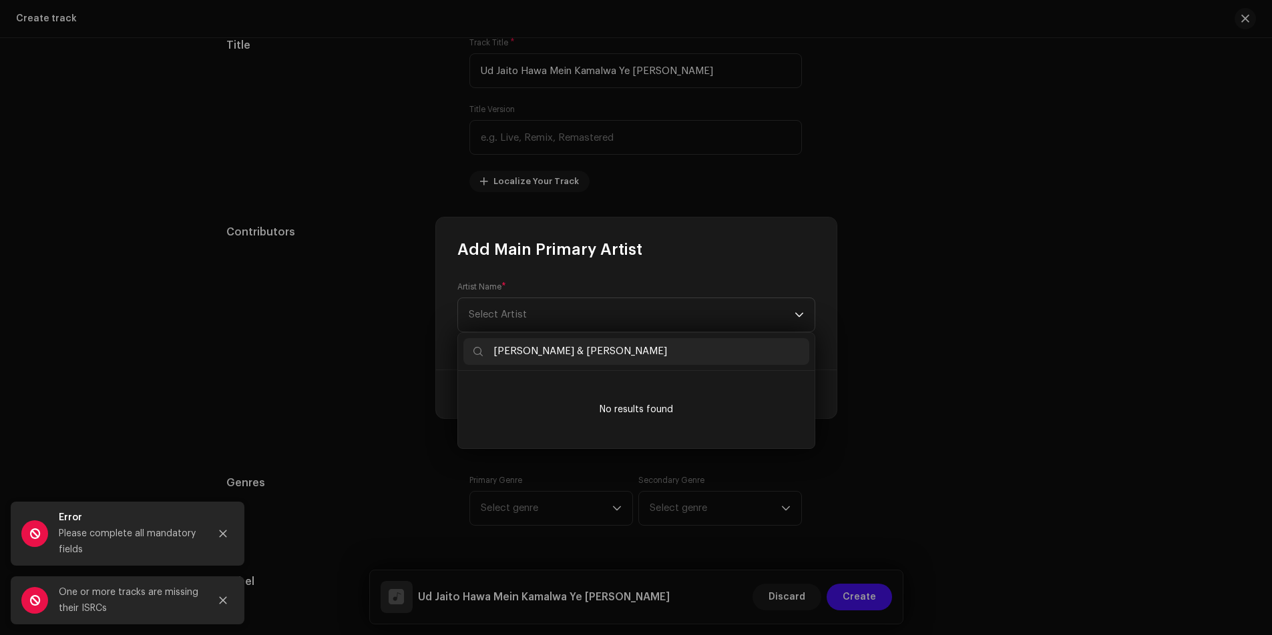
click at [601, 352] on input "Rajesh Rasila & Parul Mahi" at bounding box center [636, 351] width 346 height 27
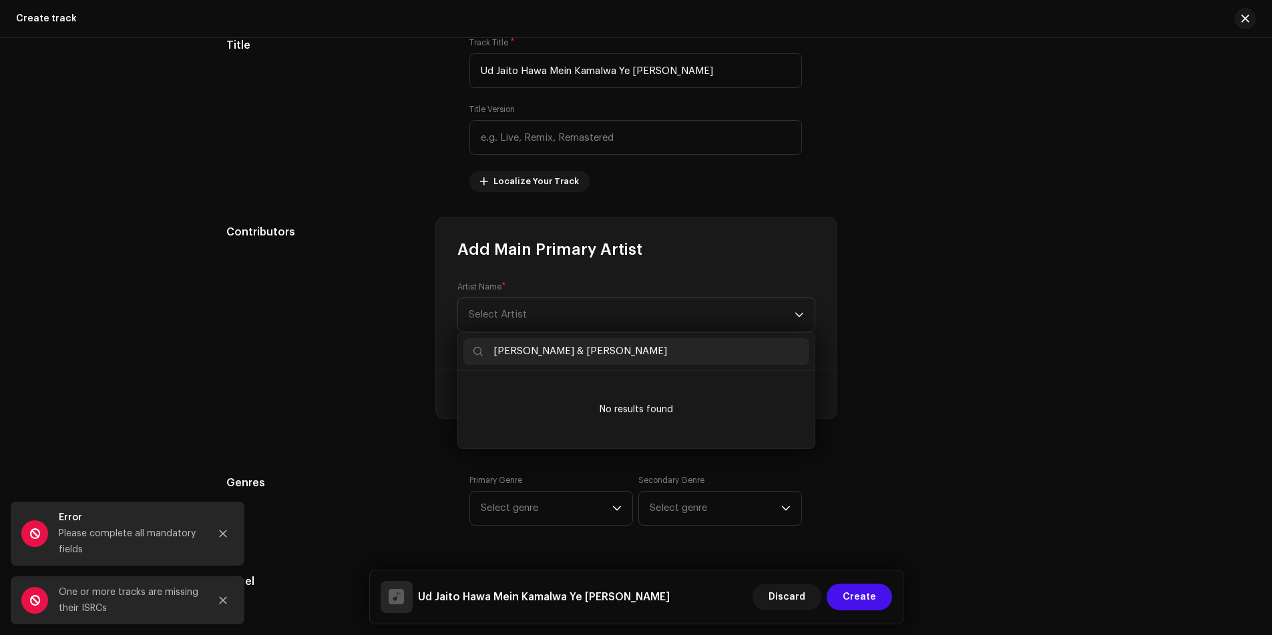
click at [856, 309] on div "Add Main Primary Artist Artist Name * Select Artist Cancel Add Artist" at bounding box center [636, 317] width 1272 height 635
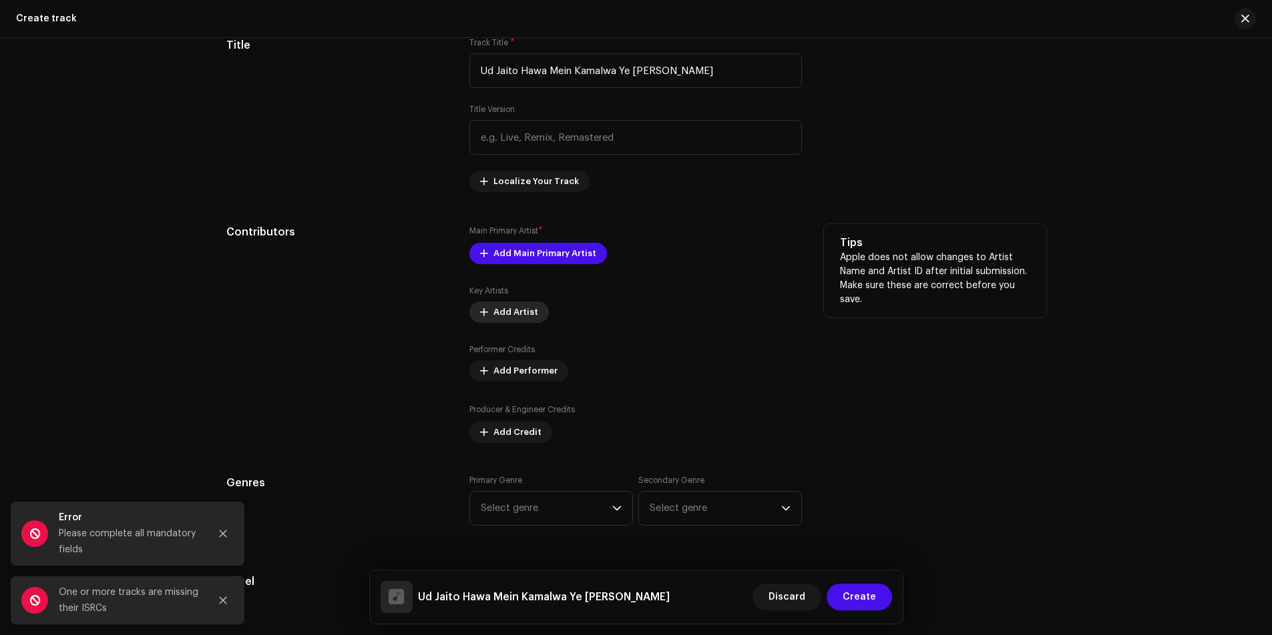
click at [497, 312] on span "Add Artist" at bounding box center [515, 312] width 45 height 27
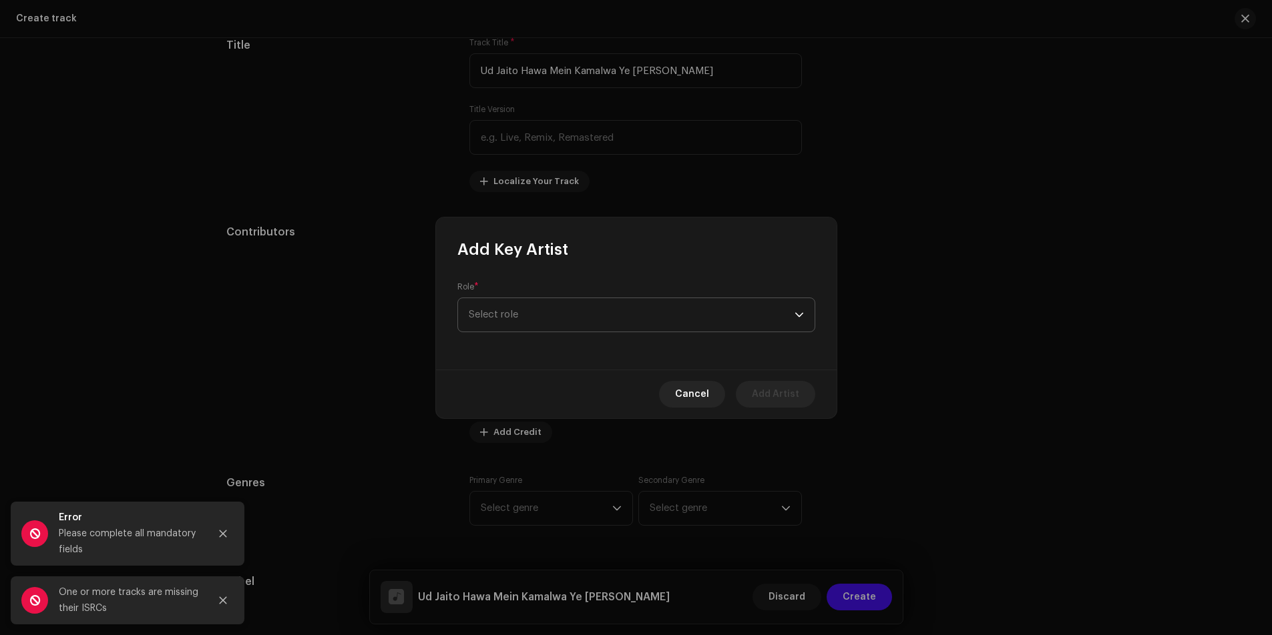
click at [521, 313] on span "Select role" at bounding box center [632, 314] width 326 height 33
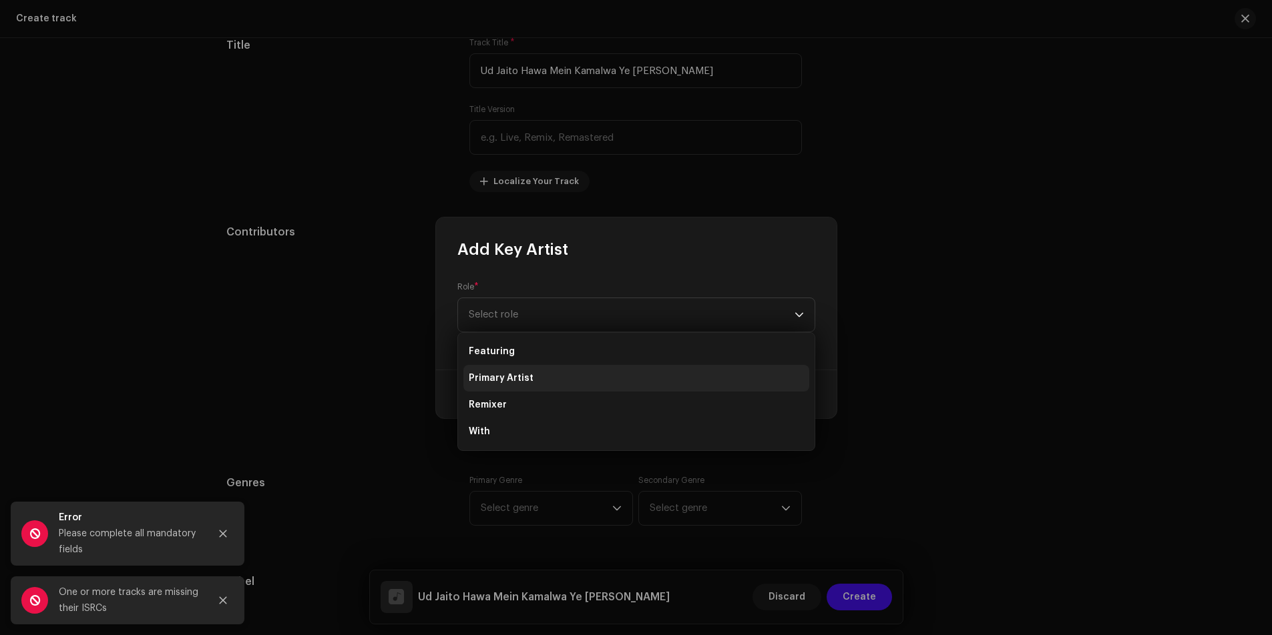
click at [536, 381] on li "Primary Artist" at bounding box center [636, 378] width 346 height 27
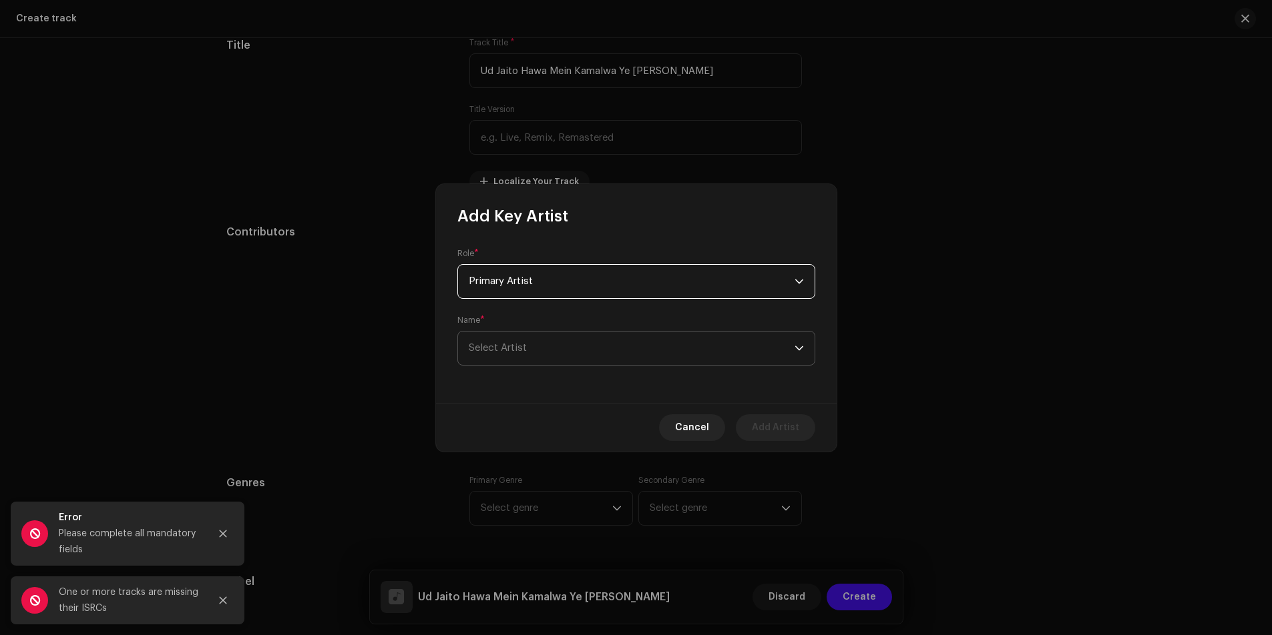
click at [526, 349] on span "Select Artist" at bounding box center [632, 348] width 326 height 33
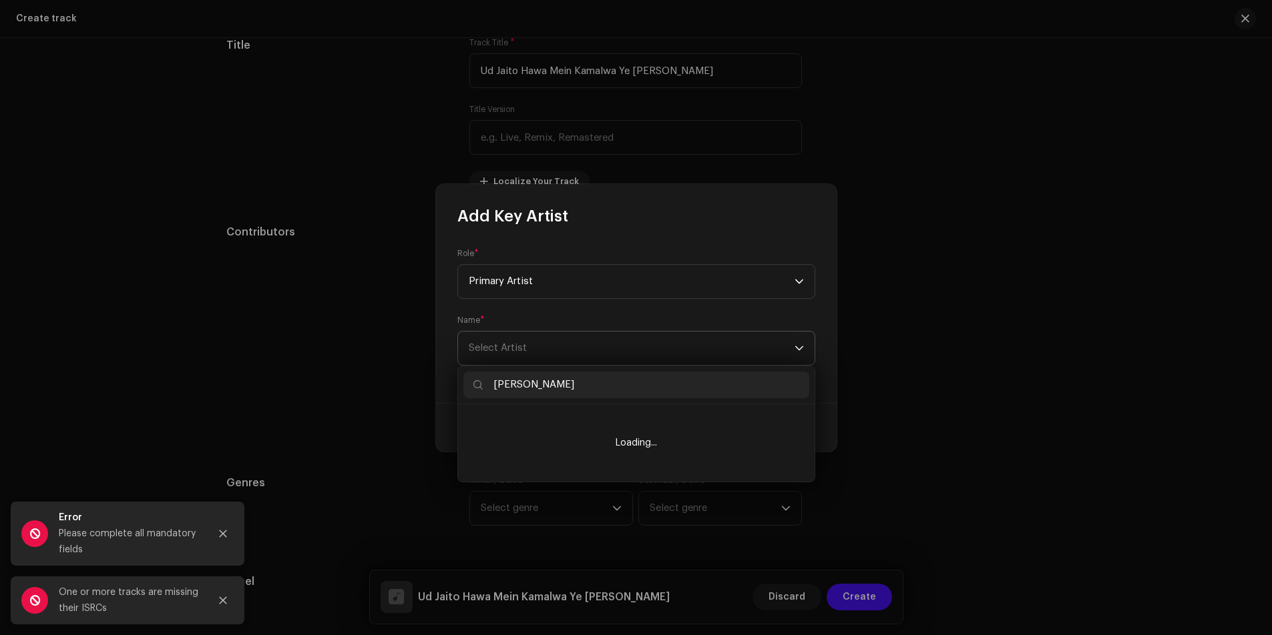
type input "Rajesh Rasila"
click at [536, 383] on input "Rajesh Rasila" at bounding box center [636, 385] width 346 height 27
click at [541, 383] on input "Rajesh Rasila" at bounding box center [636, 385] width 346 height 27
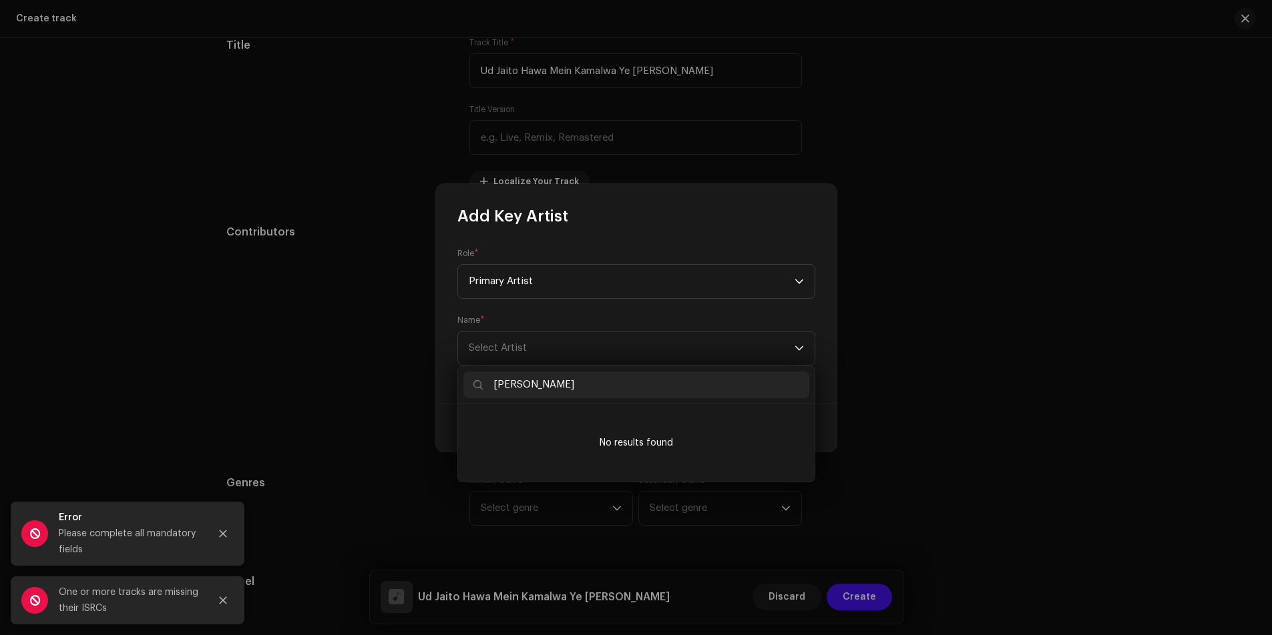
click at [587, 393] on input "Rajesh Rasila" at bounding box center [636, 385] width 346 height 27
click at [944, 332] on div "Add Key Artist Role * Primary Artist Name * Select Artist Cancel Add Artist" at bounding box center [636, 317] width 1272 height 635
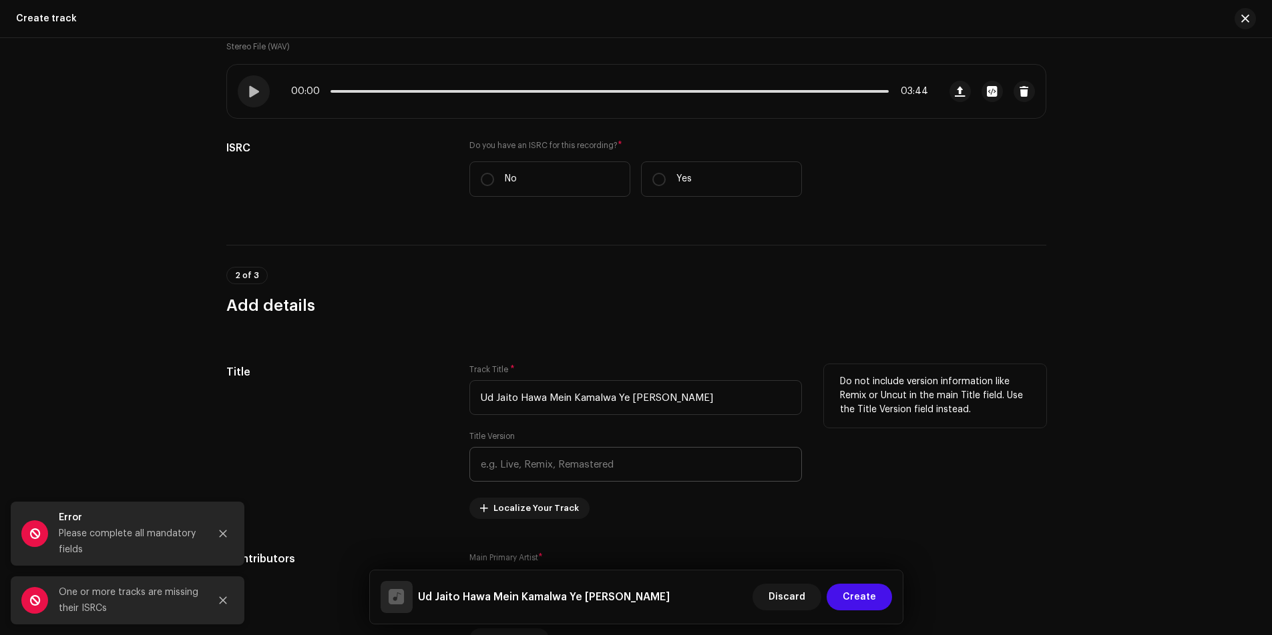
scroll to position [68, 0]
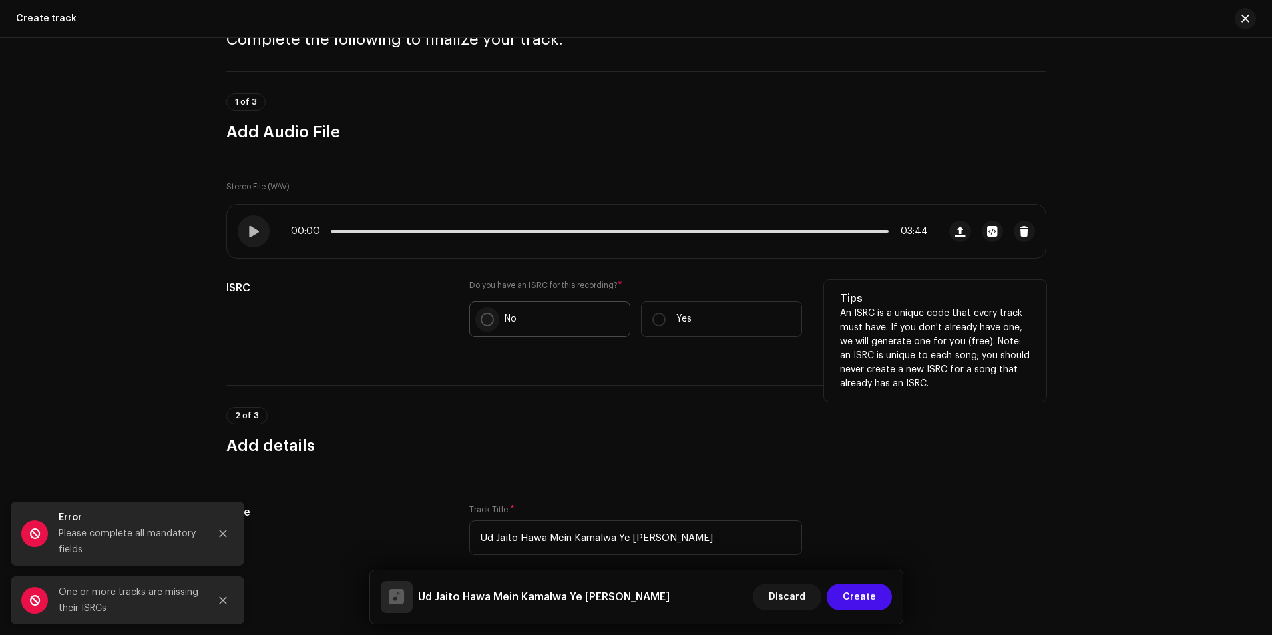
click at [484, 318] on input "No" at bounding box center [487, 319] width 13 height 13
radio input "true"
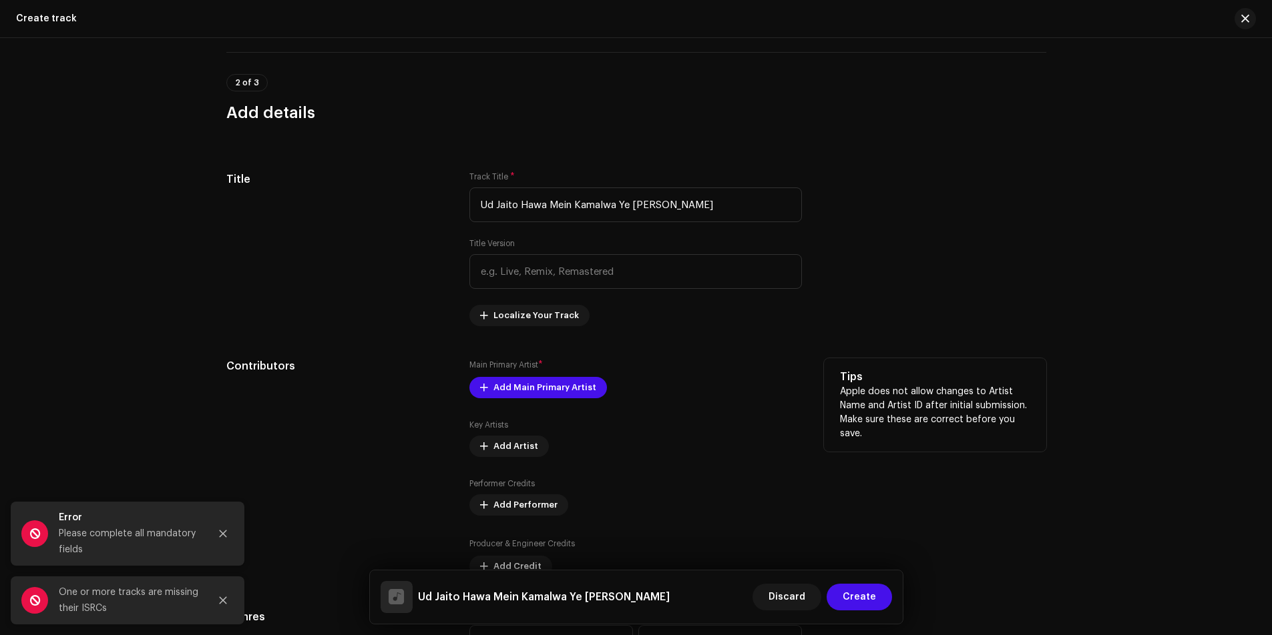
scroll to position [469, 0]
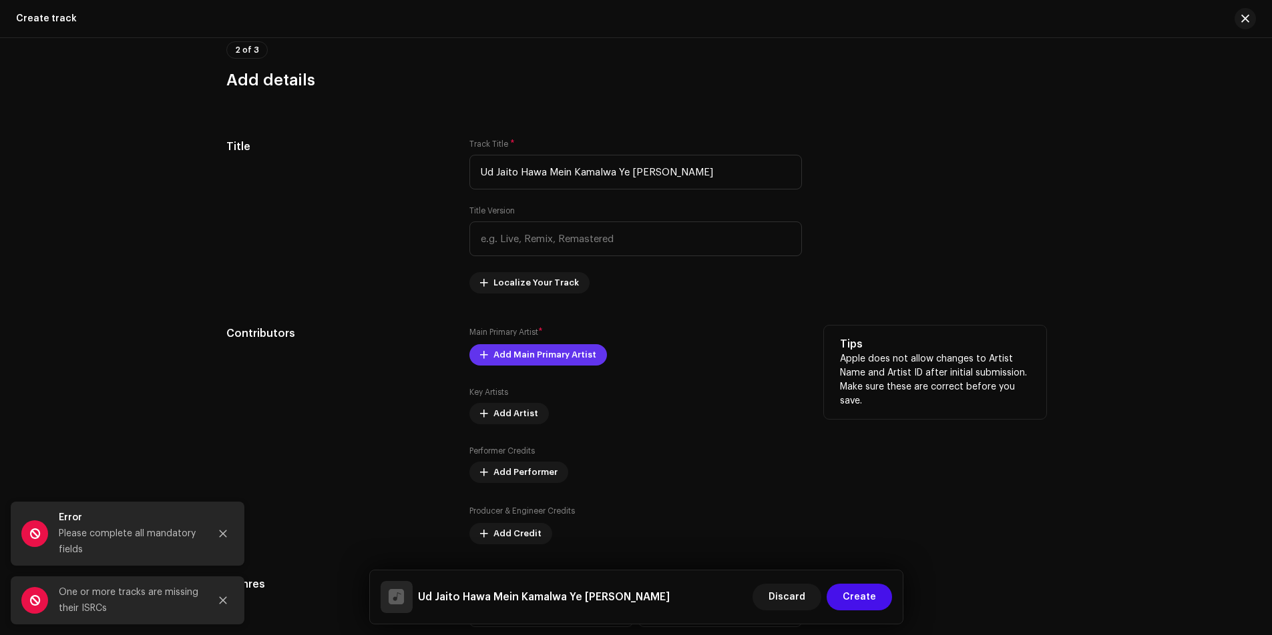
click at [523, 352] on span "Add Main Primary Artist" at bounding box center [544, 355] width 103 height 27
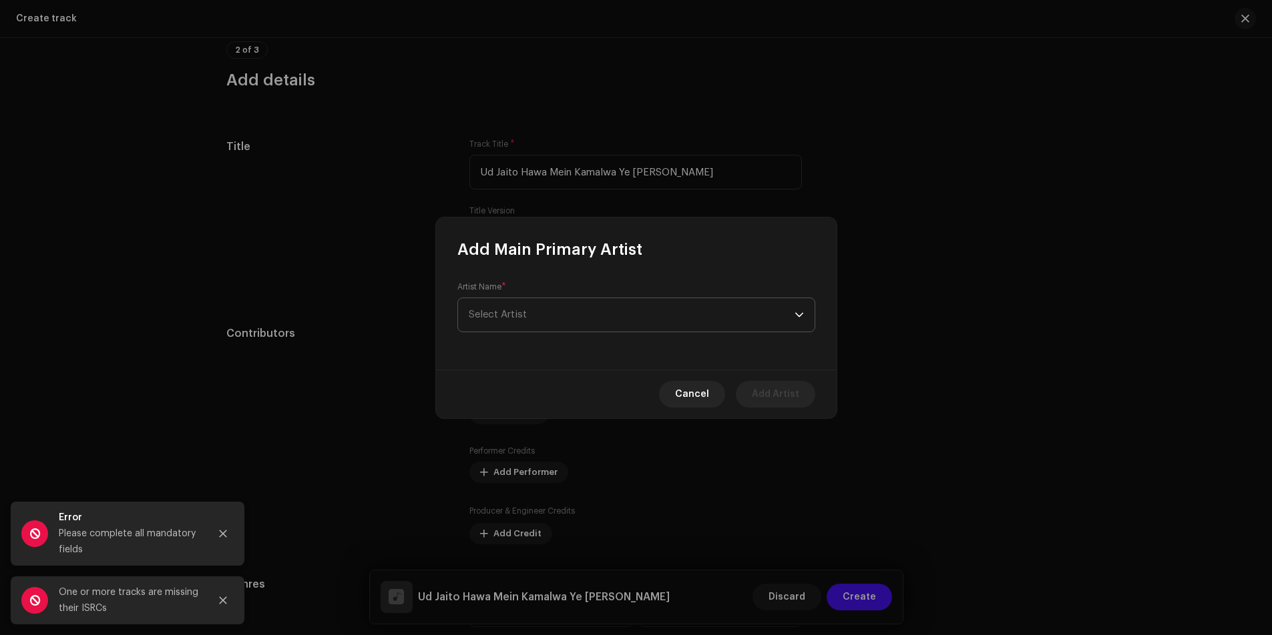
click at [545, 304] on span "Select Artist" at bounding box center [632, 314] width 326 height 33
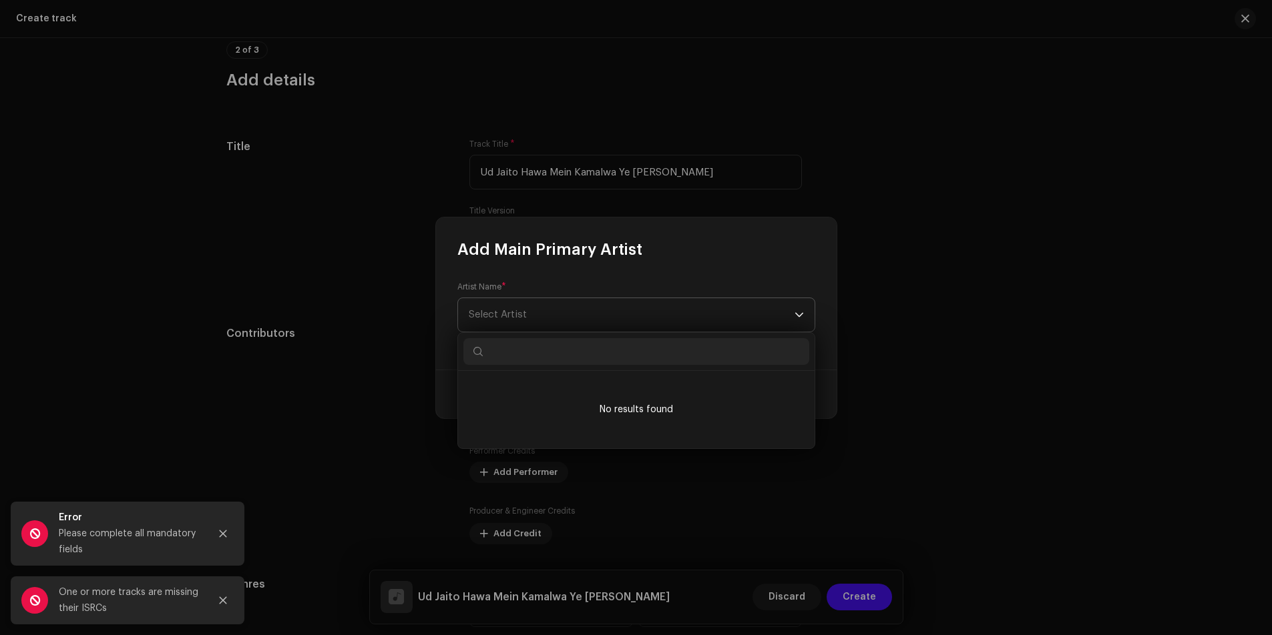
click at [778, 308] on span "Select Artist" at bounding box center [632, 314] width 326 height 33
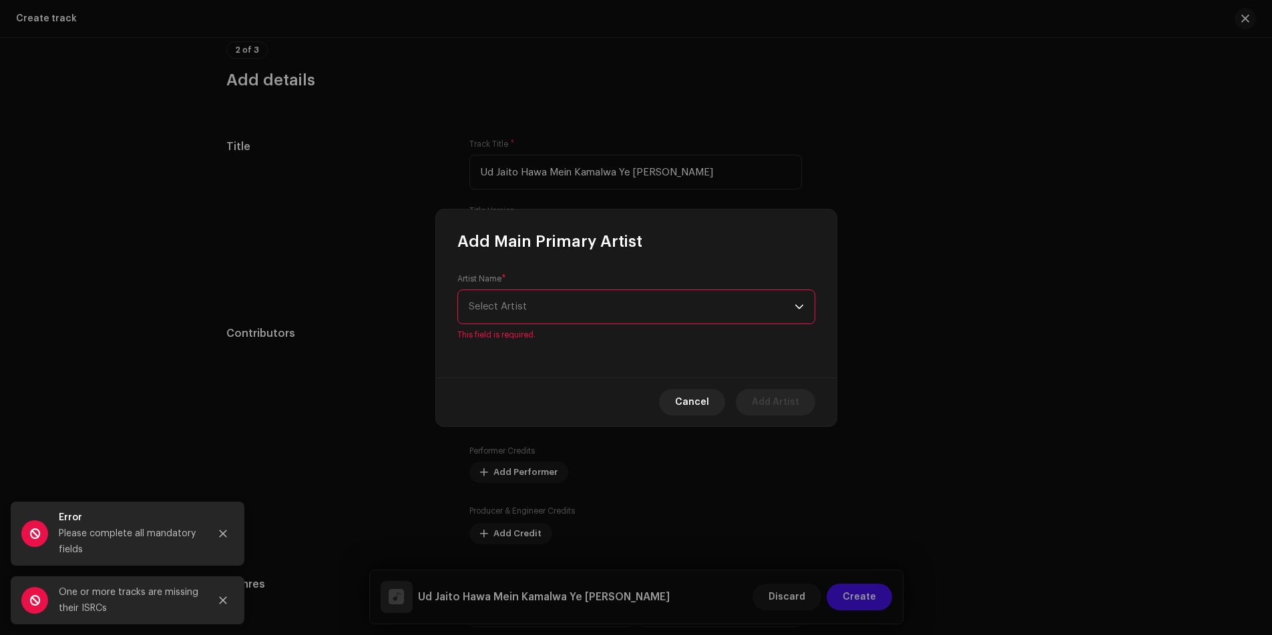
click at [745, 308] on span "Select Artist" at bounding box center [632, 306] width 326 height 33
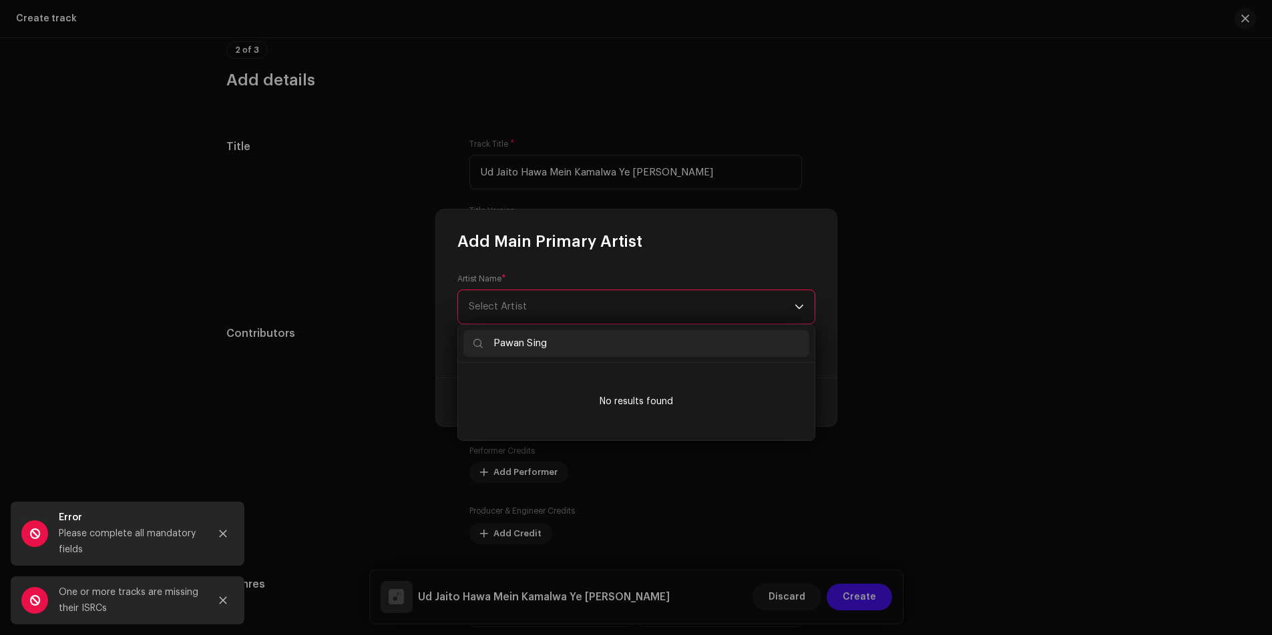
type input "Pawan Singh"
click at [523, 339] on input "Pawan Singh" at bounding box center [636, 343] width 346 height 27
click at [529, 341] on input "Pawan Singh" at bounding box center [636, 343] width 346 height 27
click at [992, 338] on div "Add Main Primary Artist Artist Name * Select Artist This field is required. Can…" at bounding box center [636, 317] width 1272 height 635
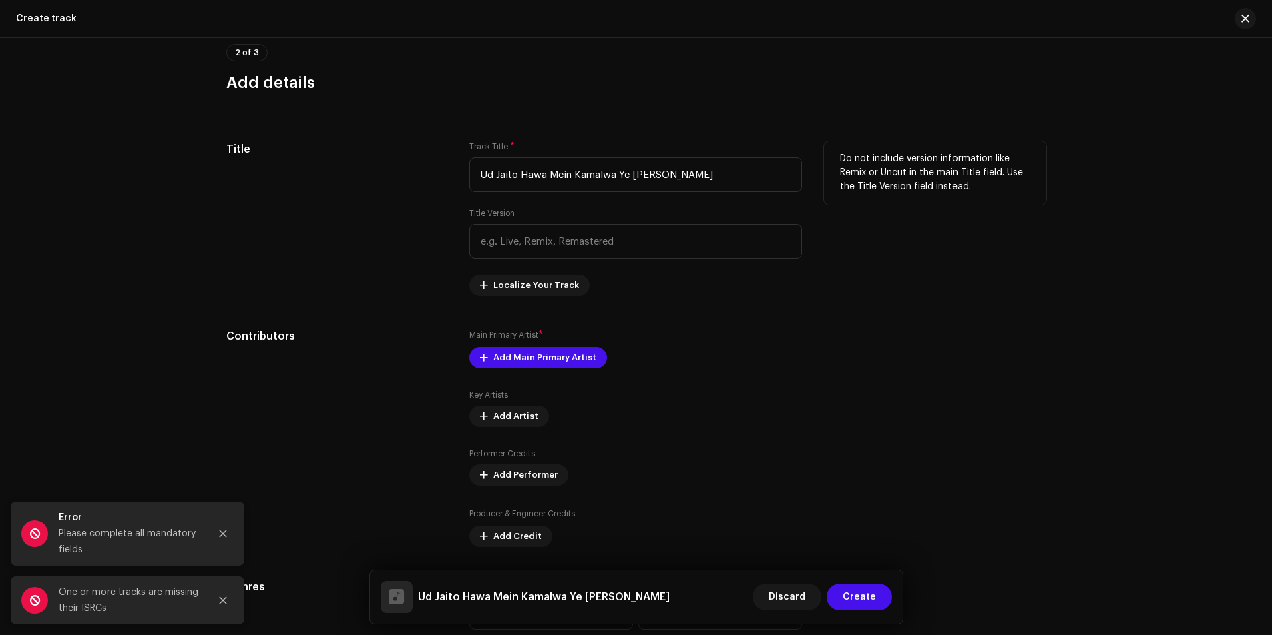
scroll to position [335, 0]
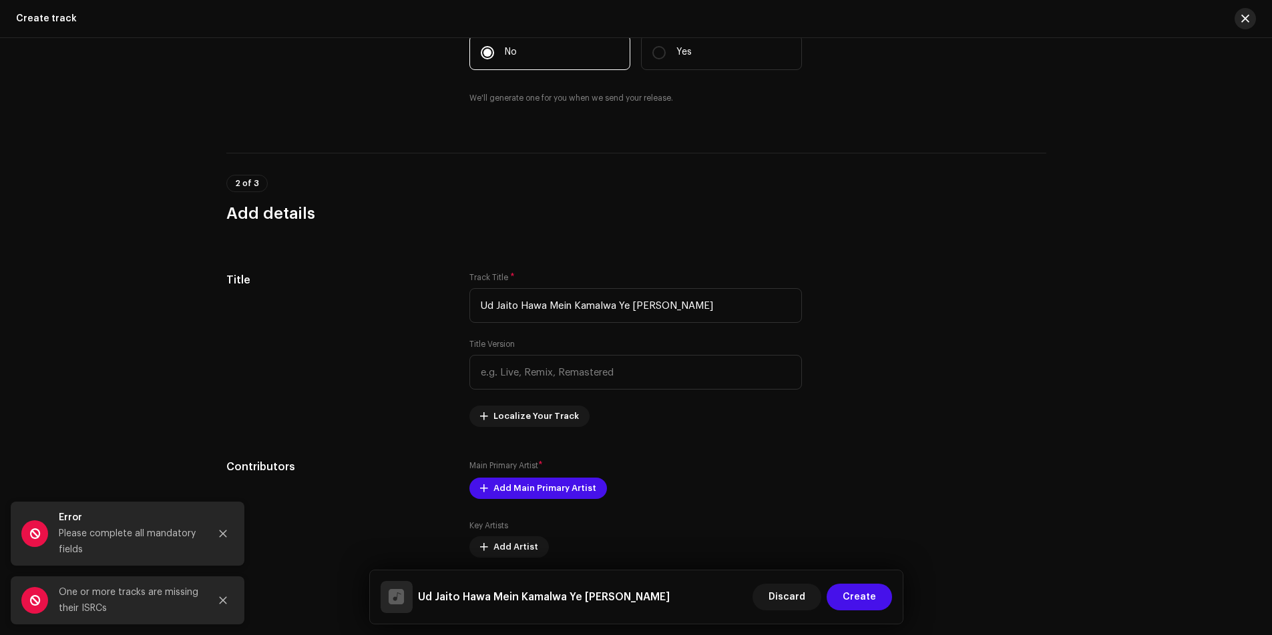
click at [1246, 21] on span "button" at bounding box center [1245, 18] width 8 height 11
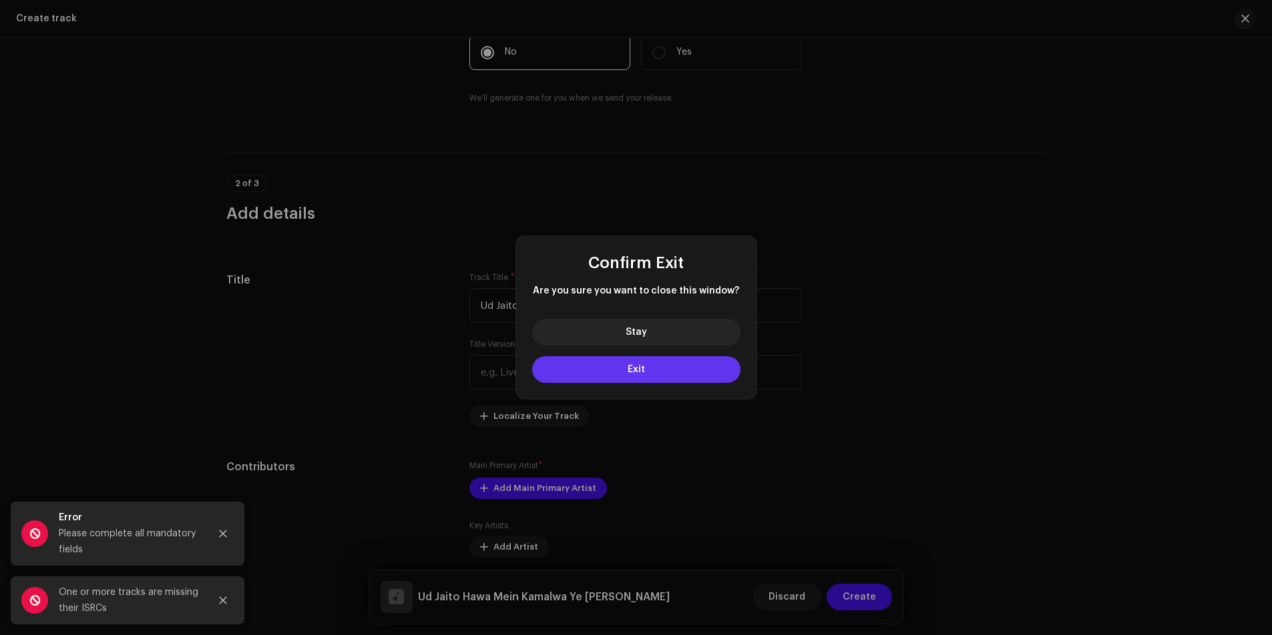
click at [641, 368] on span "Exit" at bounding box center [635, 369] width 17 height 9
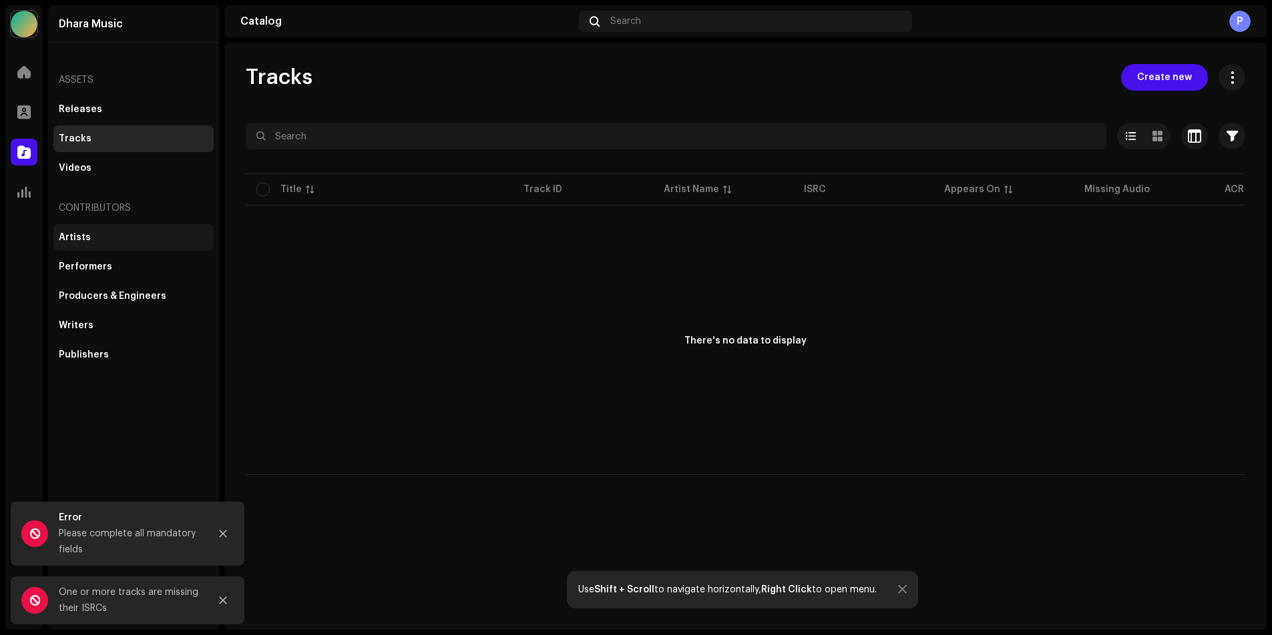
click at [80, 238] on div "Artists" at bounding box center [75, 237] width 32 height 11
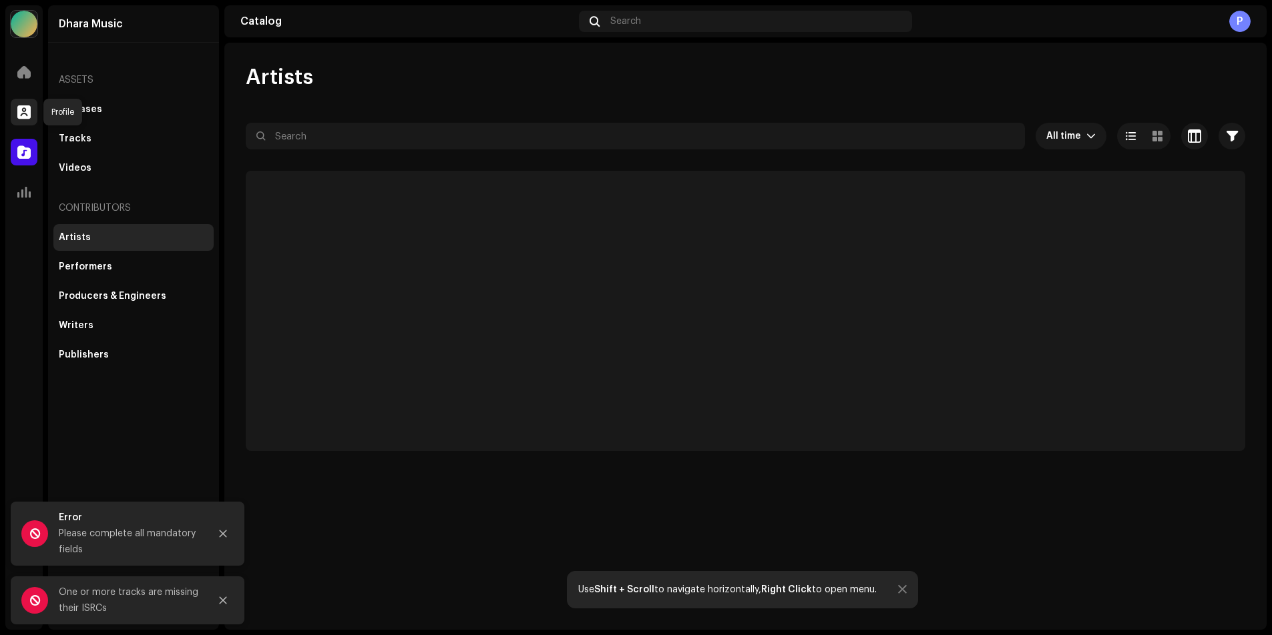
click at [25, 105] on div at bounding box center [24, 112] width 27 height 27
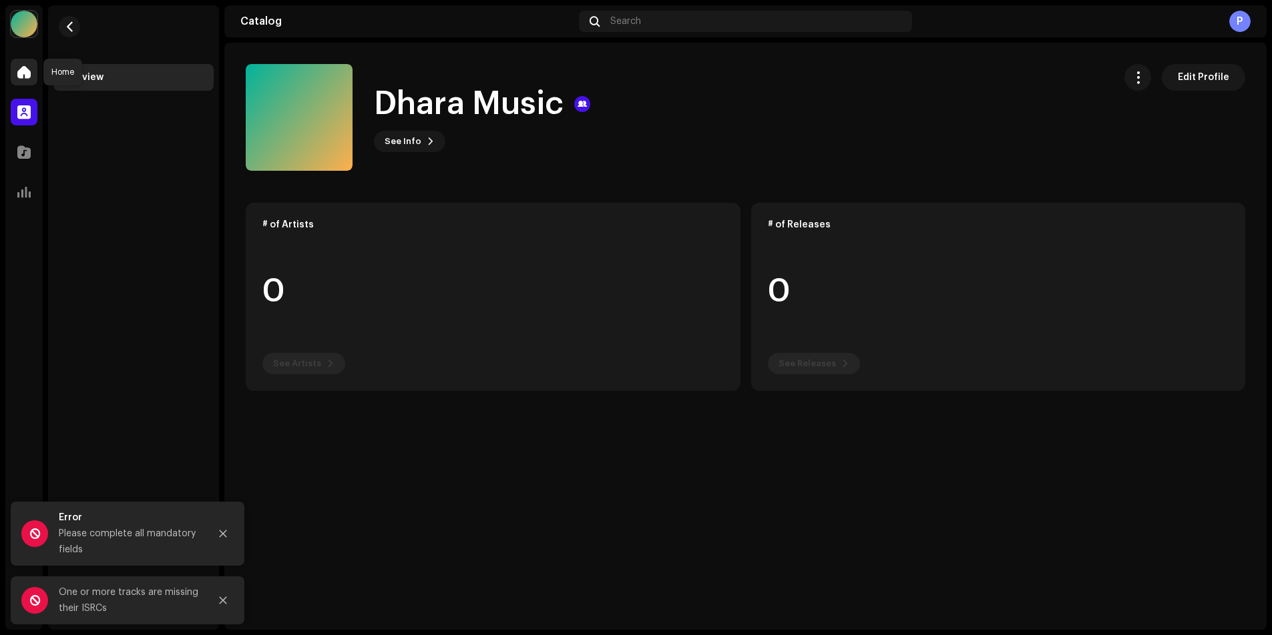
click at [22, 72] on span at bounding box center [23, 72] width 13 height 11
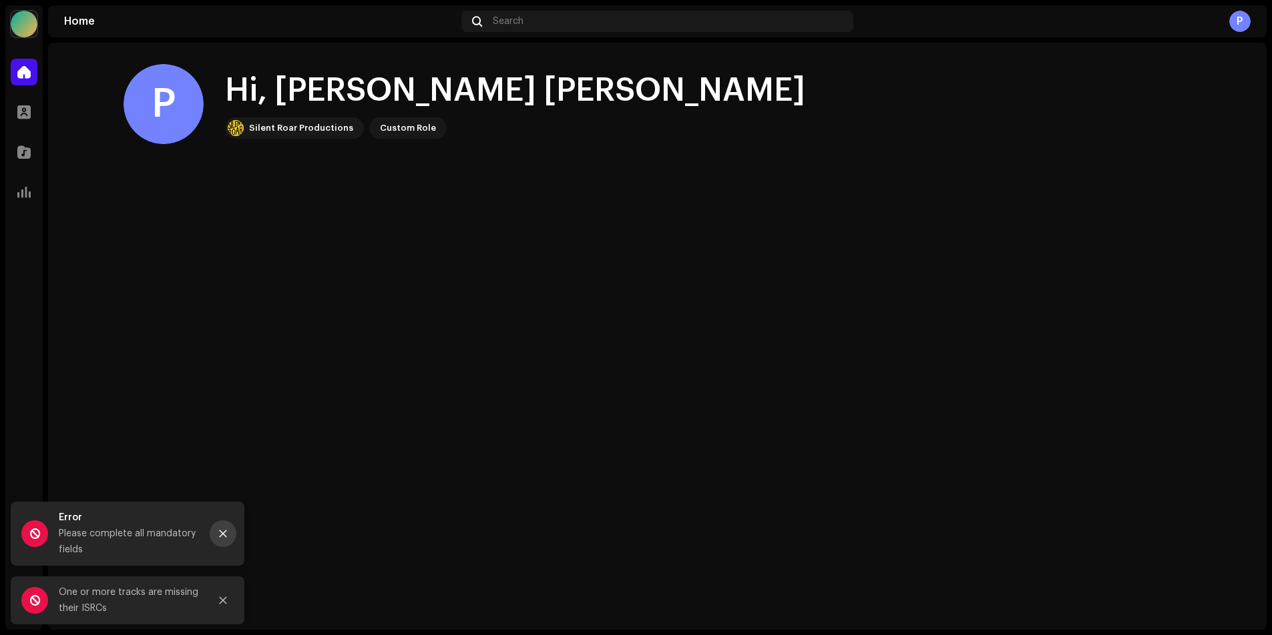
click at [220, 532] on icon "Close" at bounding box center [223, 534] width 7 height 7
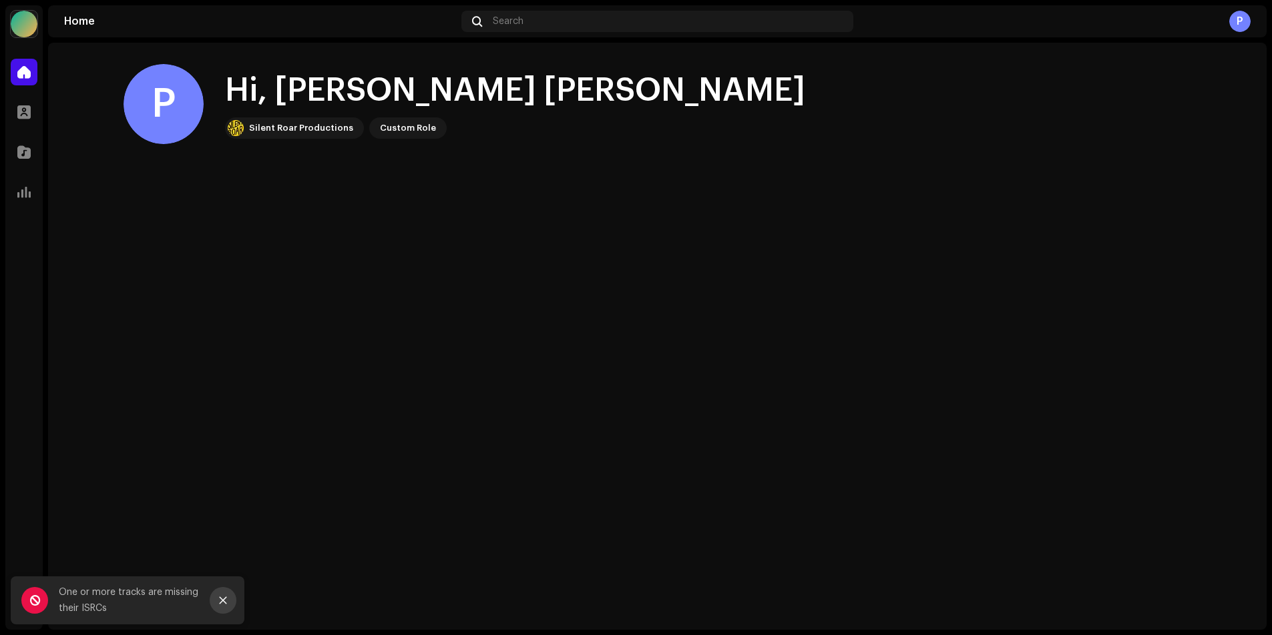
click at [222, 602] on icon "Close" at bounding box center [223, 600] width 7 height 7
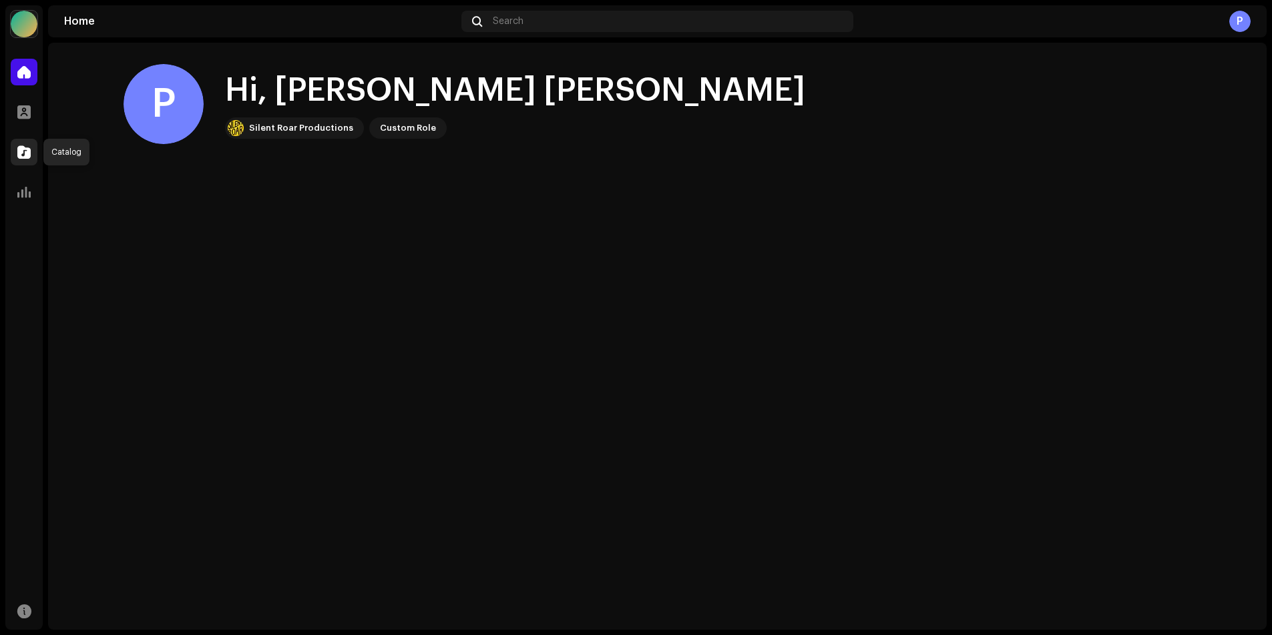
click at [25, 154] on span at bounding box center [23, 152] width 13 height 11
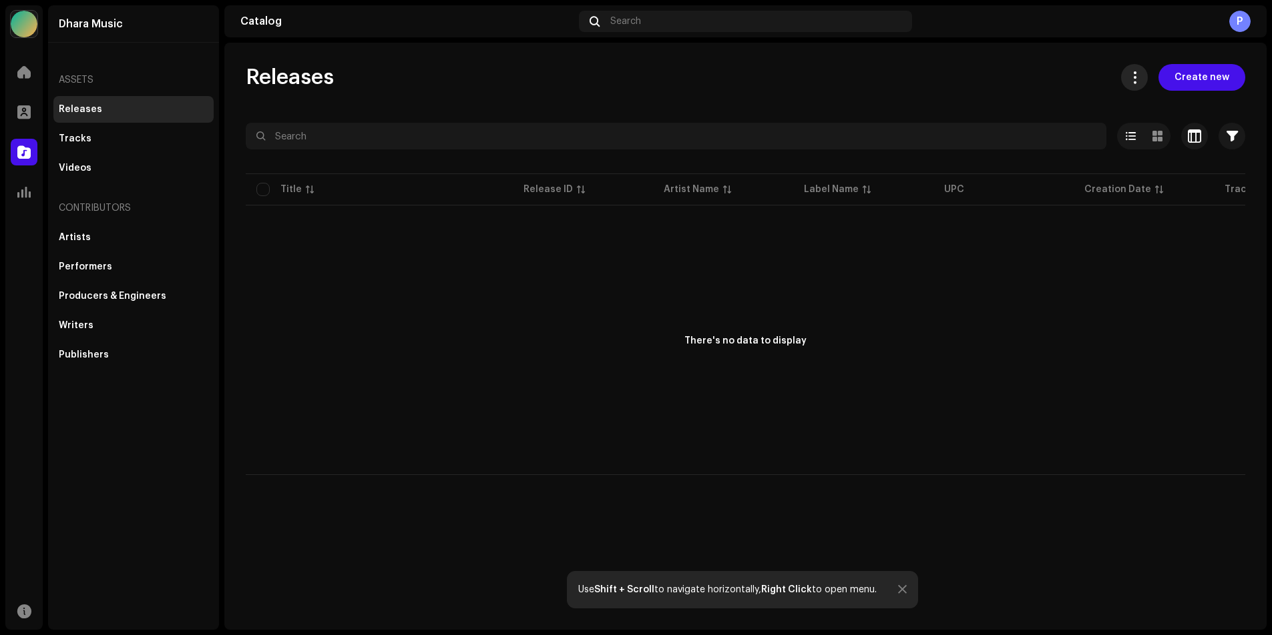
click at [1141, 77] on span at bounding box center [1134, 77] width 13 height 11
click at [1012, 312] on div "There's no data to display" at bounding box center [745, 341] width 999 height 267
click at [1196, 137] on span "button" at bounding box center [1194, 136] width 13 height 11
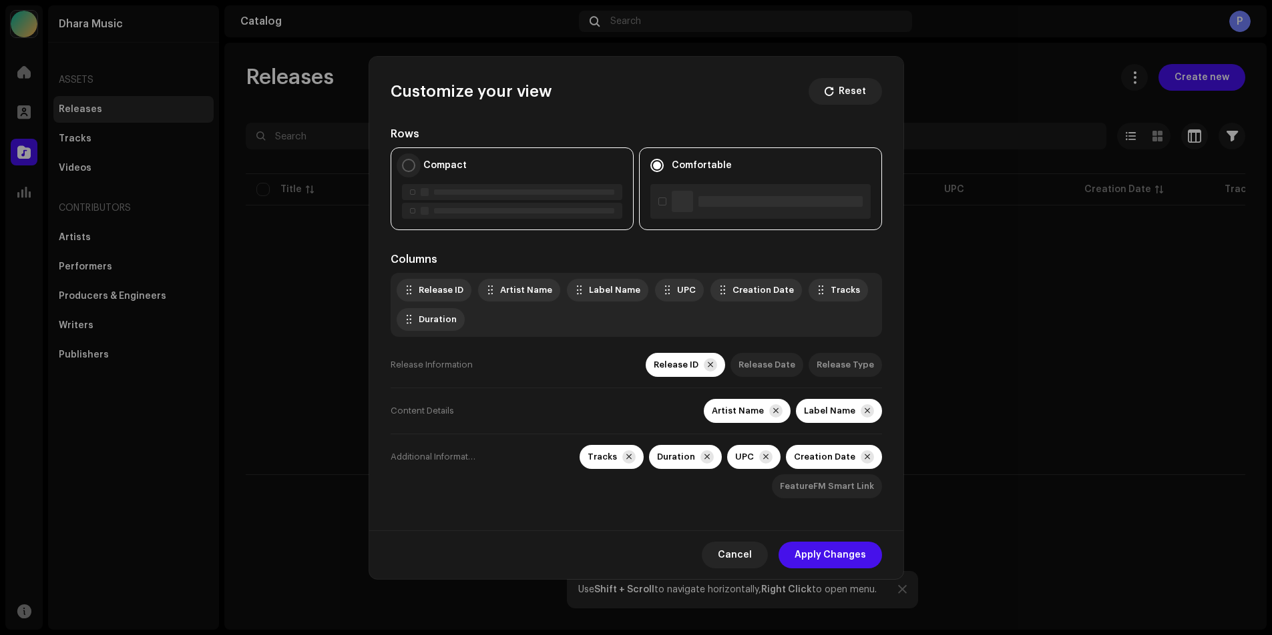
click at [411, 160] on input "Compact" at bounding box center [408, 165] width 13 height 13
radio input "true"
click at [768, 364] on div "Release Date" at bounding box center [766, 365] width 57 height 11
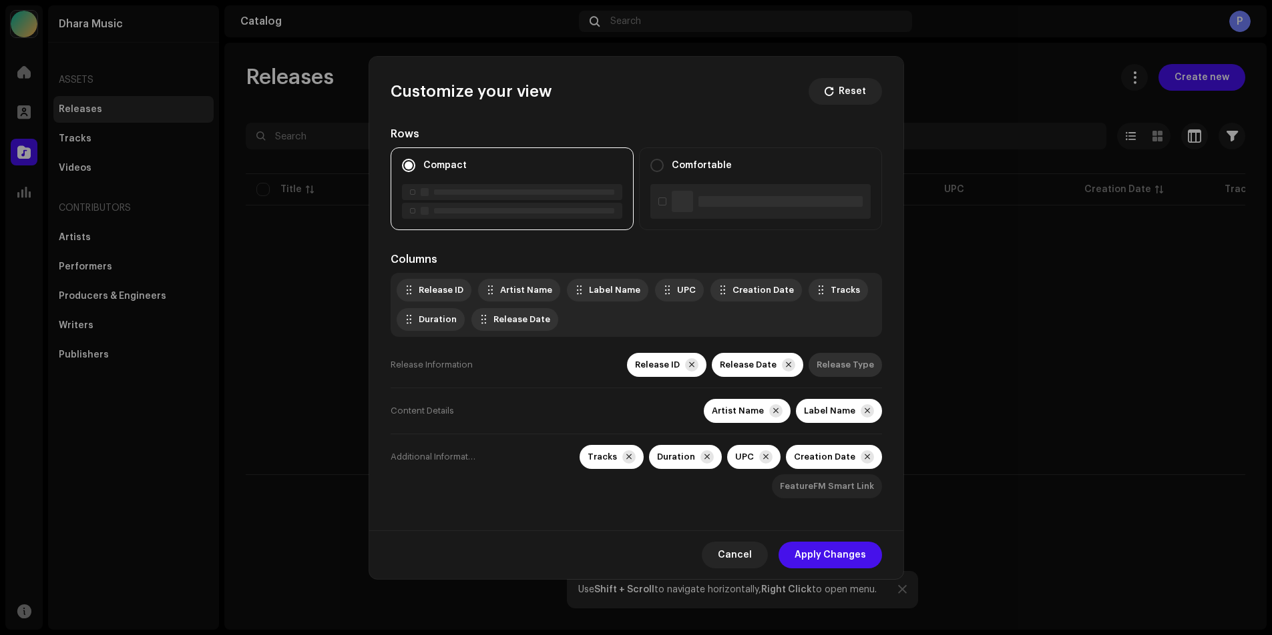
click at [837, 362] on div "Release Type" at bounding box center [844, 365] width 57 height 11
click at [820, 494] on div "FeatureFM Smart Link" at bounding box center [827, 487] width 110 height 24
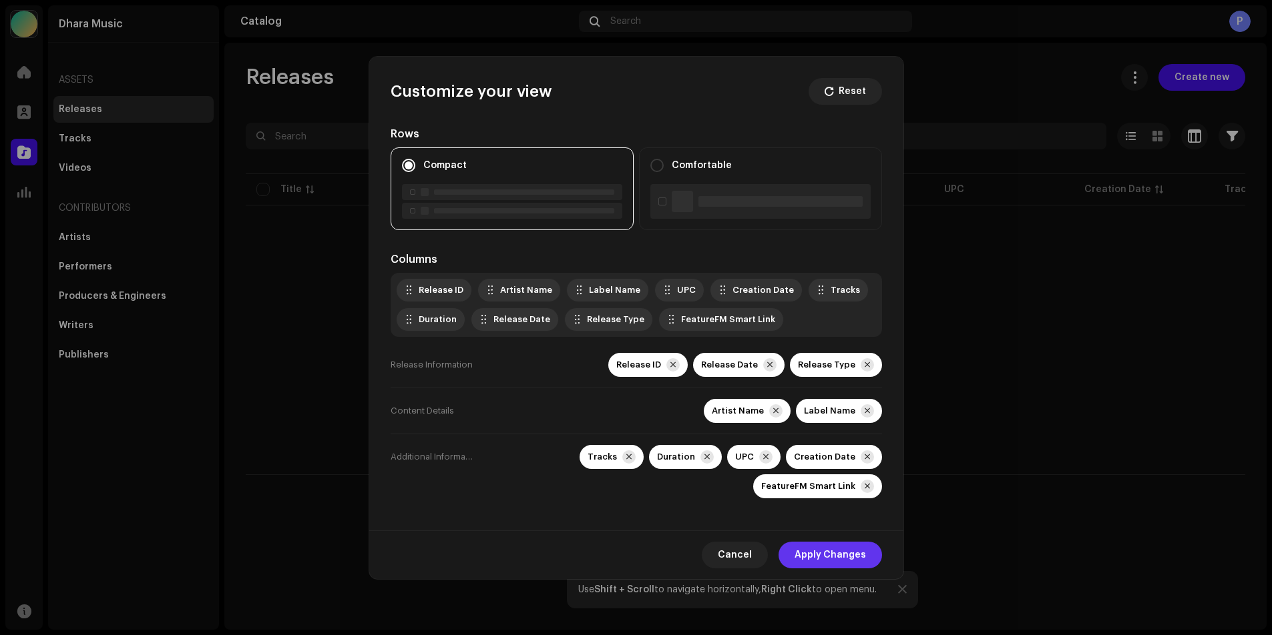
click at [832, 551] on span "Apply Changes" at bounding box center [829, 555] width 71 height 27
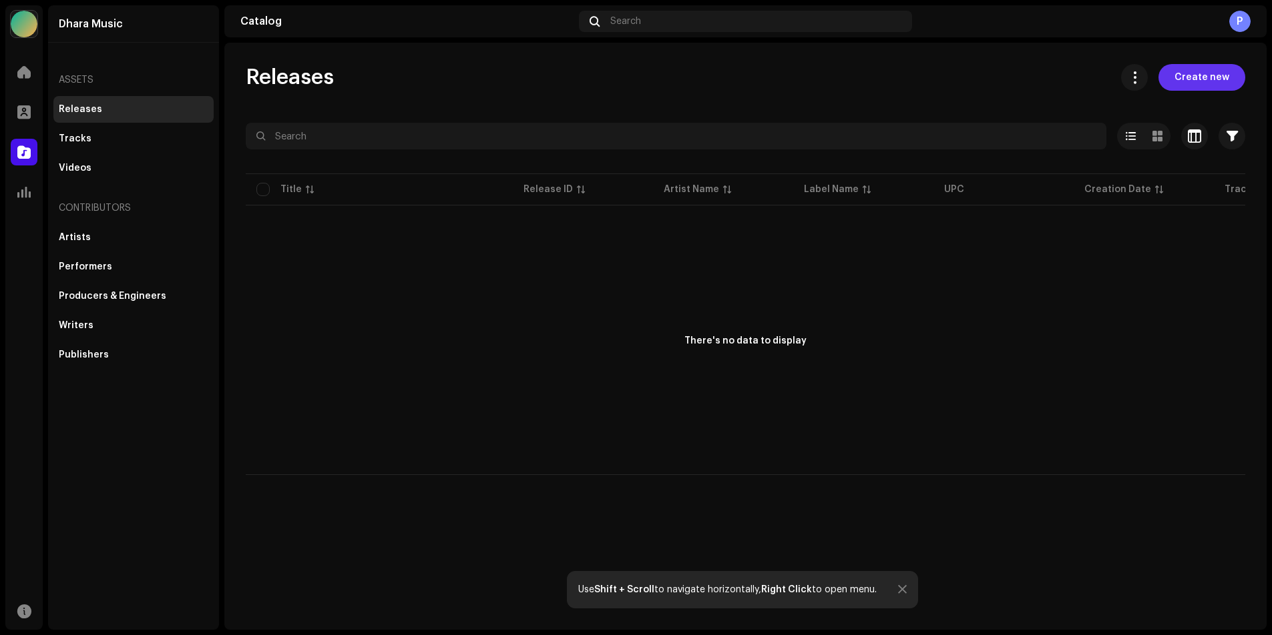
click at [1218, 79] on span "Create new" at bounding box center [1201, 77] width 55 height 27
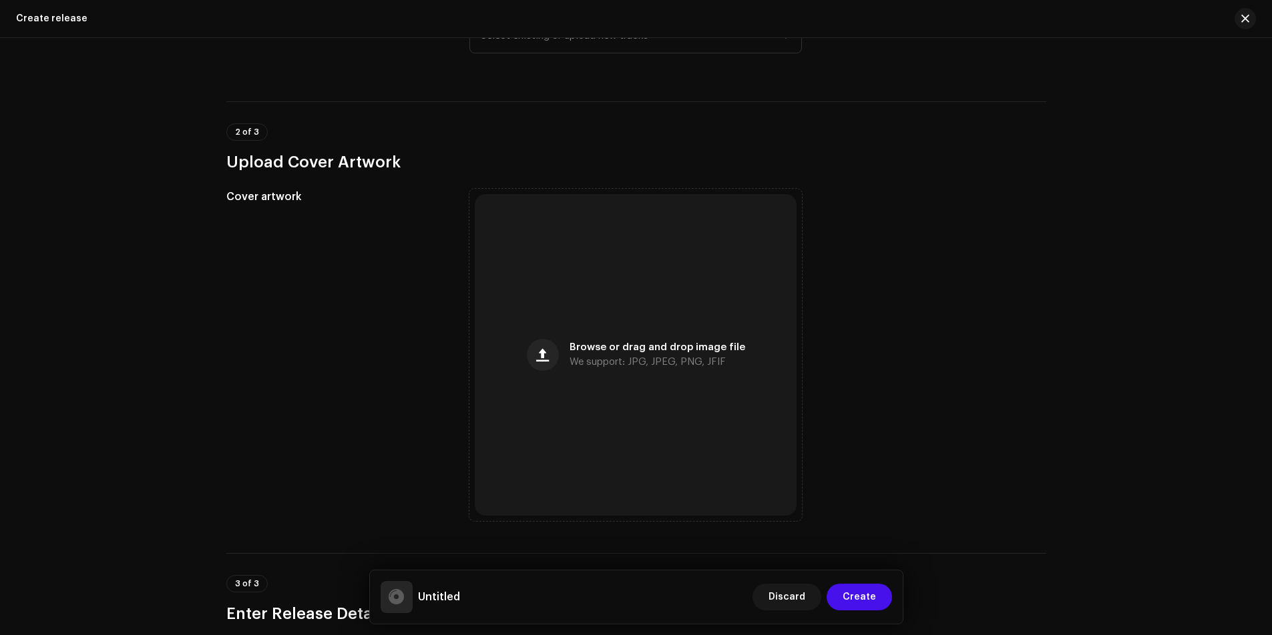
scroll to position [200, 0]
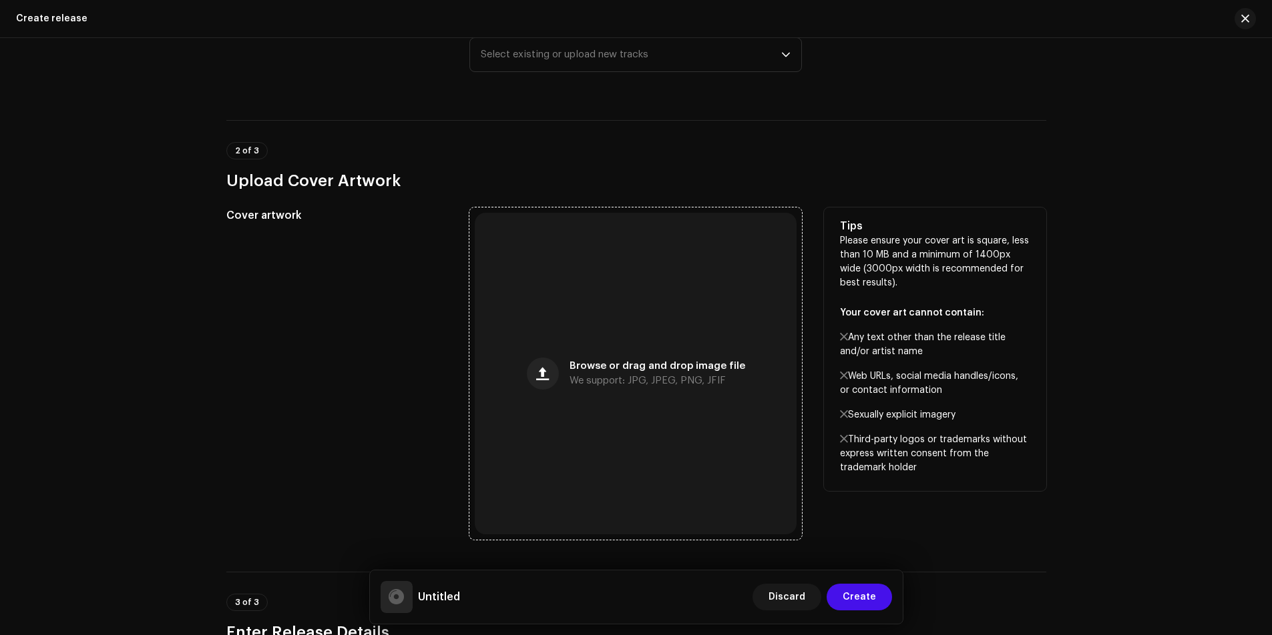
click at [624, 369] on span "Browse or drag and drop image file" at bounding box center [657, 366] width 176 height 9
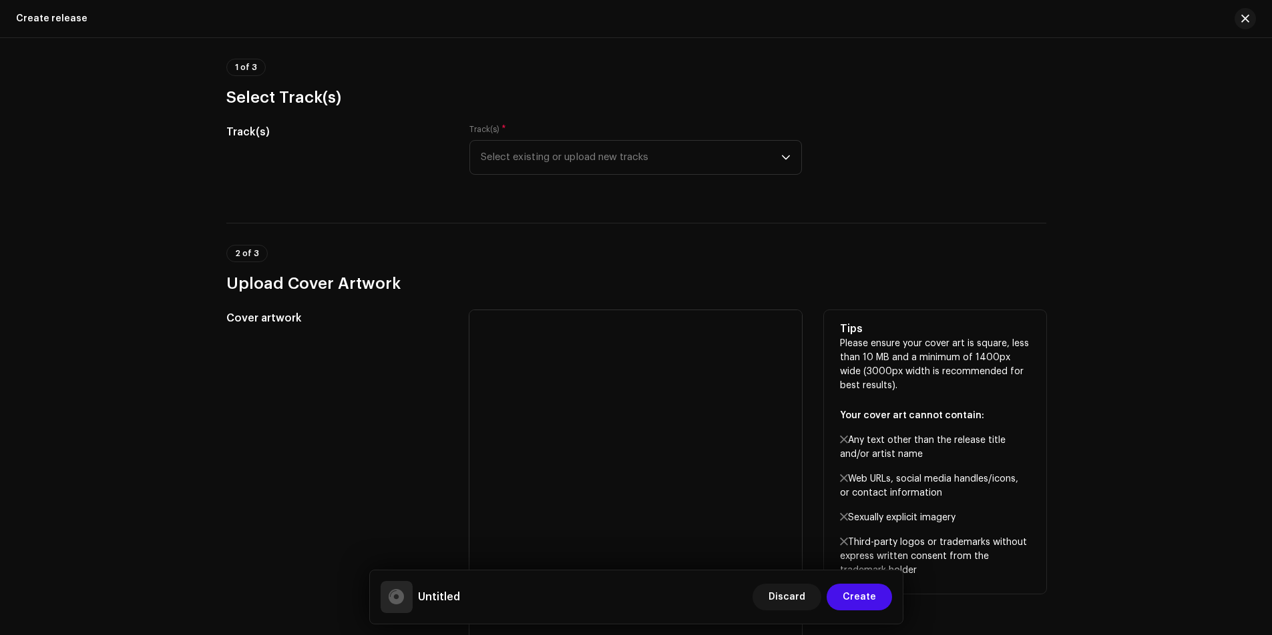
scroll to position [0, 0]
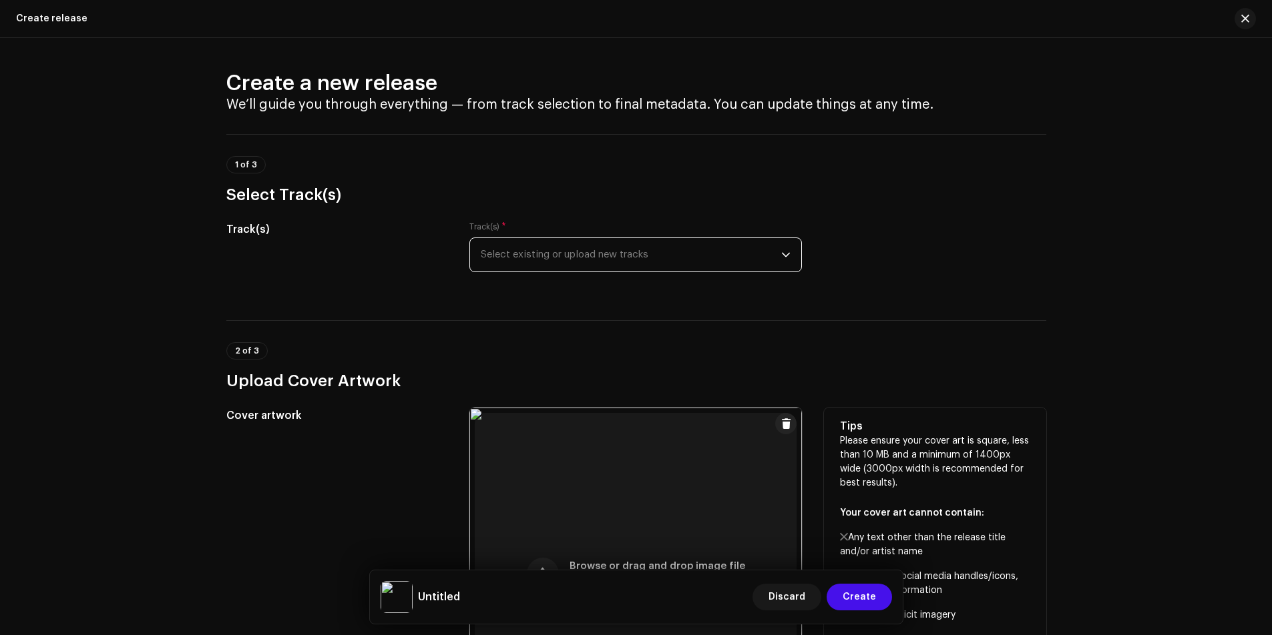
click at [523, 253] on span "Select existing or upload new tracks" at bounding box center [631, 254] width 300 height 33
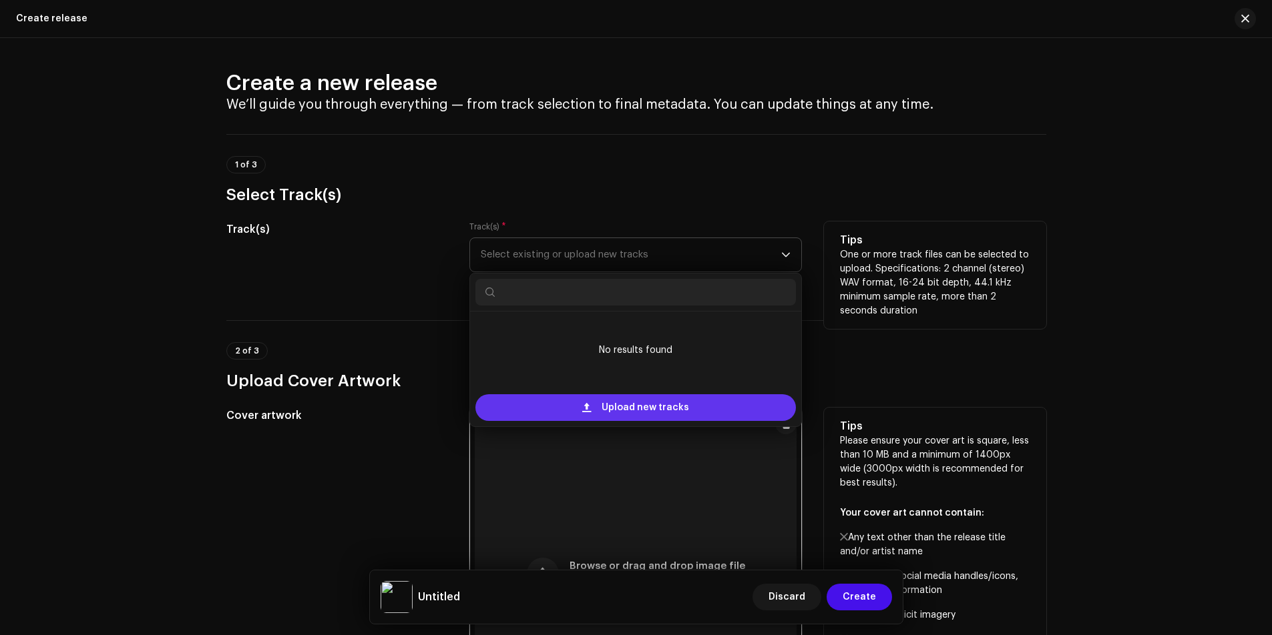
click at [608, 406] on span "Upload new tracks" at bounding box center [644, 408] width 87 height 27
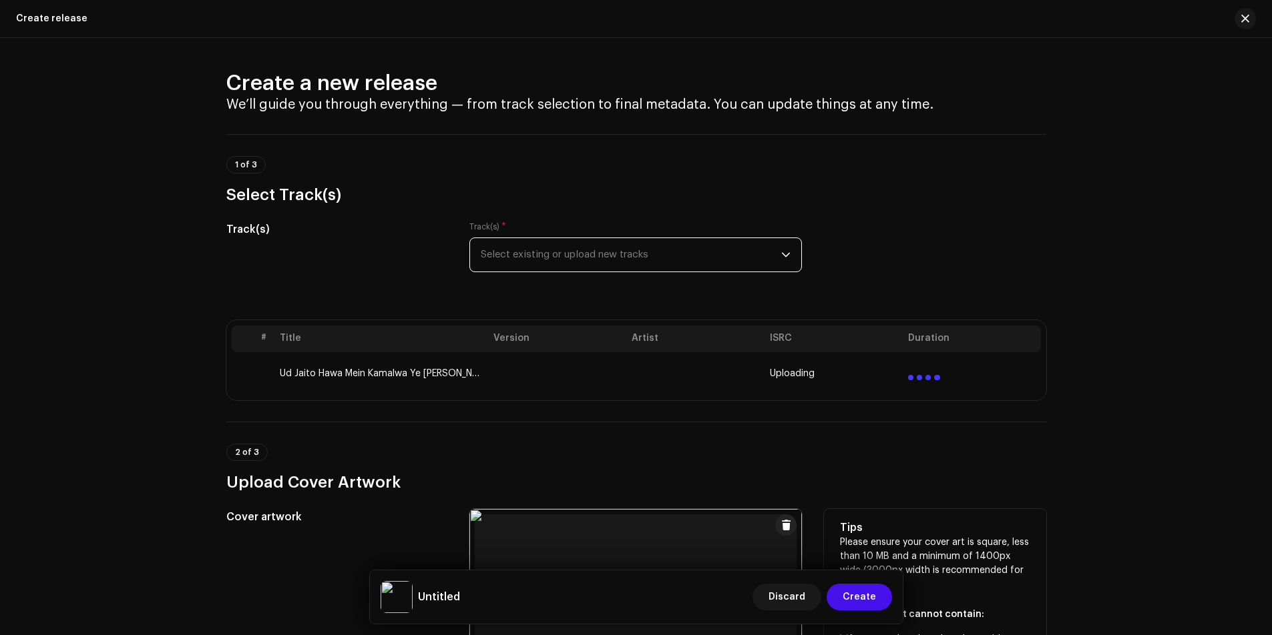
click at [519, 248] on span "Select existing or upload new tracks" at bounding box center [631, 254] width 300 height 33
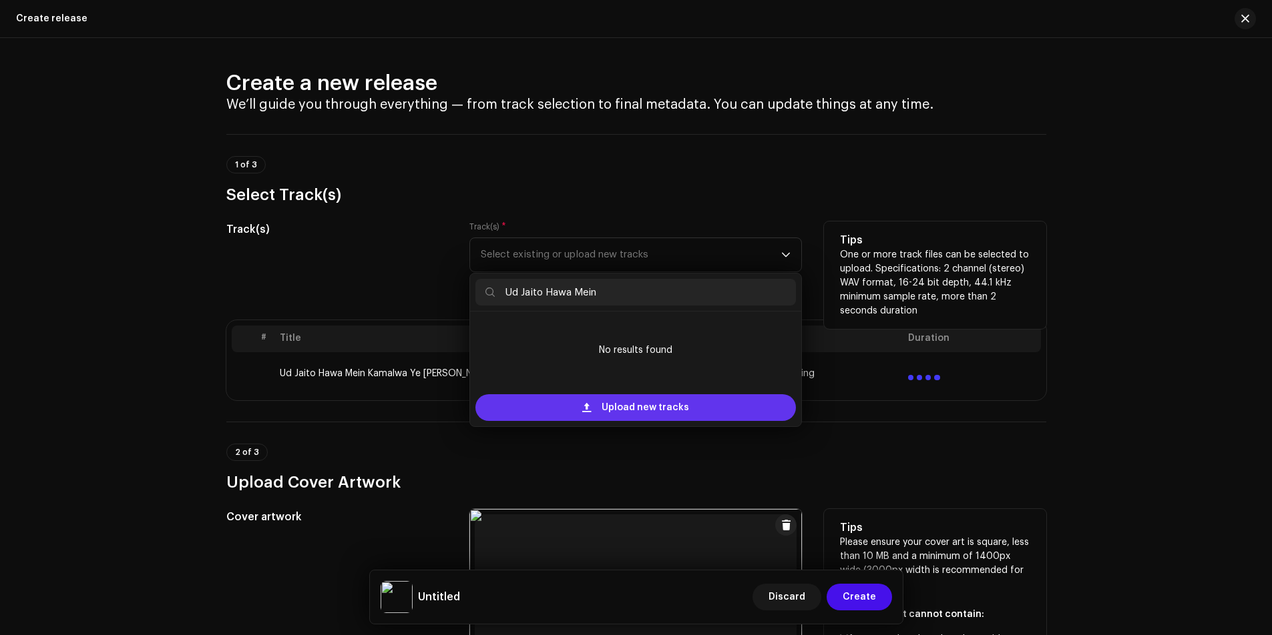
type input "Ud Jaito Hawa Mein"
click at [616, 401] on span "Upload new tracks" at bounding box center [644, 408] width 87 height 27
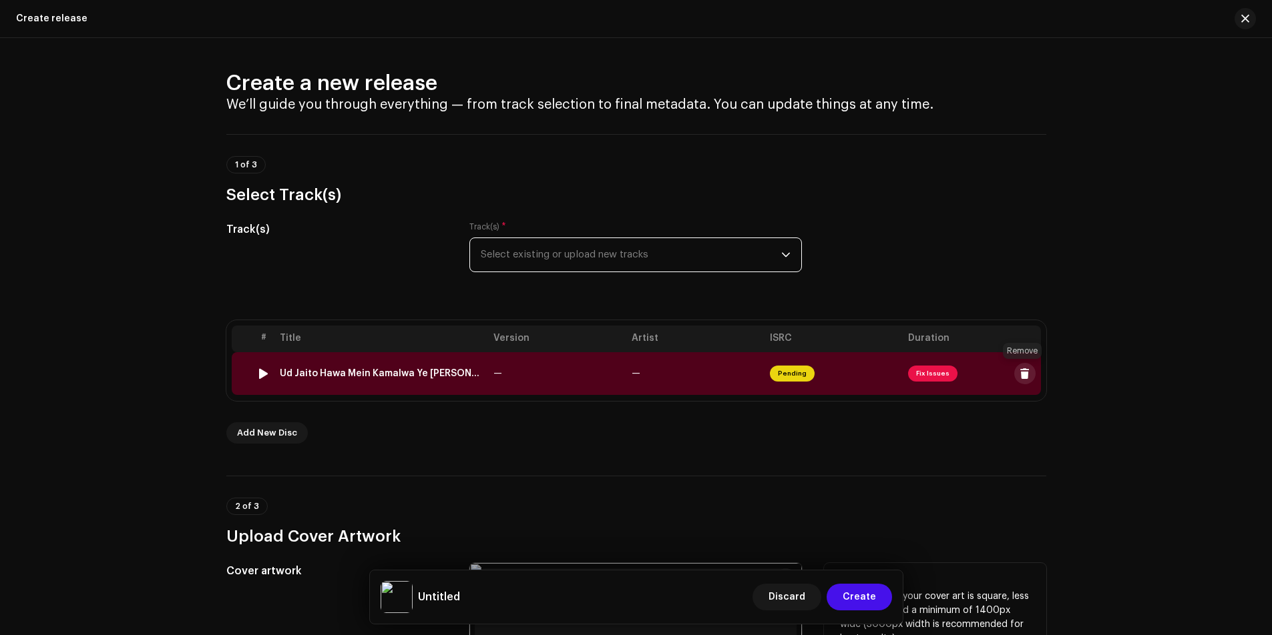
click at [1019, 369] on span at bounding box center [1024, 373] width 10 height 11
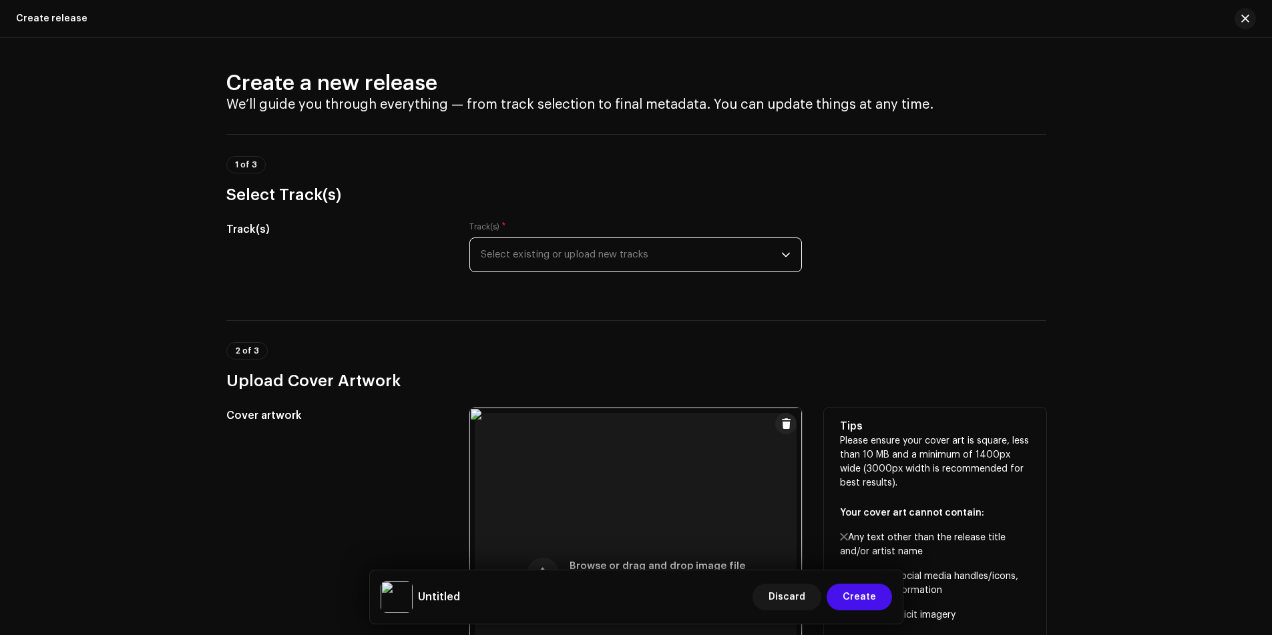
click at [586, 252] on span "Select existing or upload new tracks" at bounding box center [631, 254] width 300 height 33
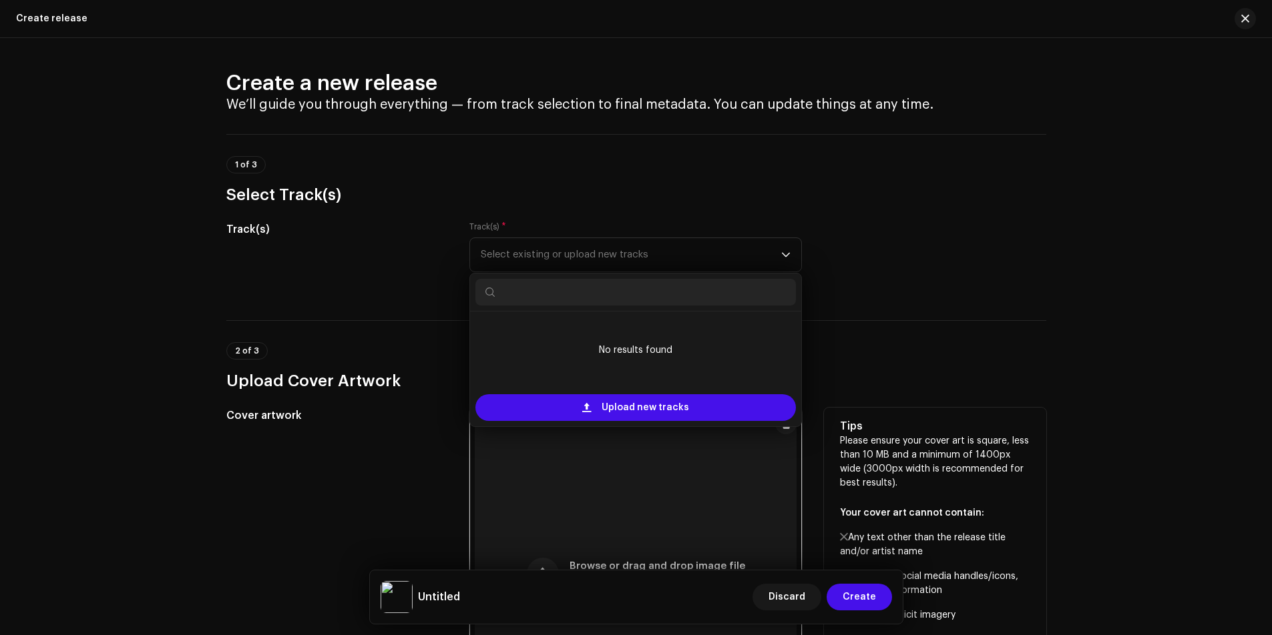
click at [560, 292] on input "text" at bounding box center [635, 292] width 320 height 27
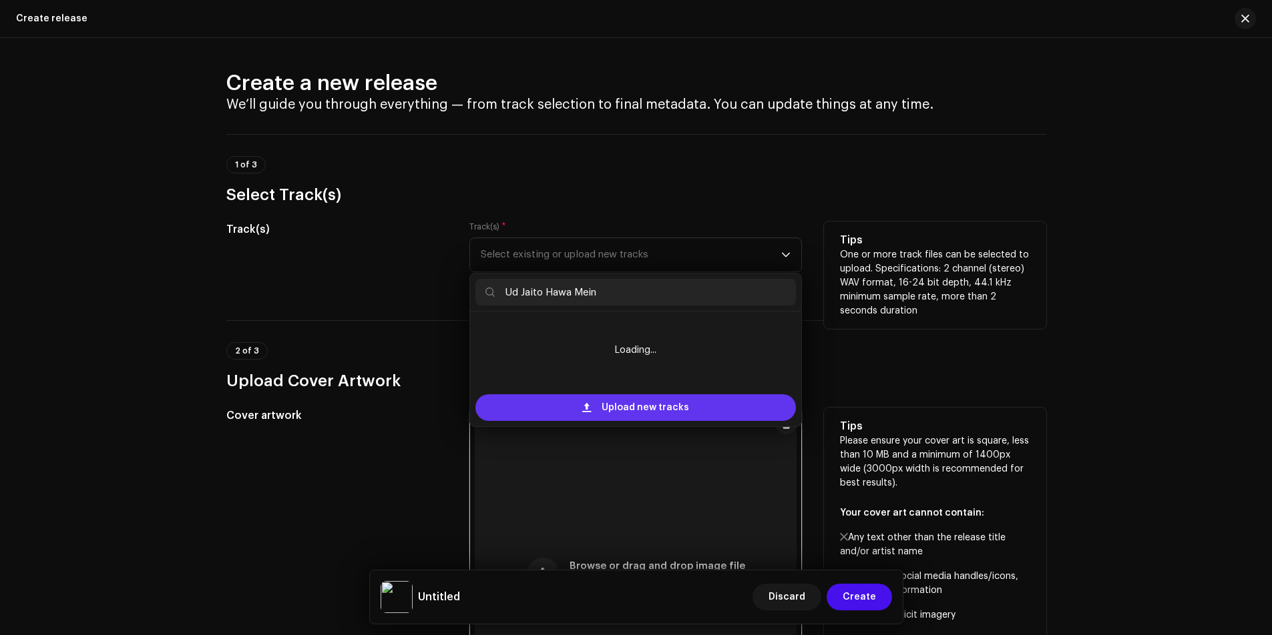
type input "Ud Jaito Hawa Mein"
click at [585, 403] on span at bounding box center [586, 408] width 9 height 11
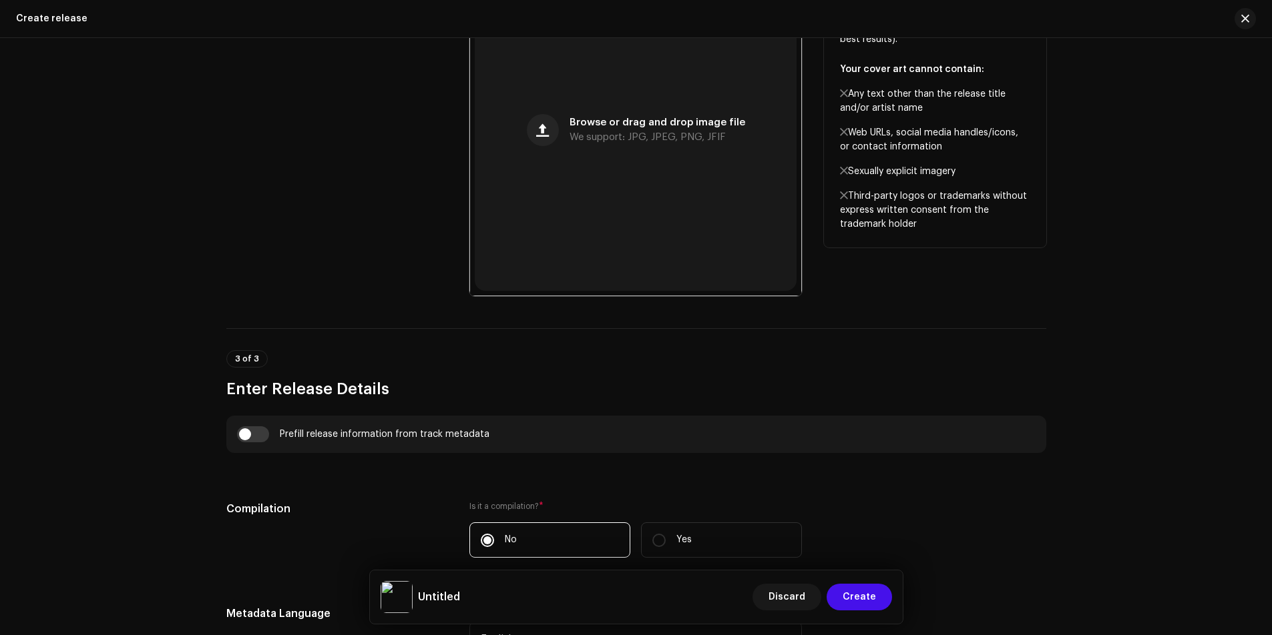
scroll to position [601, 0]
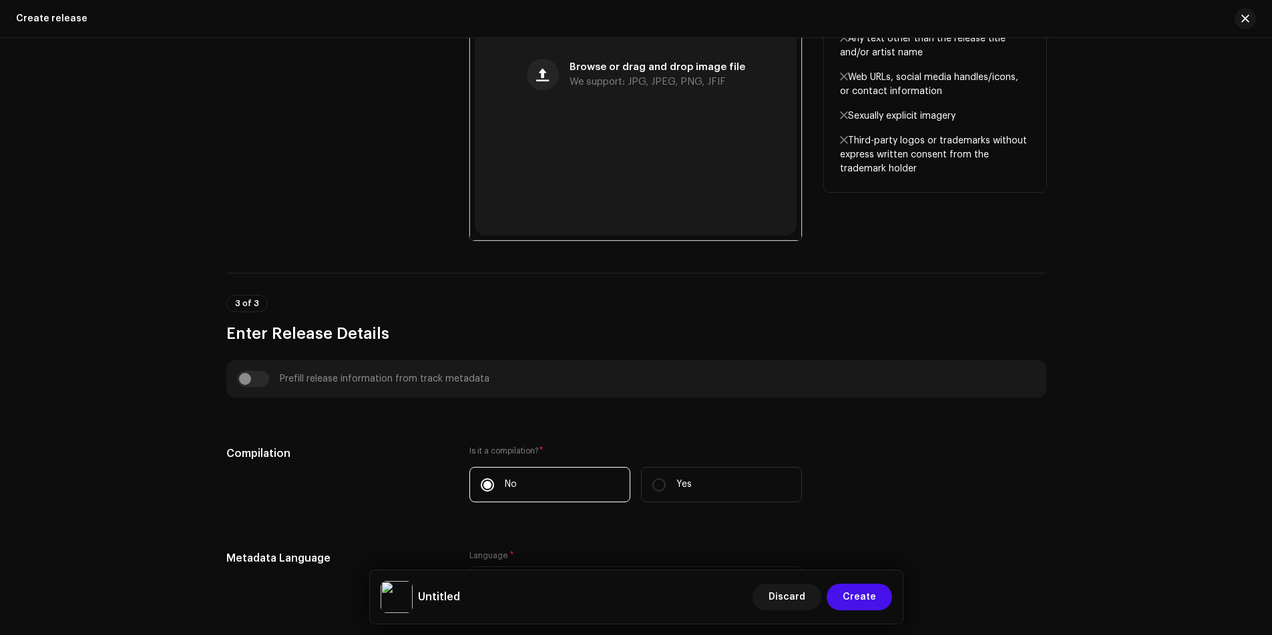
click at [246, 376] on div "Prefill release information from track metadata" at bounding box center [636, 379] width 798 height 16
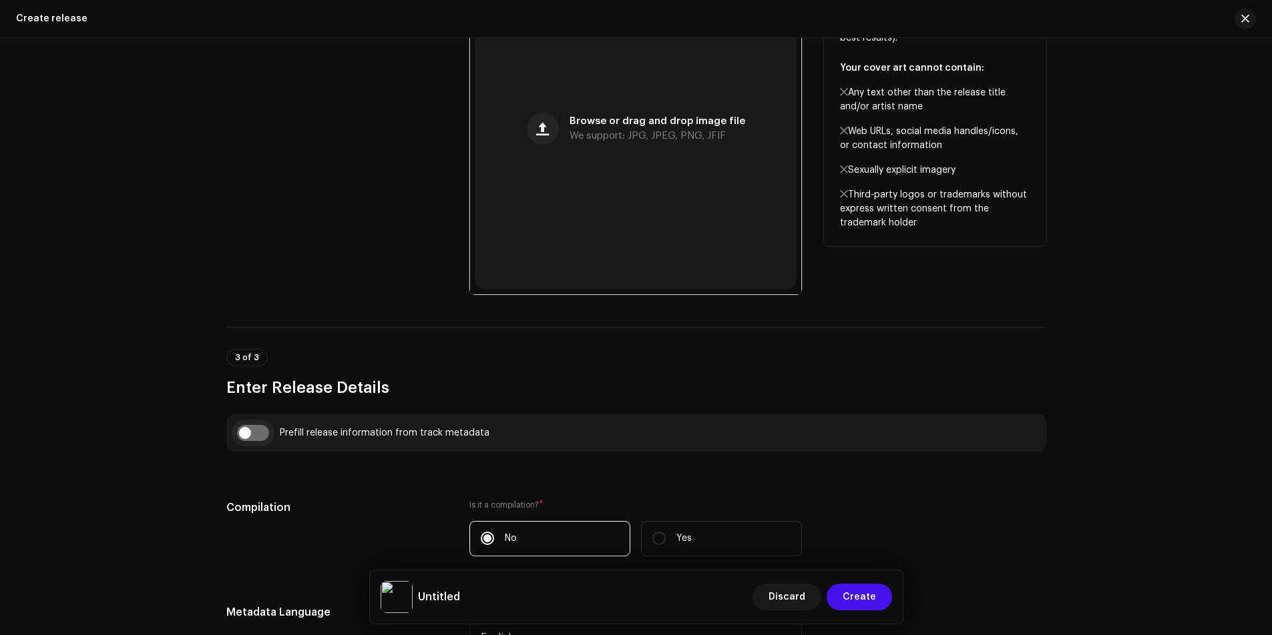
scroll to position [655, 0]
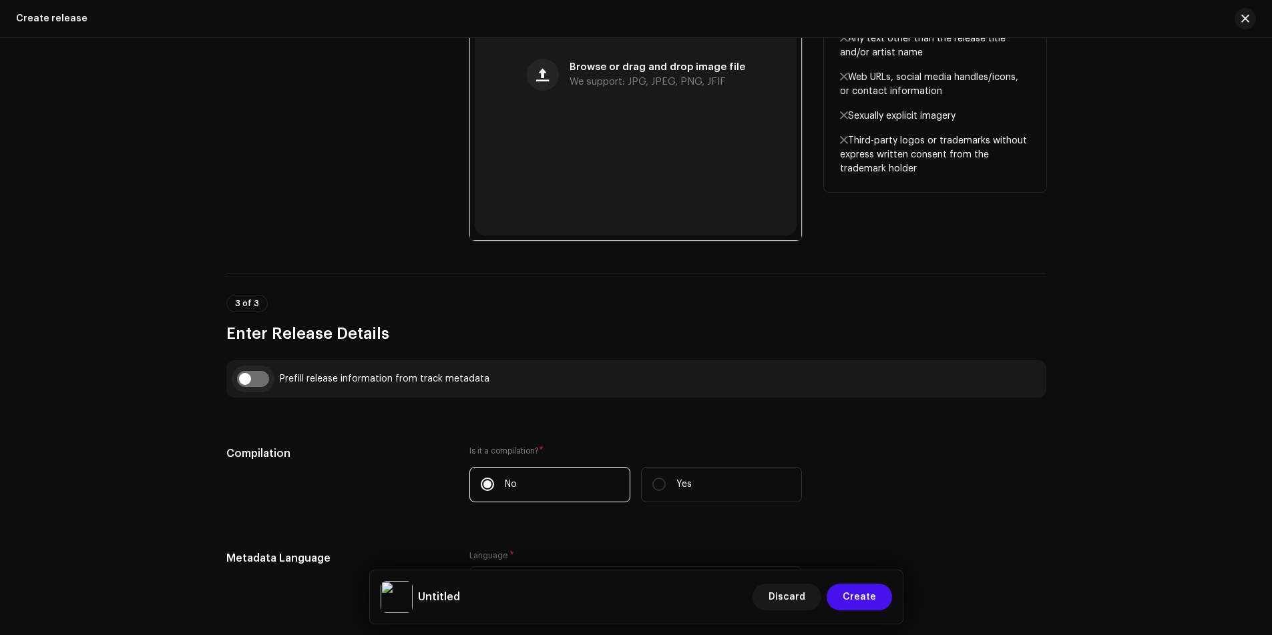
click at [254, 376] on input "checkbox" at bounding box center [253, 379] width 32 height 16
checkbox input "true"
type input "Ud Jaito Hawa Mein Kamalwa Ye Modi Ji.wav"
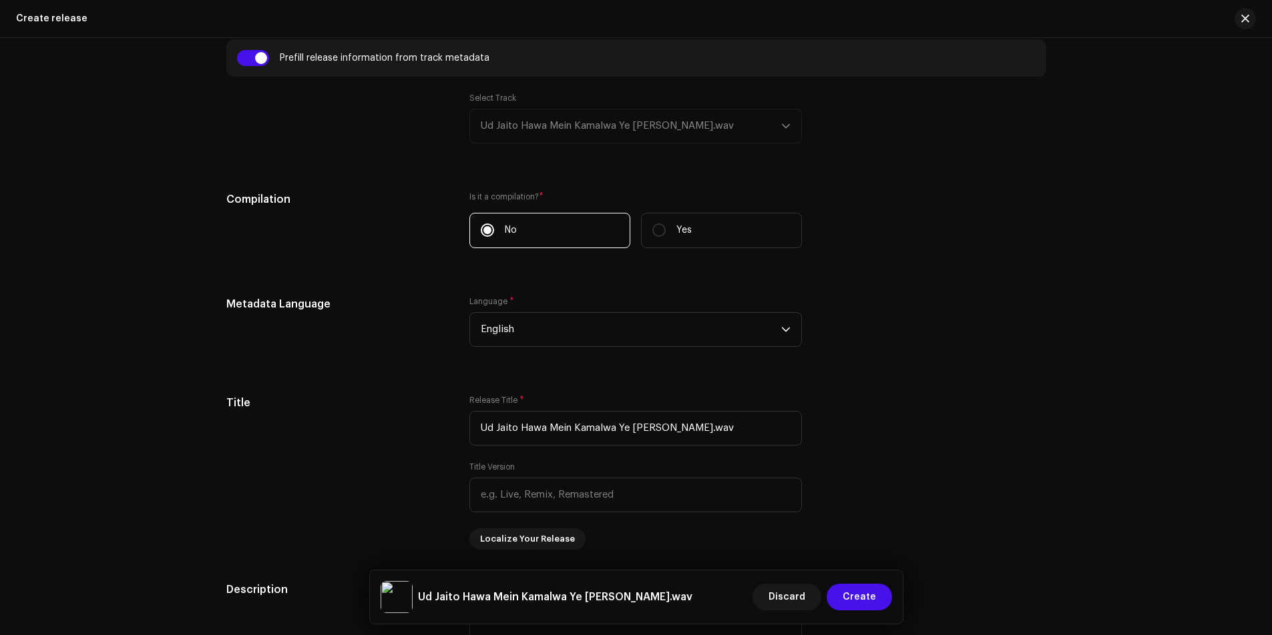
scroll to position [1055, 0]
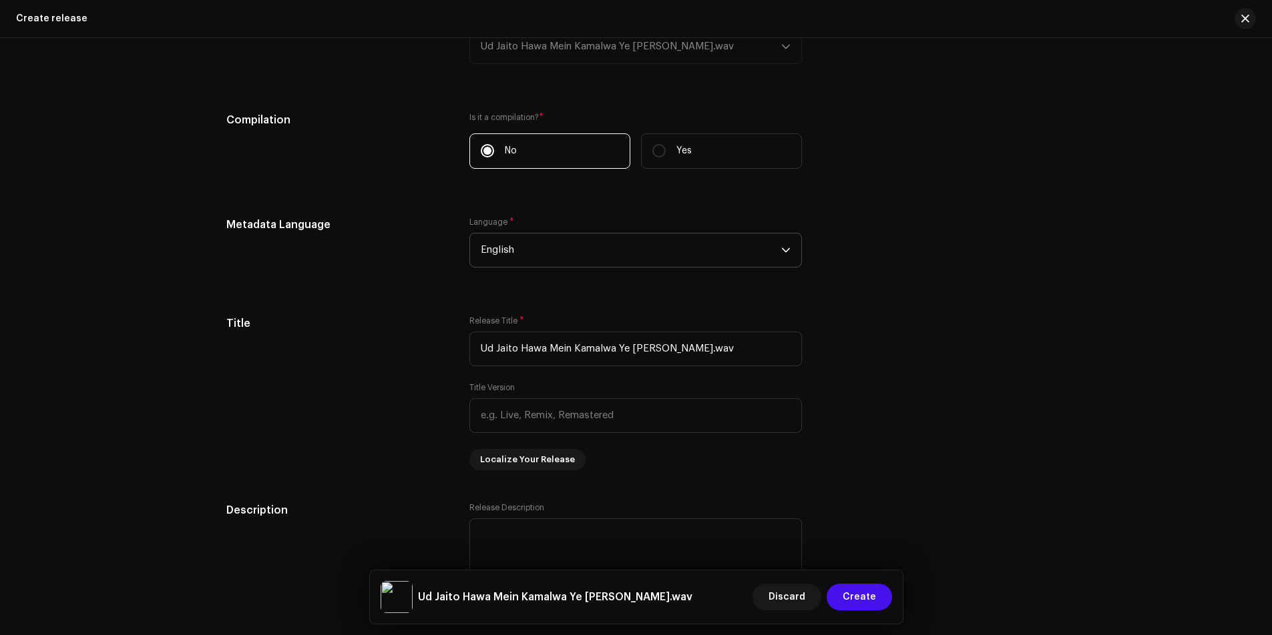
click at [511, 260] on span "English" at bounding box center [631, 250] width 300 height 33
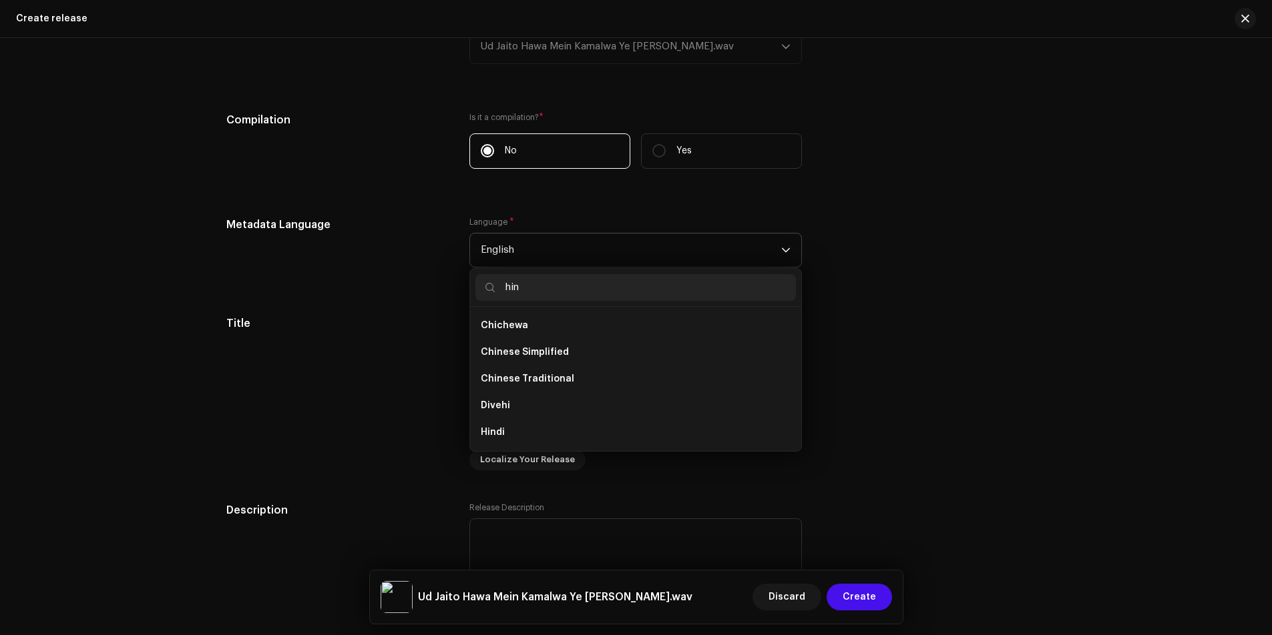
scroll to position [0, 0]
type input "hin"
click at [514, 382] on li "Hindi" at bounding box center [635, 379] width 320 height 27
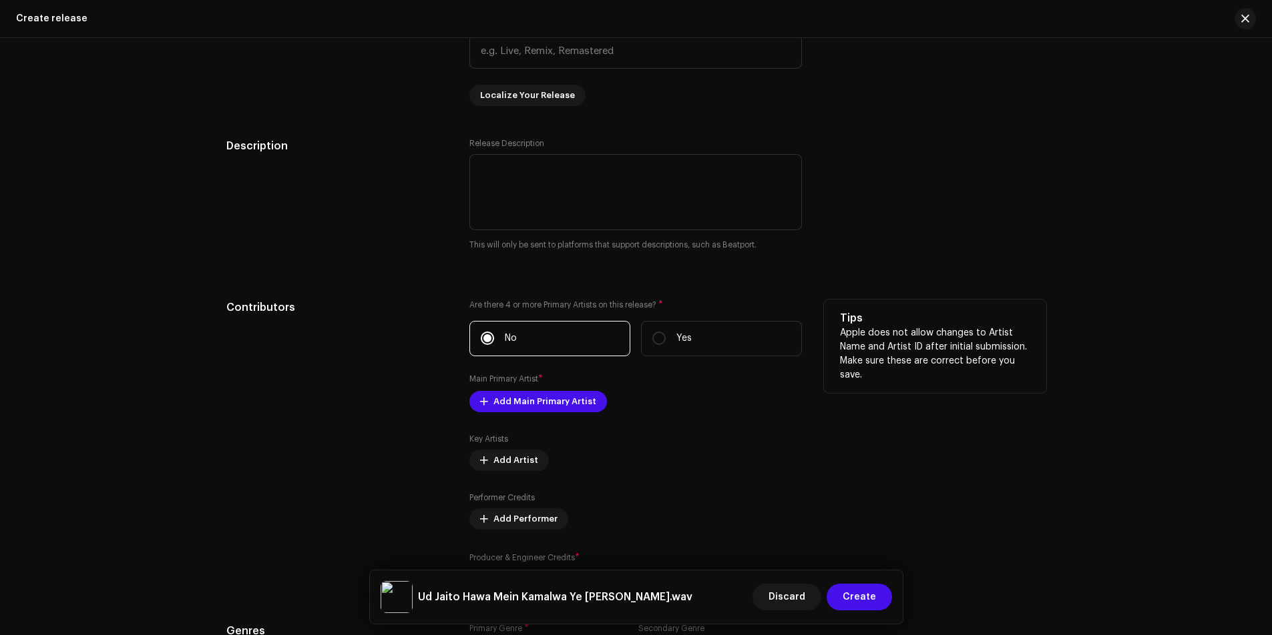
scroll to position [1499, 0]
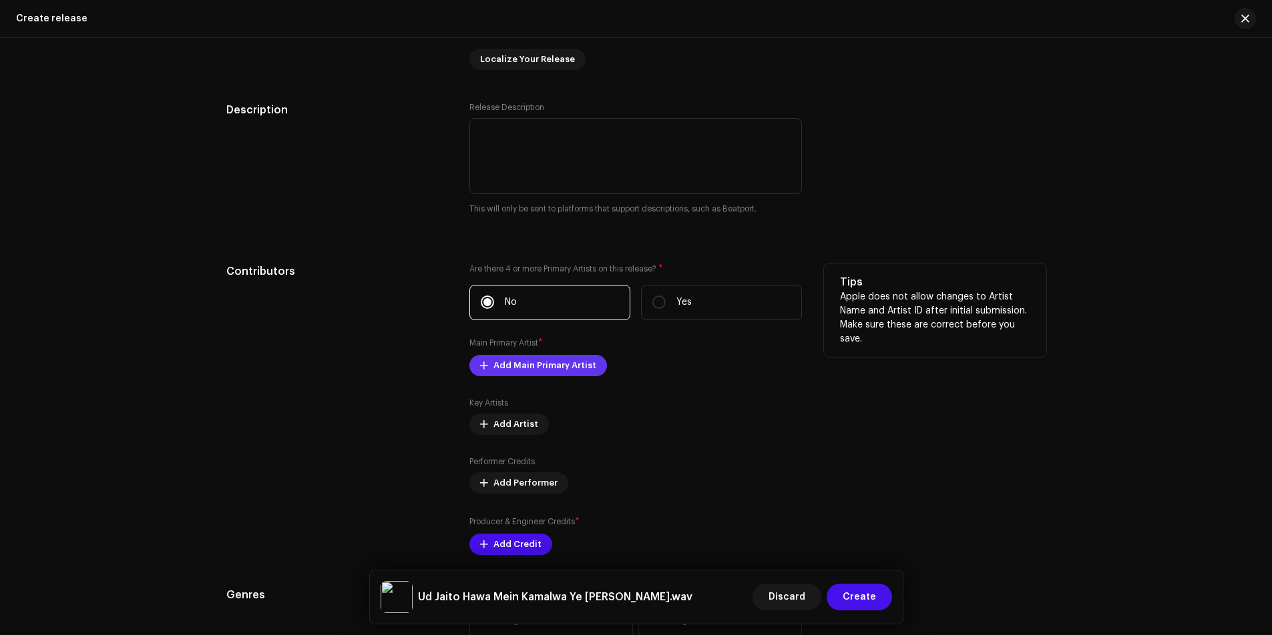
click at [502, 364] on span "Add Main Primary Artist" at bounding box center [544, 365] width 103 height 27
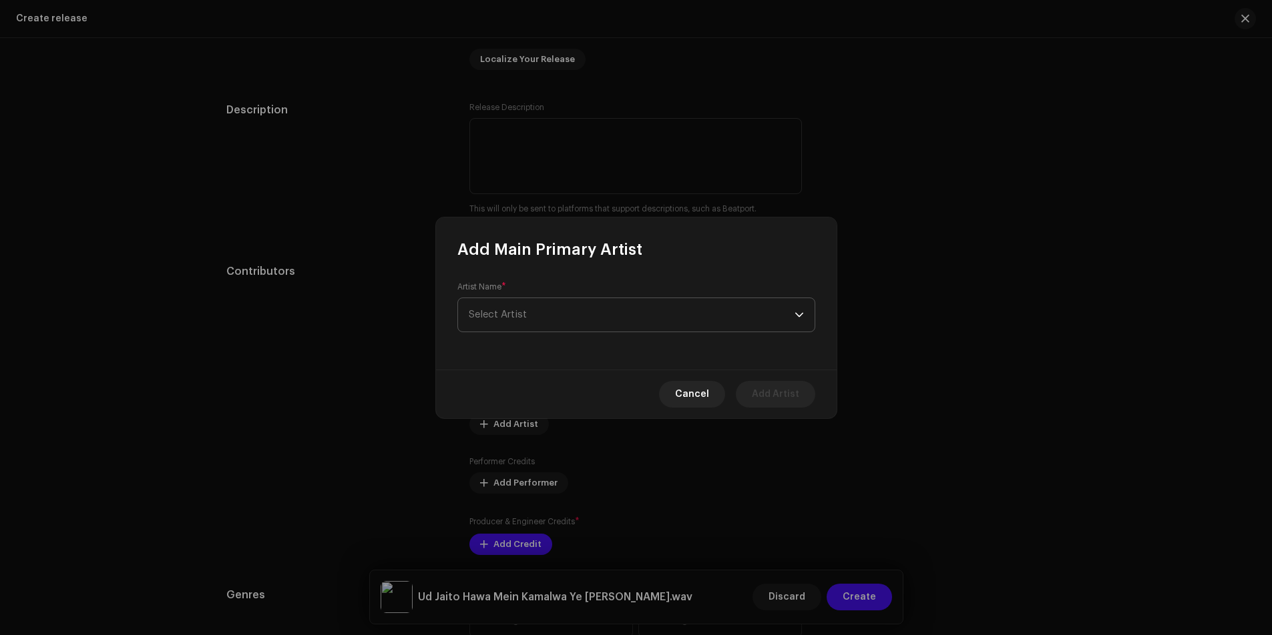
click at [555, 316] on span "Select Artist" at bounding box center [632, 314] width 326 height 33
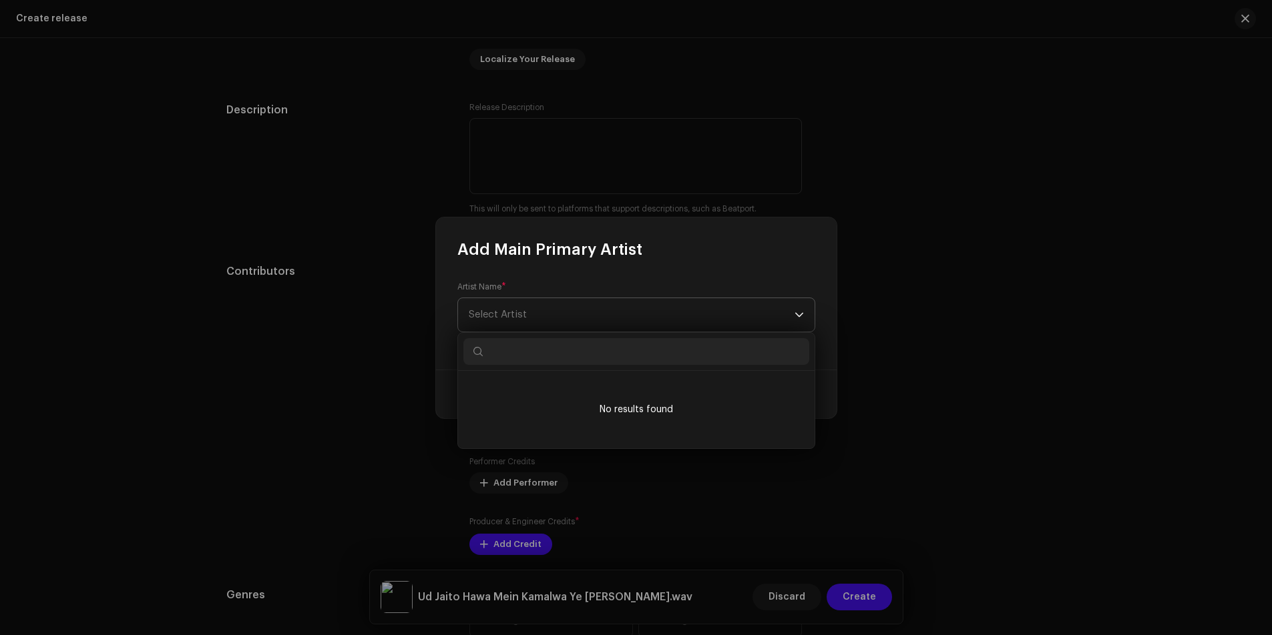
click at [613, 313] on span "Select Artist" at bounding box center [632, 314] width 326 height 33
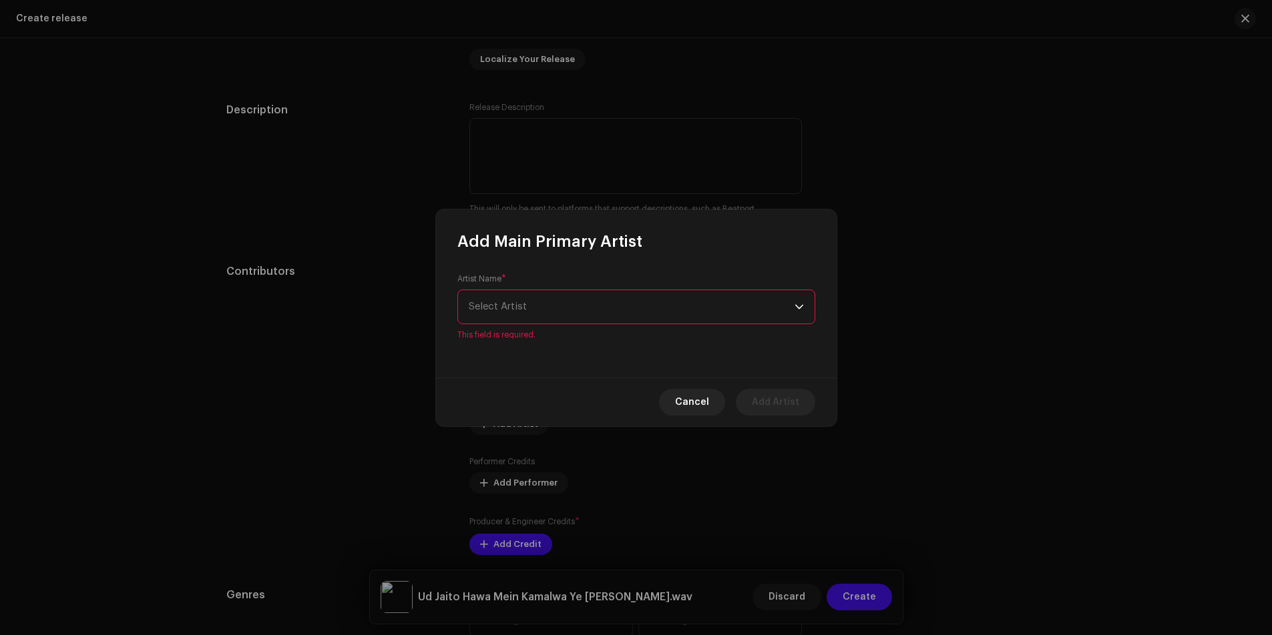
click at [613, 313] on span "Select Artist" at bounding box center [632, 306] width 326 height 33
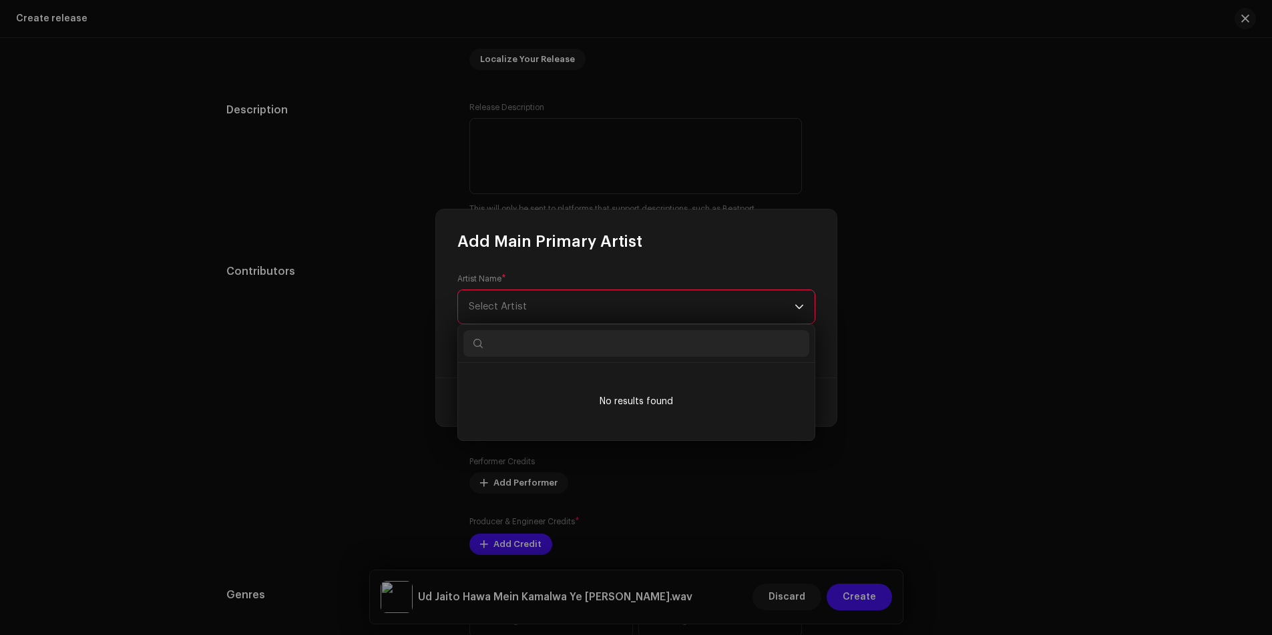
click at [349, 330] on div "Add Main Primary Artist Artist Name * Select Artist This field is required. Can…" at bounding box center [636, 317] width 1272 height 635
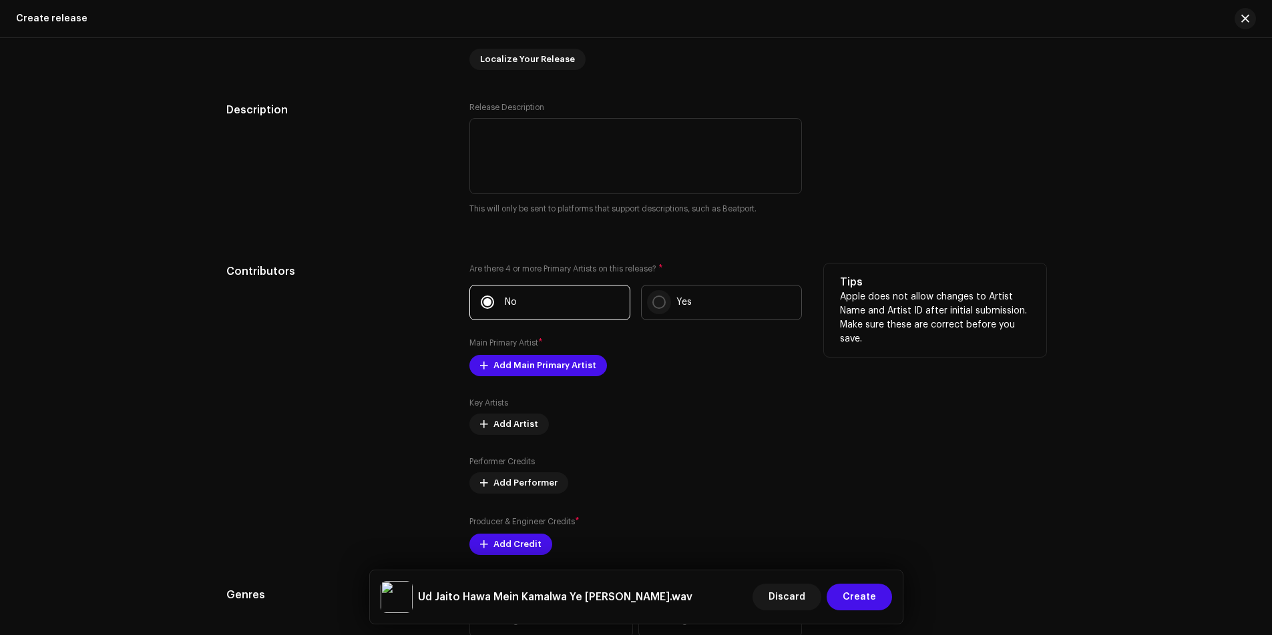
click at [658, 305] on input "Yes" at bounding box center [658, 302] width 13 height 13
radio input "true"
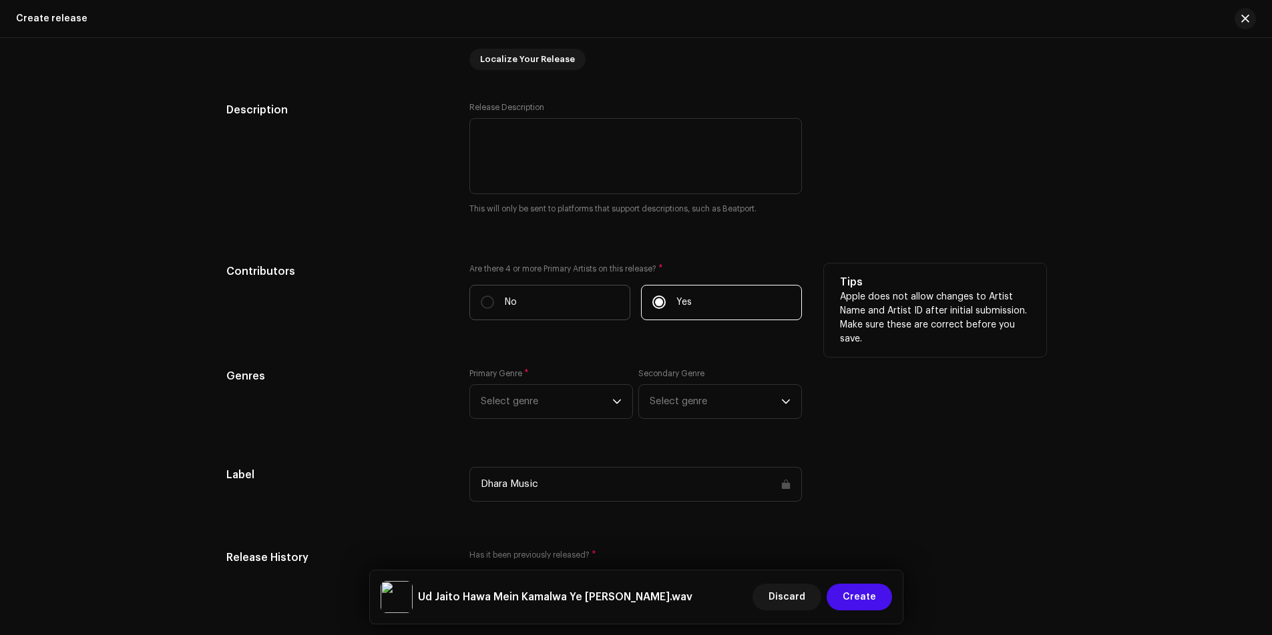
click at [472, 300] on label "No" at bounding box center [549, 302] width 161 height 35
click at [481, 300] on input "No" at bounding box center [487, 302] width 13 height 13
radio input "true"
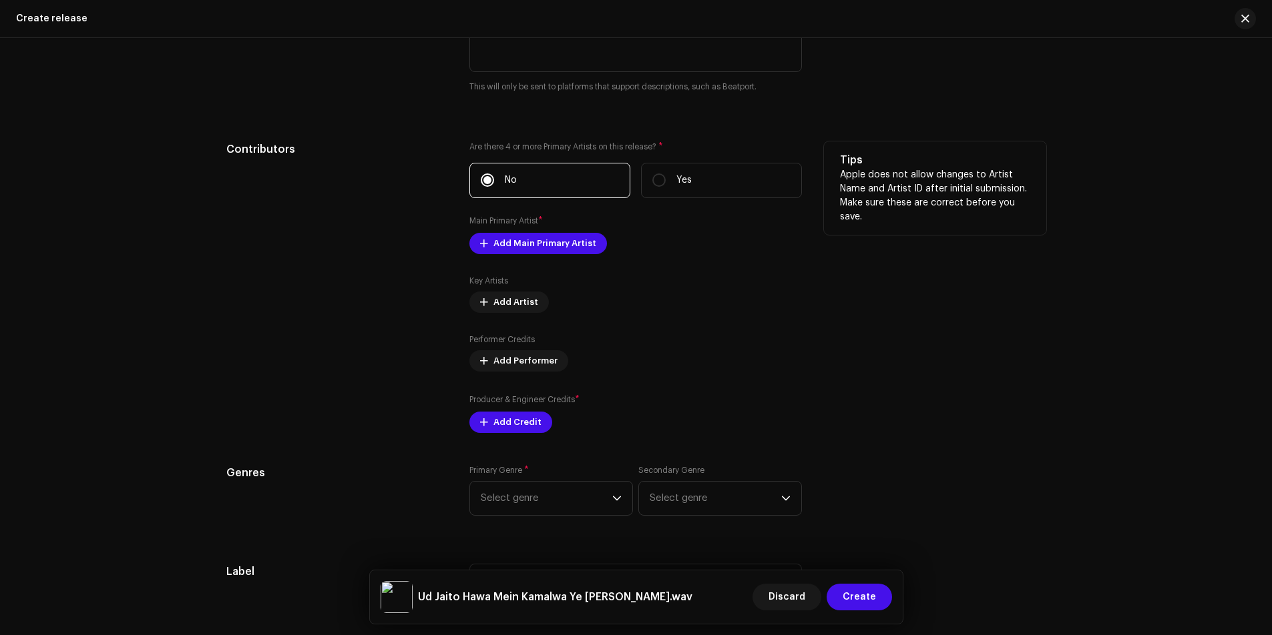
scroll to position [1632, 0]
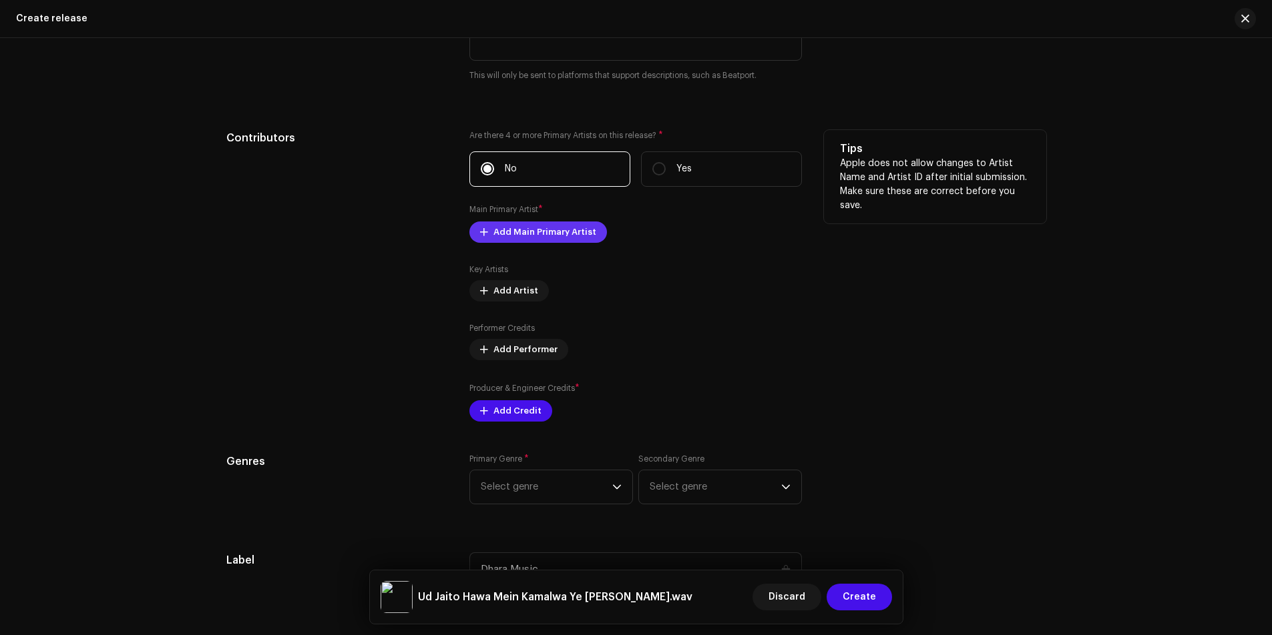
click at [537, 229] on span "Add Main Primary Artist" at bounding box center [544, 232] width 103 height 27
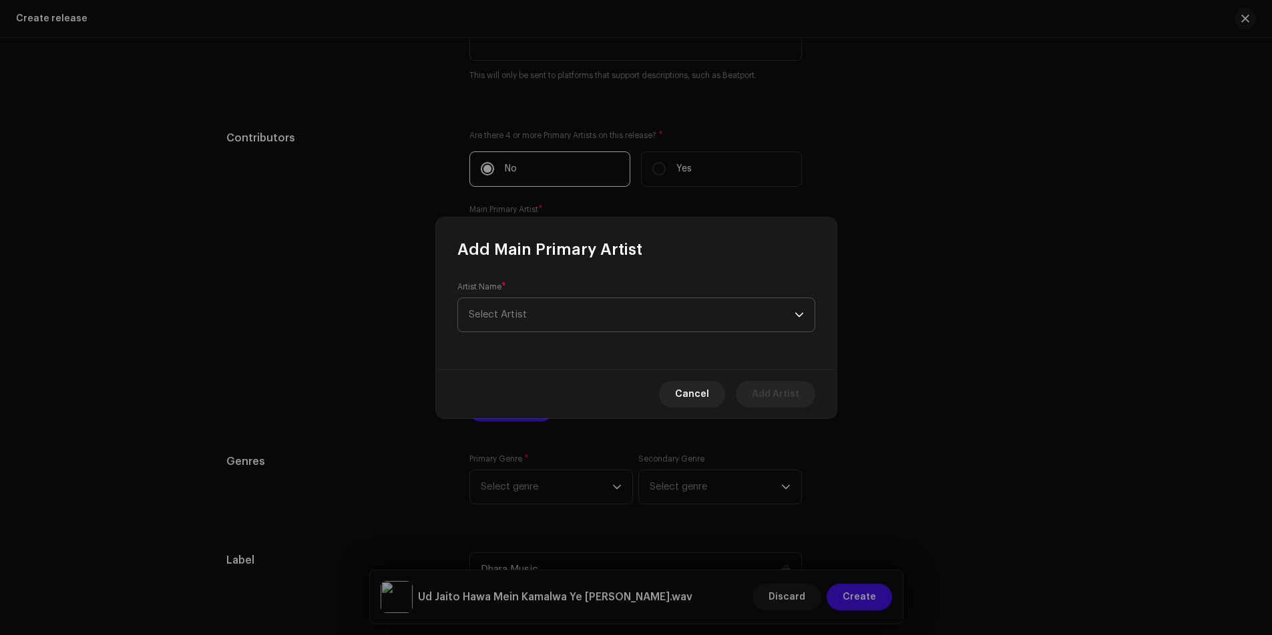
click at [510, 314] on span "Select Artist" at bounding box center [498, 315] width 58 height 10
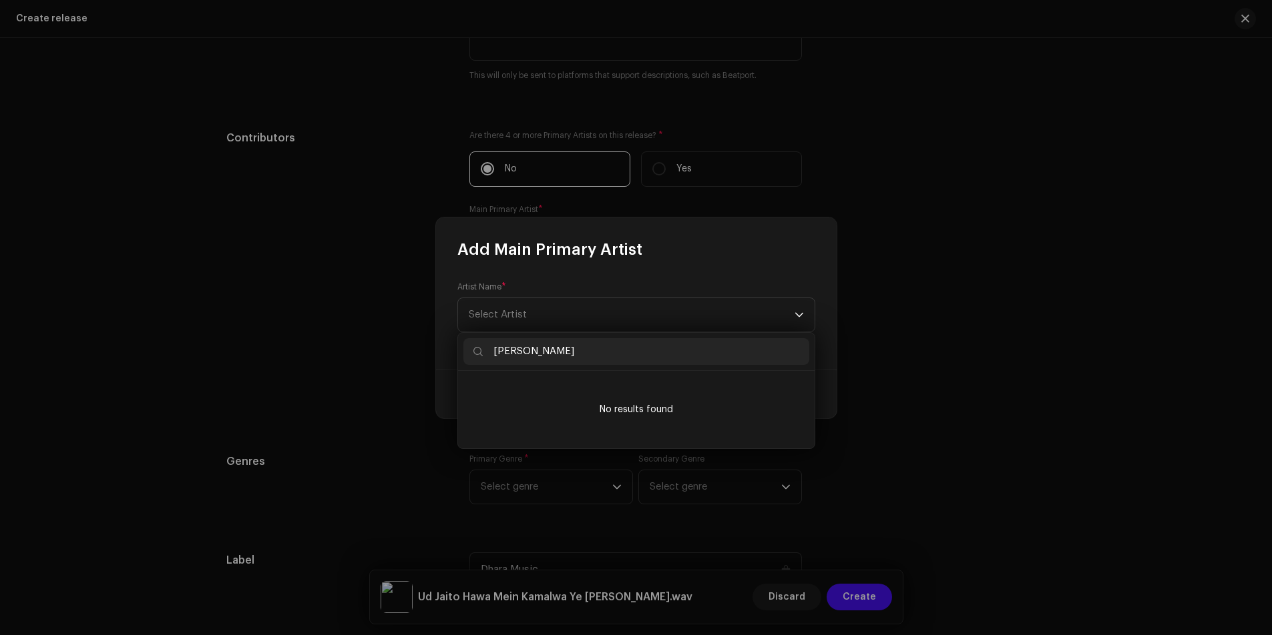
click at [527, 350] on input "Pawan Singh" at bounding box center [636, 351] width 346 height 27
type input "Pawan Singh"
click at [635, 413] on li "No results found" at bounding box center [636, 409] width 346 height 67
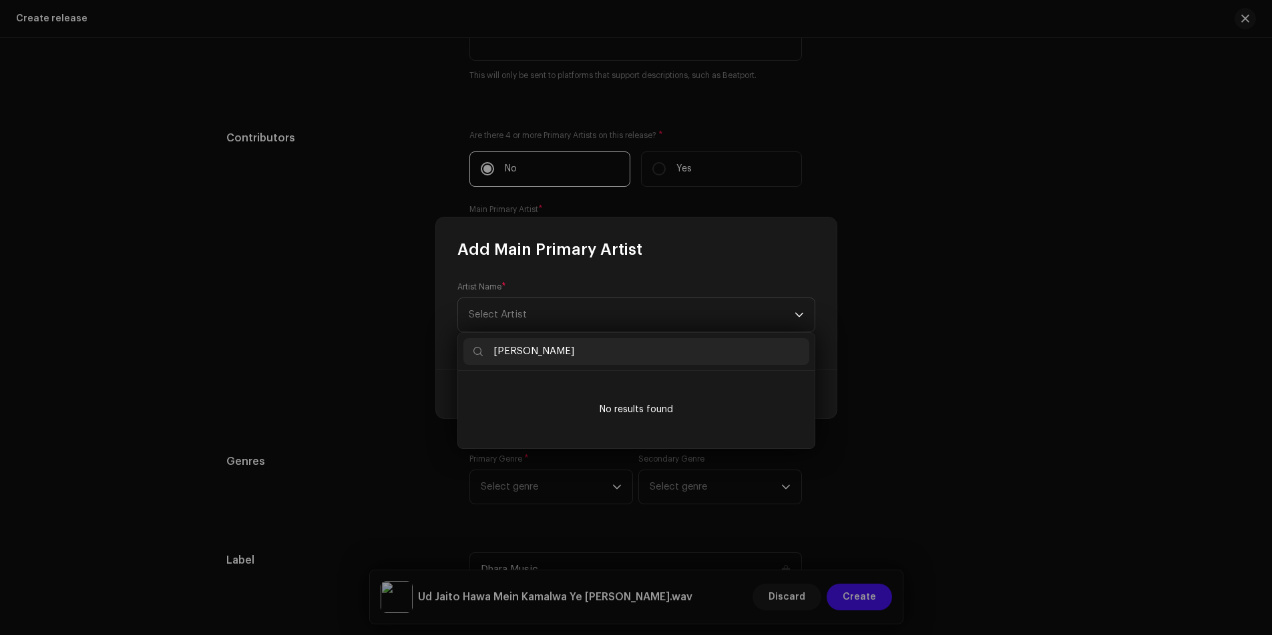
click at [635, 413] on li "No results found" at bounding box center [636, 409] width 346 height 67
click at [791, 315] on span "Select Artist" at bounding box center [632, 314] width 326 height 33
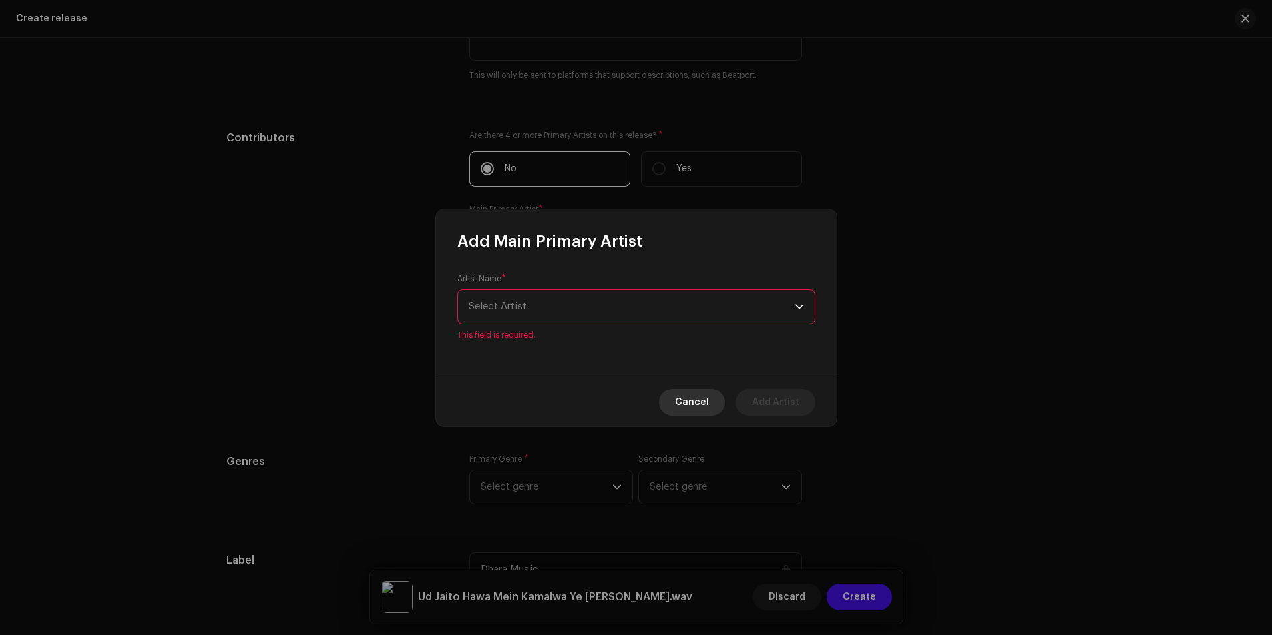
click at [693, 398] on span "Cancel" at bounding box center [692, 402] width 34 height 27
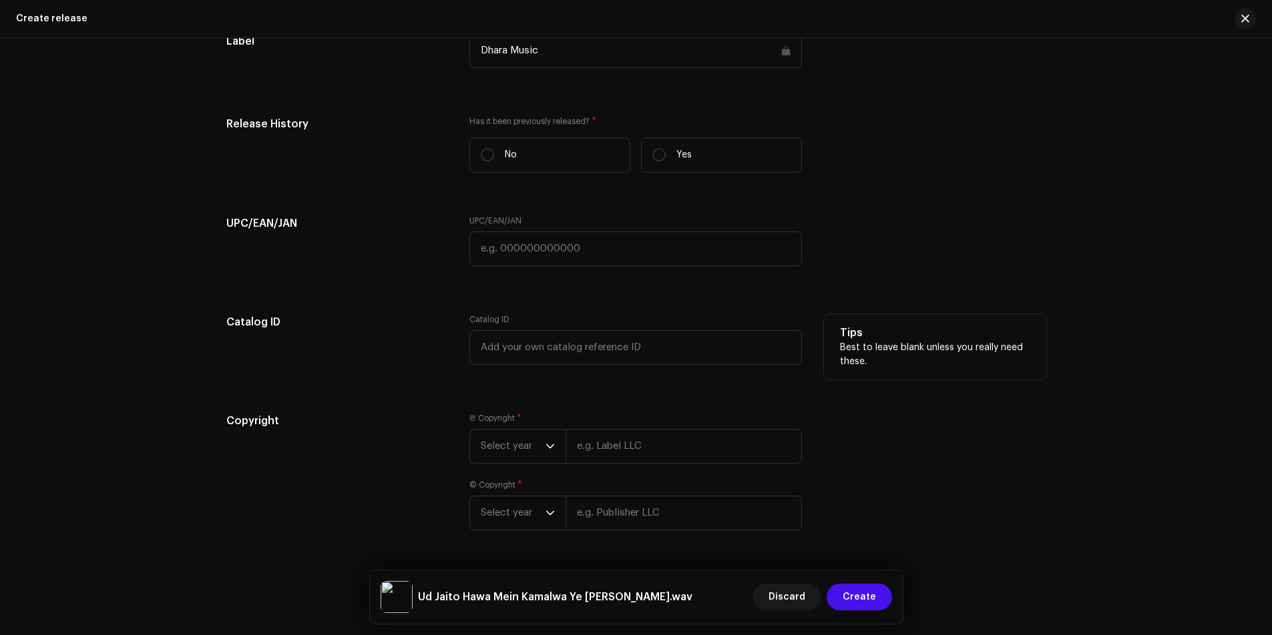
scroll to position [2191, 0]
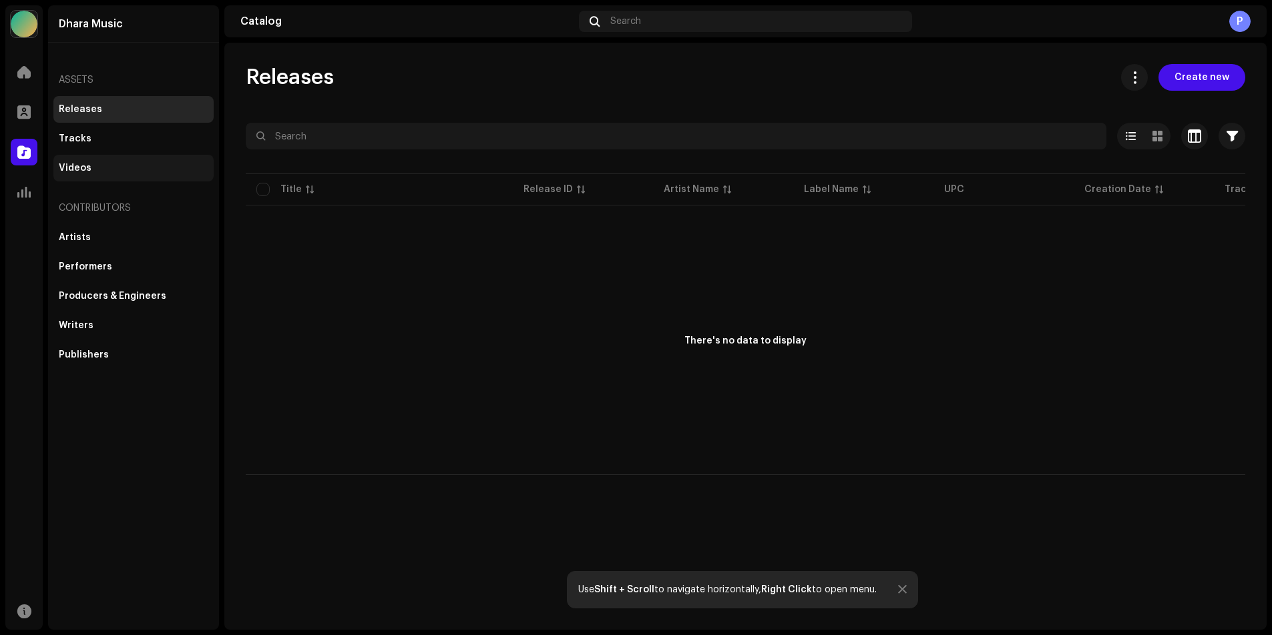
click at [79, 174] on div "Videos" at bounding box center [133, 168] width 160 height 27
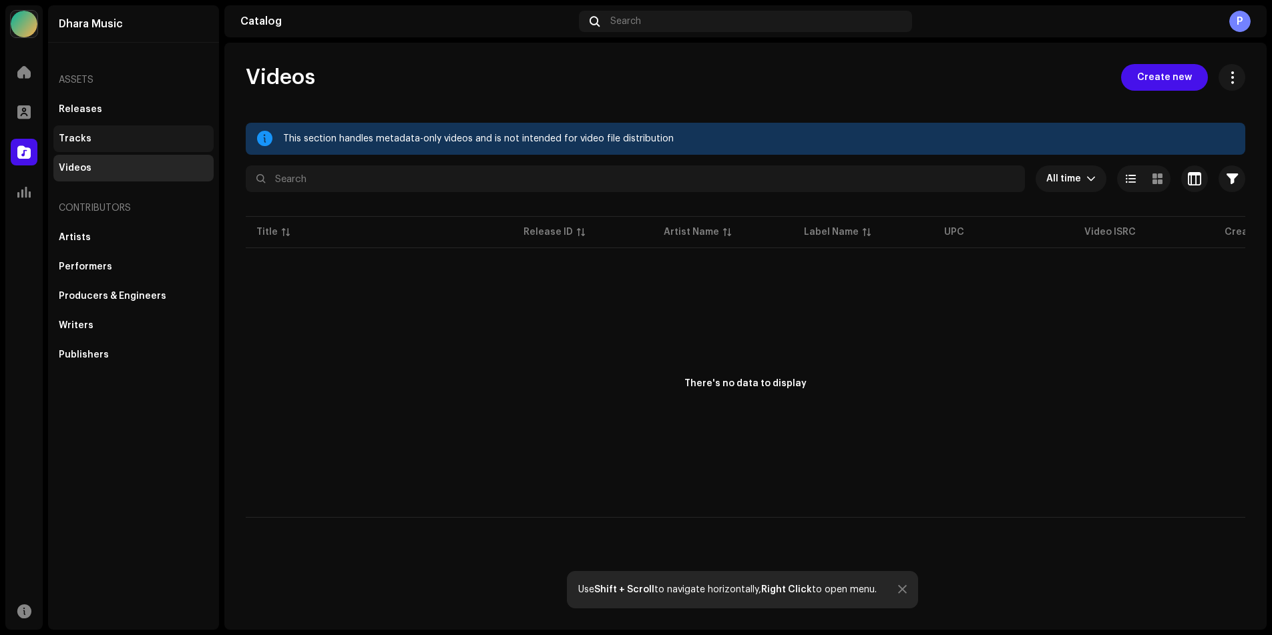
click at [75, 141] on div "Tracks" at bounding box center [75, 139] width 33 height 11
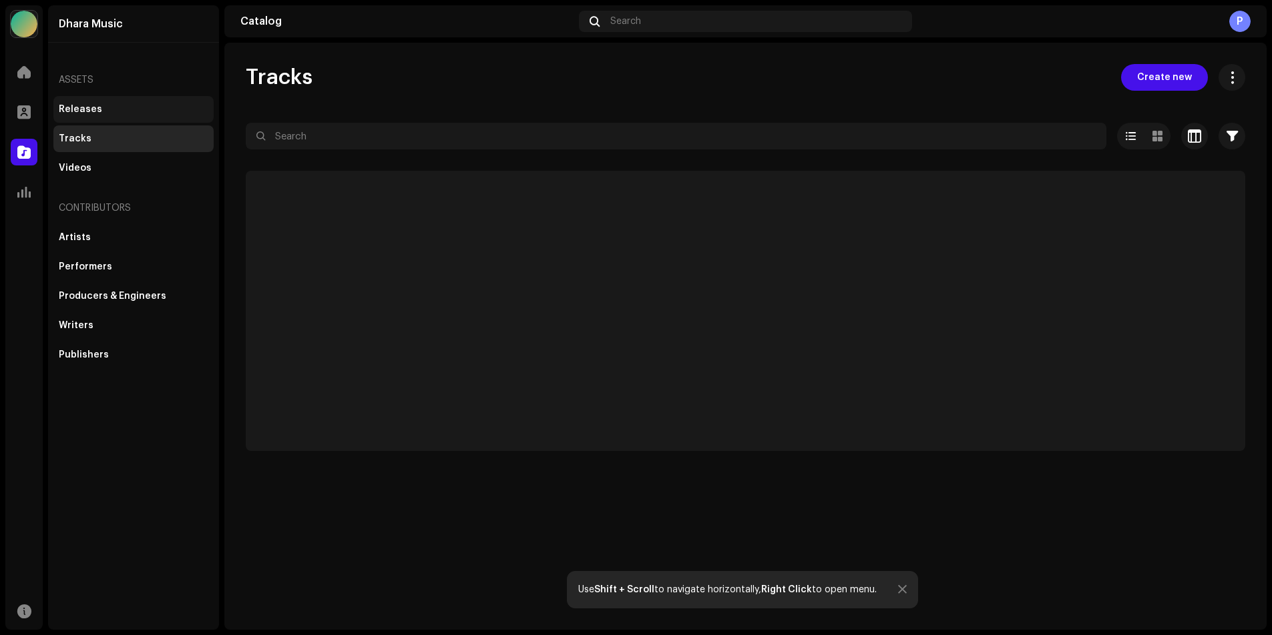
click at [84, 112] on div "Releases" at bounding box center [80, 109] width 43 height 11
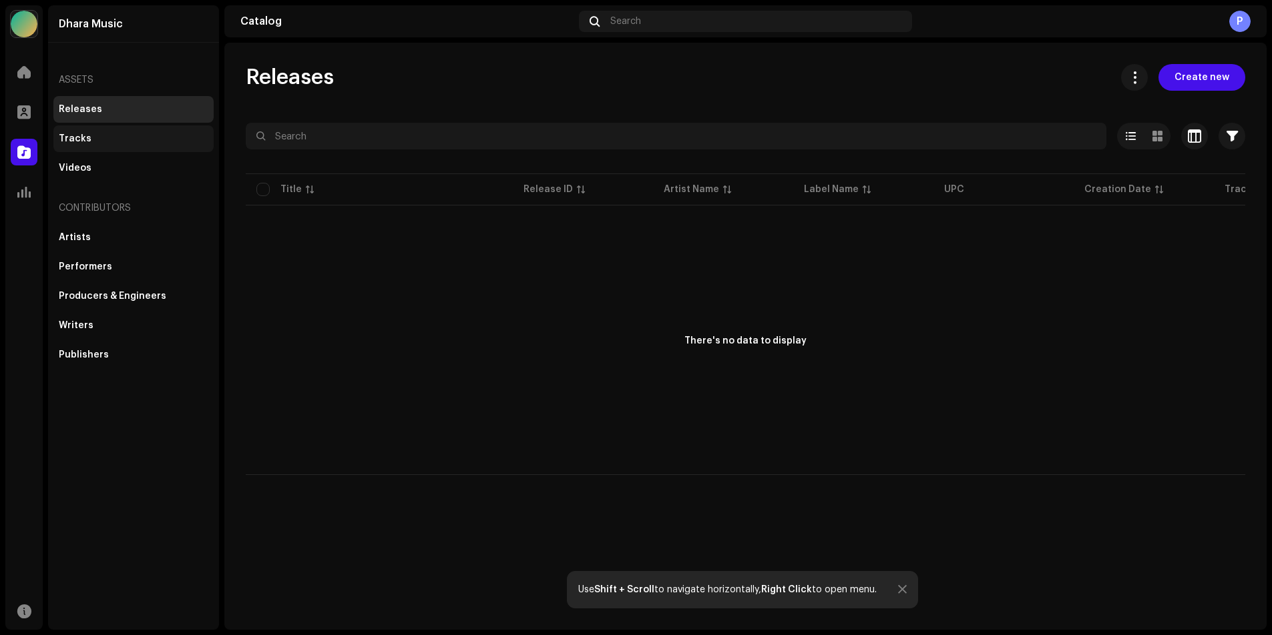
click at [87, 145] on div "Tracks" at bounding box center [133, 138] width 160 height 27
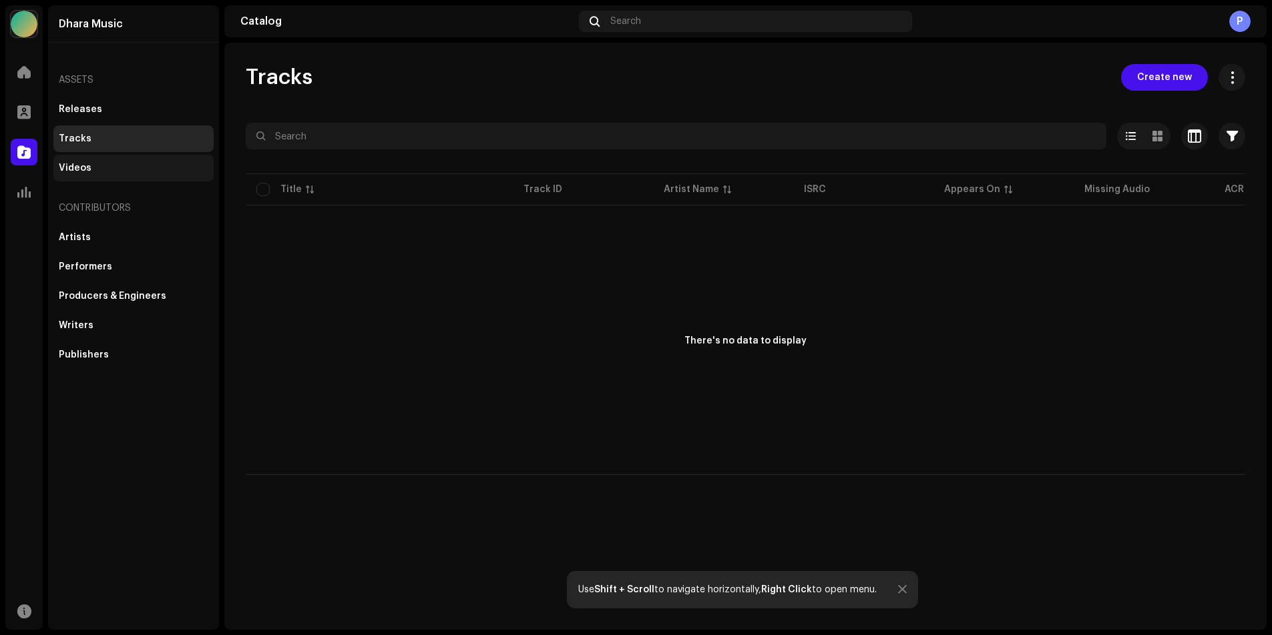
click at [86, 168] on div "Videos" at bounding box center [75, 168] width 33 height 11
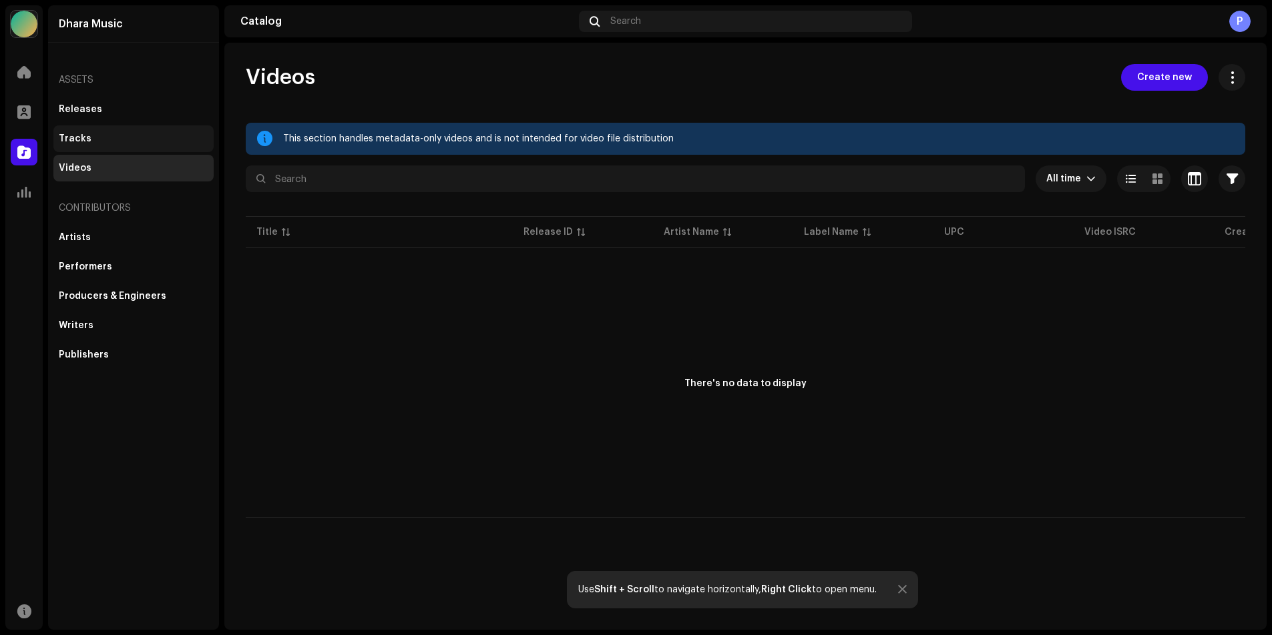
click at [73, 140] on div "Tracks" at bounding box center [75, 139] width 33 height 11
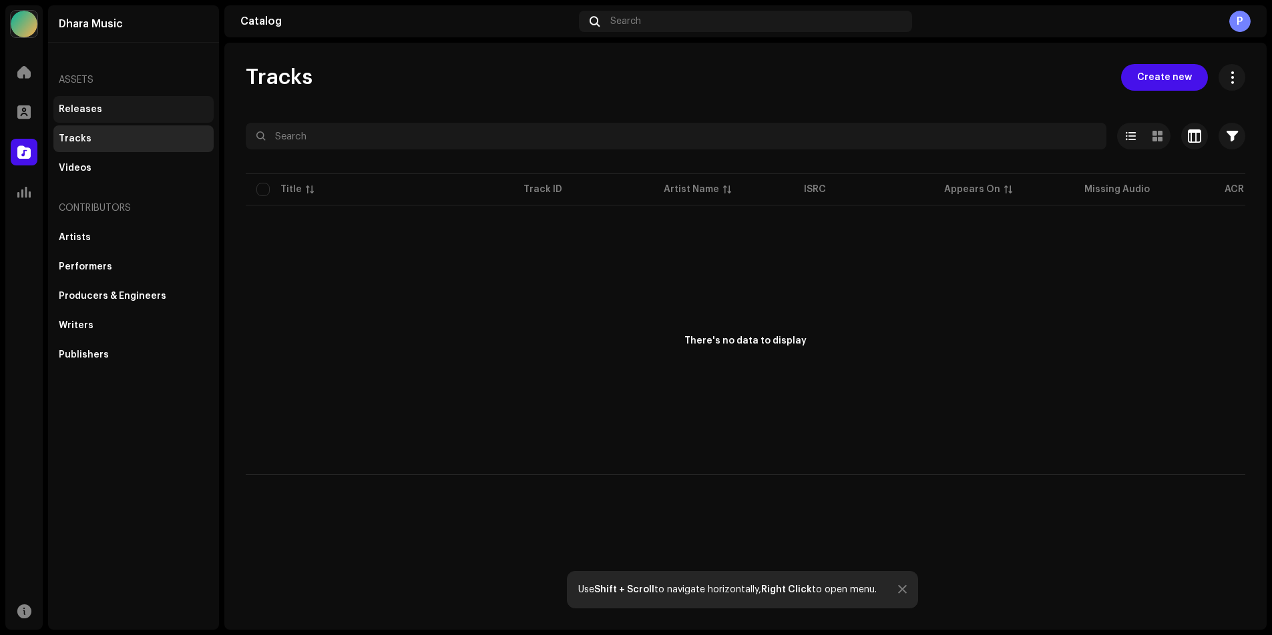
click at [77, 113] on div "Releases" at bounding box center [80, 109] width 43 height 11
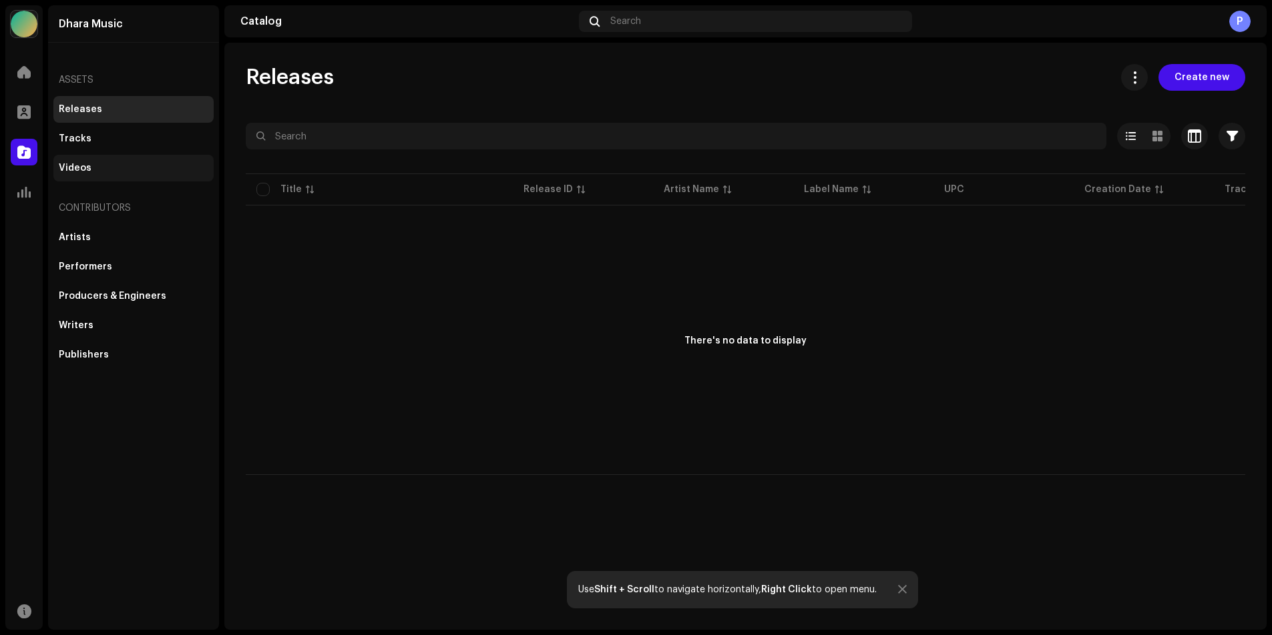
click at [65, 165] on div "Videos" at bounding box center [75, 168] width 33 height 11
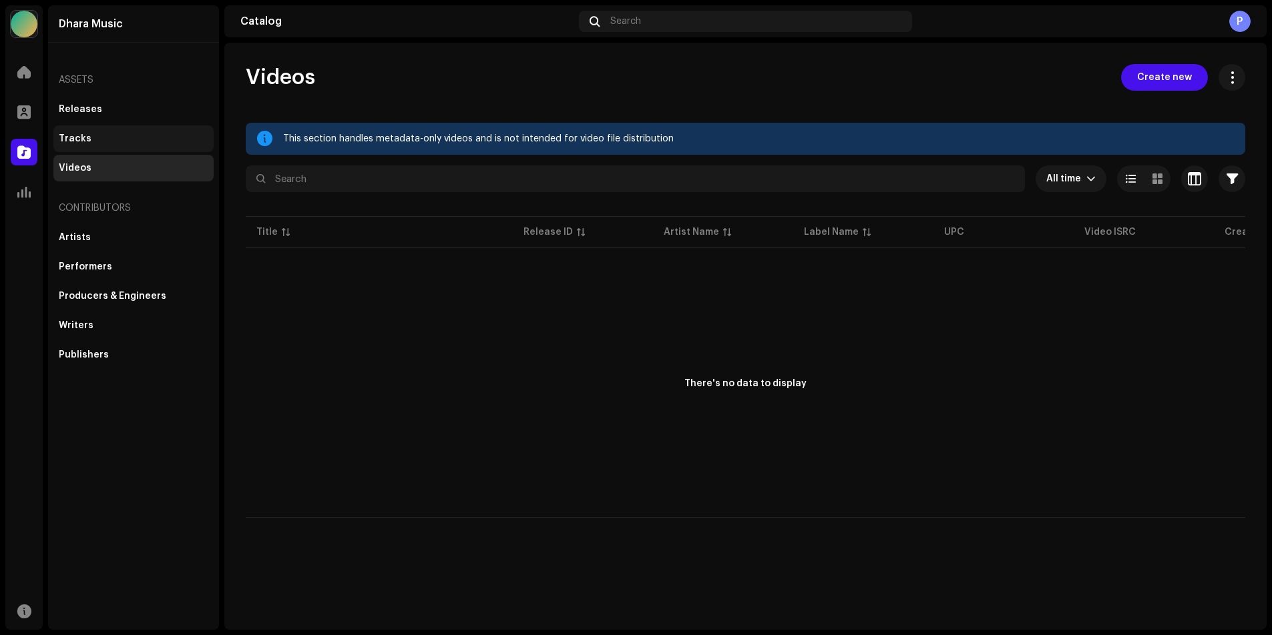
click at [69, 143] on div "Tracks" at bounding box center [75, 139] width 33 height 11
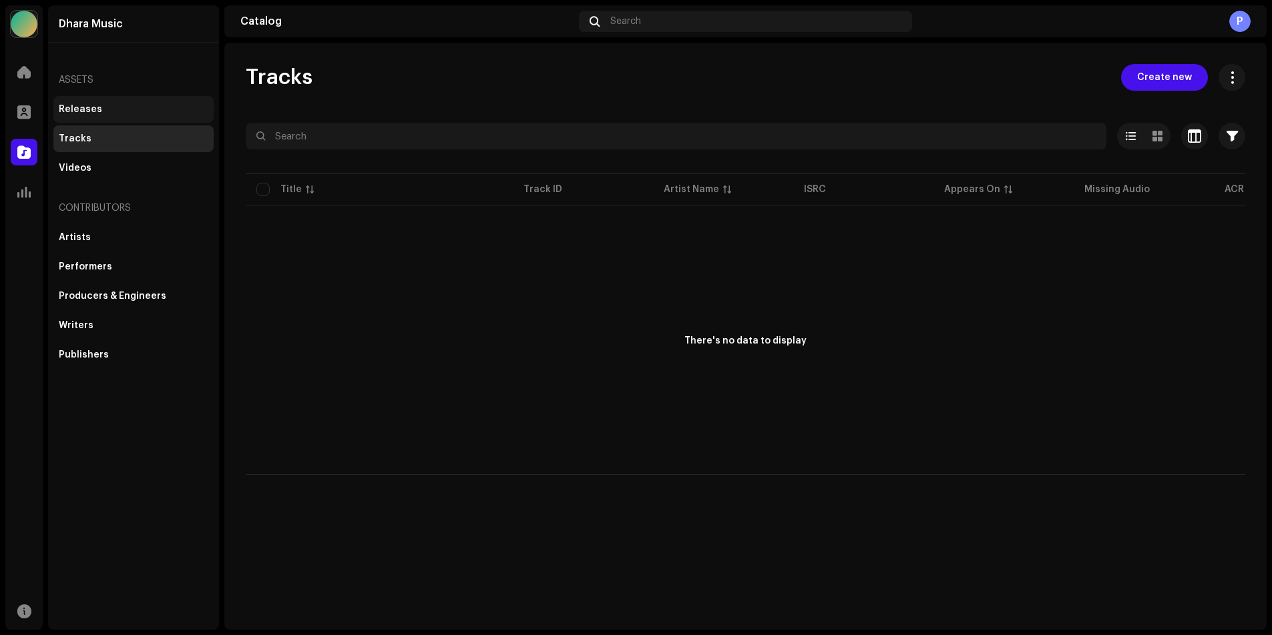
click at [75, 107] on div "Releases" at bounding box center [80, 109] width 43 height 11
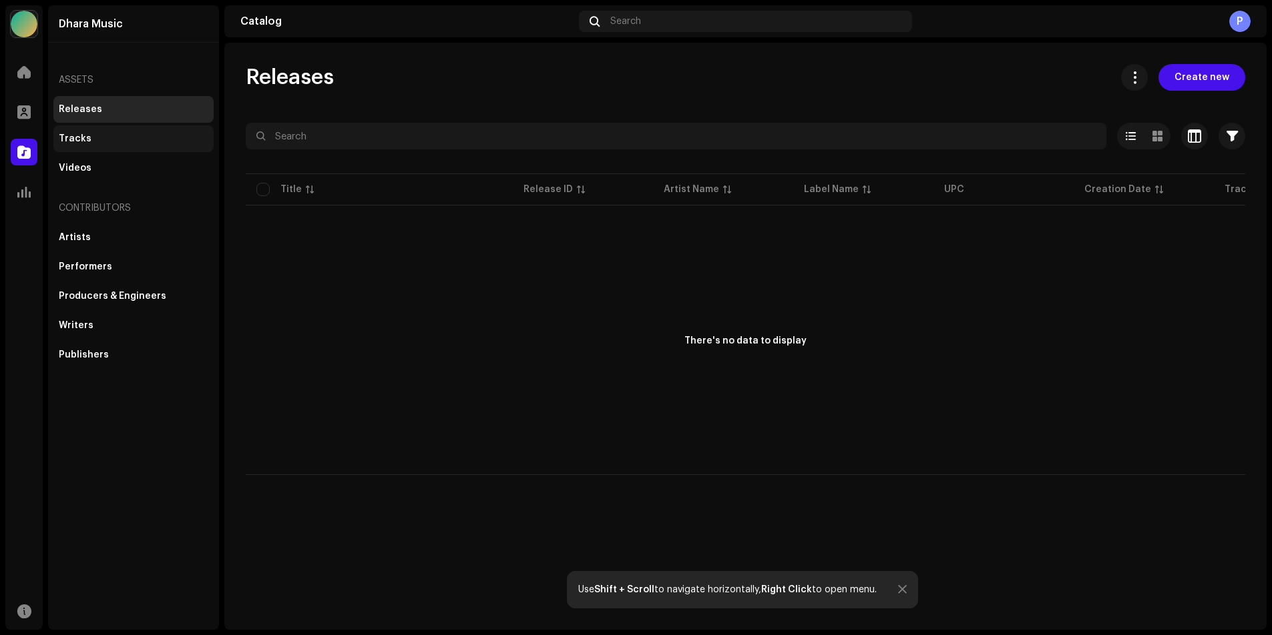
click at [73, 138] on div "Tracks" at bounding box center [75, 139] width 33 height 11
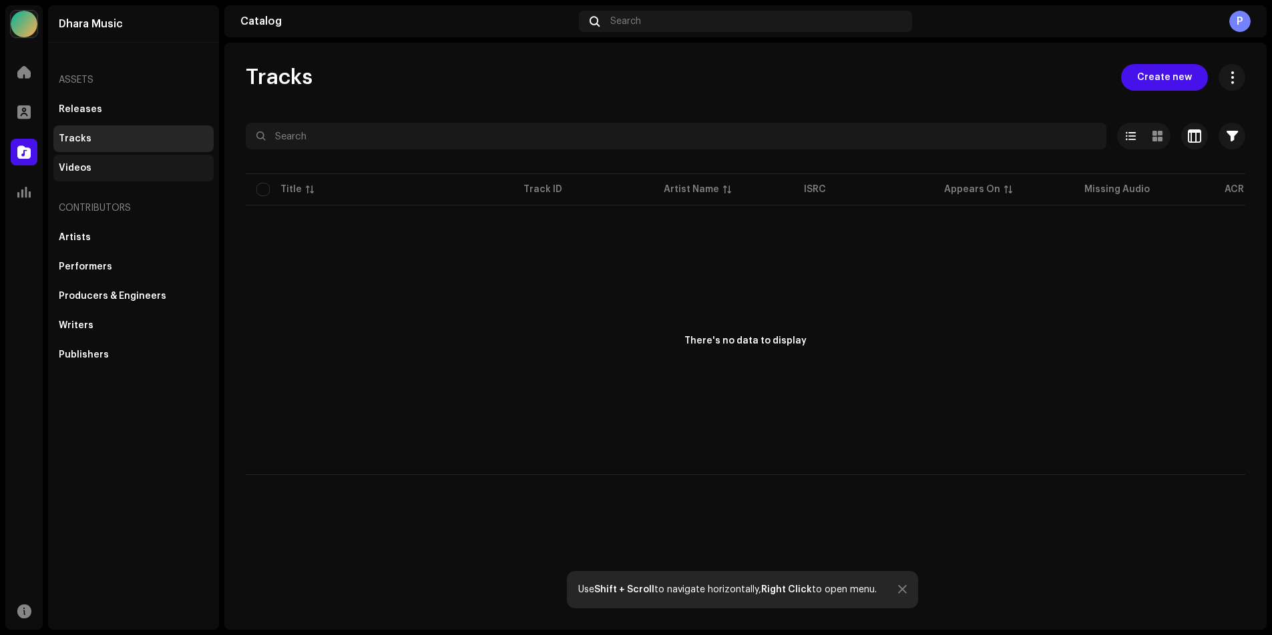
click at [77, 166] on div "Videos" at bounding box center [75, 168] width 33 height 11
